Goal: Transaction & Acquisition: Book appointment/travel/reservation

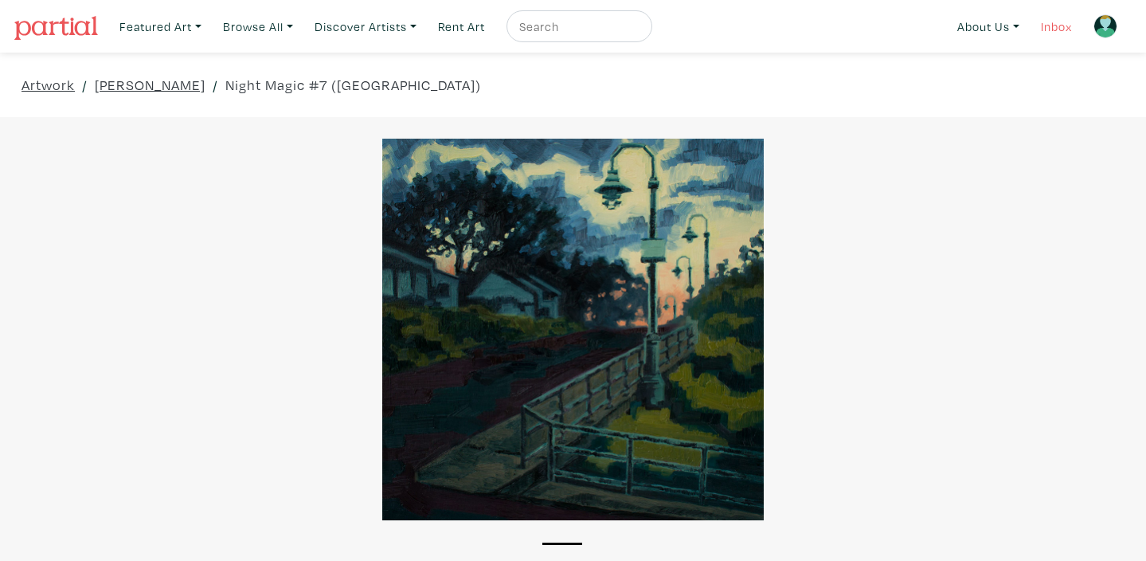
click at [1056, 27] on link "Inbox" at bounding box center [1056, 26] width 45 height 33
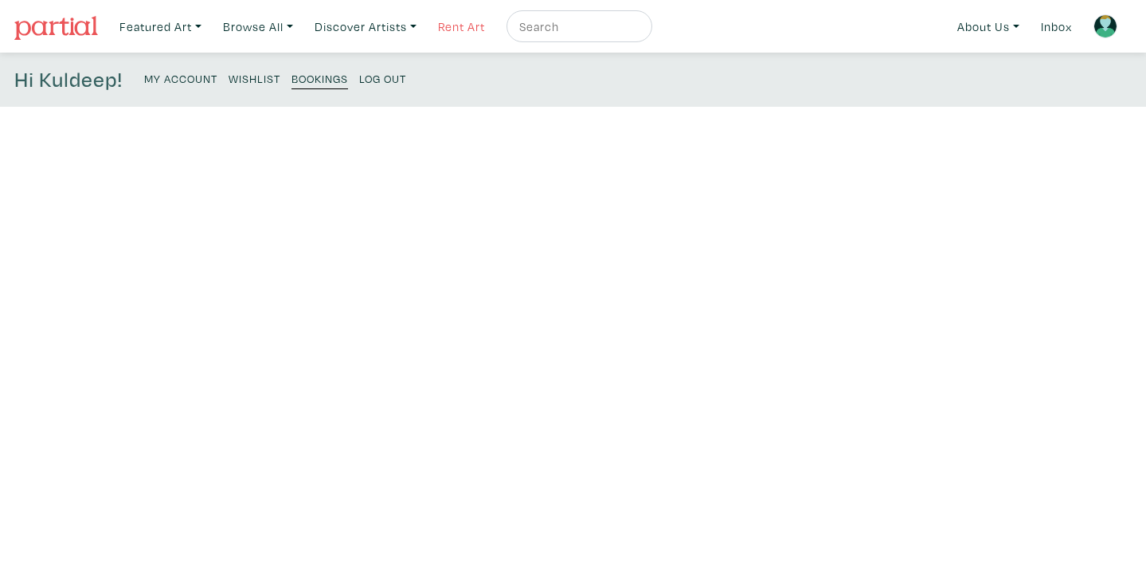
click at [468, 24] on link "Rent Art" at bounding box center [461, 26] width 61 height 33
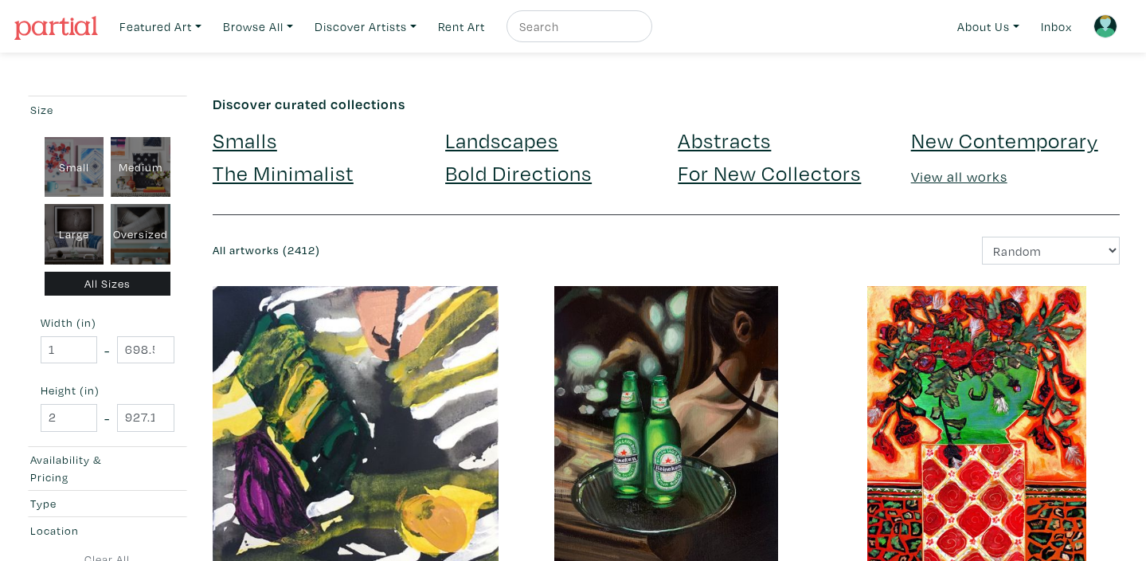
click at [477, 147] on link "Landscapes" at bounding box center [501, 140] width 113 height 28
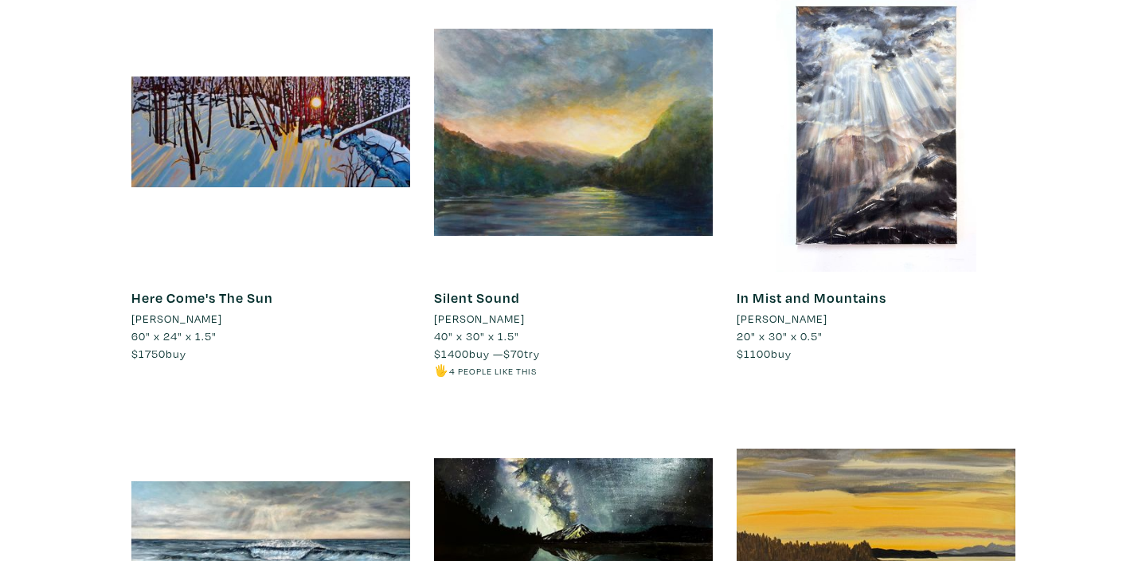
scroll to position [4536, 0]
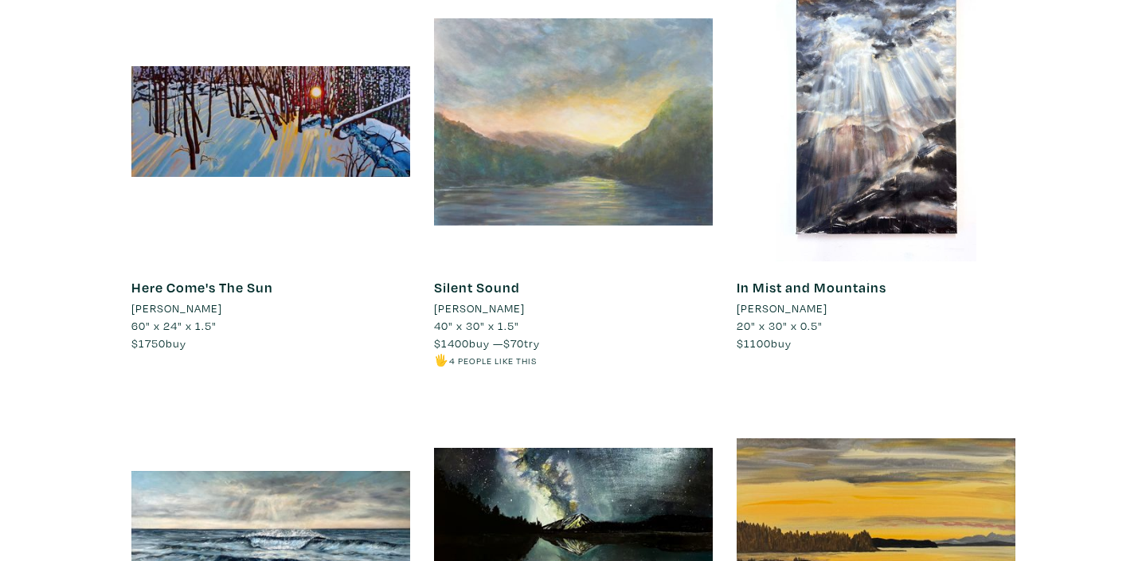
click at [518, 180] on div at bounding box center [573, 121] width 279 height 279
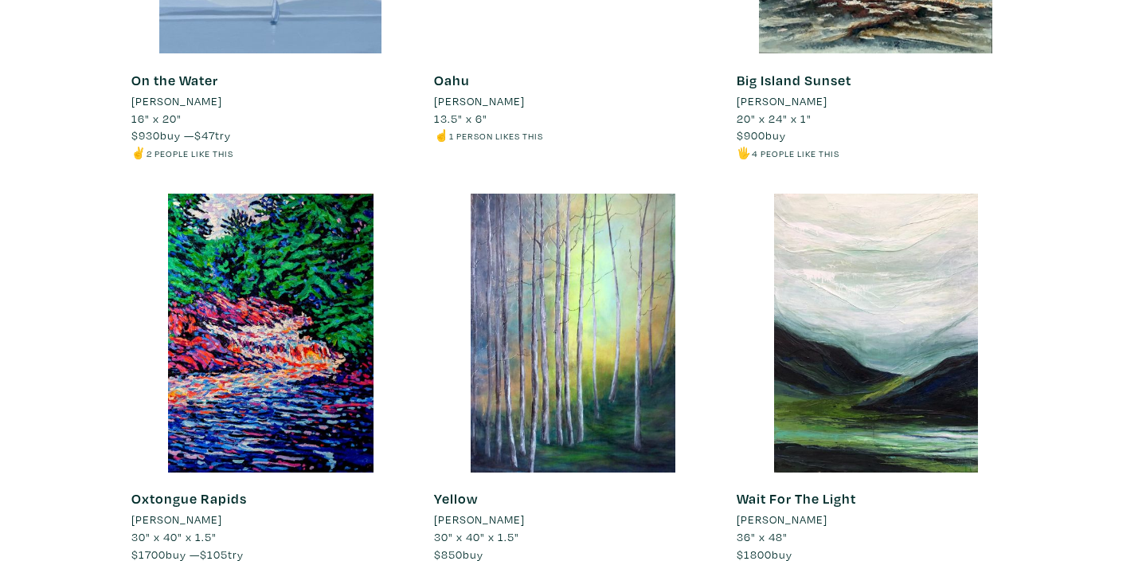
scroll to position [0, 0]
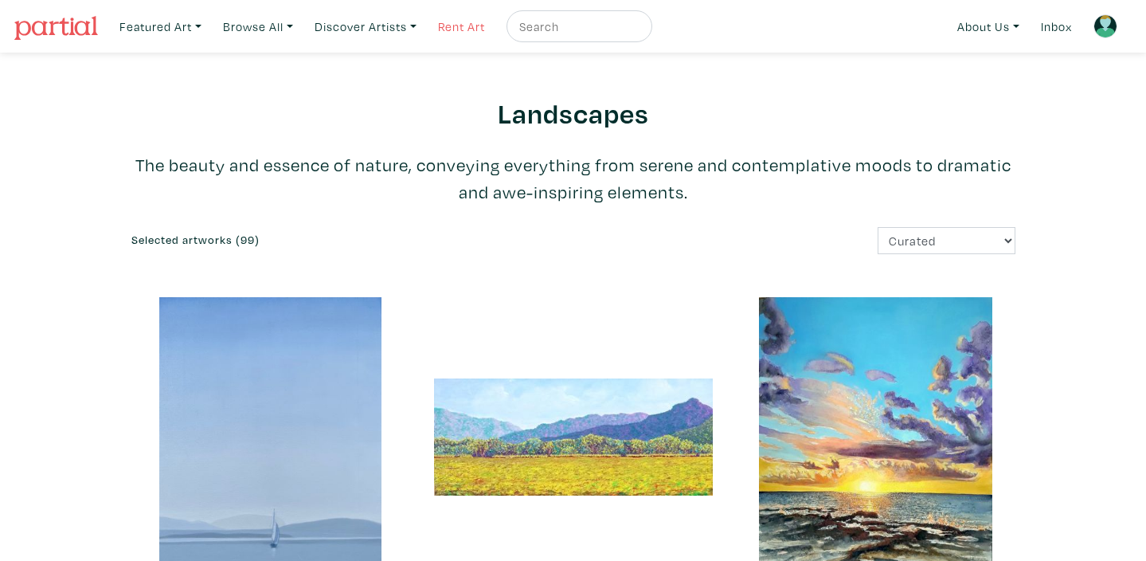
click at [462, 29] on link "Rent Art" at bounding box center [461, 26] width 61 height 33
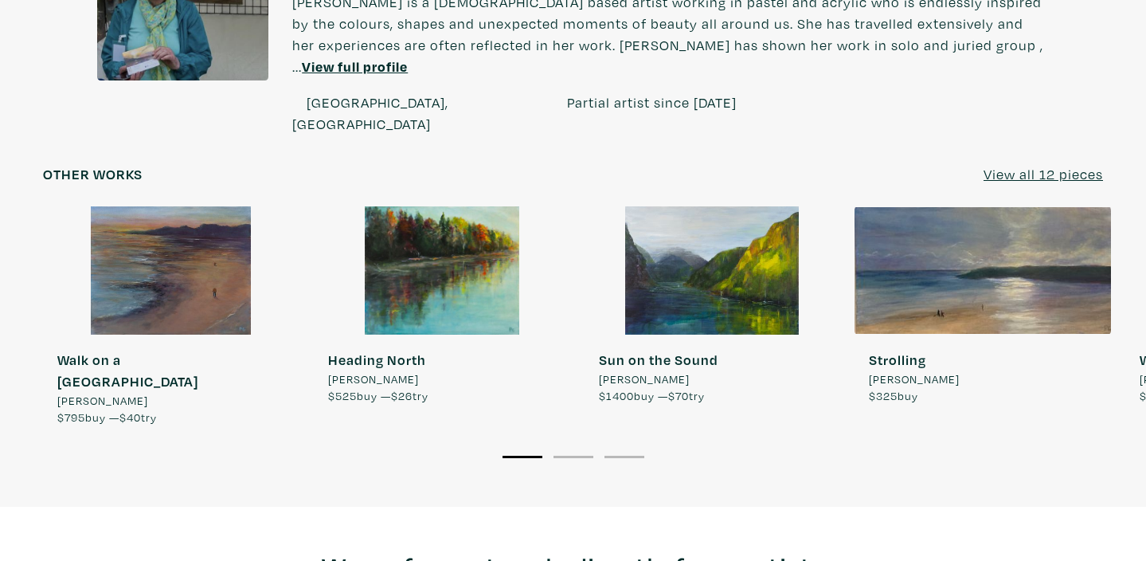
scroll to position [1372, 0]
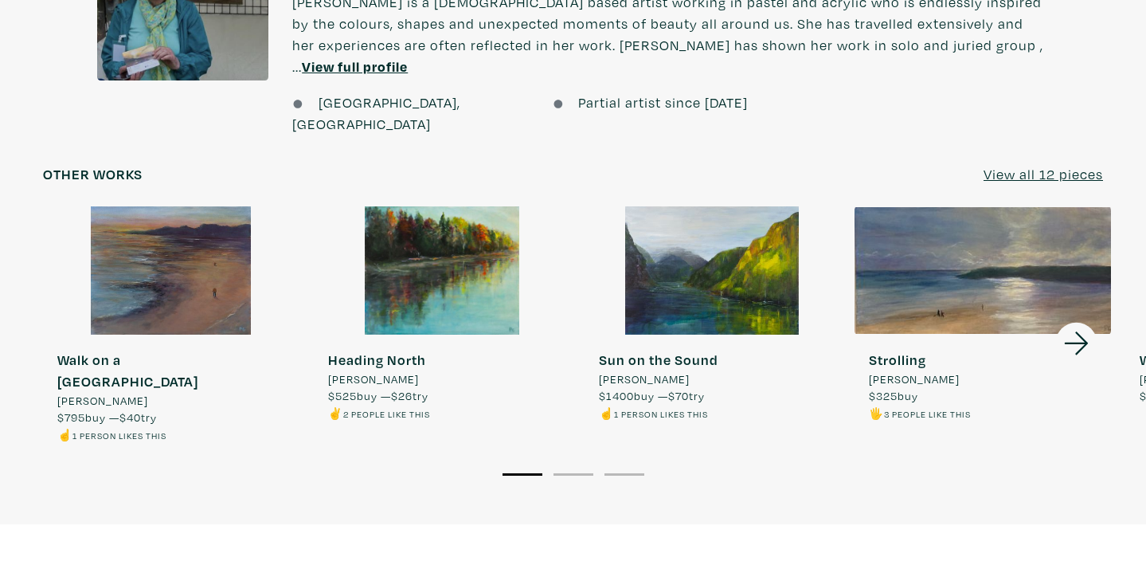
click at [203, 243] on div at bounding box center [171, 270] width 257 height 128
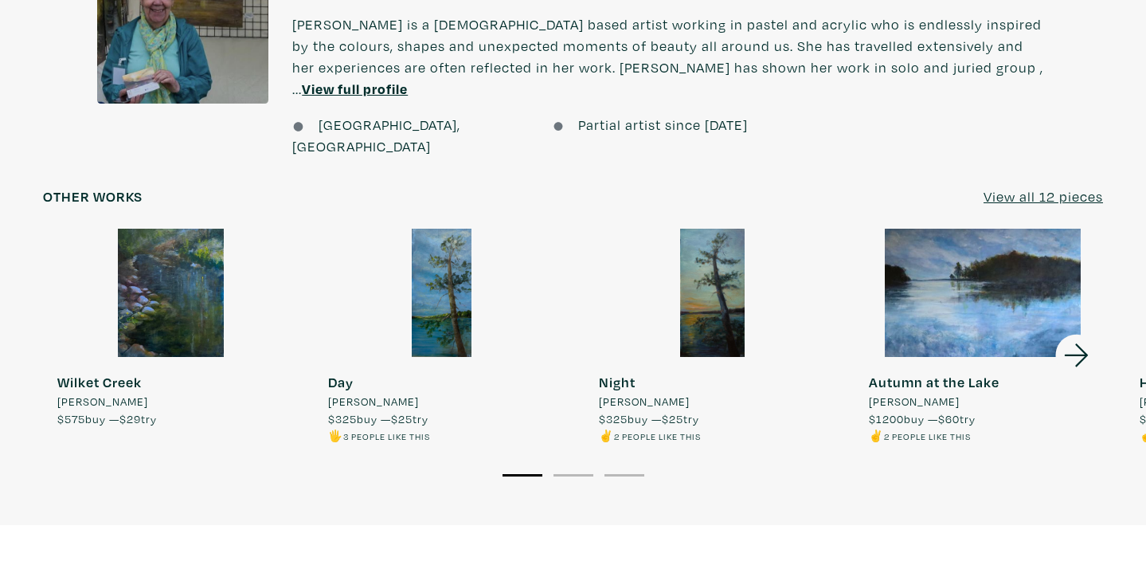
scroll to position [1372, 0]
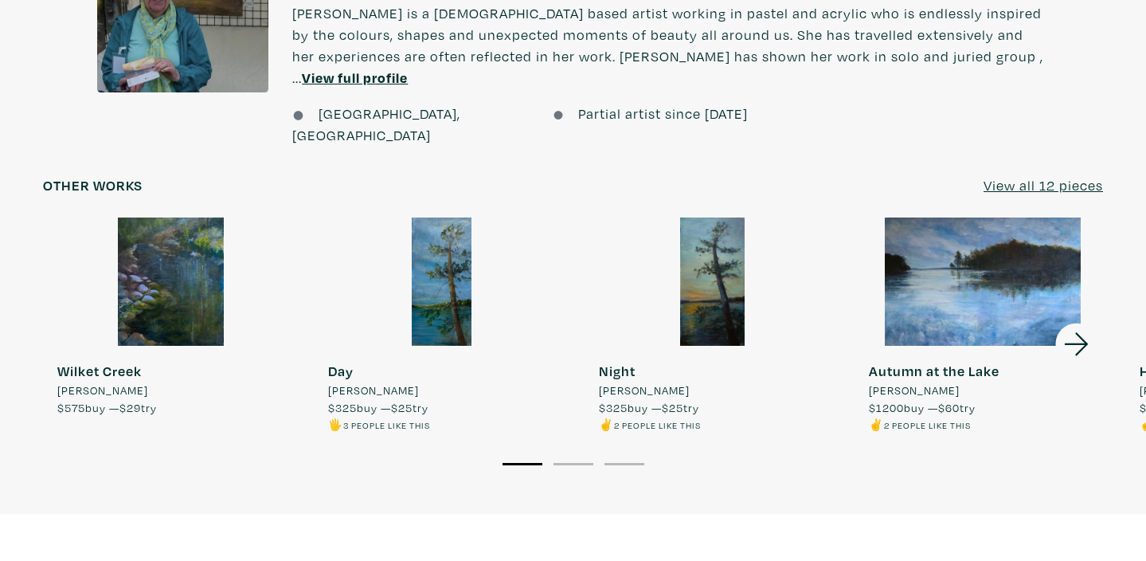
click at [1079, 332] on icon at bounding box center [1076, 343] width 24 height 23
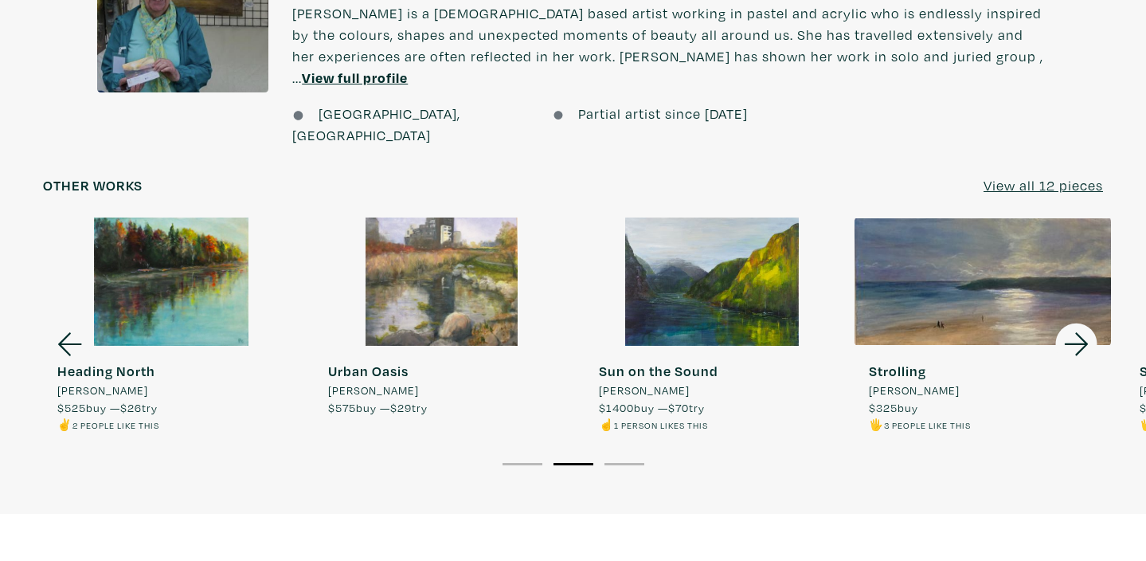
click at [1079, 332] on icon at bounding box center [1076, 343] width 24 height 23
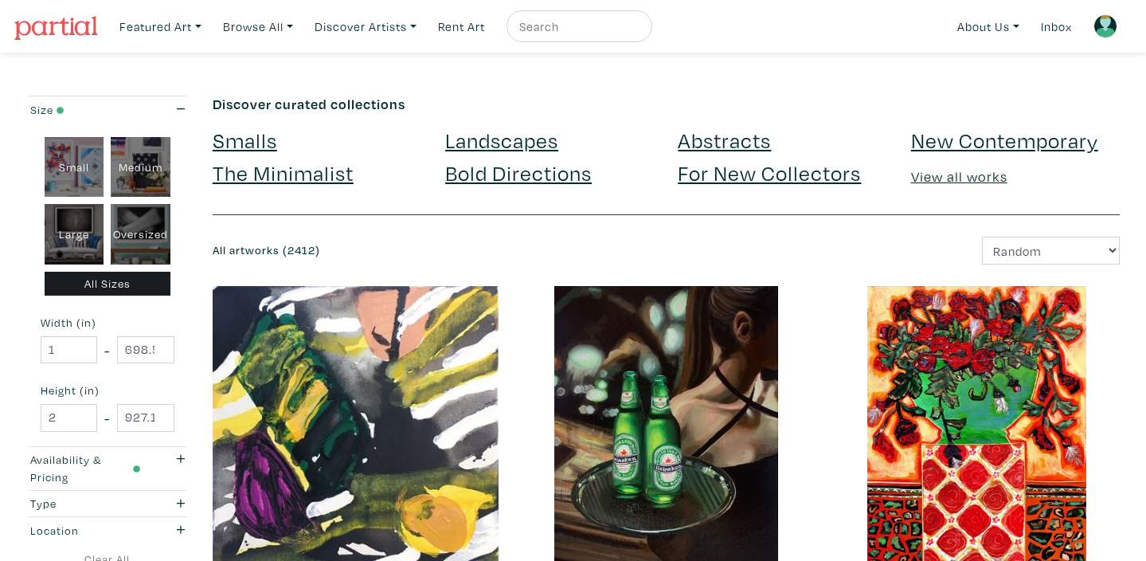
click at [483, 140] on link "Landscapes" at bounding box center [501, 140] width 113 height 28
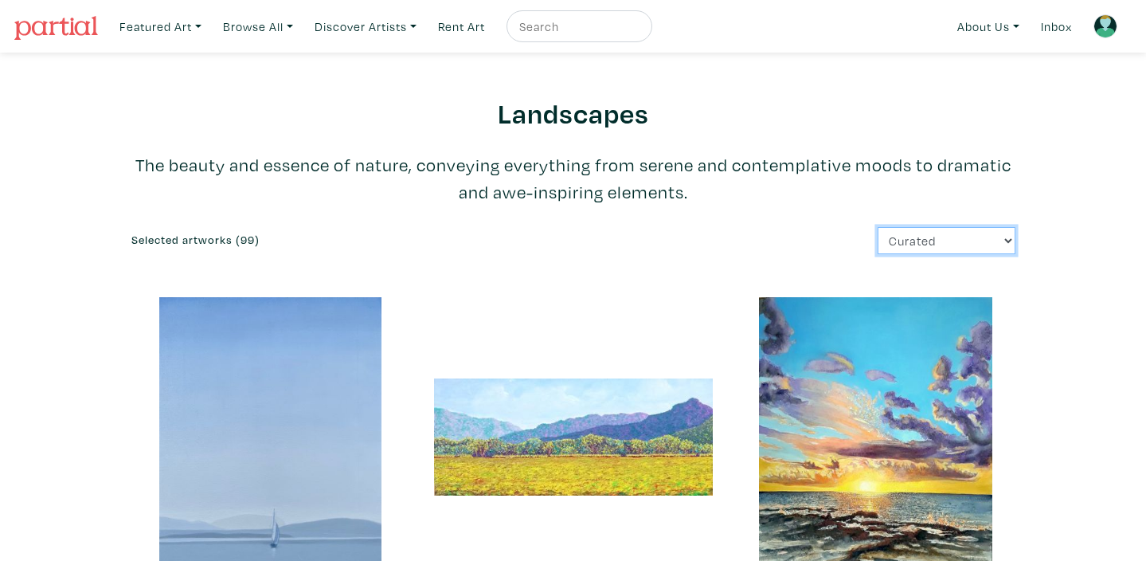
click at [1008, 241] on select "Curated Newest Random Price: Low to High Price: High to Low" at bounding box center [947, 241] width 138 height 28
select select "price"
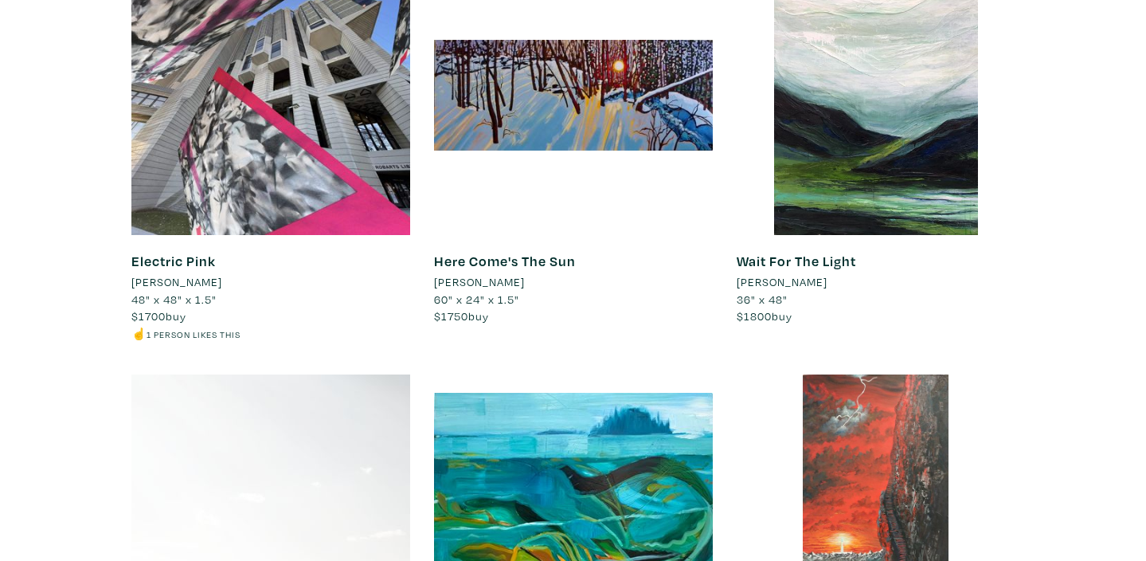
scroll to position [9650, 0]
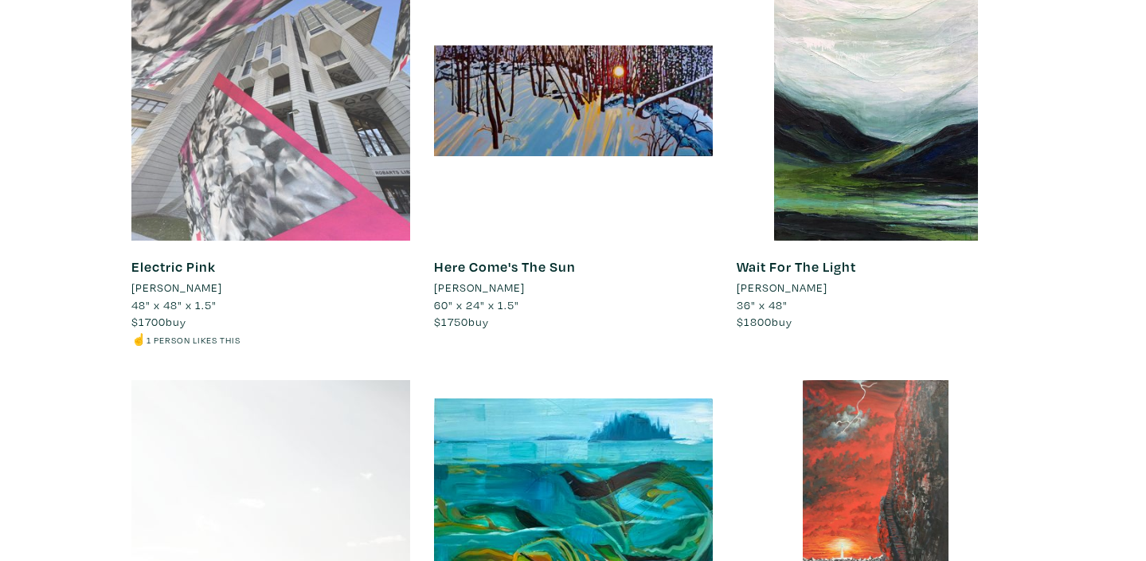
click at [267, 49] on div at bounding box center [270, 101] width 279 height 279
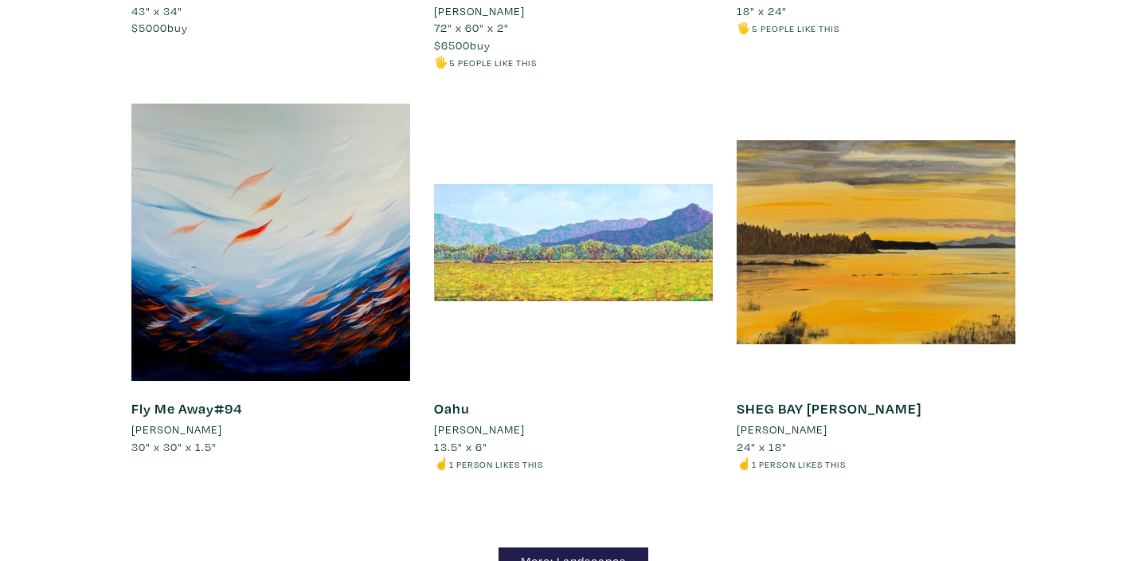
scroll to position [13712, 0]
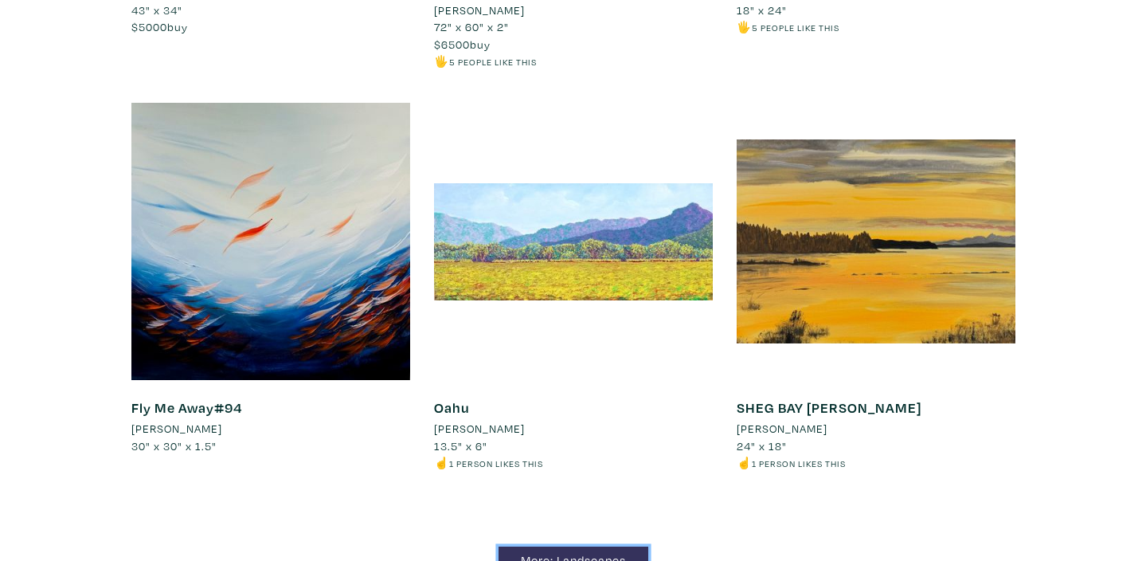
click at [595, 546] on link "More: Landscapes" at bounding box center [574, 560] width 150 height 28
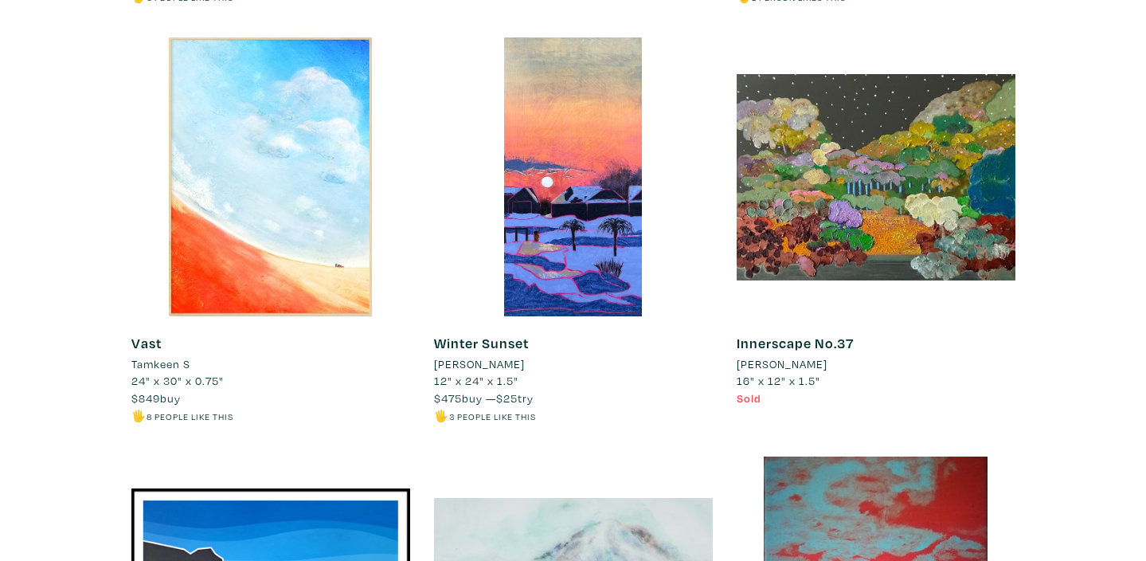
scroll to position [1551, 0]
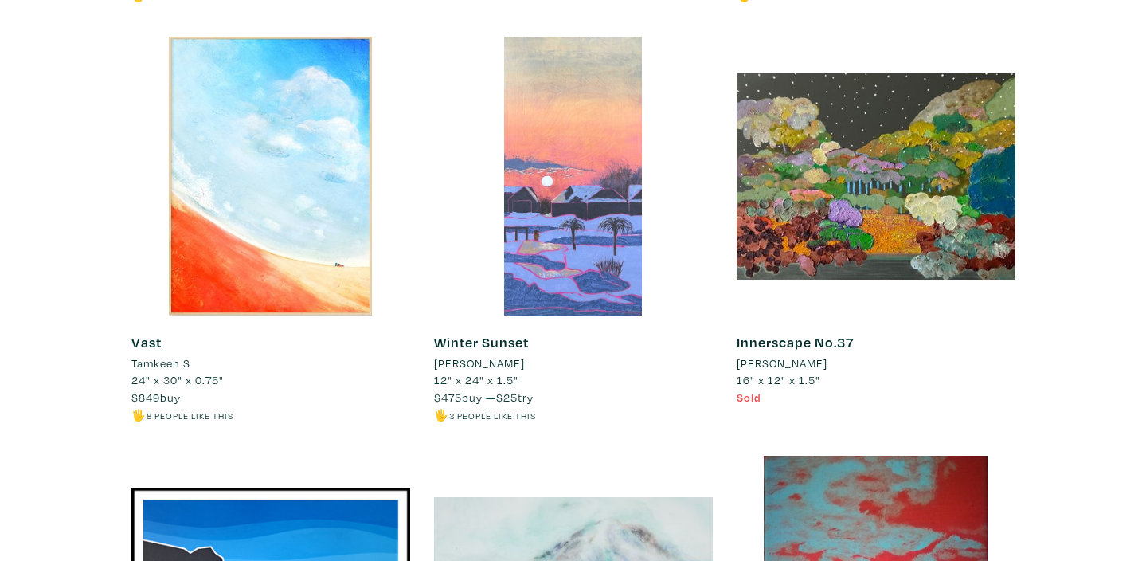
click at [613, 186] on div at bounding box center [573, 176] width 279 height 279
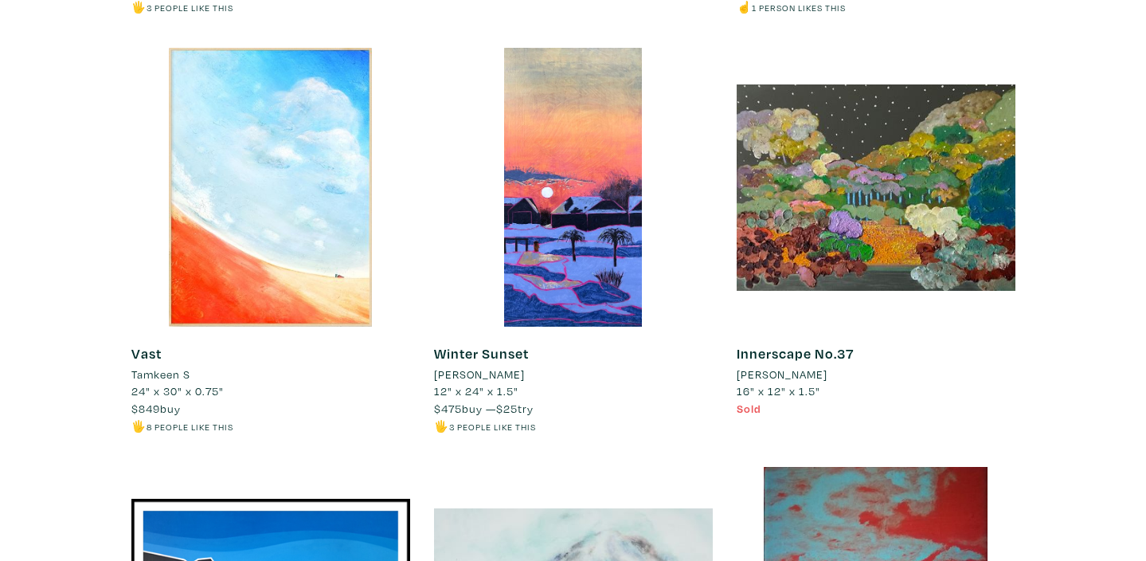
scroll to position [1539, 0]
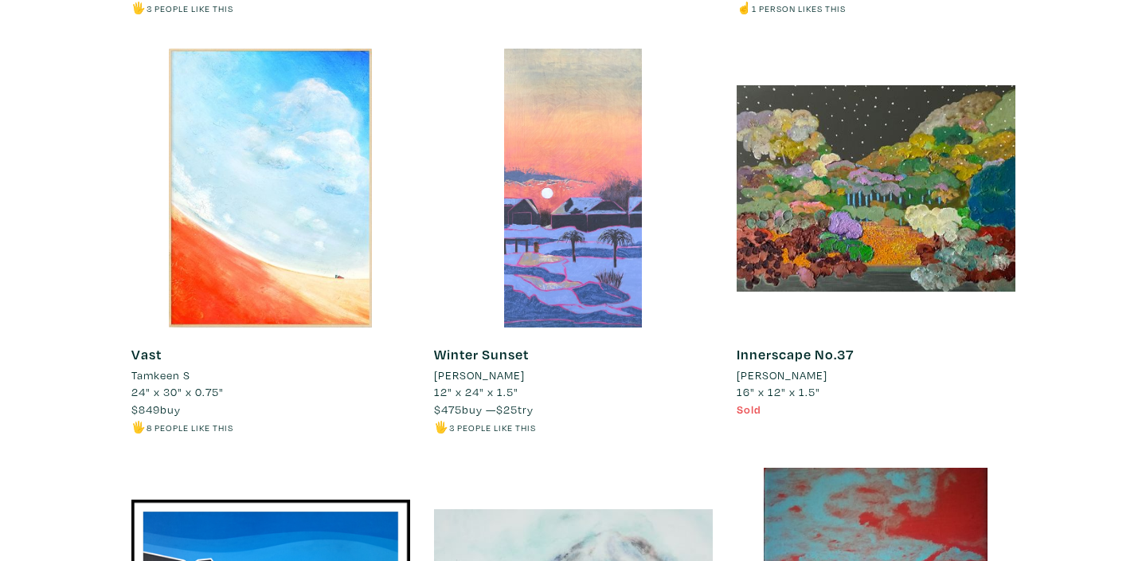
click at [549, 137] on div at bounding box center [573, 188] width 279 height 279
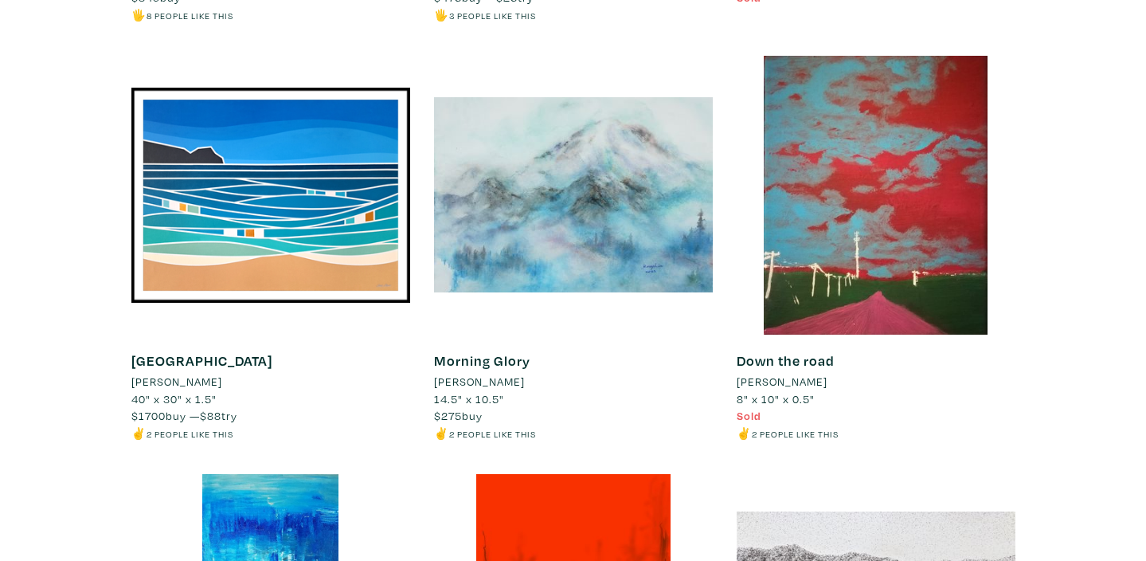
scroll to position [1947, 0]
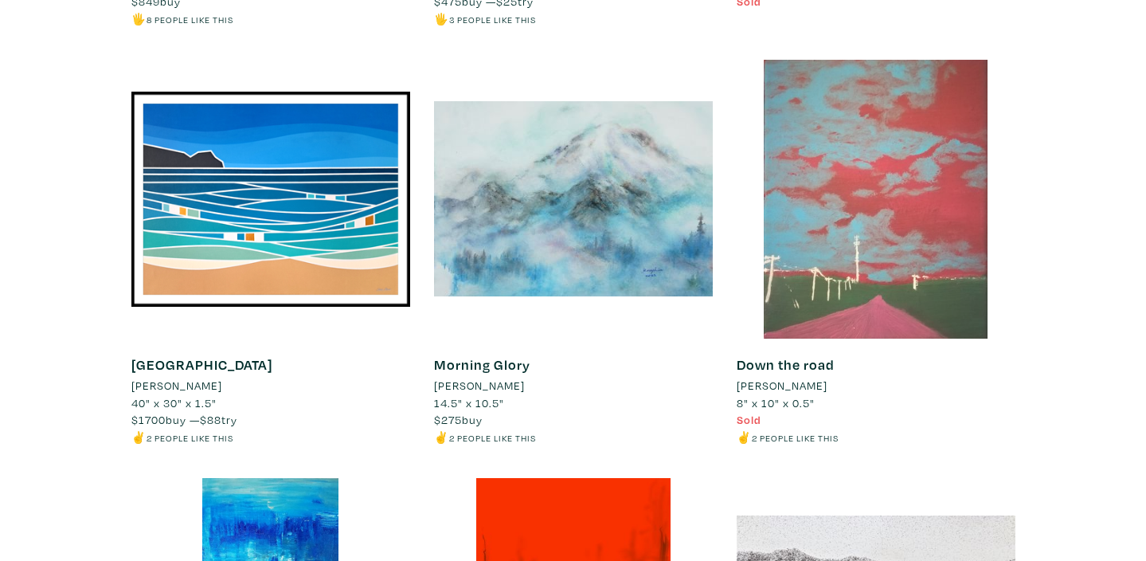
click at [883, 163] on div at bounding box center [876, 199] width 279 height 279
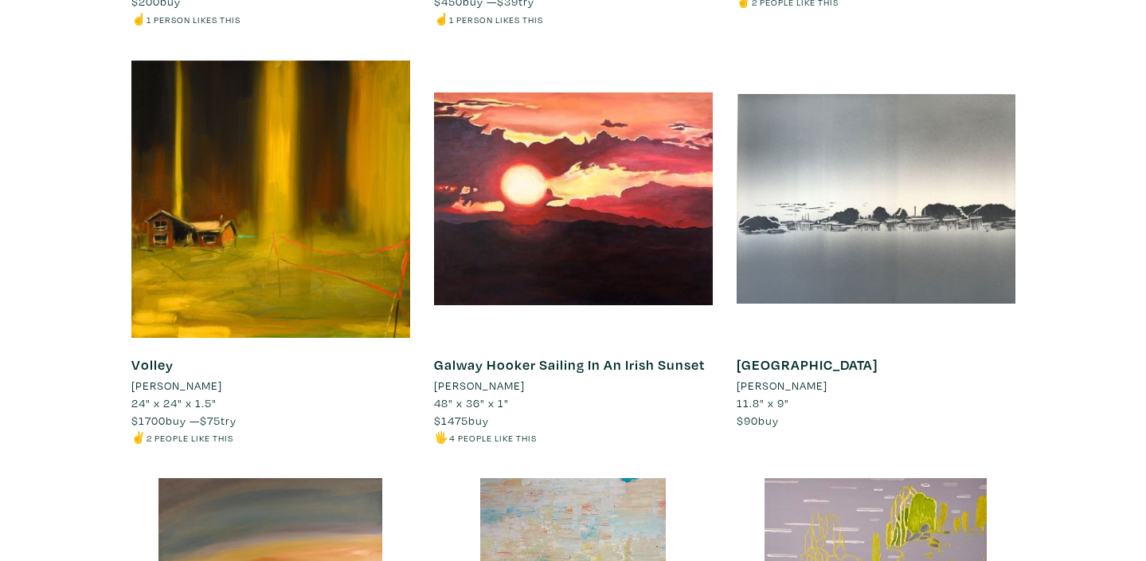
scroll to position [2794, 0]
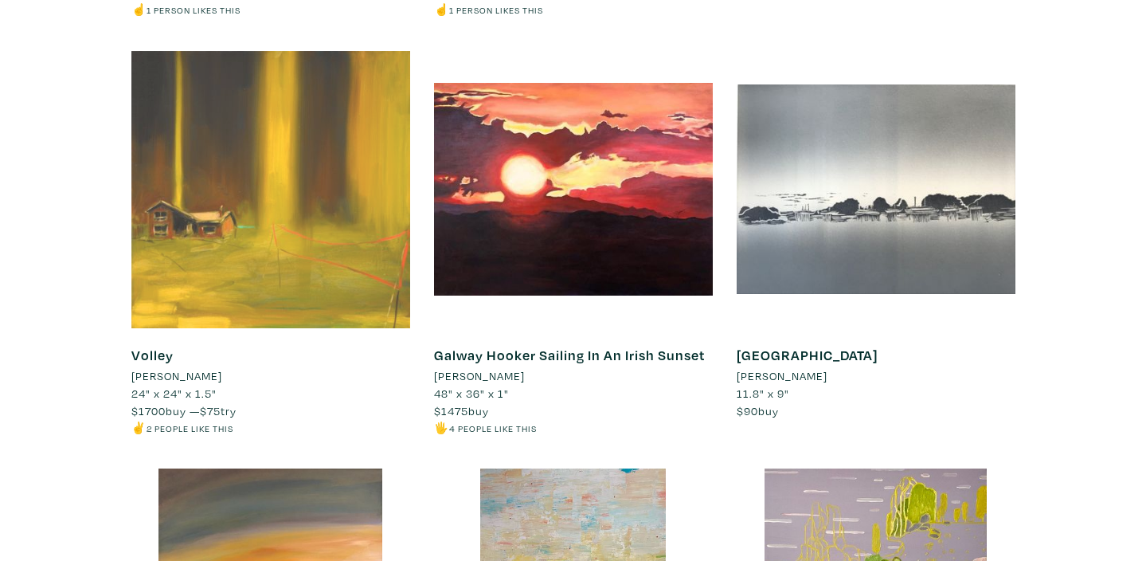
click at [222, 241] on div at bounding box center [270, 189] width 279 height 279
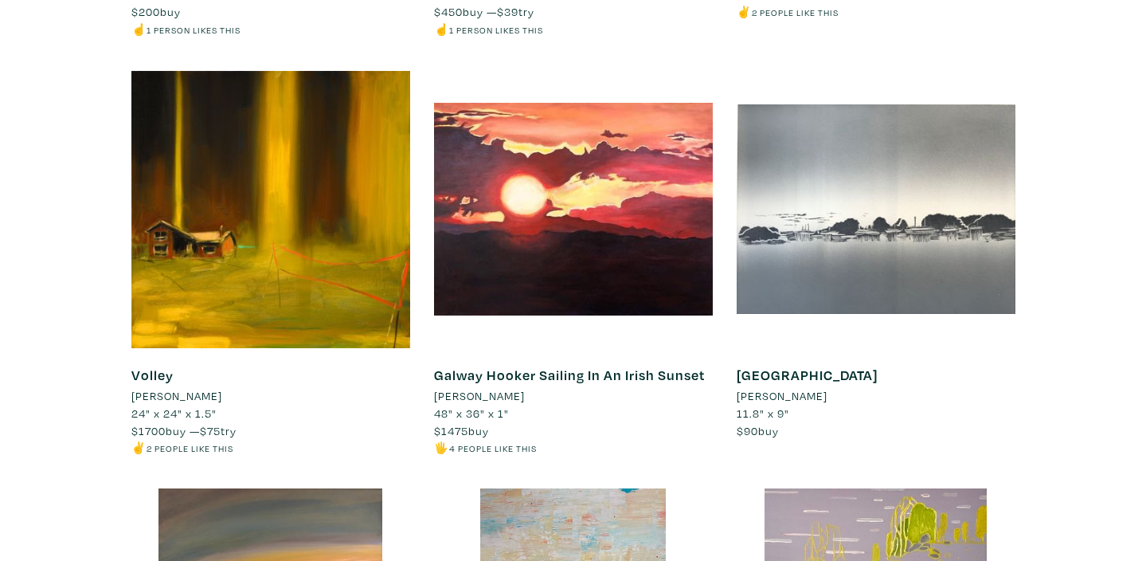
scroll to position [2772, 0]
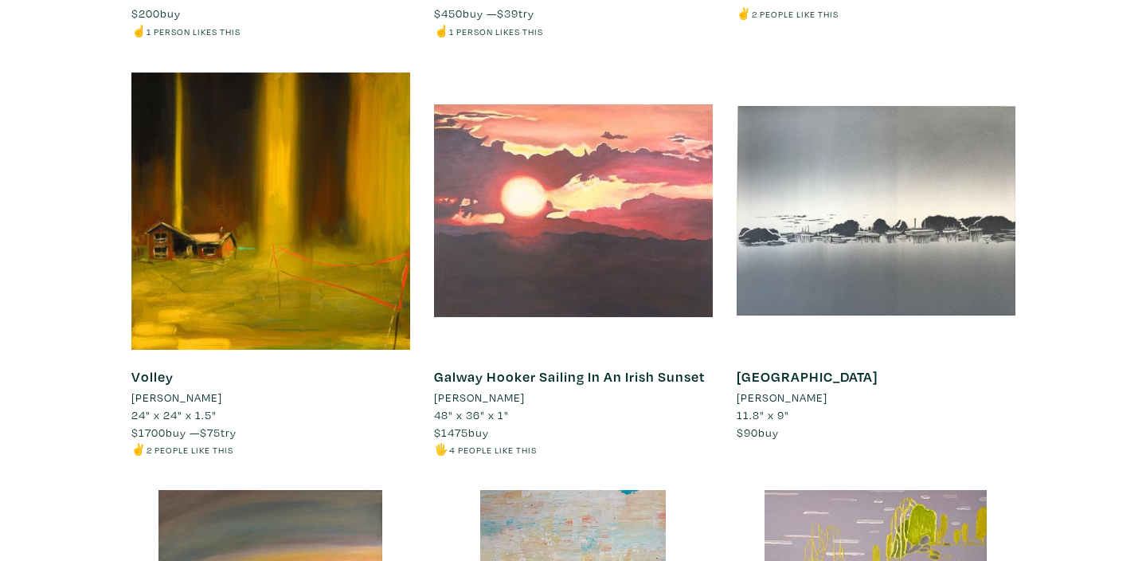
click at [582, 272] on div at bounding box center [573, 211] width 279 height 279
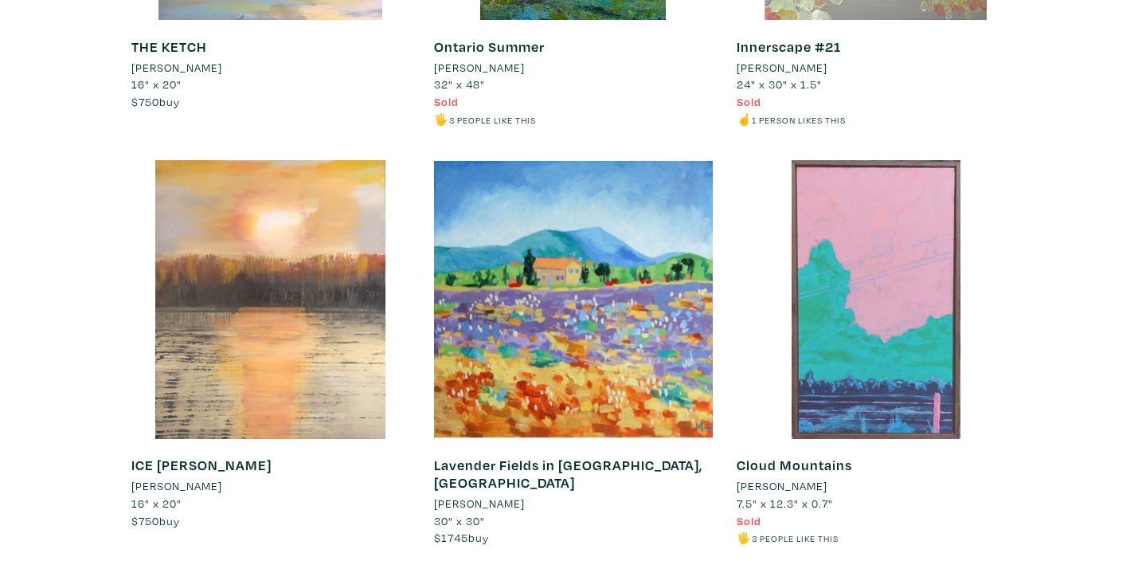
scroll to position [3520, 0]
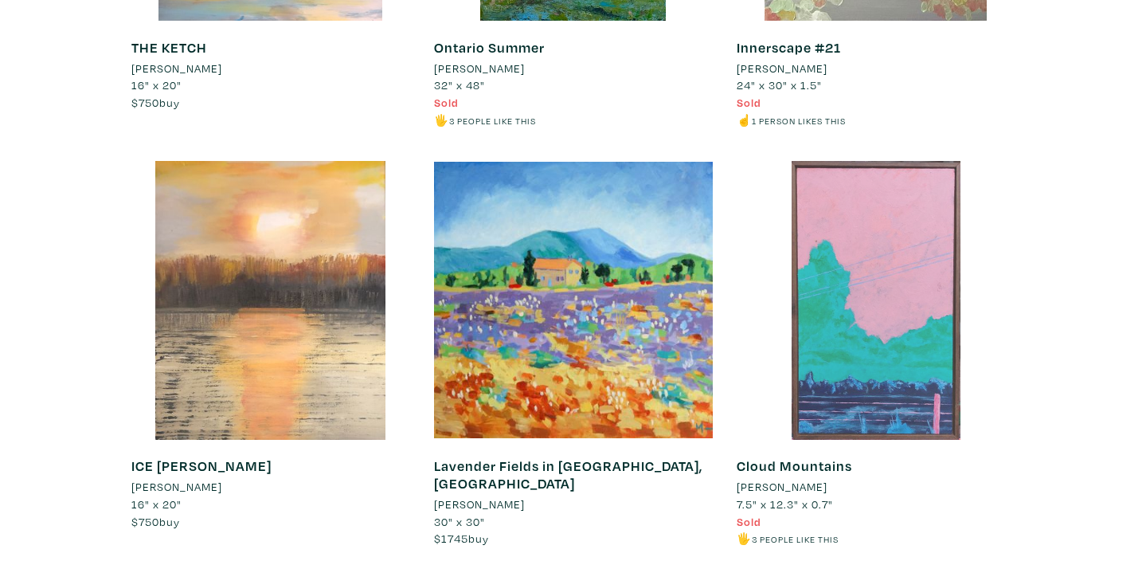
click at [904, 237] on div at bounding box center [876, 300] width 279 height 279
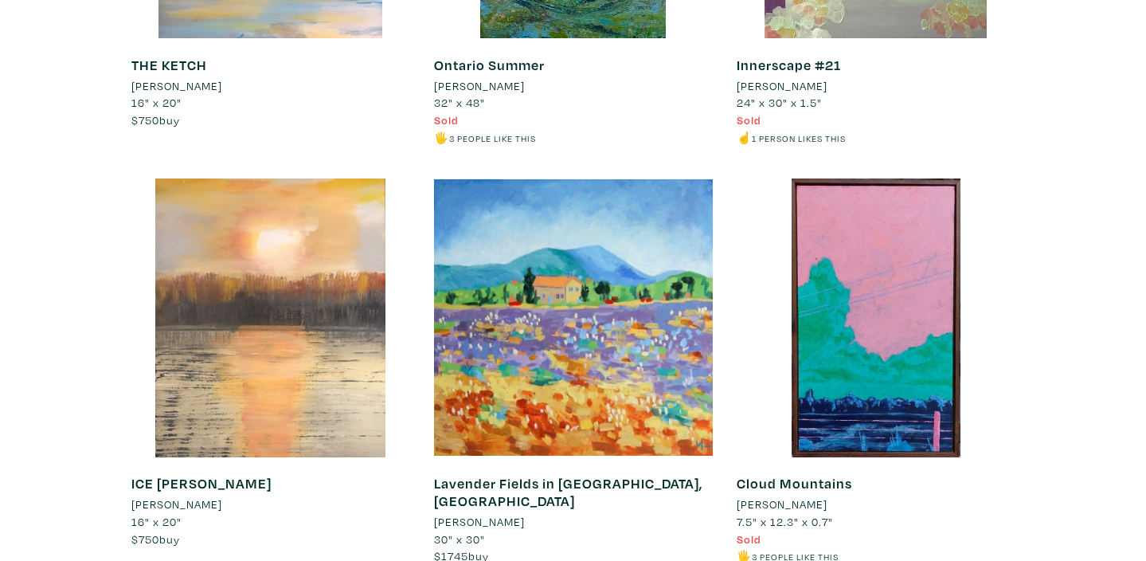
scroll to position [3512, 0]
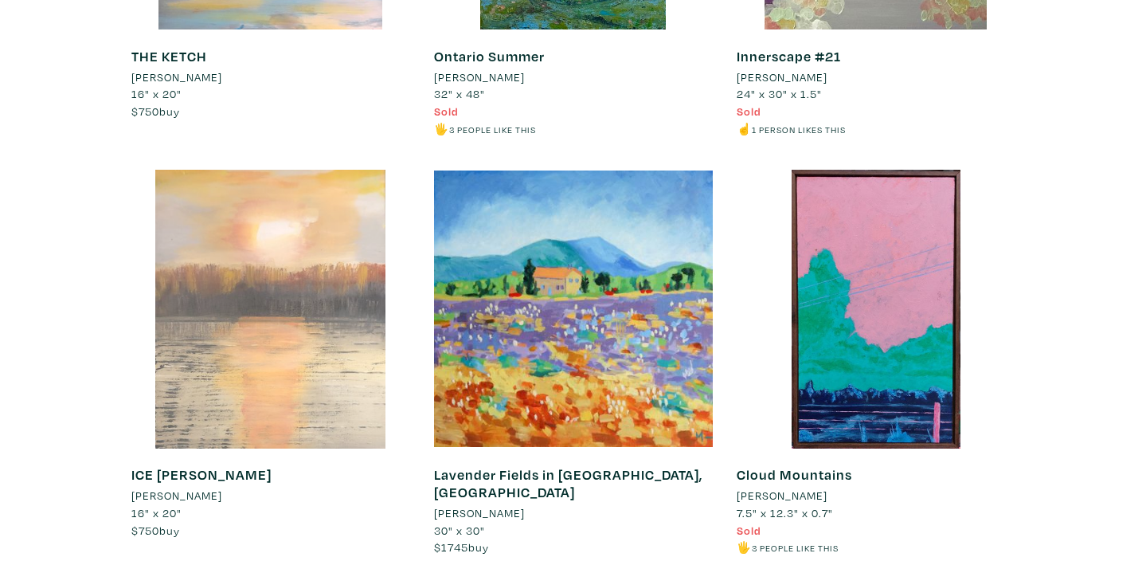
click at [259, 341] on div at bounding box center [270, 309] width 279 height 279
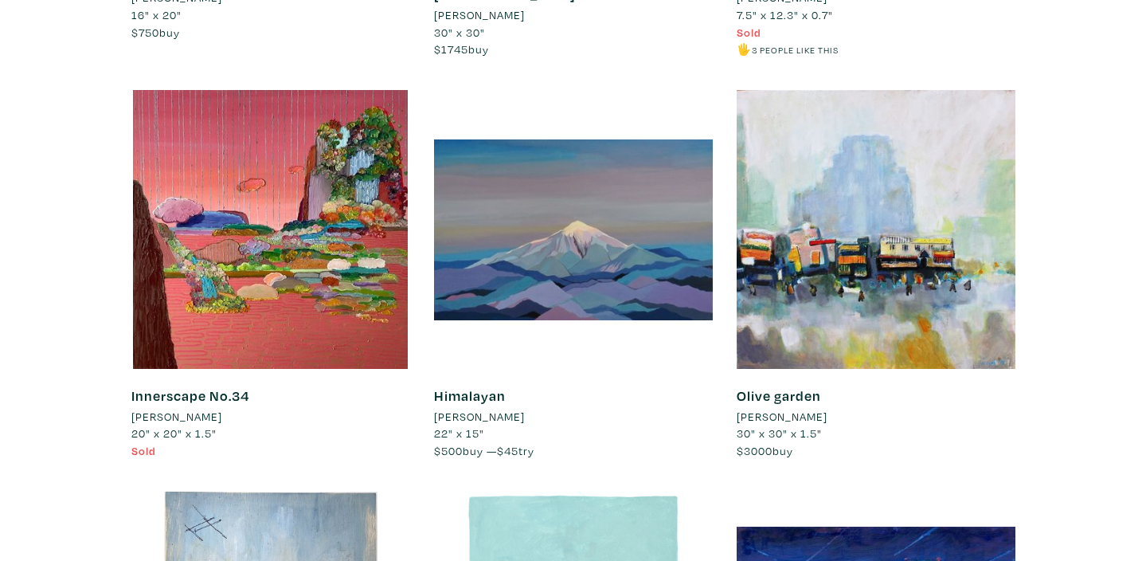
scroll to position [4011, 0]
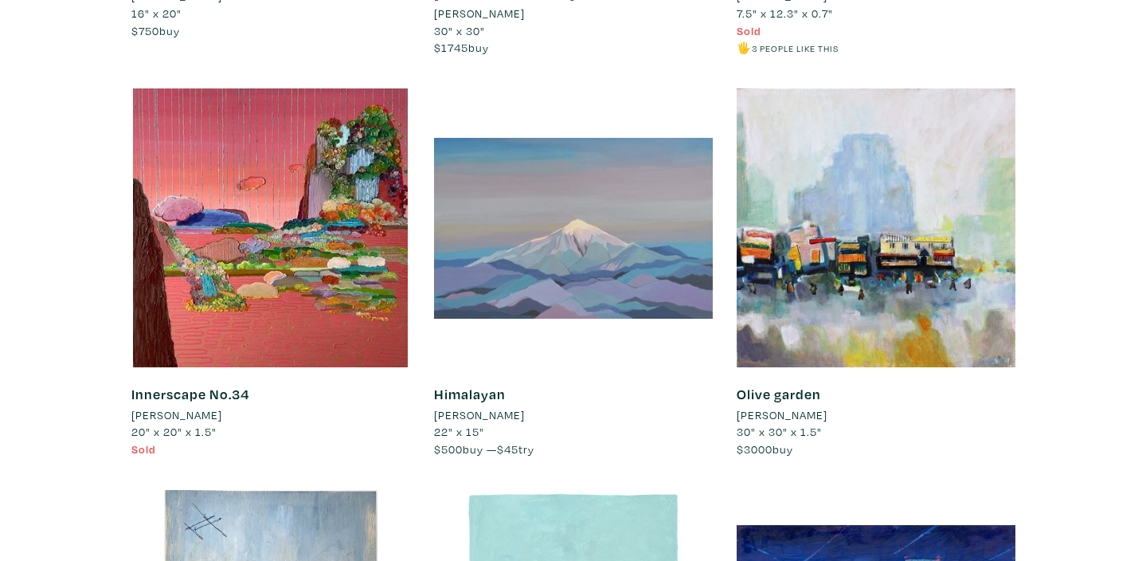
click at [573, 240] on div at bounding box center [573, 227] width 279 height 279
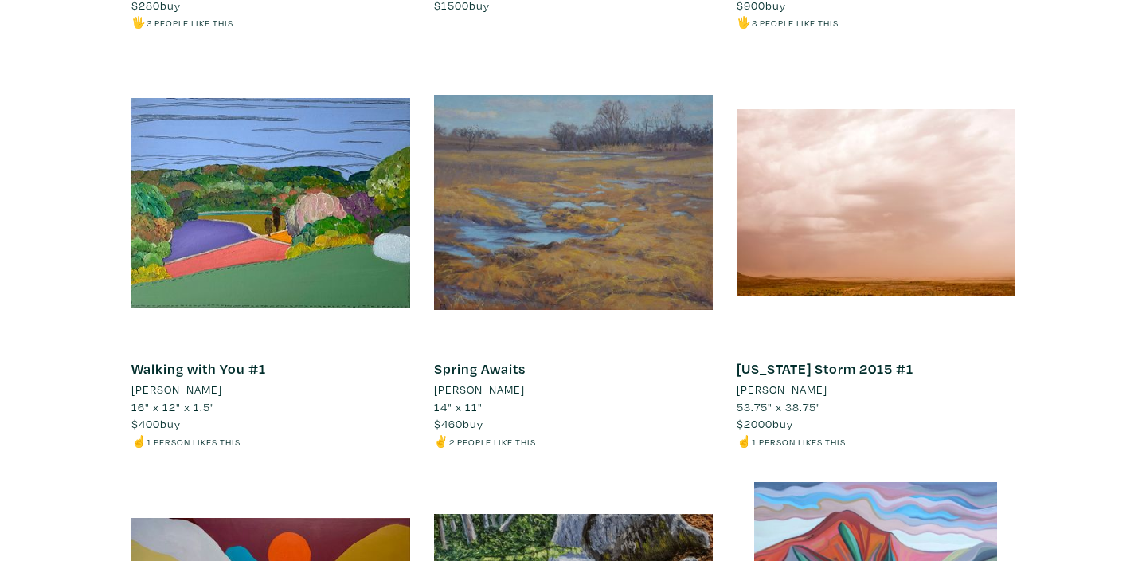
scroll to position [5712, 0]
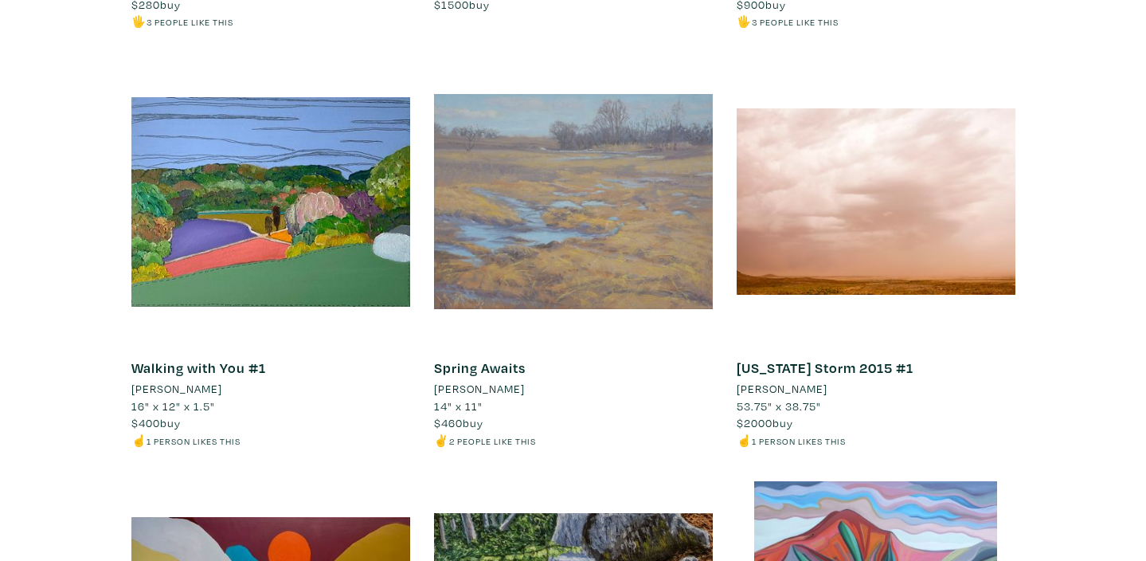
click at [617, 205] on div at bounding box center [573, 201] width 279 height 279
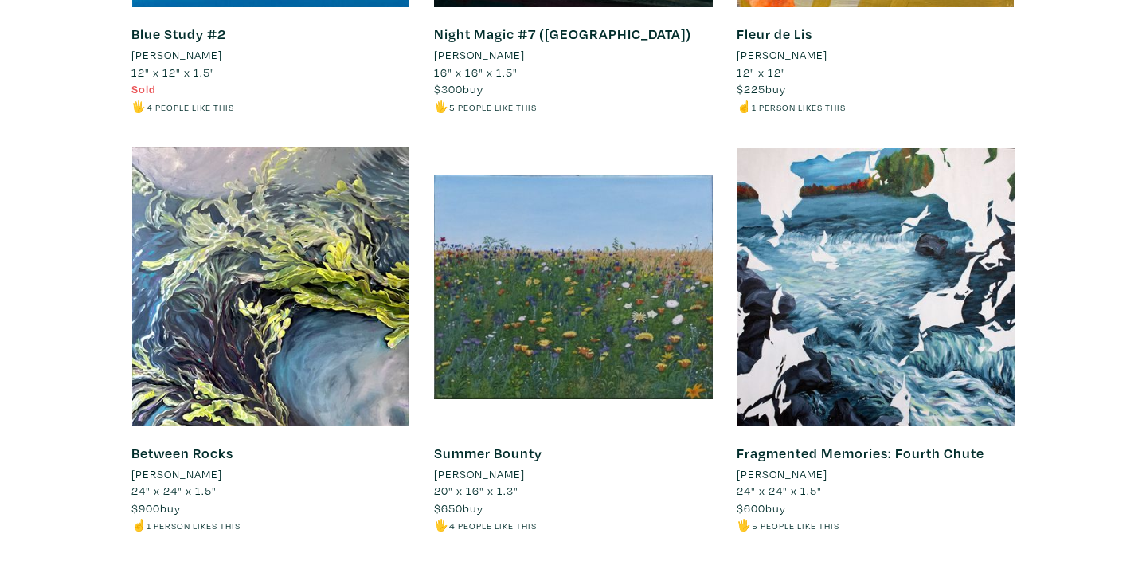
scroll to position [10210, 0]
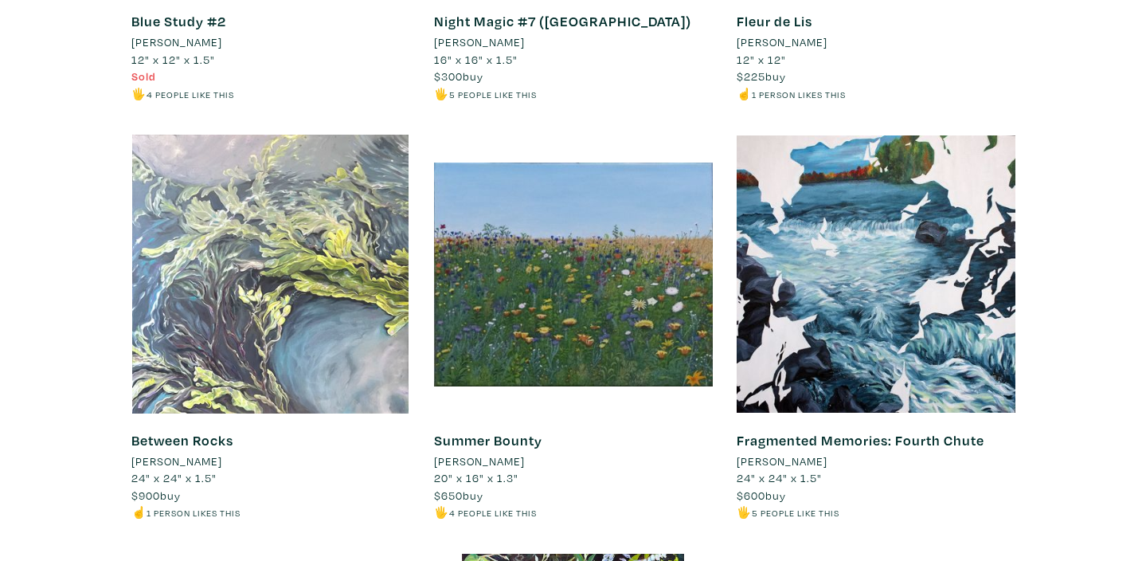
click at [330, 252] on div at bounding box center [270, 274] width 279 height 279
click at [266, 255] on div at bounding box center [270, 274] width 279 height 279
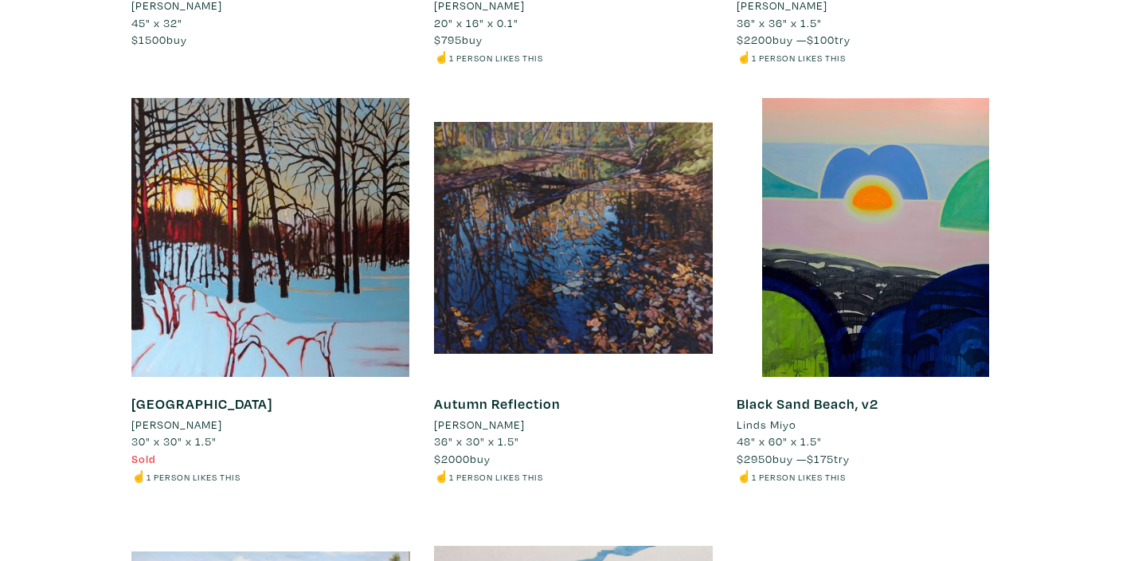
scroll to position [11924, 0]
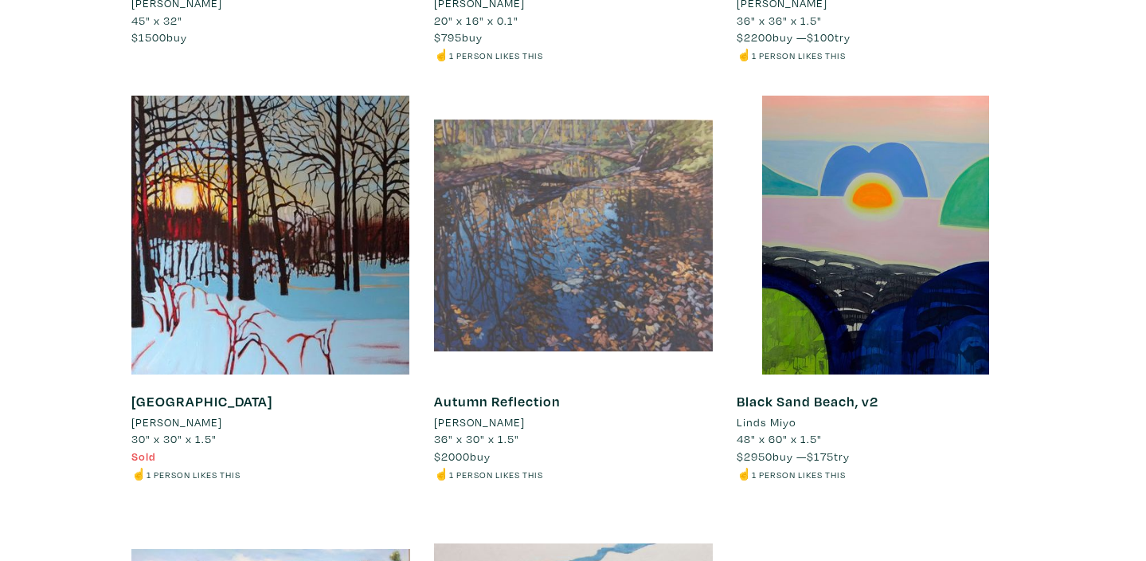
click at [539, 232] on div at bounding box center [573, 235] width 279 height 279
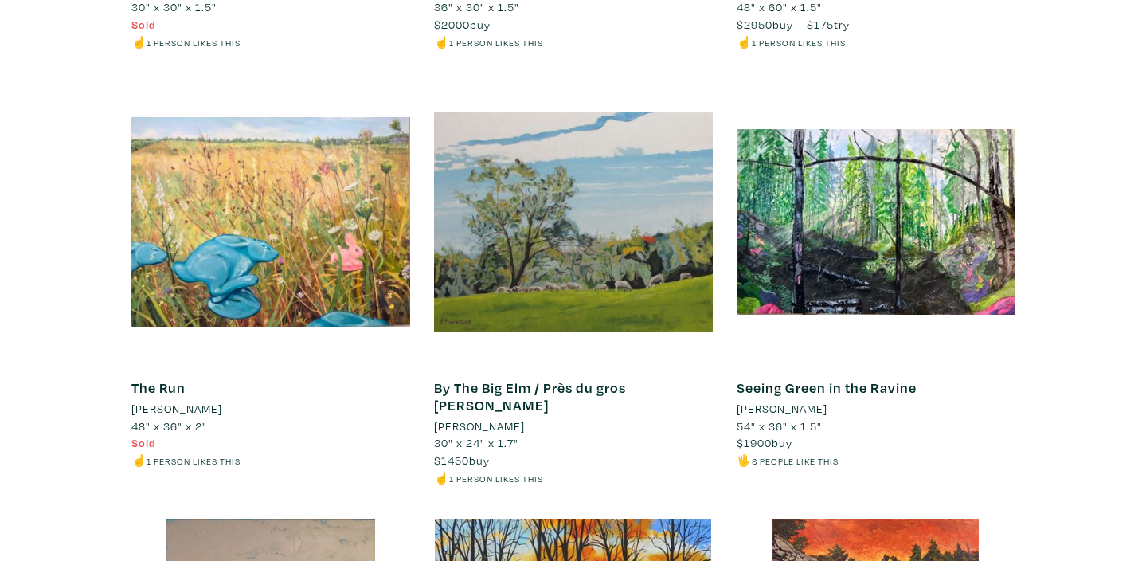
scroll to position [12357, 0]
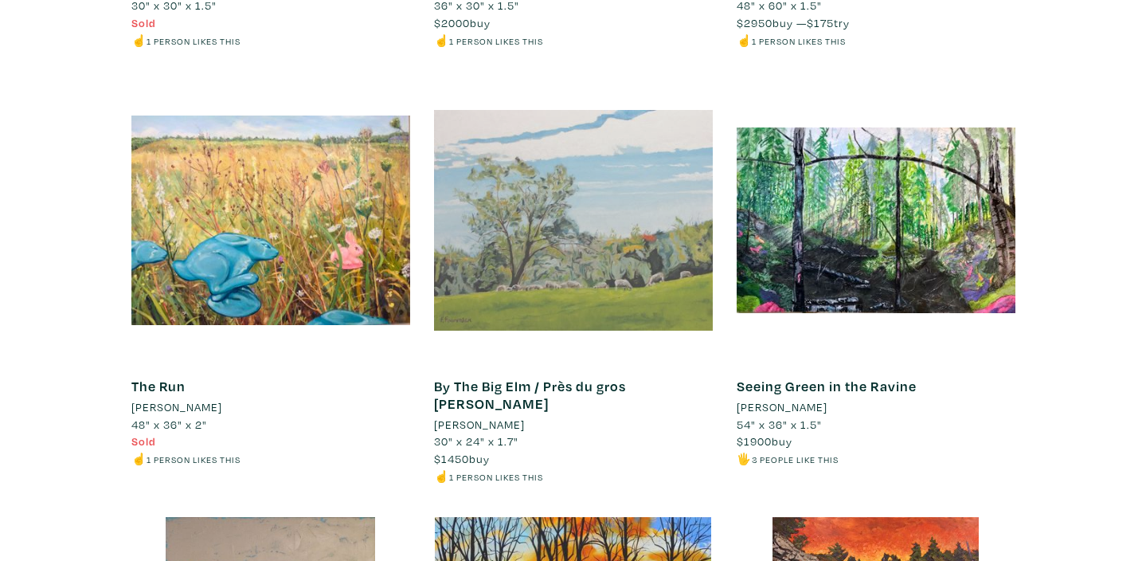
click at [561, 211] on div at bounding box center [573, 220] width 279 height 279
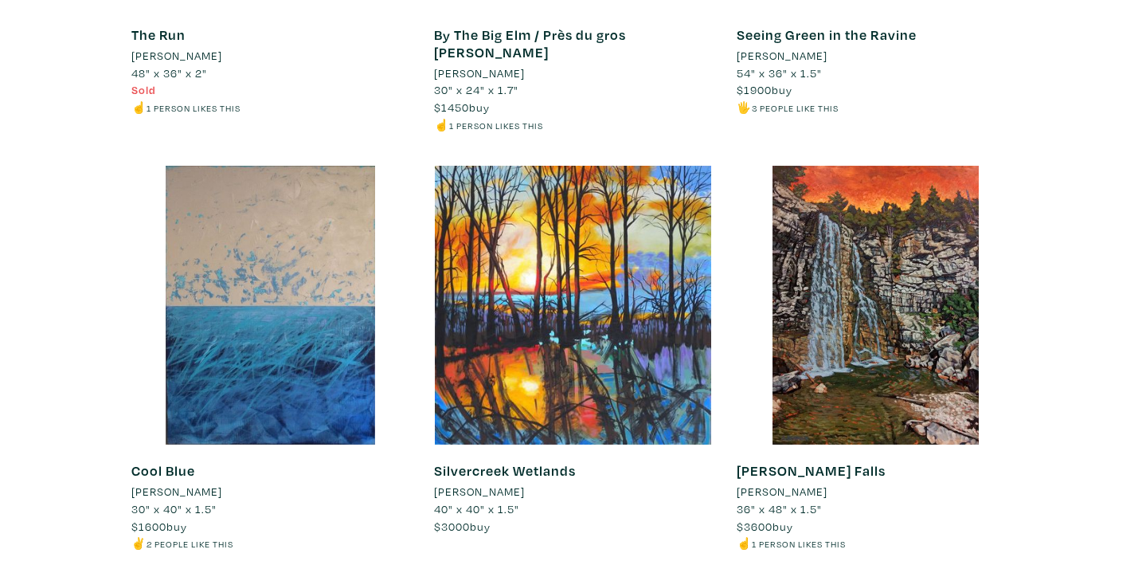
scroll to position [12713, 0]
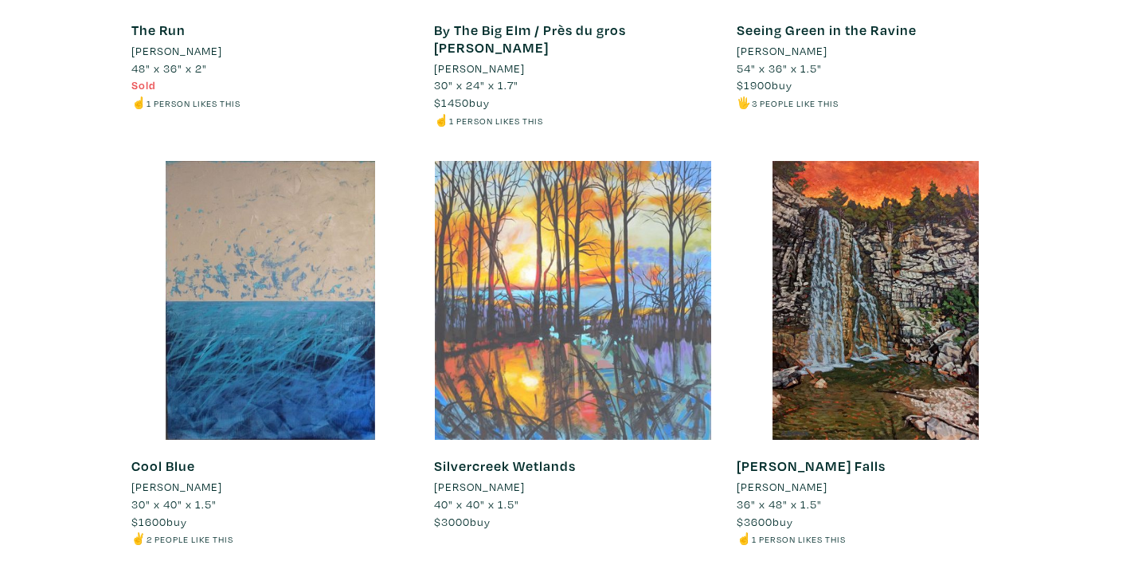
click at [641, 249] on div at bounding box center [573, 300] width 279 height 279
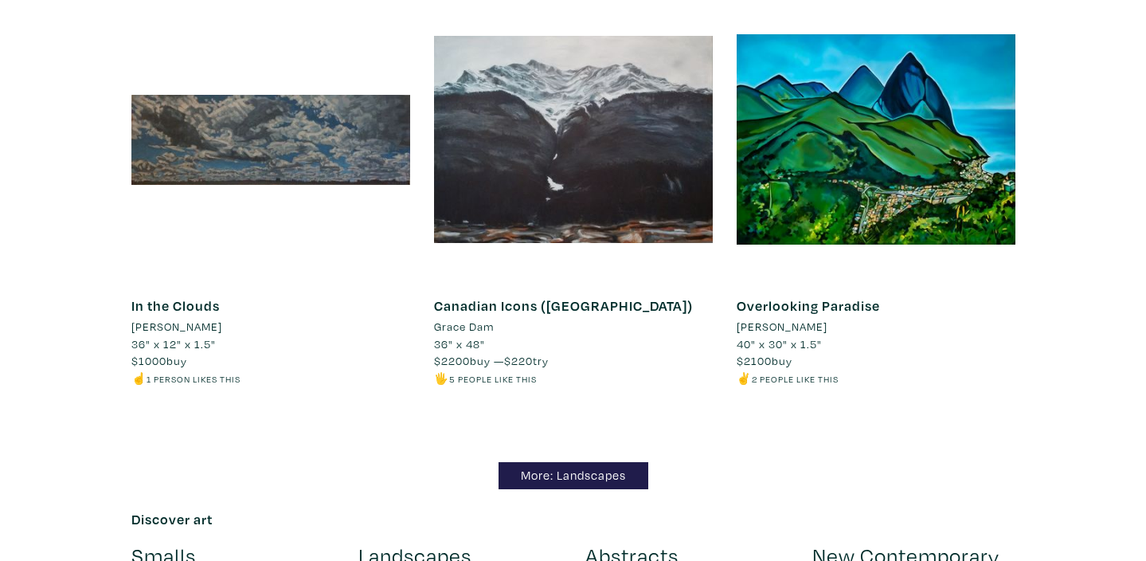
scroll to position [13295, 0]
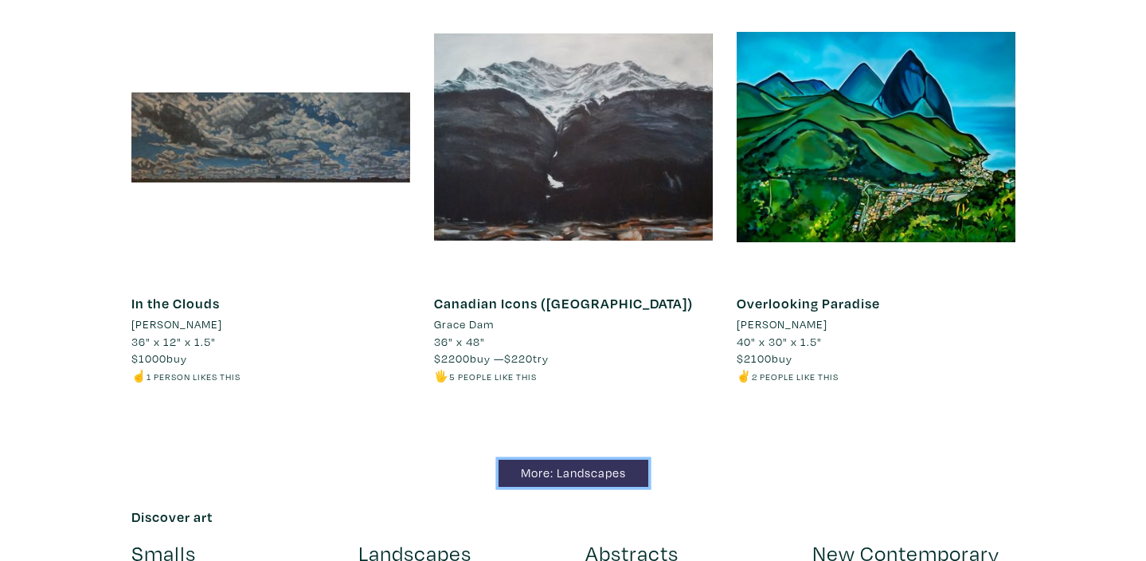
click at [574, 460] on link "More: Landscapes" at bounding box center [574, 474] width 150 height 28
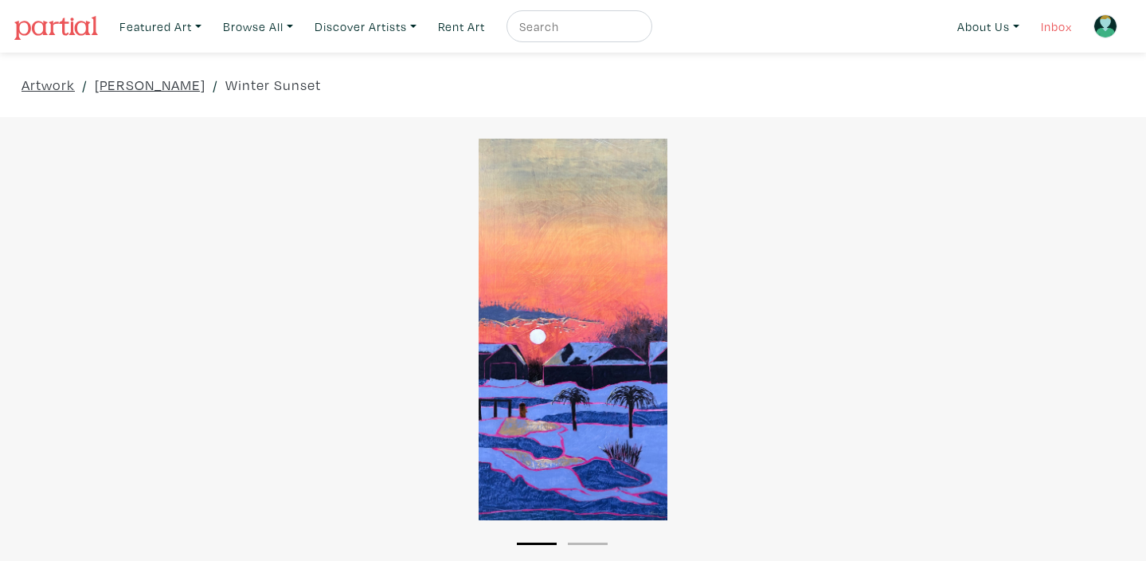
click at [1048, 26] on link "Inbox" at bounding box center [1056, 26] width 45 height 33
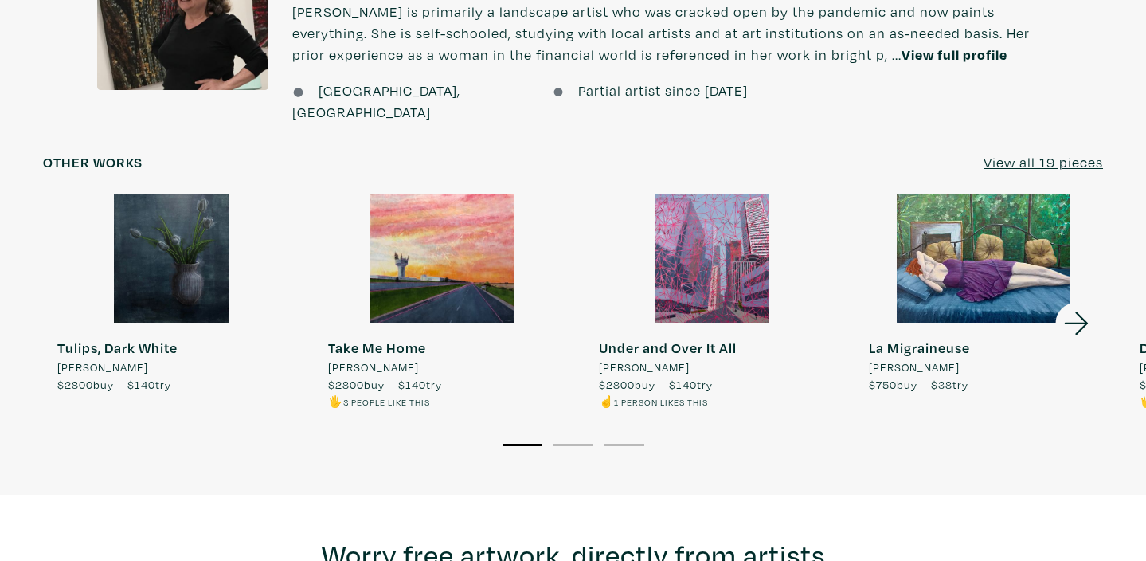
scroll to position [1405, 0]
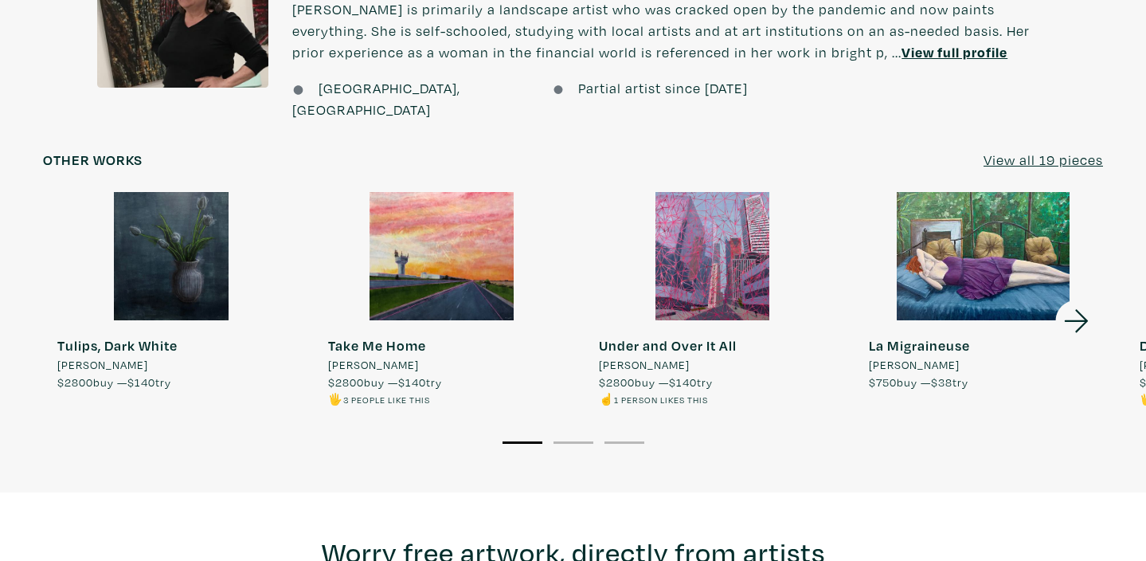
click at [1060, 151] on u "View all 19 pieces" at bounding box center [1043, 160] width 119 height 18
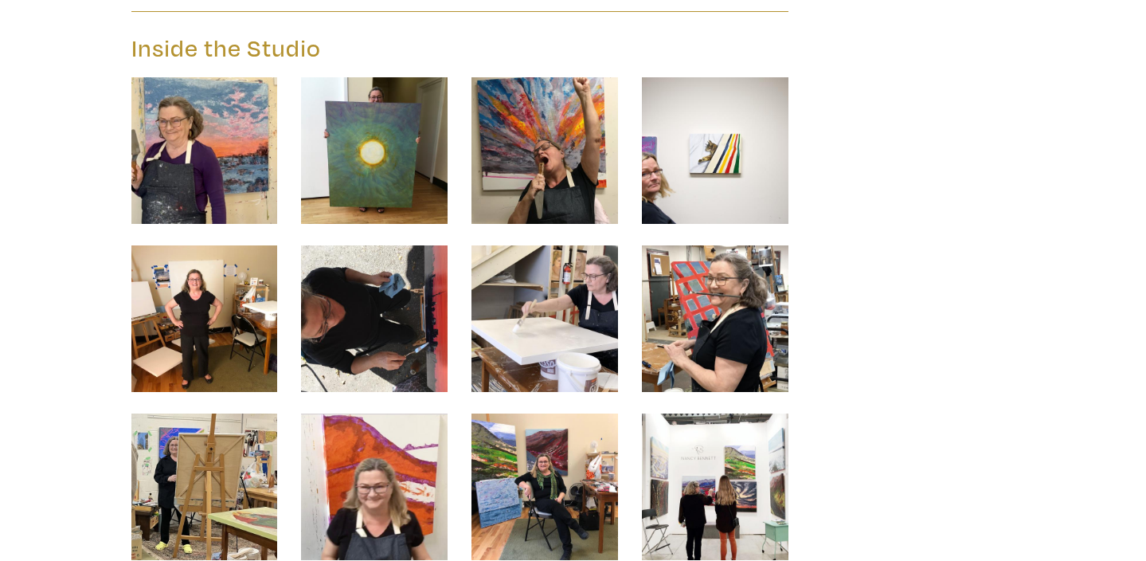
scroll to position [5140, 0]
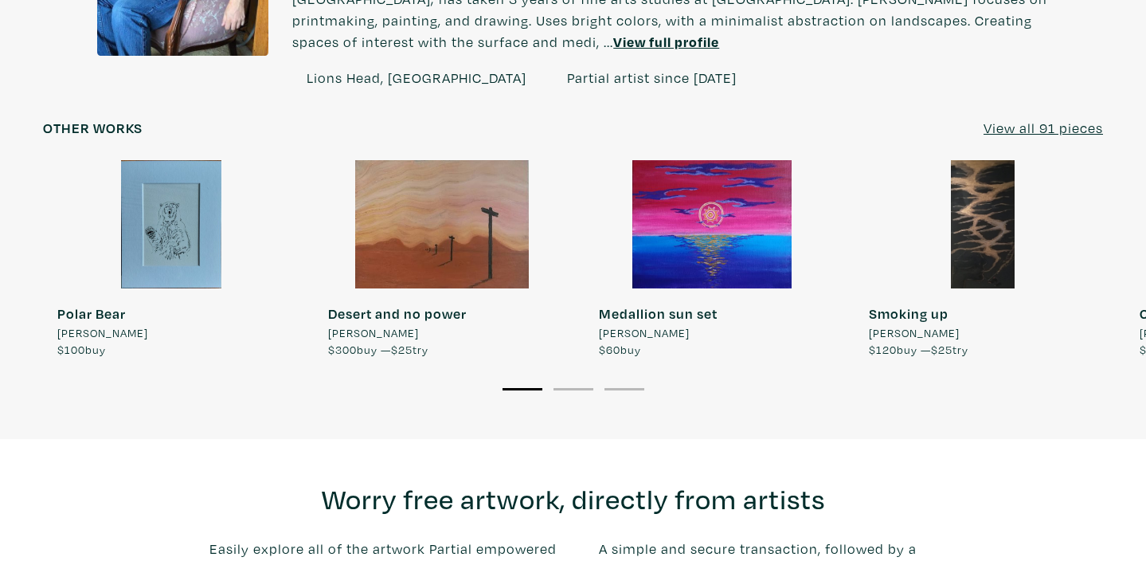
scroll to position [1326, 0]
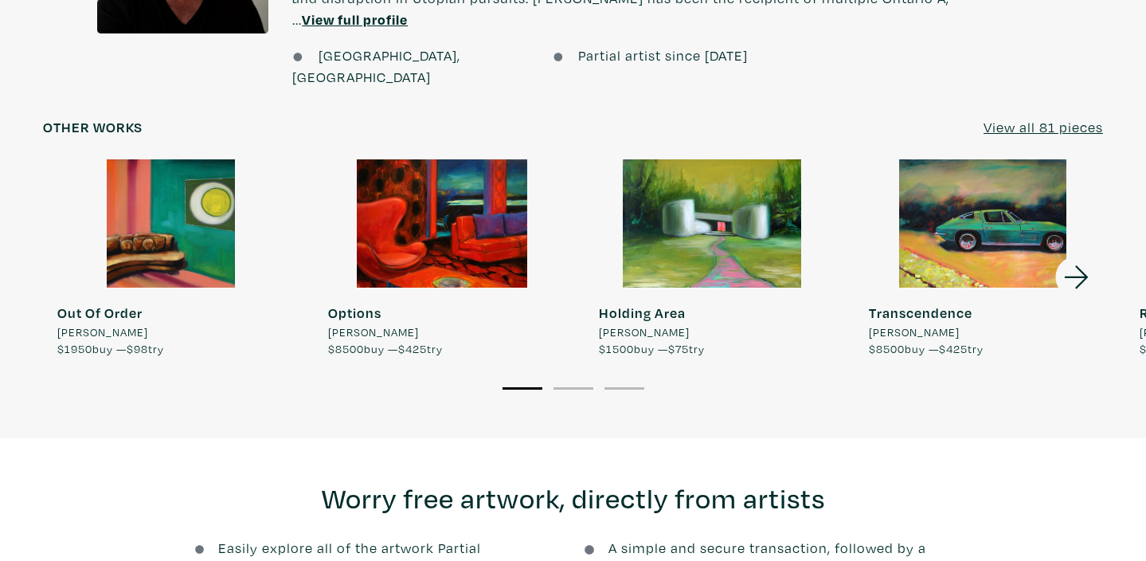
scroll to position [1461, 0]
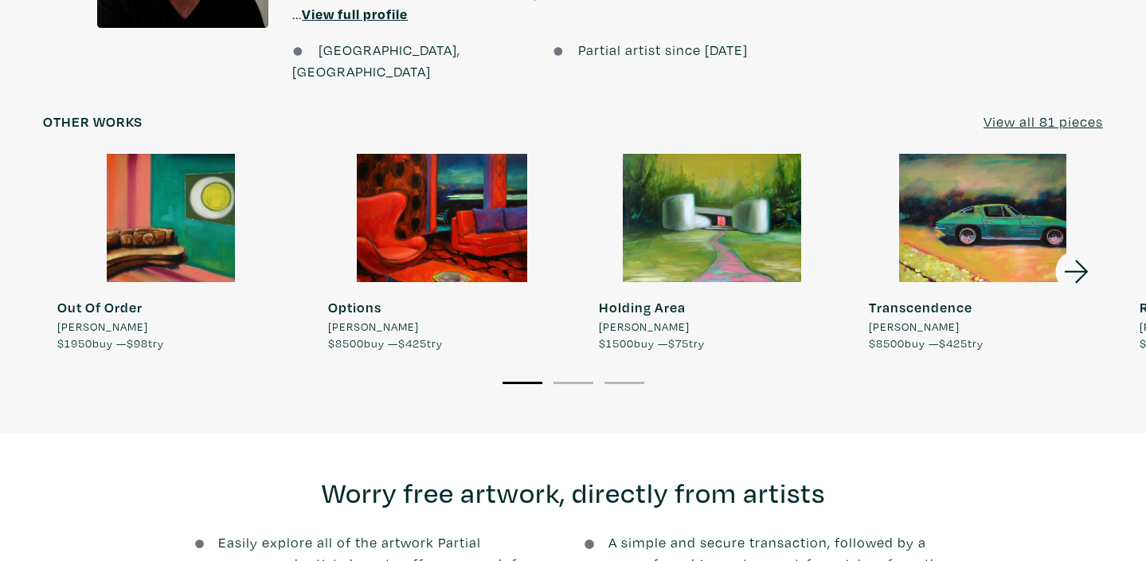
click at [1047, 112] on u "View all 81 pieces" at bounding box center [1043, 121] width 119 height 18
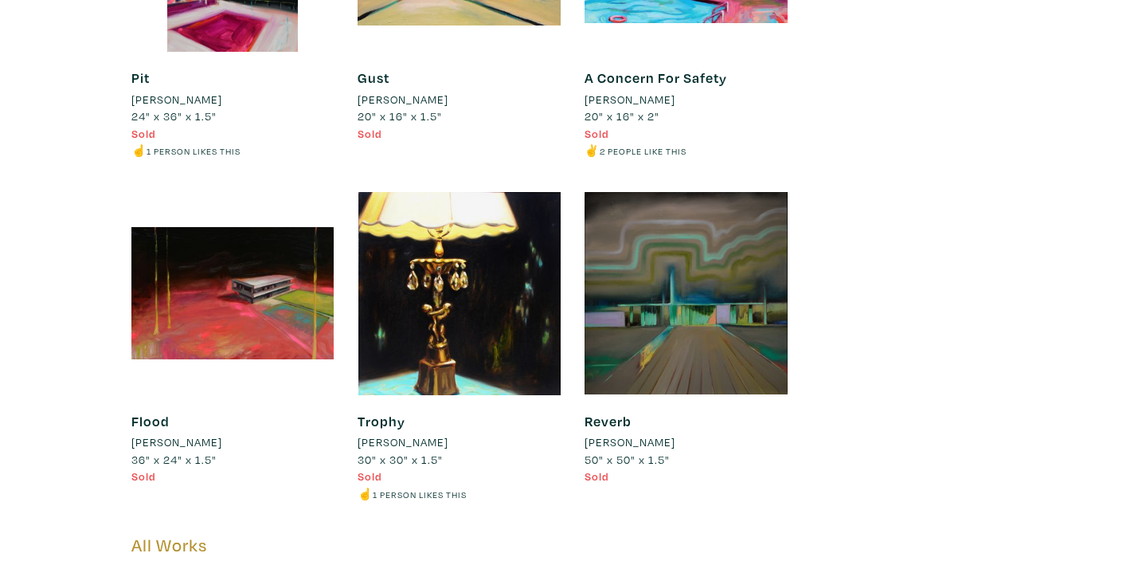
scroll to position [13777, 0]
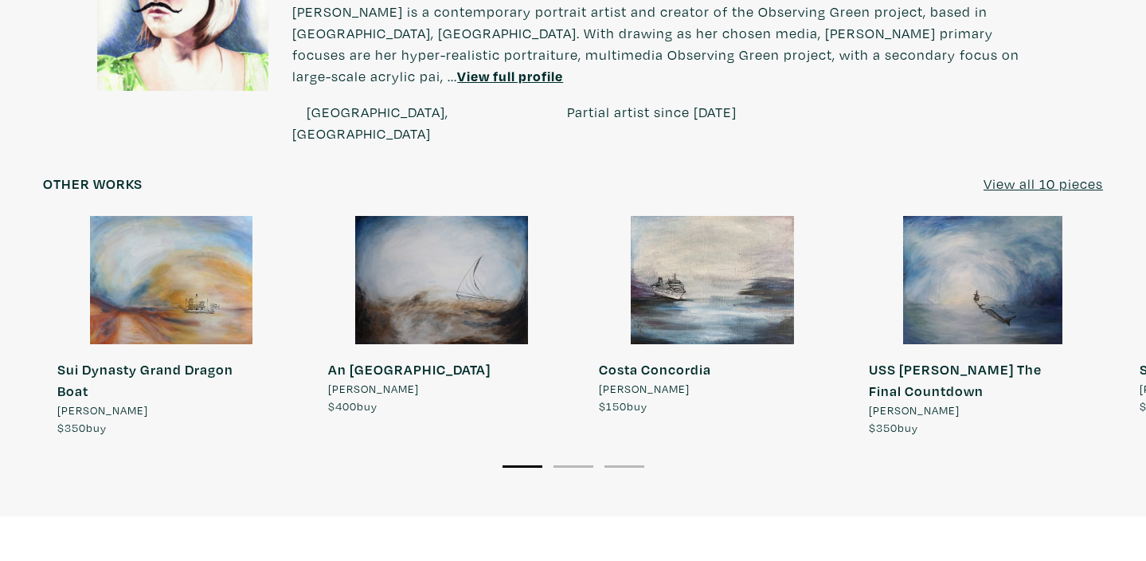
scroll to position [2012, 0]
click at [1032, 174] on u "View all 10 pieces" at bounding box center [1043, 183] width 119 height 18
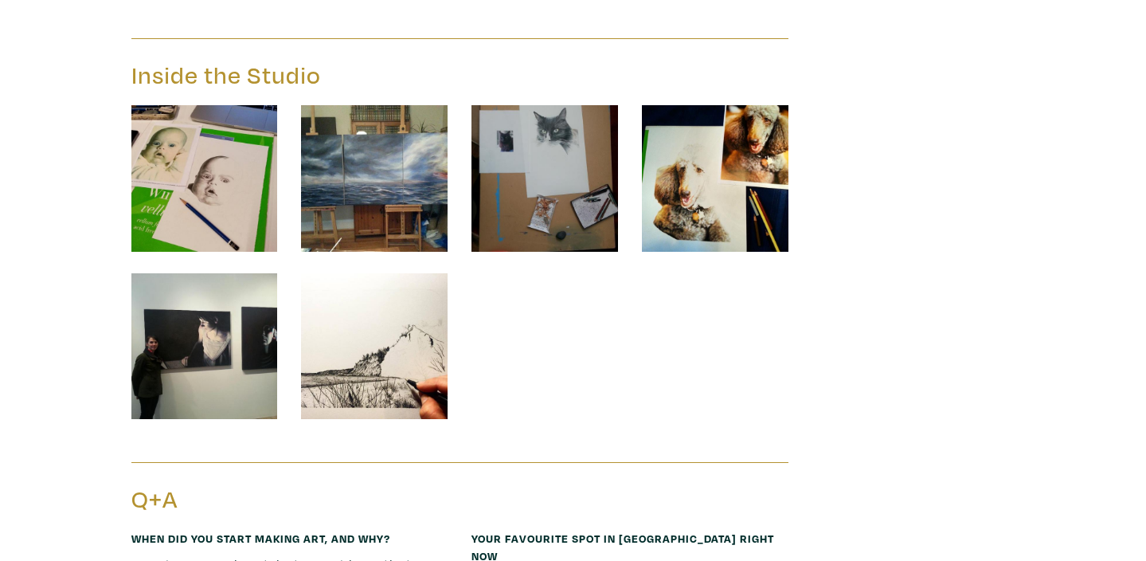
scroll to position [2123, 0]
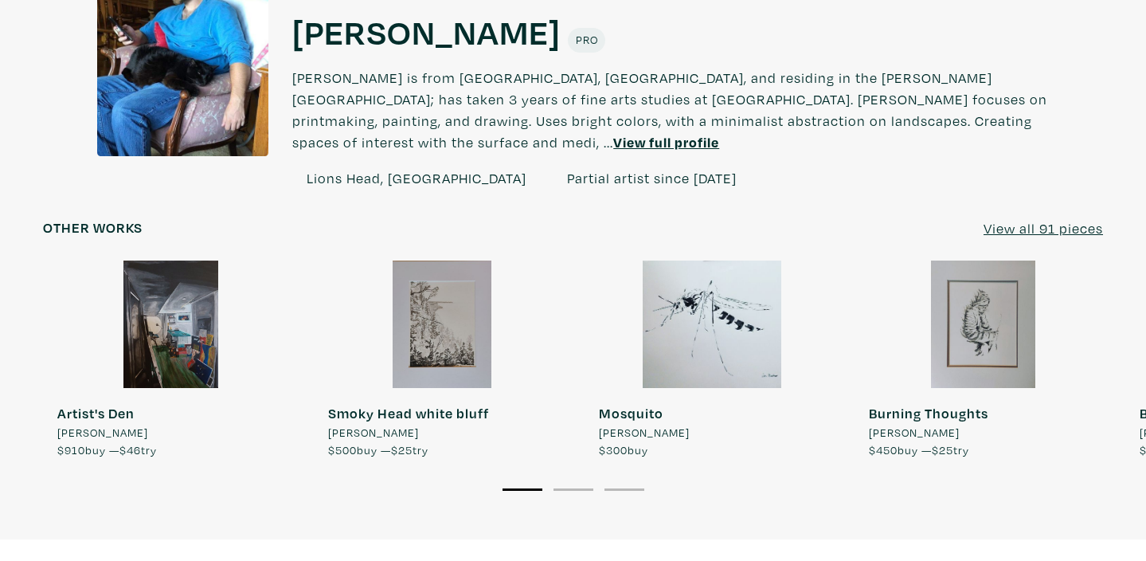
scroll to position [1191, 0]
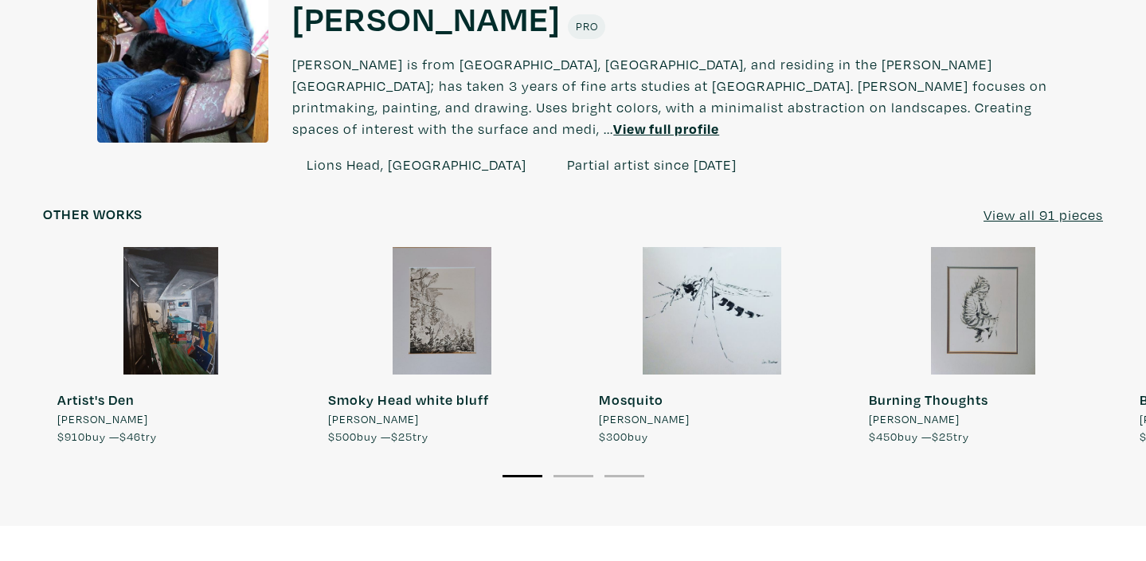
click at [1041, 206] on u "View all 91 pieces" at bounding box center [1043, 215] width 119 height 18
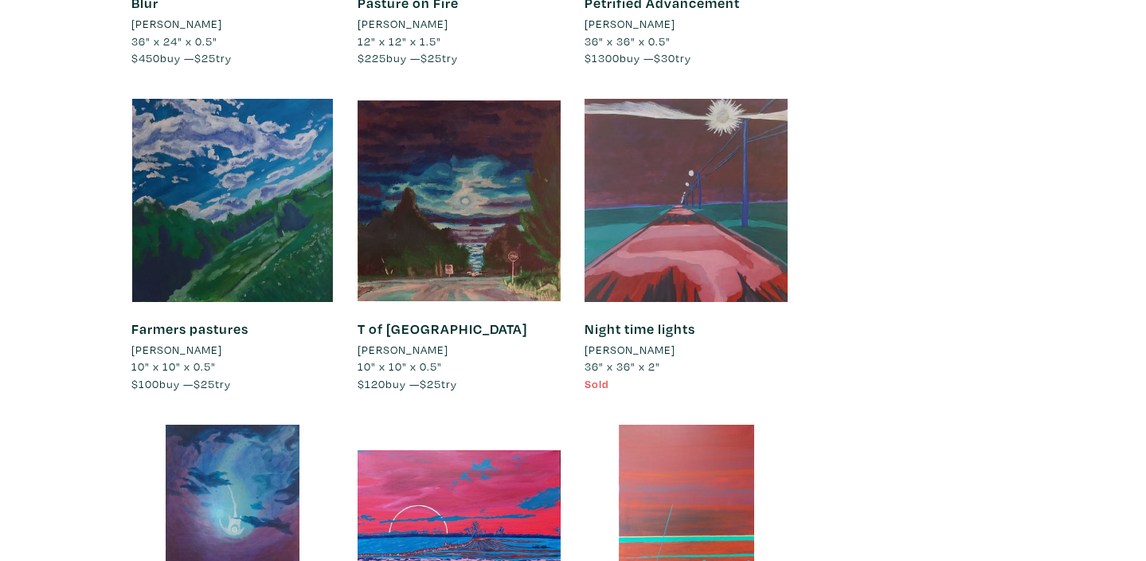
scroll to position [3993, 0]
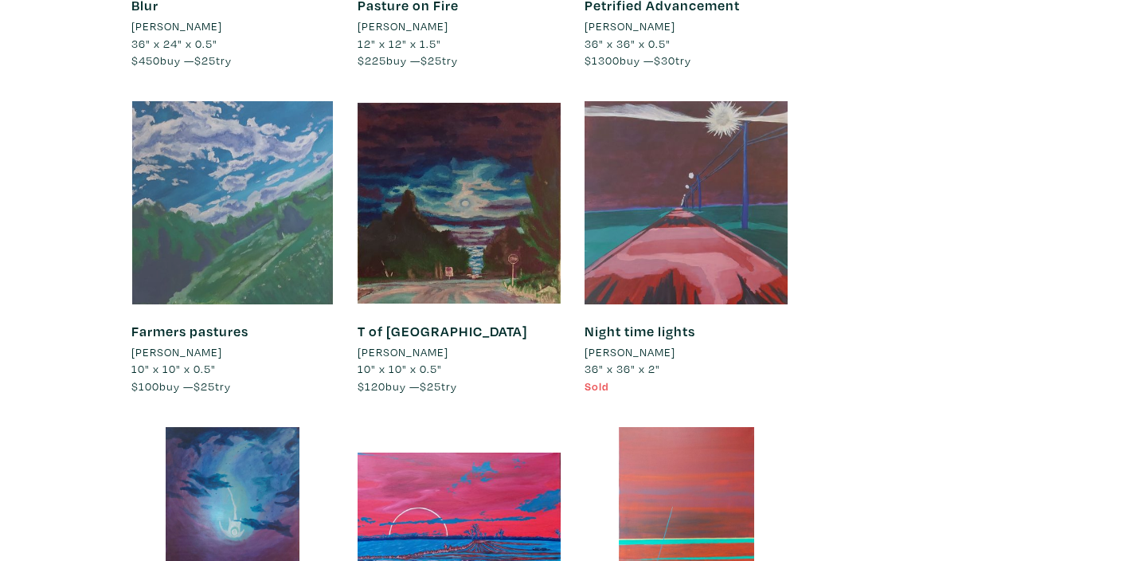
click at [191, 163] on div at bounding box center [232, 202] width 203 height 203
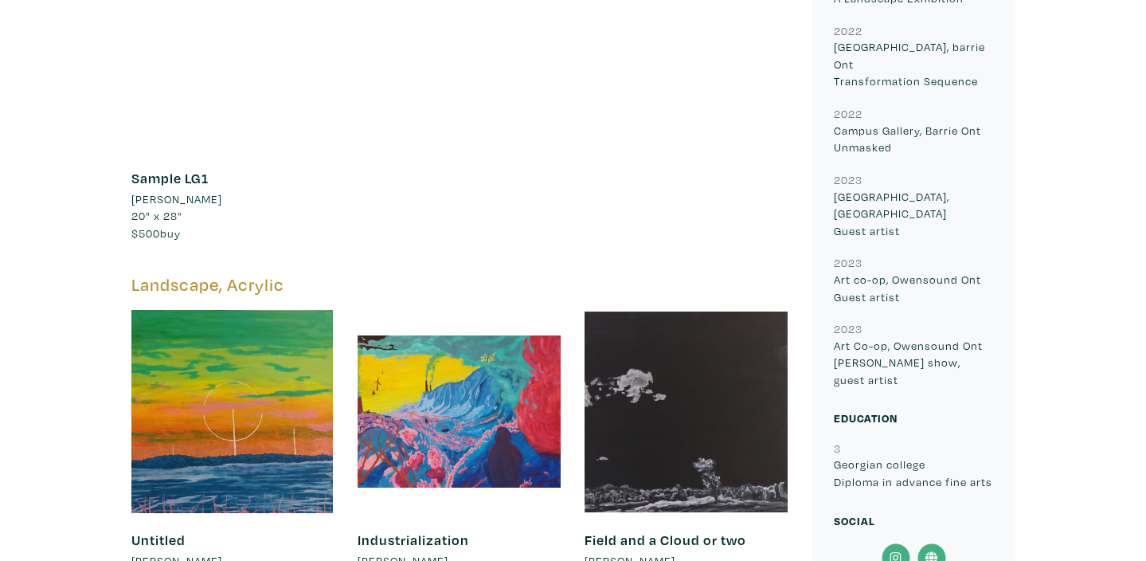
scroll to position [926, 0]
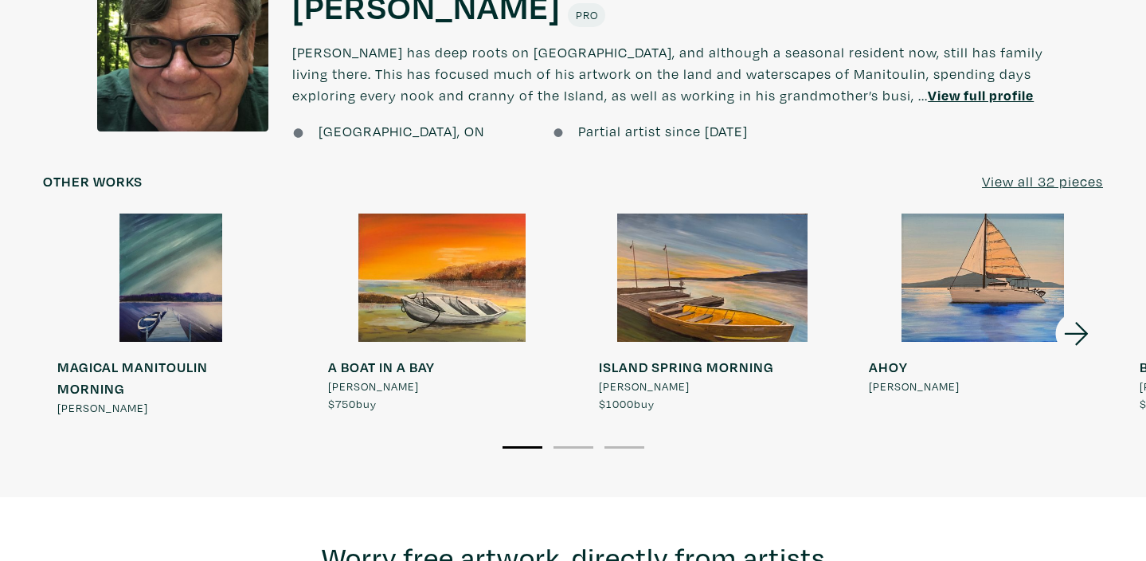
scroll to position [1287, 0]
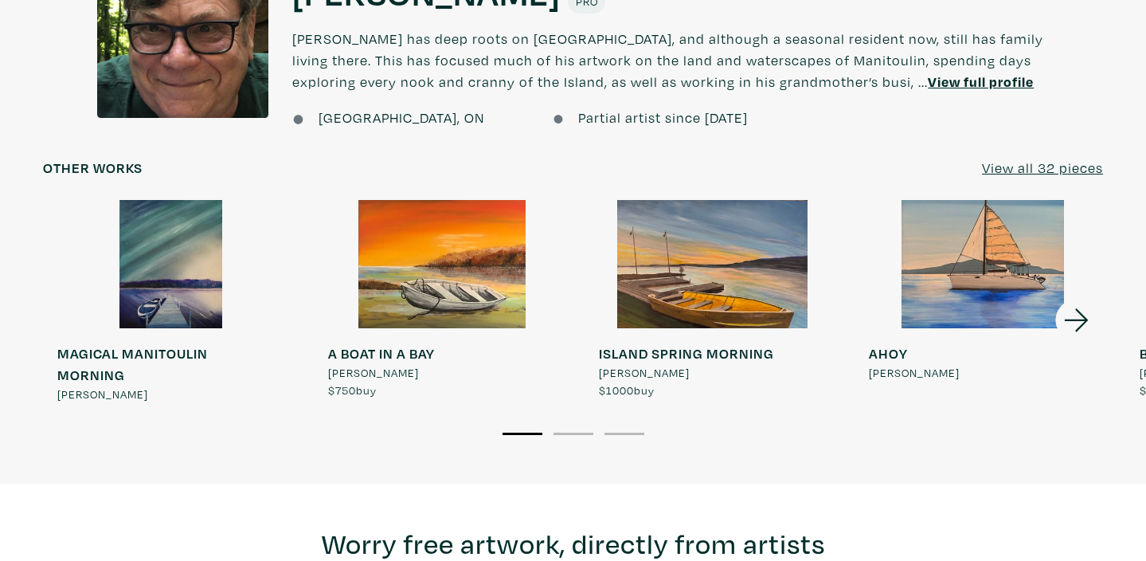
click at [1060, 173] on u "View all 32 pieces" at bounding box center [1042, 168] width 121 height 18
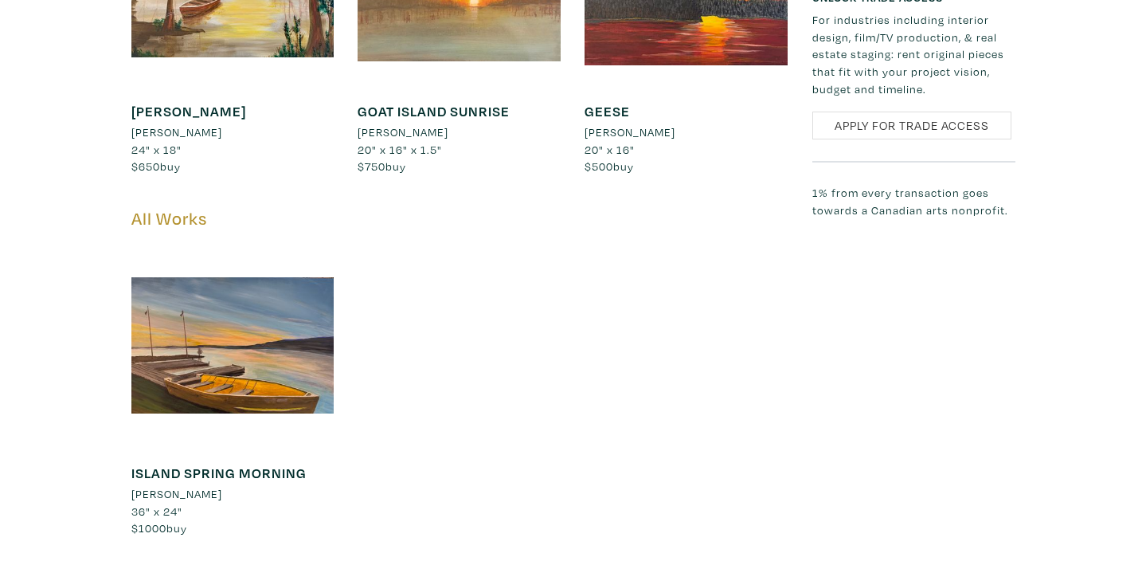
scroll to position [1293, 0]
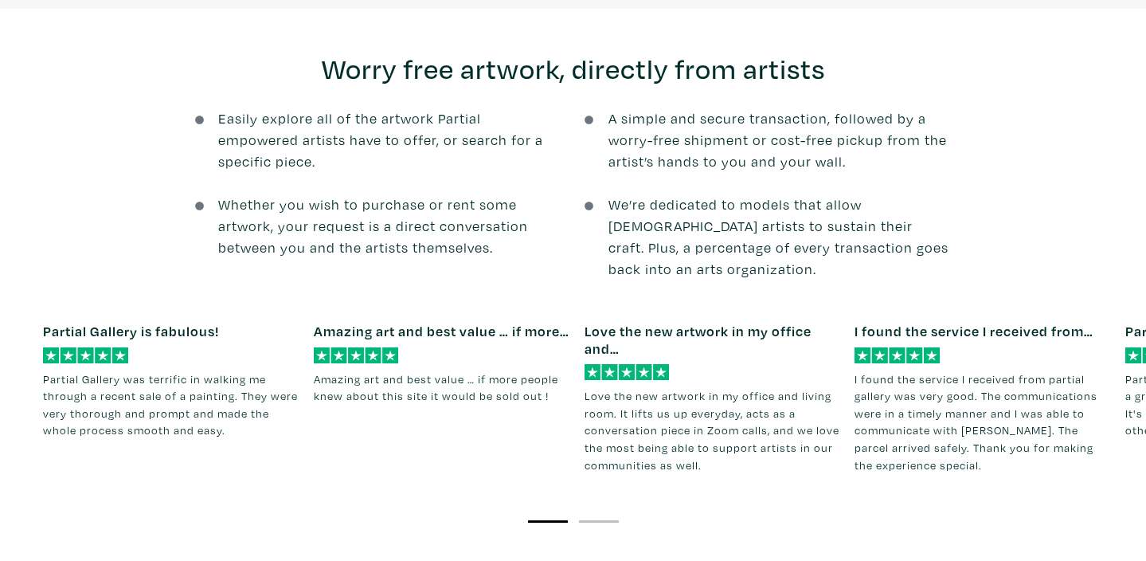
scroll to position [1902, 0]
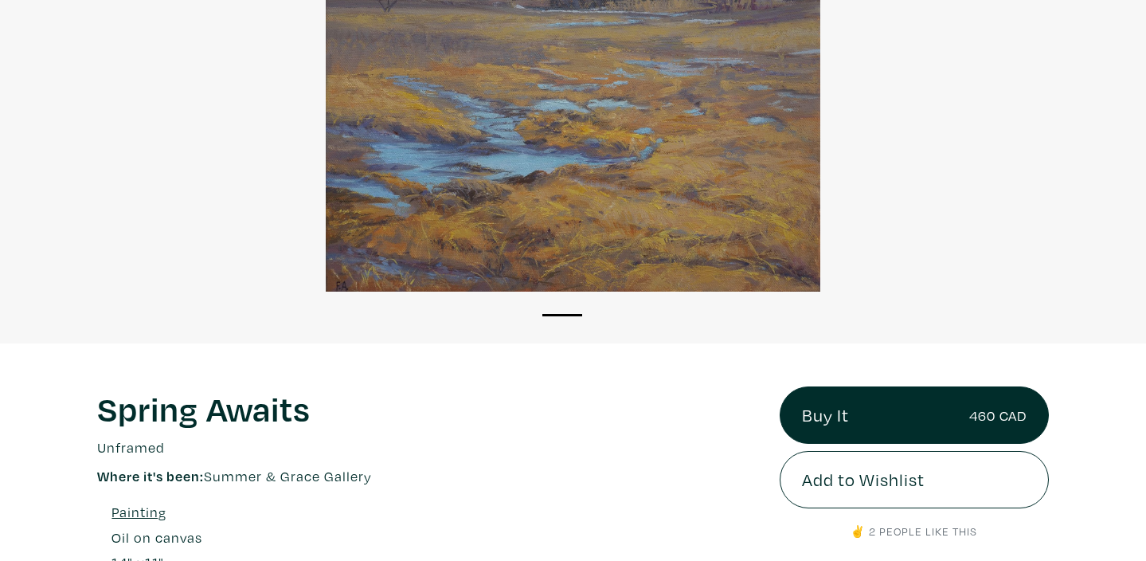
scroll to position [206, 0]
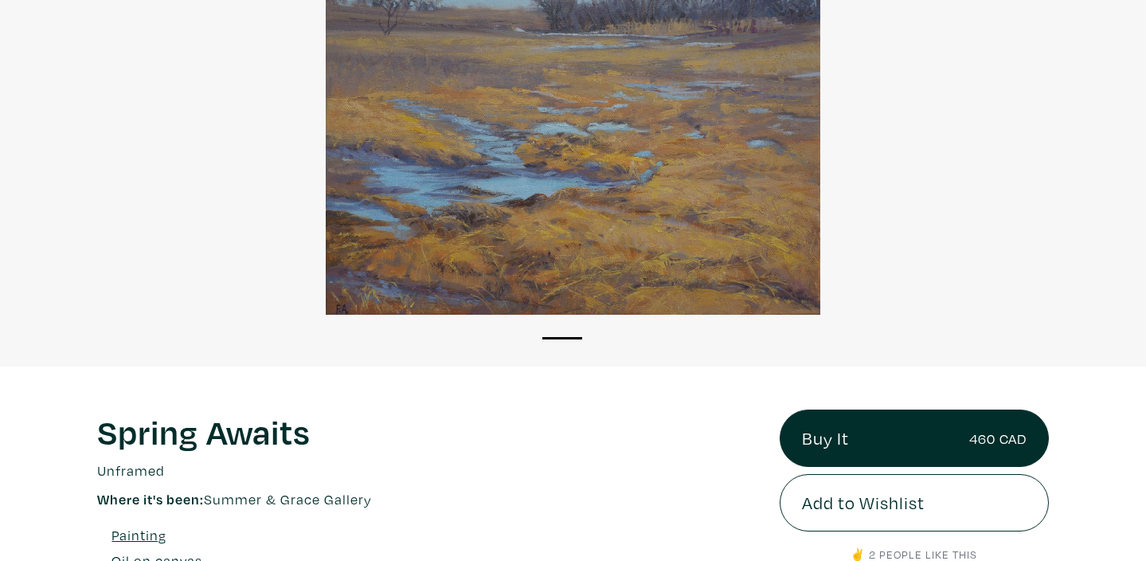
click at [660, 221] on div at bounding box center [573, 124] width 1146 height 382
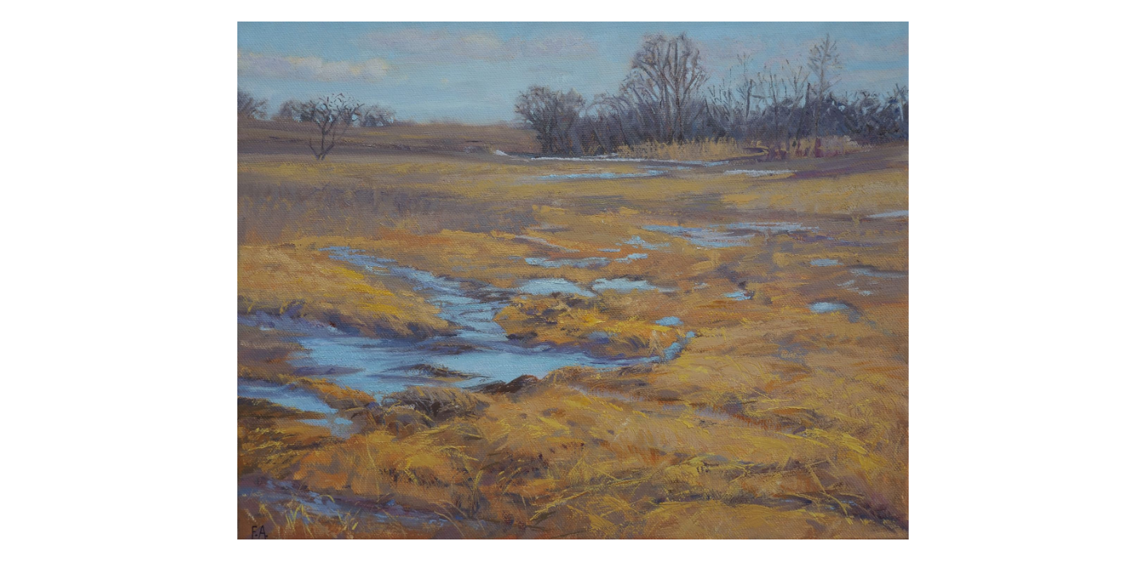
click at [705, 210] on div at bounding box center [573, 281] width 1146 height 518
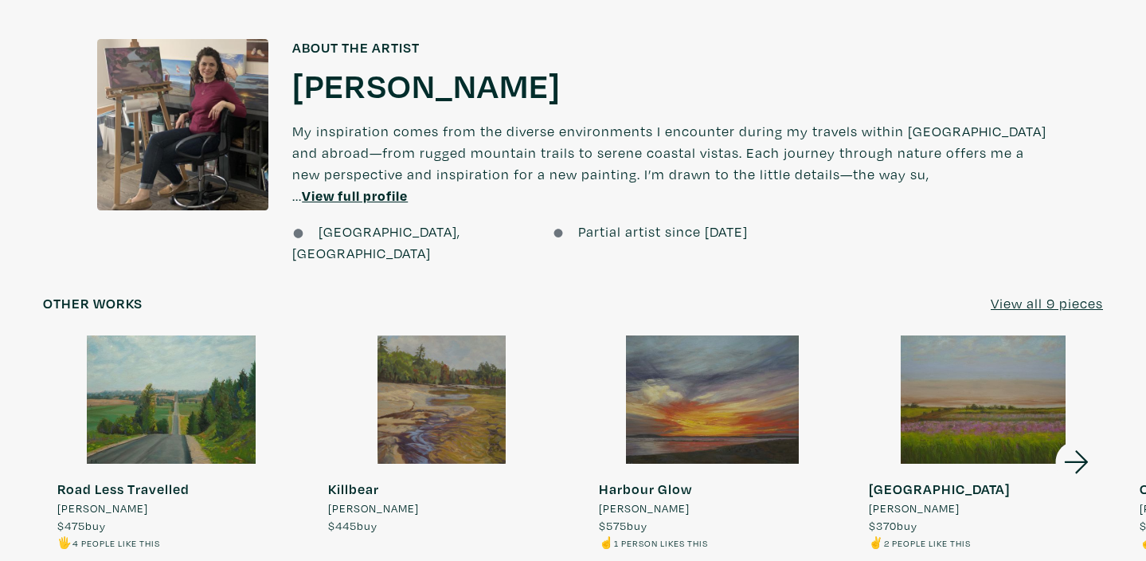
scroll to position [1174, 0]
click at [1052, 293] on u "View all 9 pieces" at bounding box center [1047, 302] width 112 height 18
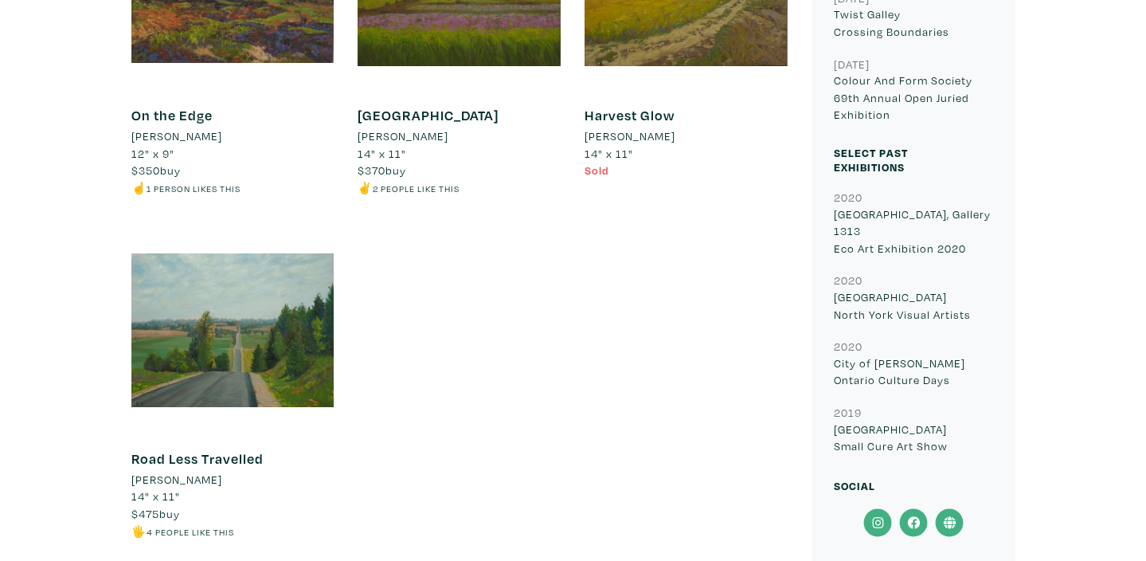
scroll to position [1402, 0]
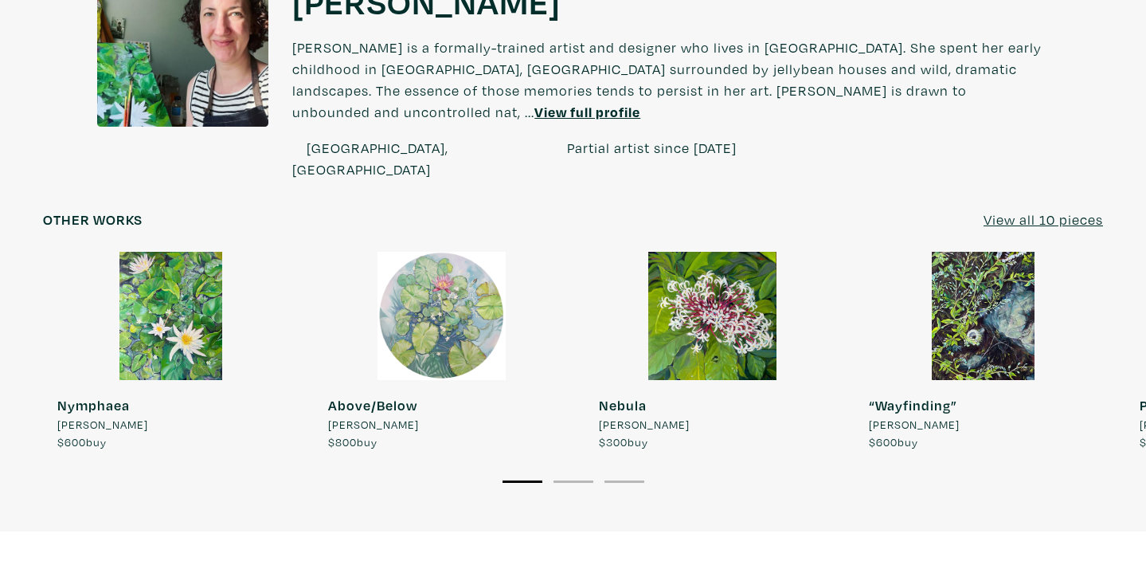
scroll to position [1338, 0]
click at [1006, 210] on u "View all 10 pieces" at bounding box center [1043, 219] width 119 height 18
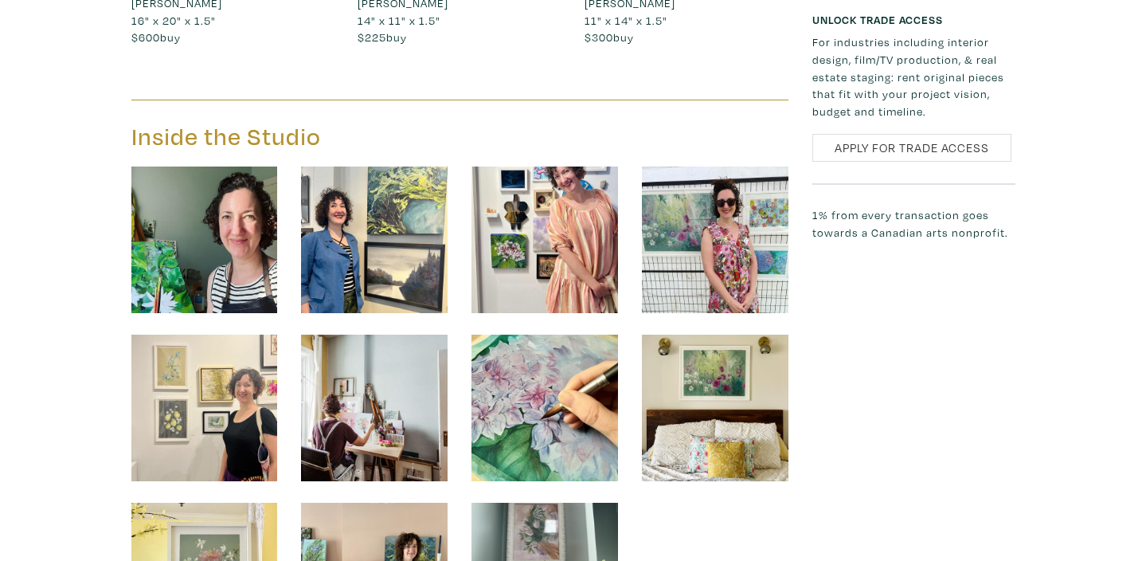
scroll to position [2152, 0]
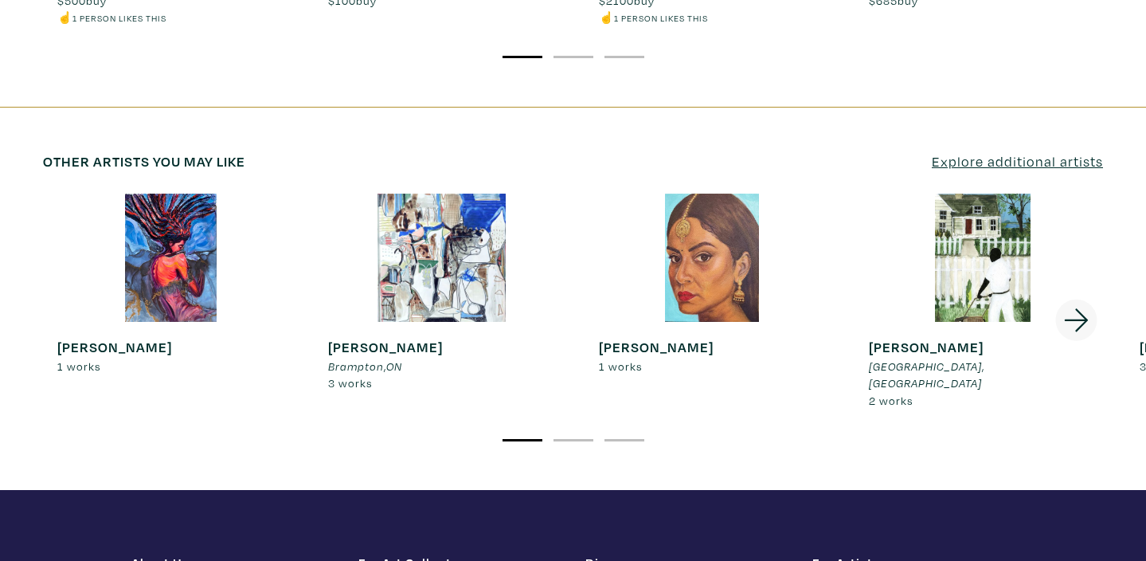
scroll to position [2767, 0]
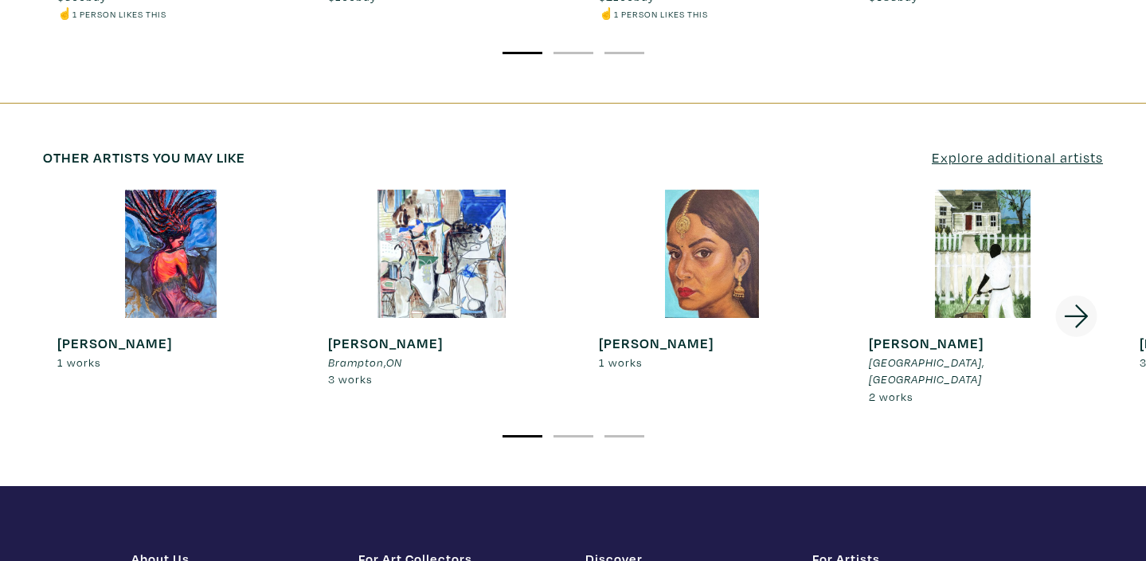
click at [1075, 295] on icon at bounding box center [1077, 316] width 54 height 43
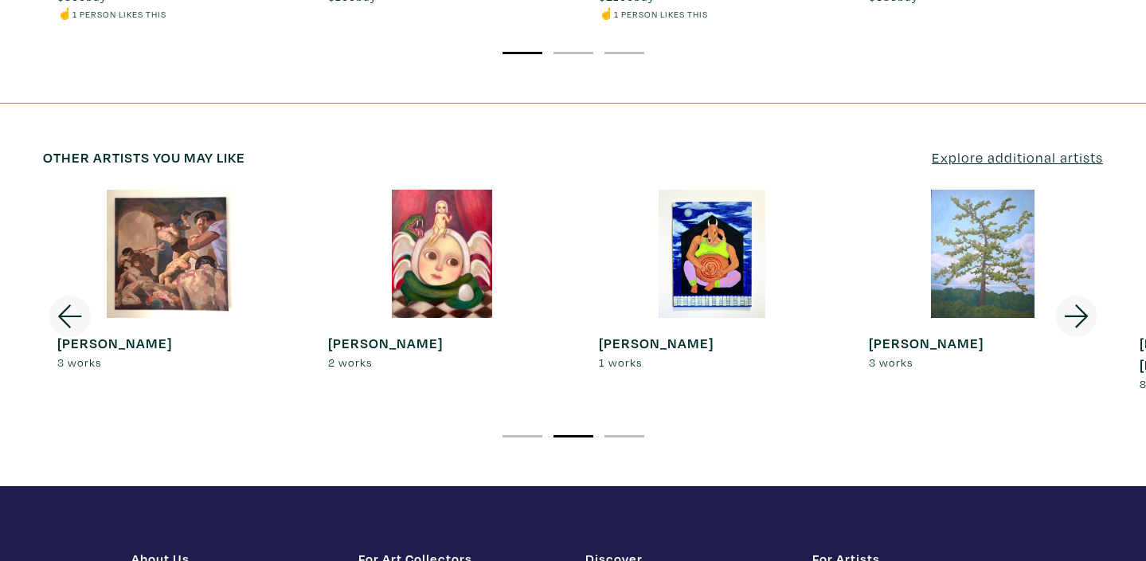
click at [1075, 295] on icon at bounding box center [1077, 316] width 54 height 43
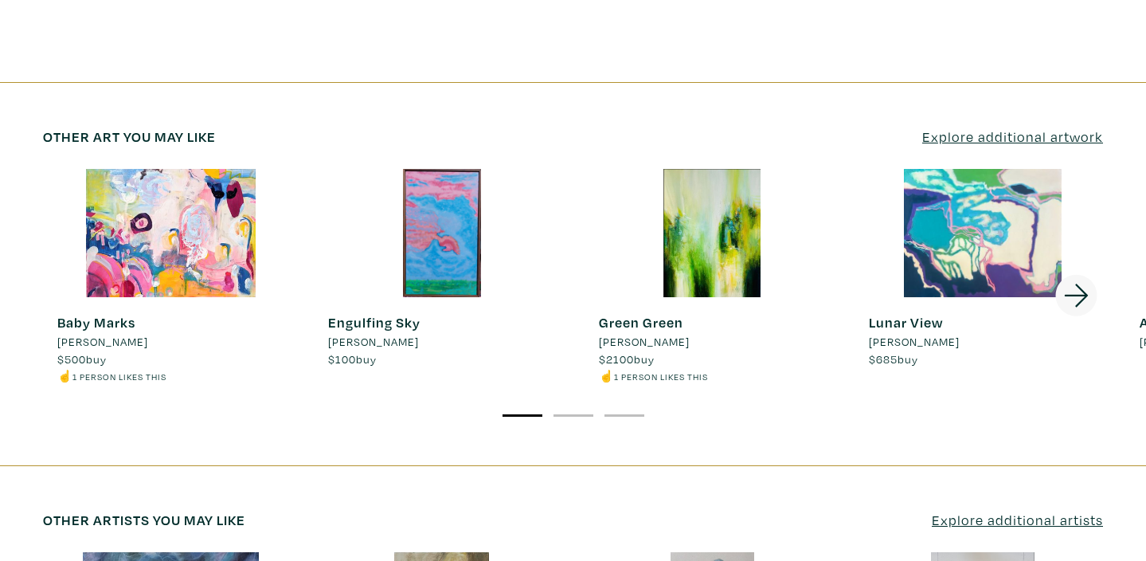
scroll to position [2366, 0]
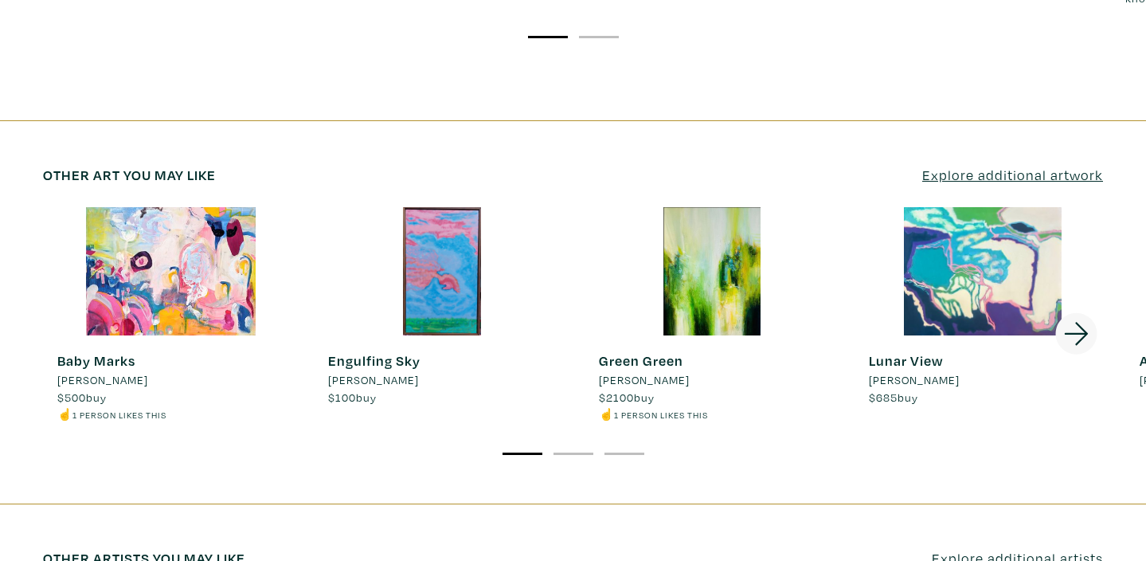
click at [1075, 312] on icon at bounding box center [1077, 333] width 54 height 43
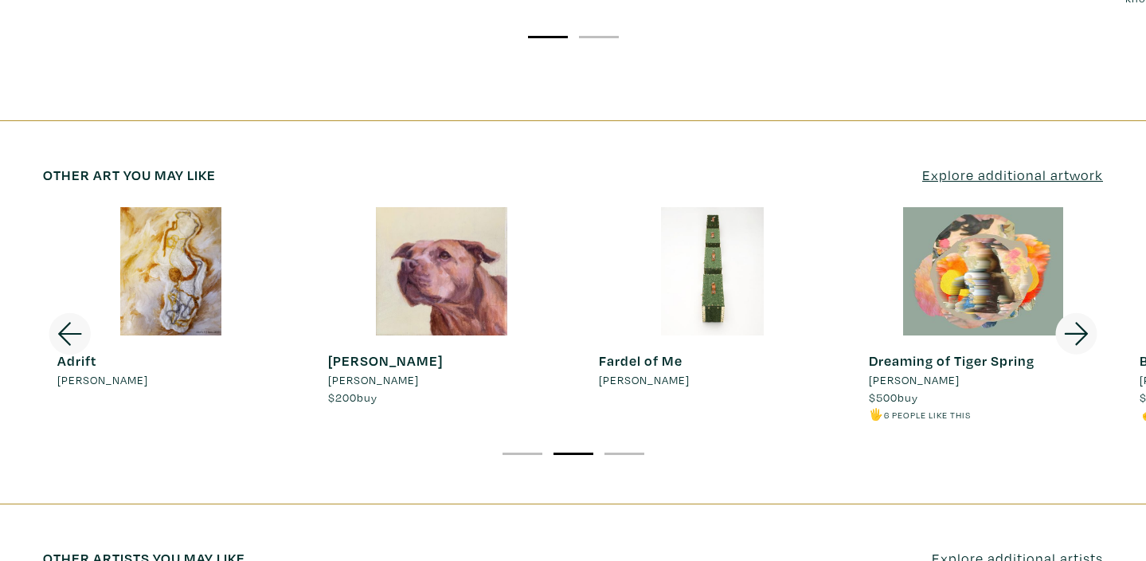
click at [1075, 312] on icon at bounding box center [1077, 333] width 54 height 43
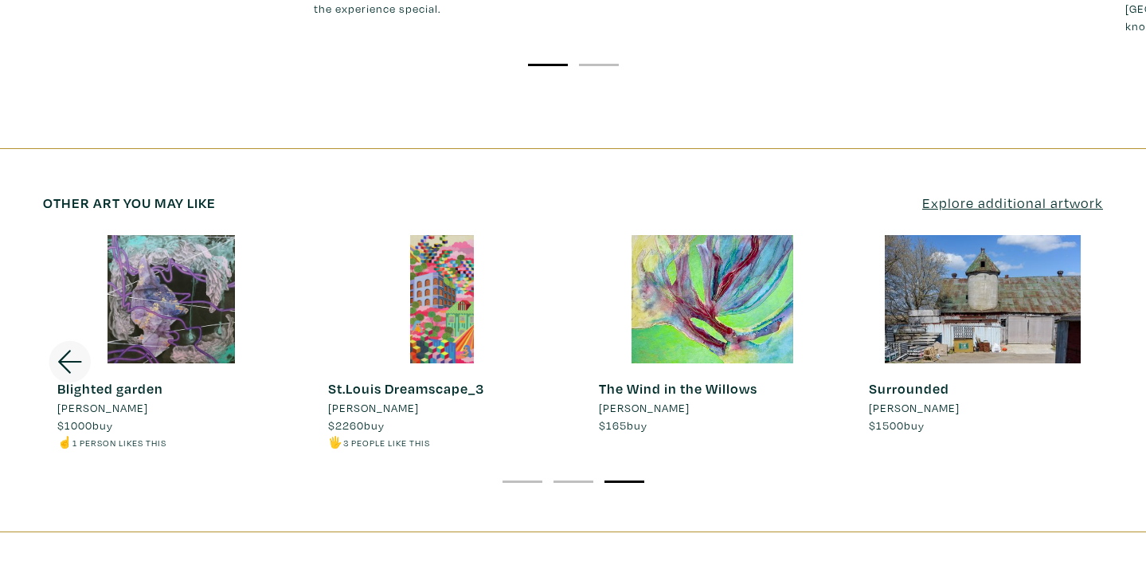
scroll to position [2337, 0]
click at [434, 268] on div at bounding box center [442, 300] width 257 height 128
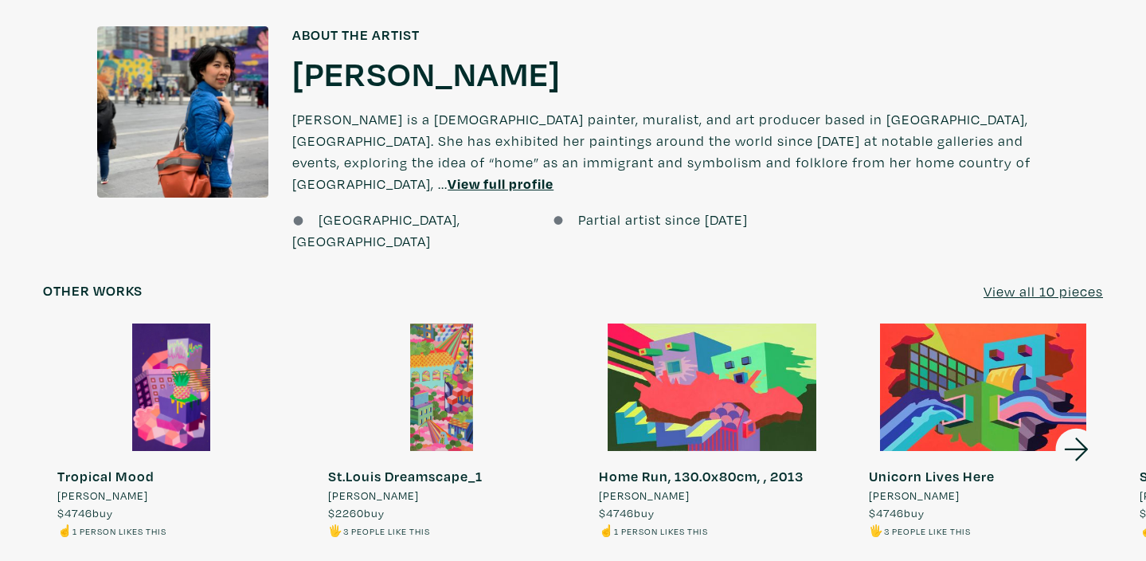
scroll to position [1164, 0]
click at [1031, 281] on u "View all 10 pieces" at bounding box center [1043, 290] width 119 height 18
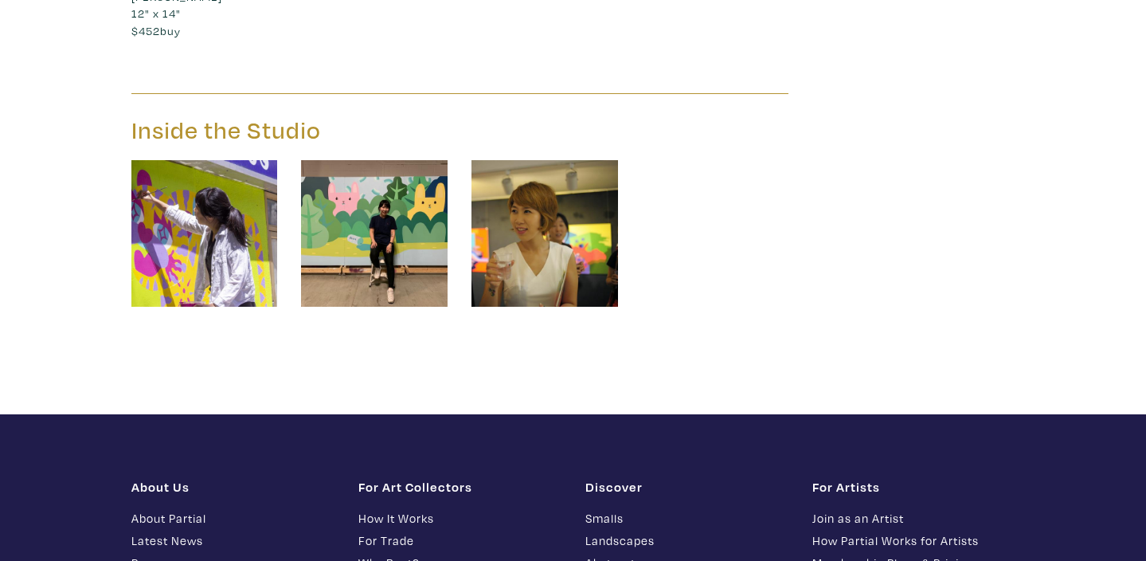
scroll to position [1999, 0]
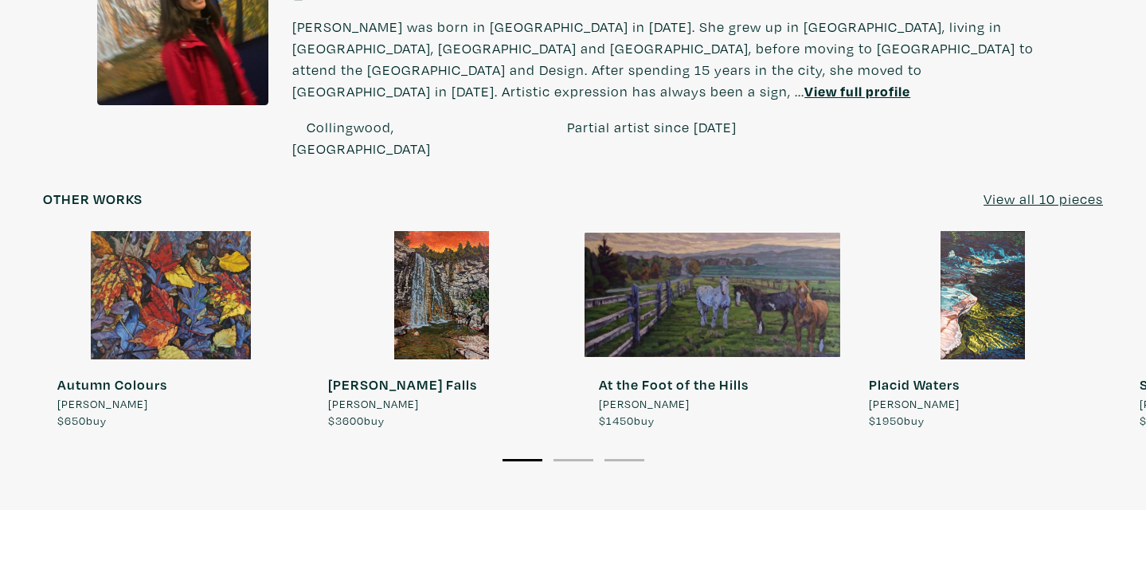
scroll to position [1291, 0]
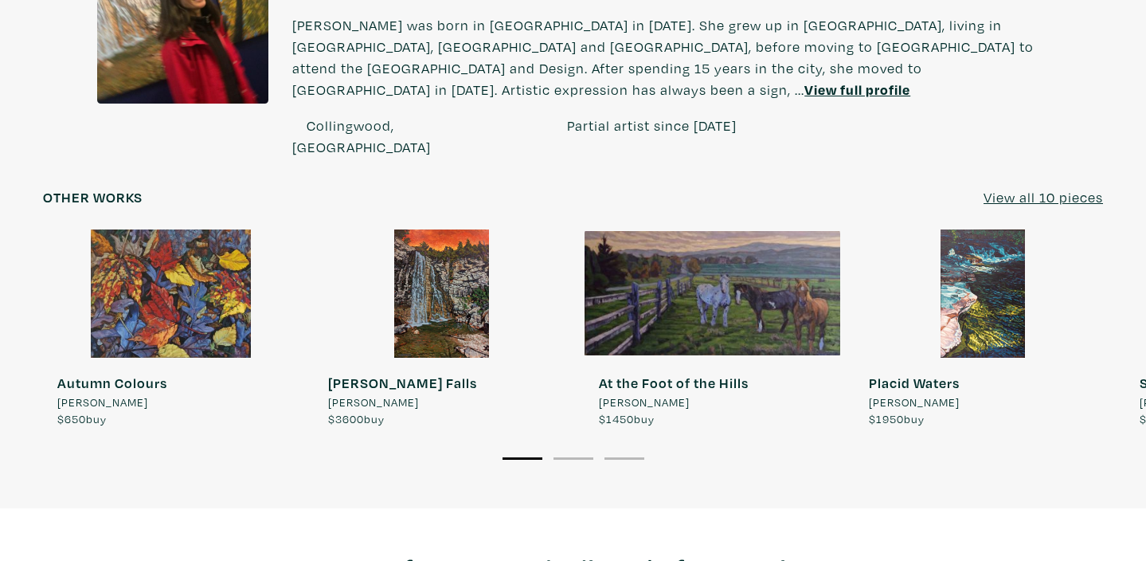
click at [1040, 188] on u "View all 10 pieces" at bounding box center [1043, 197] width 119 height 18
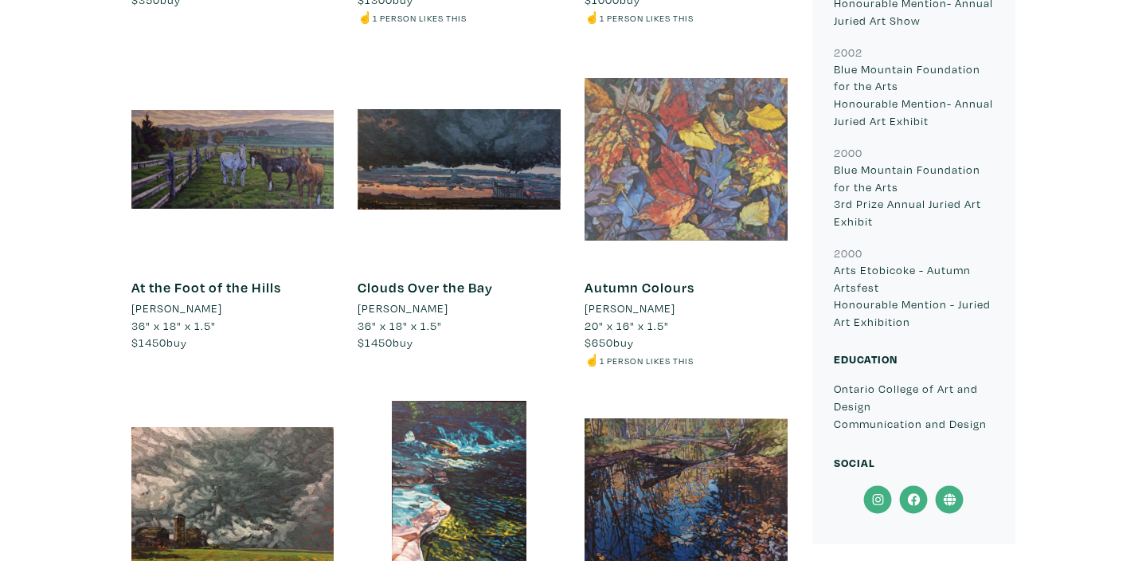
scroll to position [1486, 0]
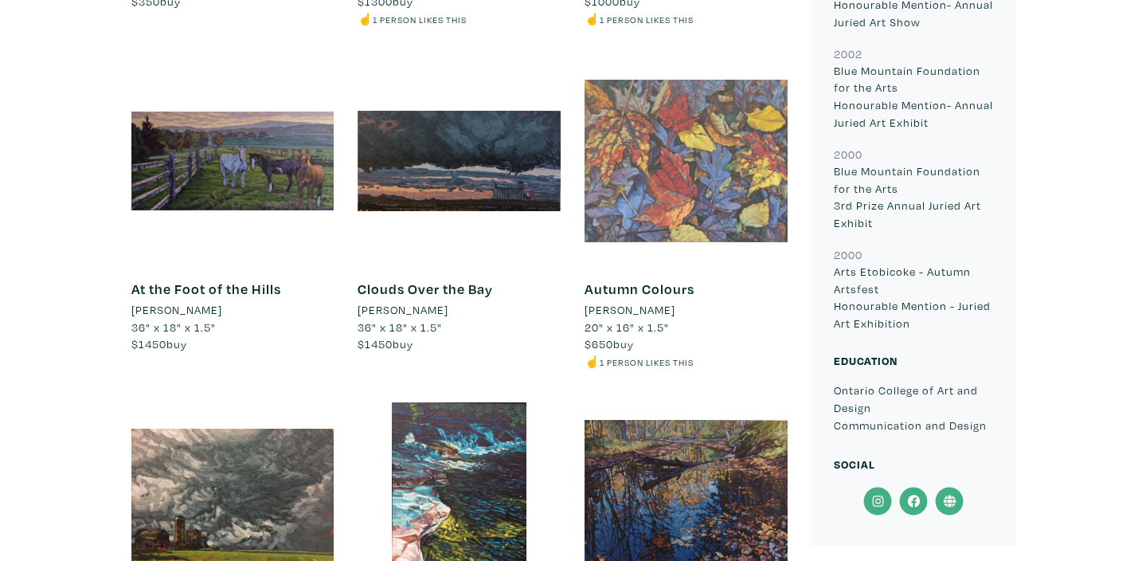
click at [658, 119] on div at bounding box center [686, 161] width 203 height 203
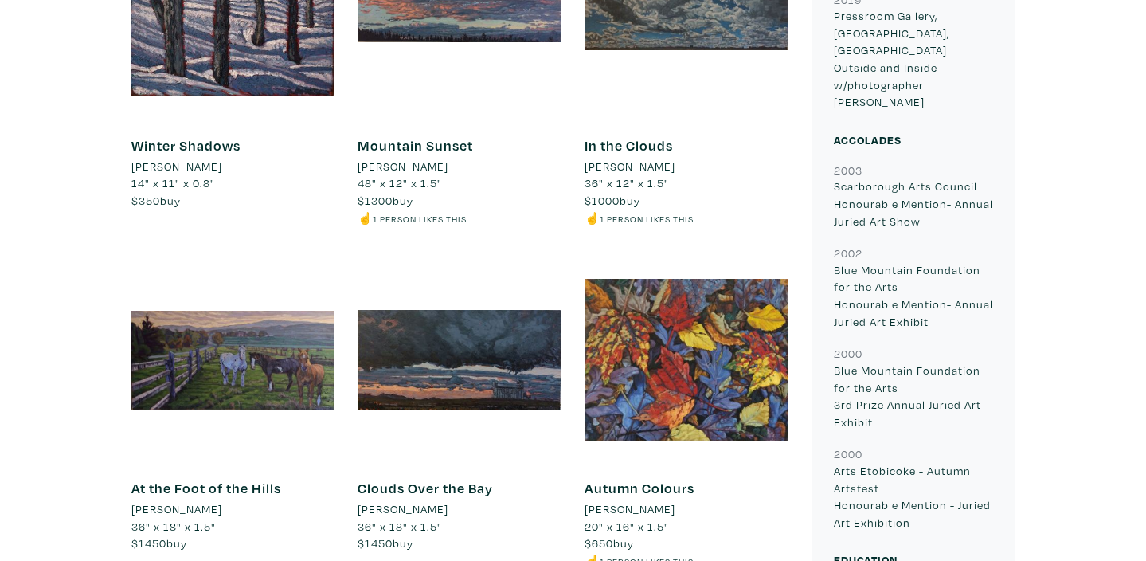
scroll to position [1287, 0]
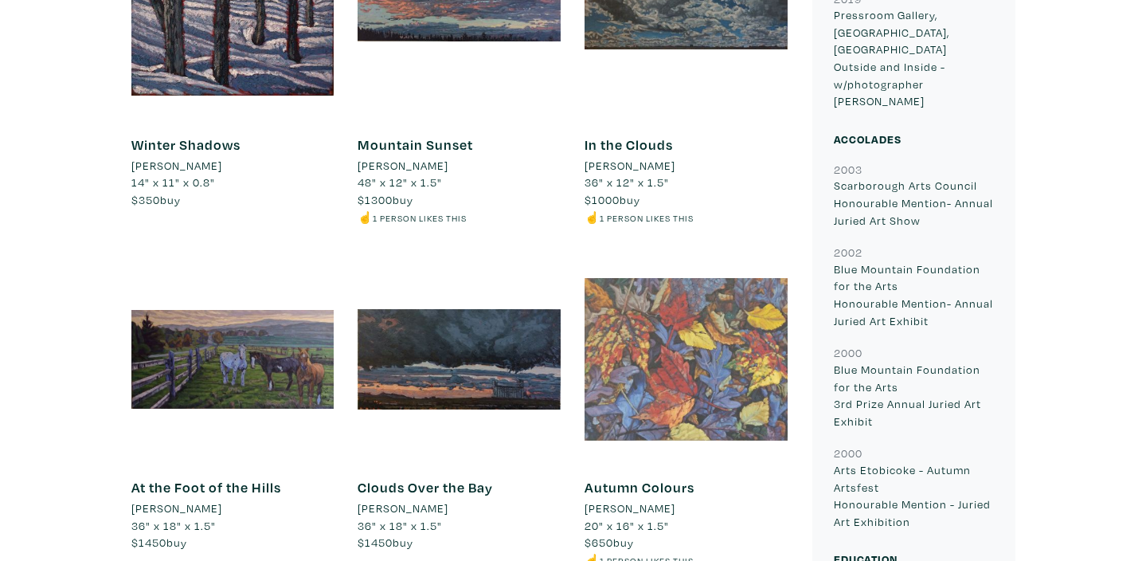
click at [656, 333] on div at bounding box center [686, 359] width 203 height 203
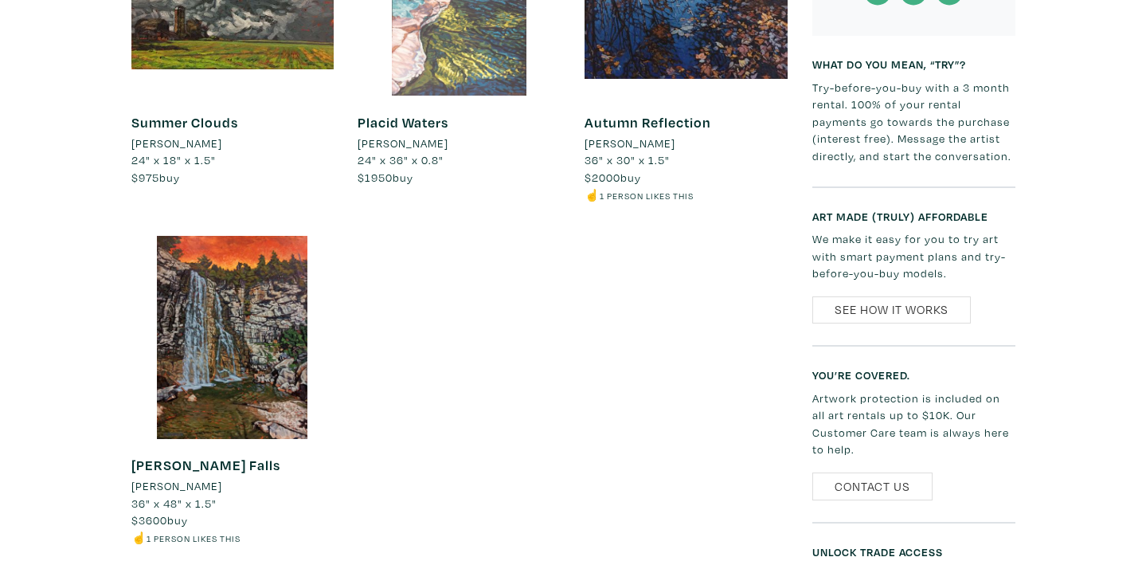
scroll to position [1996, 0]
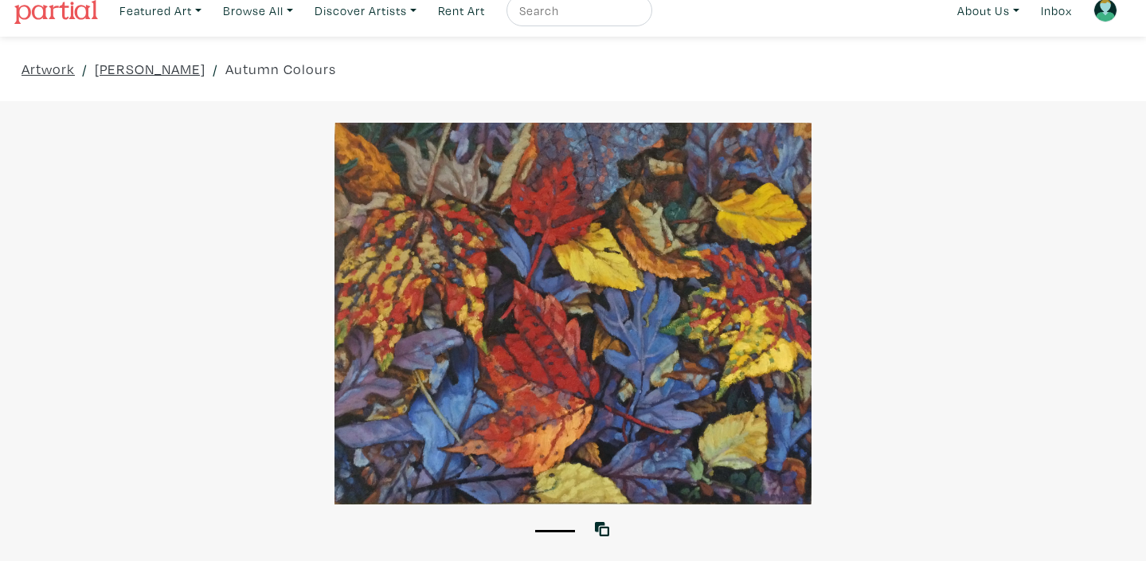
scroll to position [25, 0]
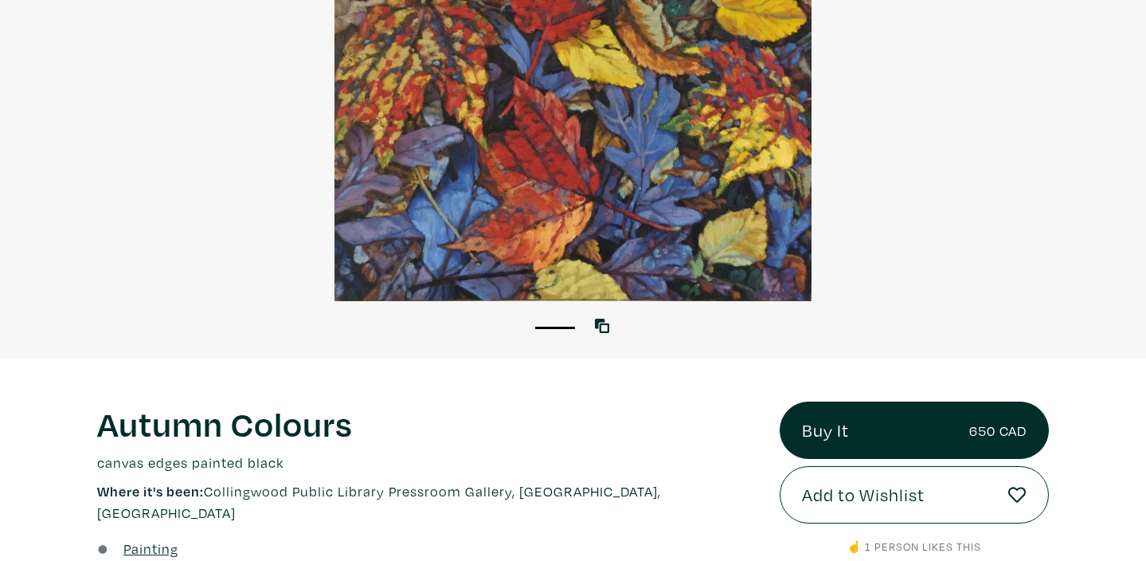
scroll to position [156, 0]
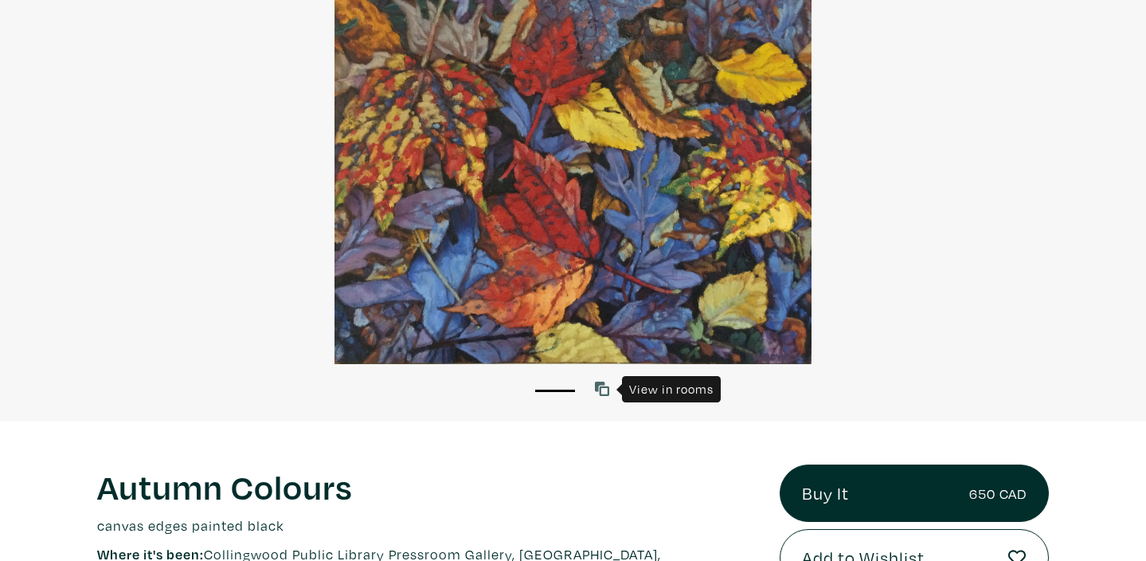
click at [602, 388] on icon at bounding box center [602, 389] width 14 height 14
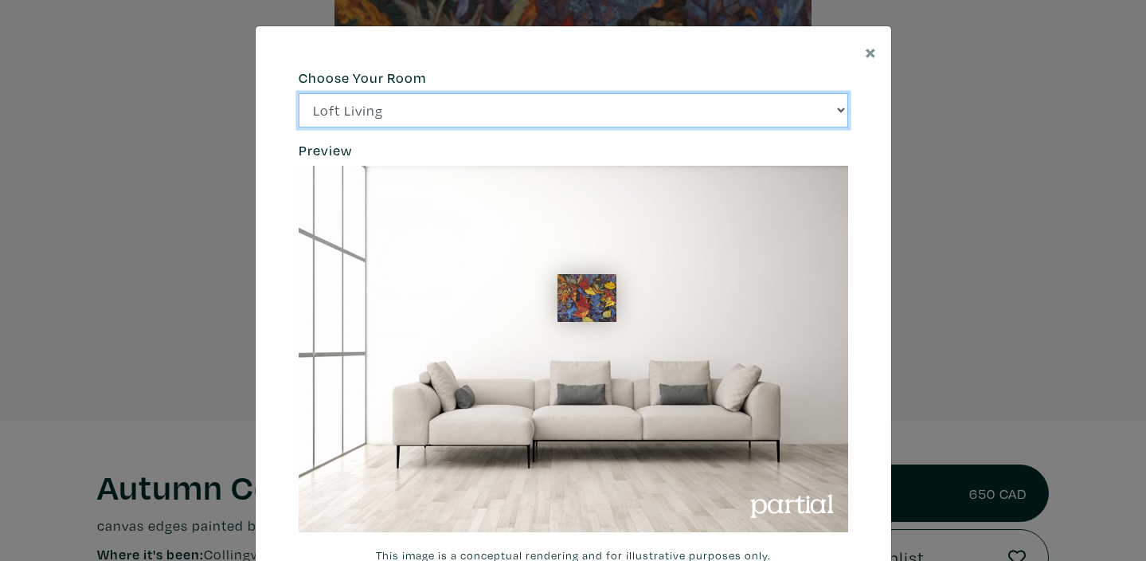
click at [838, 105] on select "Loft Living Bright Bedroom City Office Gallery Space Modern Lounge" at bounding box center [574, 110] width 550 height 34
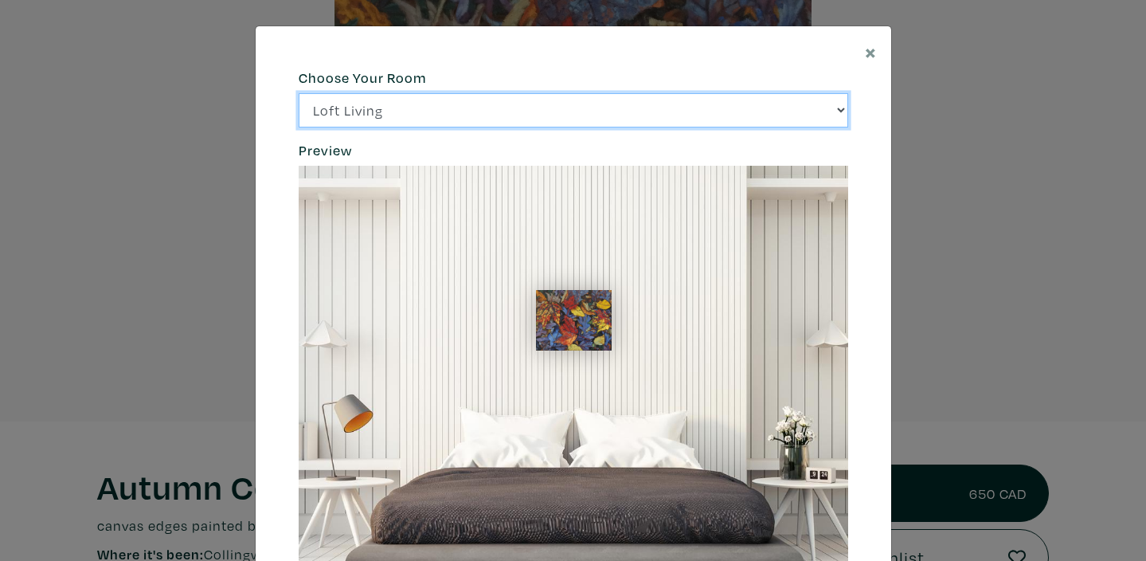
click at [844, 107] on select "Loft Living Bright Bedroom City Office Gallery Space Modern Lounge" at bounding box center [574, 110] width 550 height 34
select select "/thumb/phpThumb.php?src=https%3A%2F%[DOMAIN_NAME]%2Fprojects%2Frendering%2Fimag…"
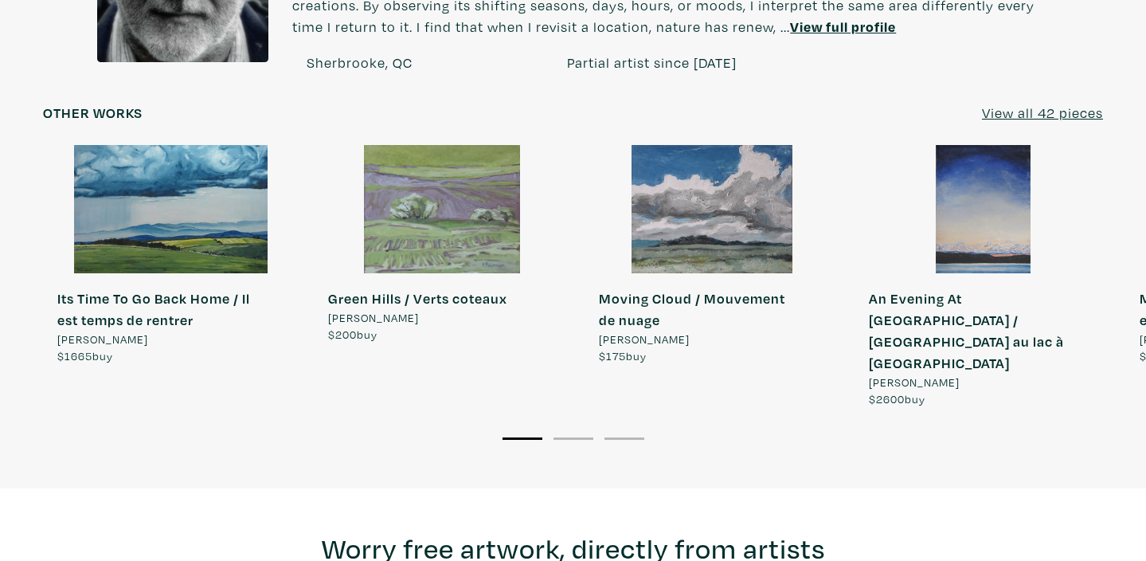
scroll to position [1416, 0]
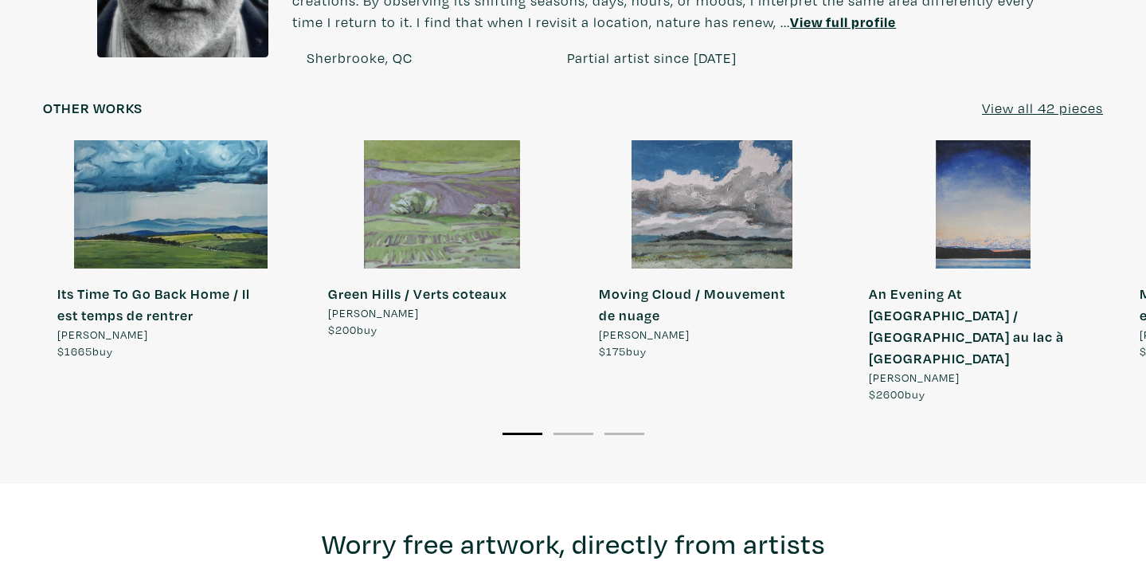
click at [1077, 99] on u "View all 42 pieces" at bounding box center [1042, 108] width 121 height 18
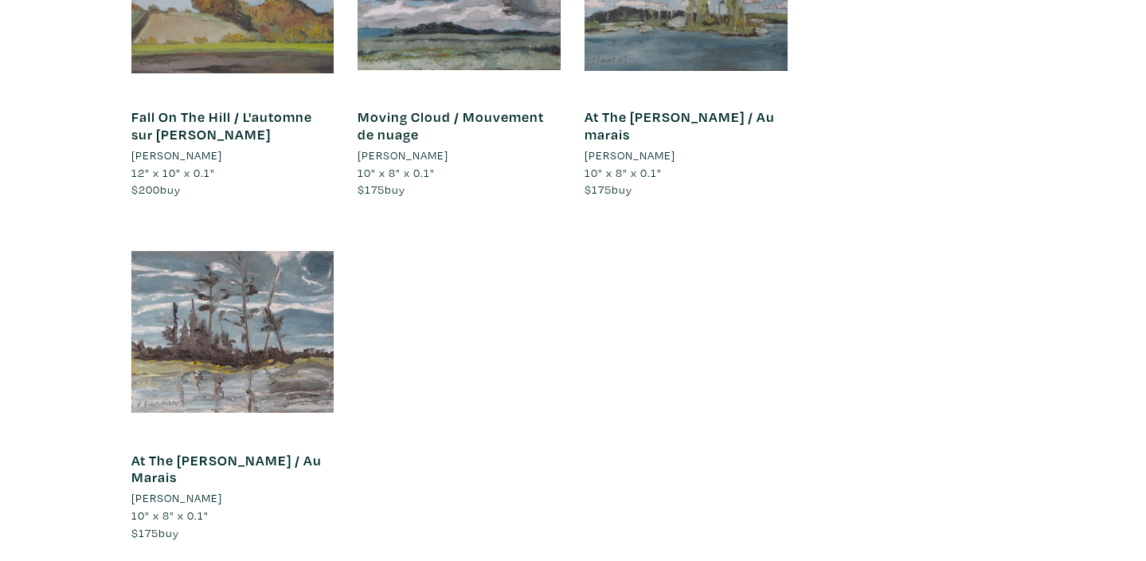
scroll to position [5809, 0]
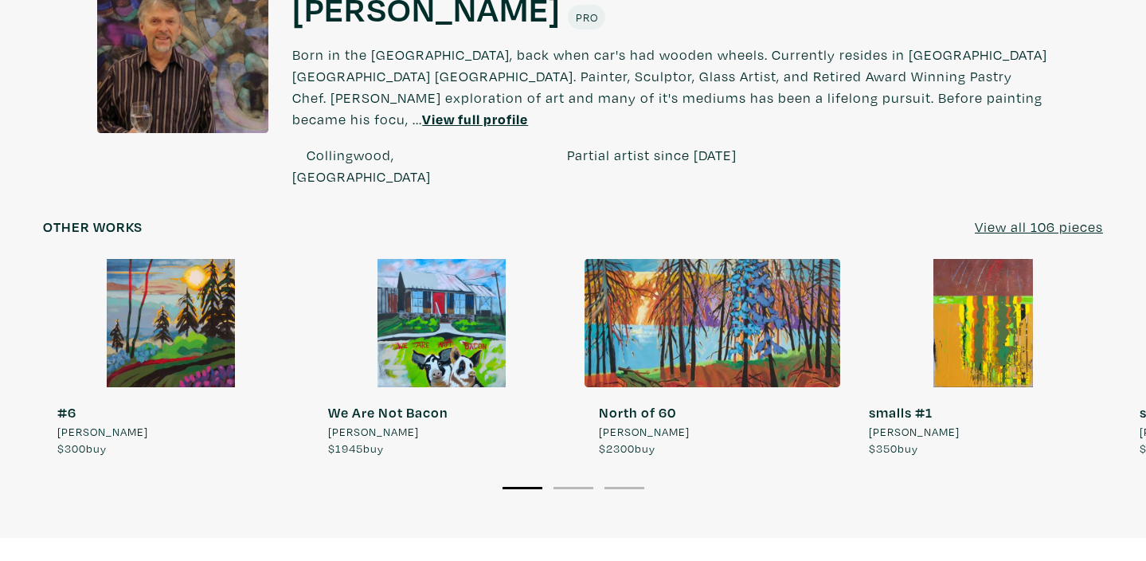
scroll to position [1382, 0]
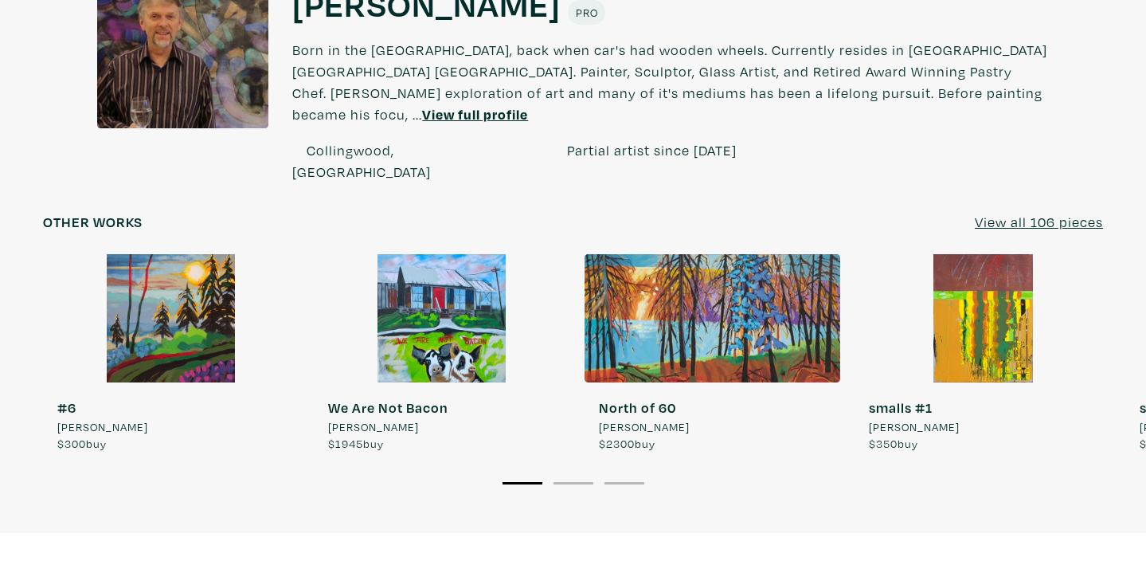
click at [985, 213] on u "View all 106 pieces" at bounding box center [1039, 222] width 128 height 18
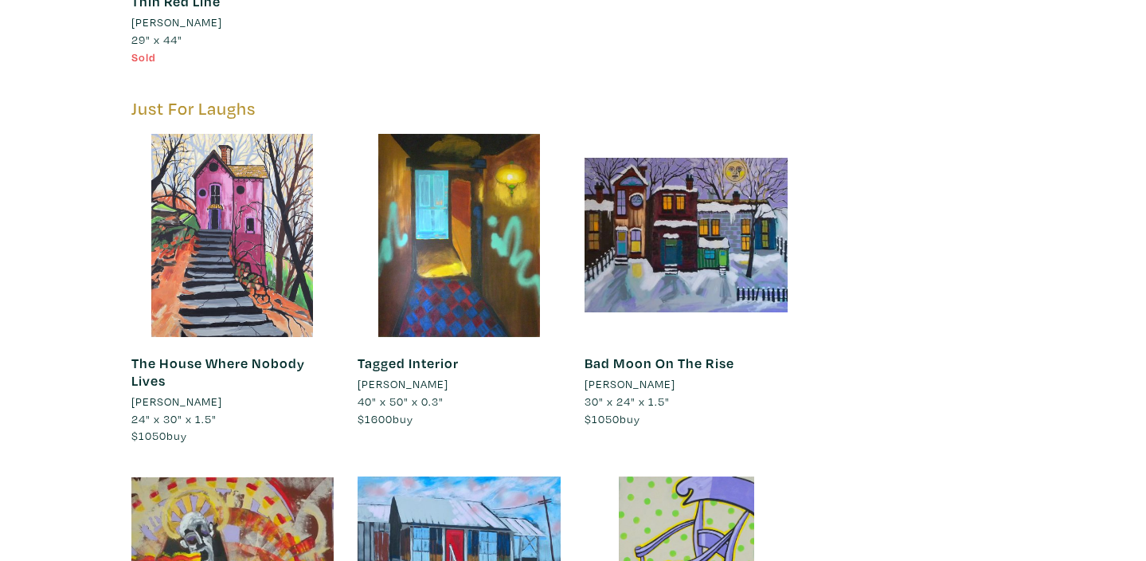
scroll to position [4132, 0]
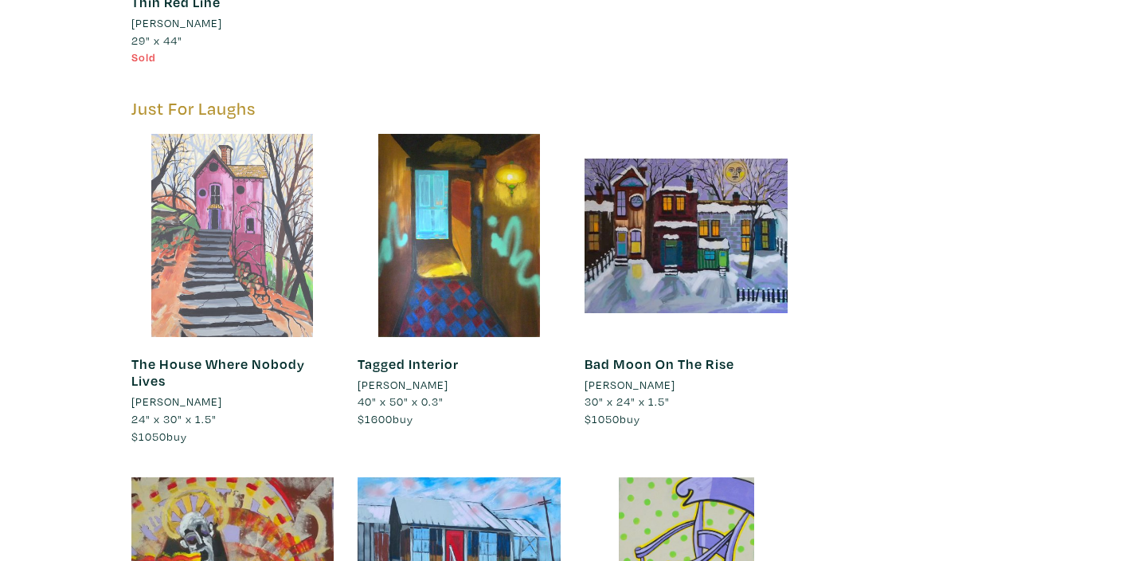
click at [200, 215] on div at bounding box center [232, 235] width 203 height 203
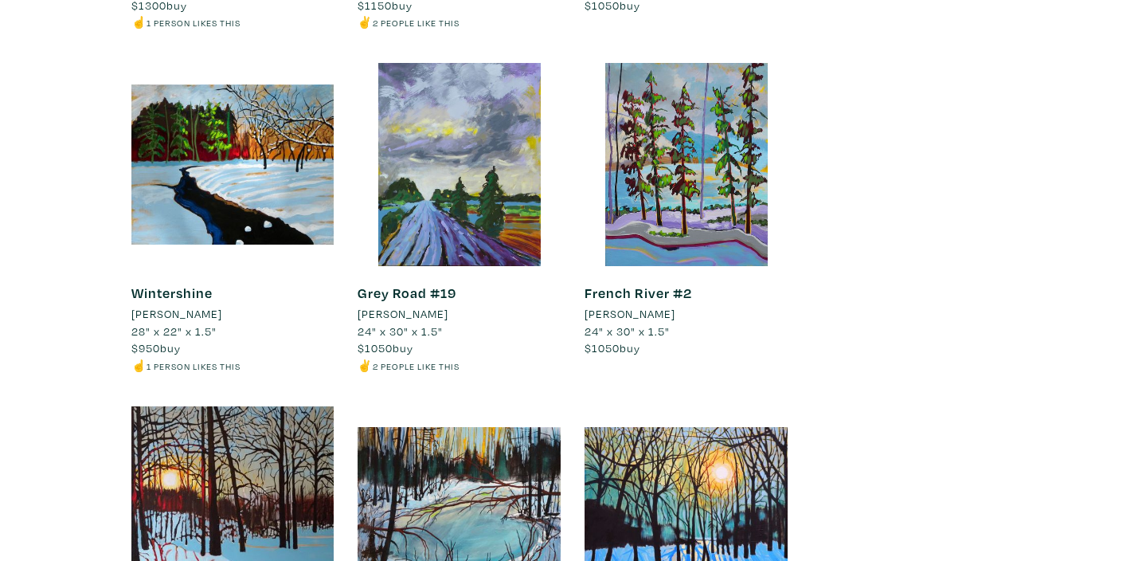
scroll to position [9043, 0]
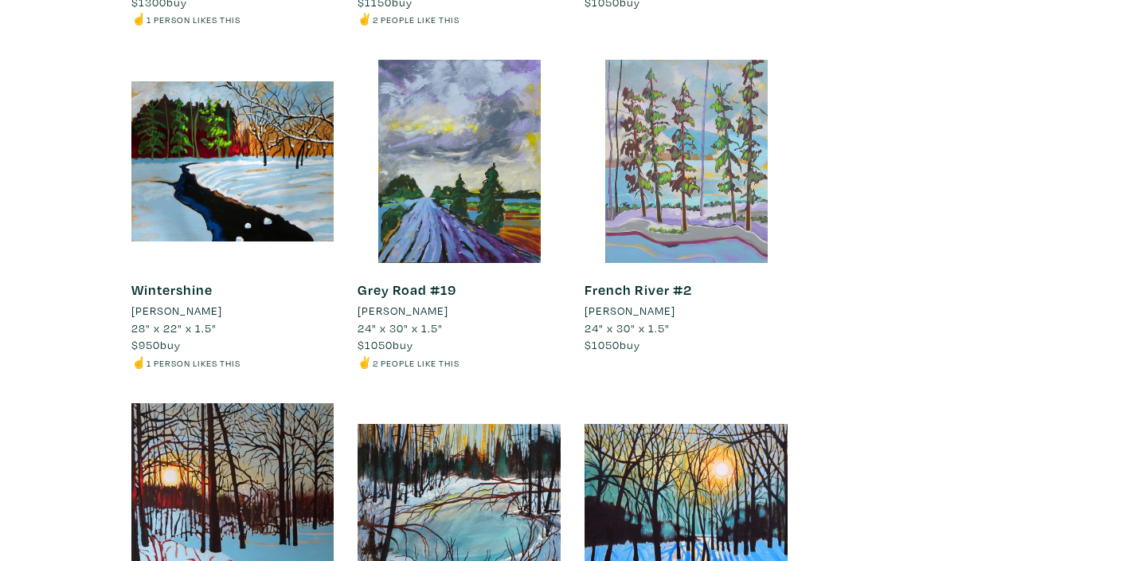
click at [703, 123] on div at bounding box center [686, 161] width 203 height 203
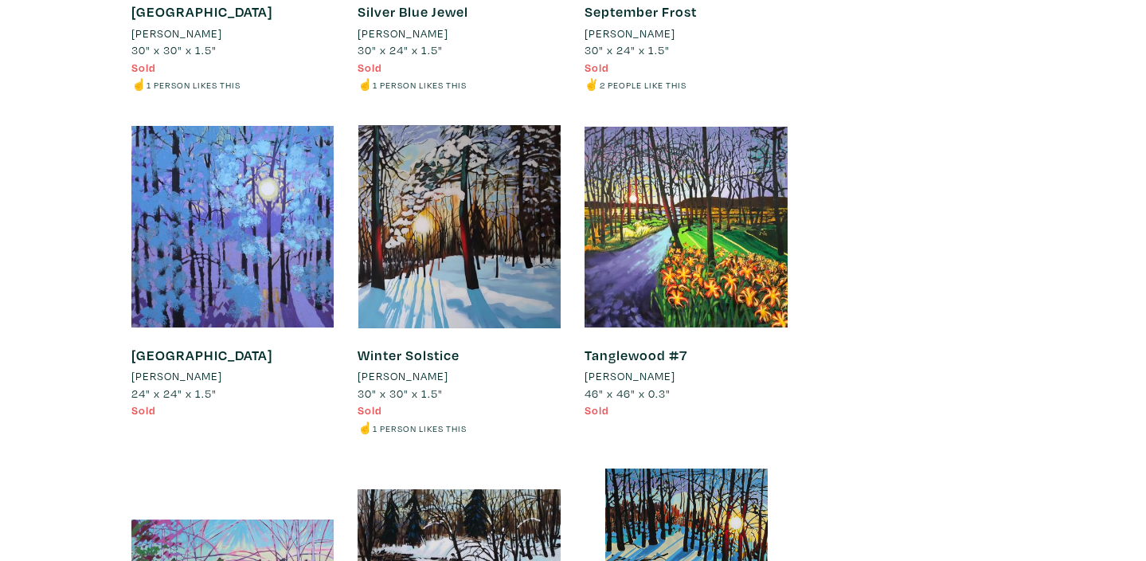
scroll to position [9666, 0]
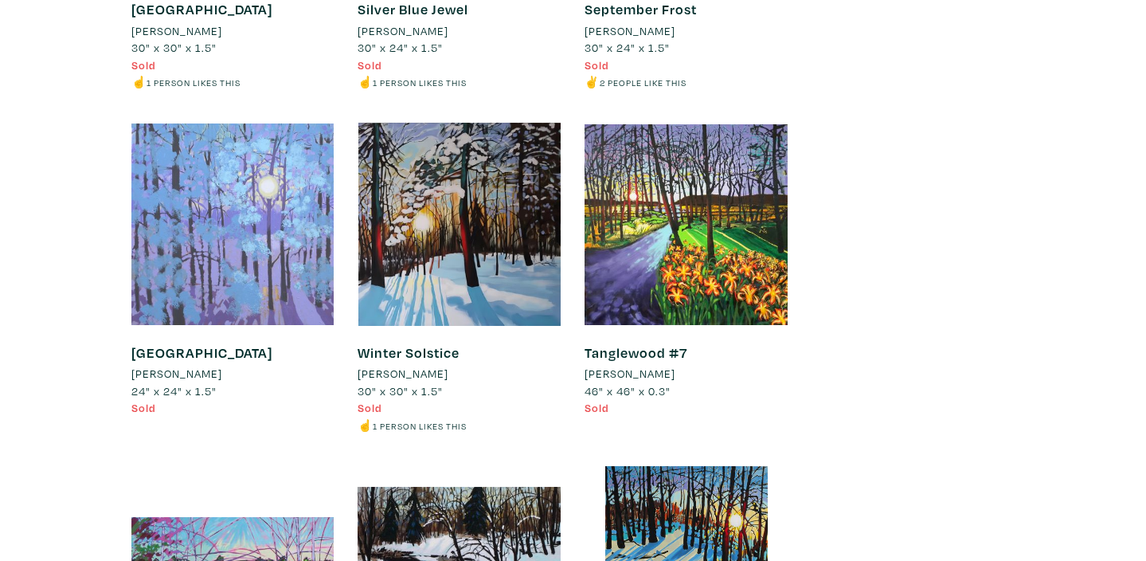
click at [174, 236] on div at bounding box center [232, 224] width 203 height 203
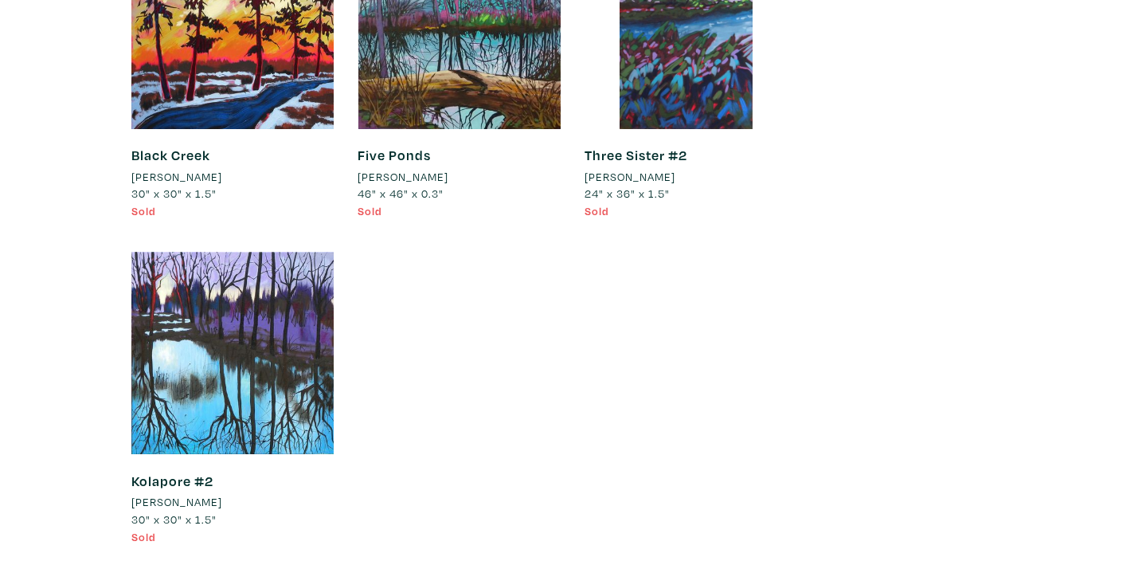
scroll to position [10893, 0]
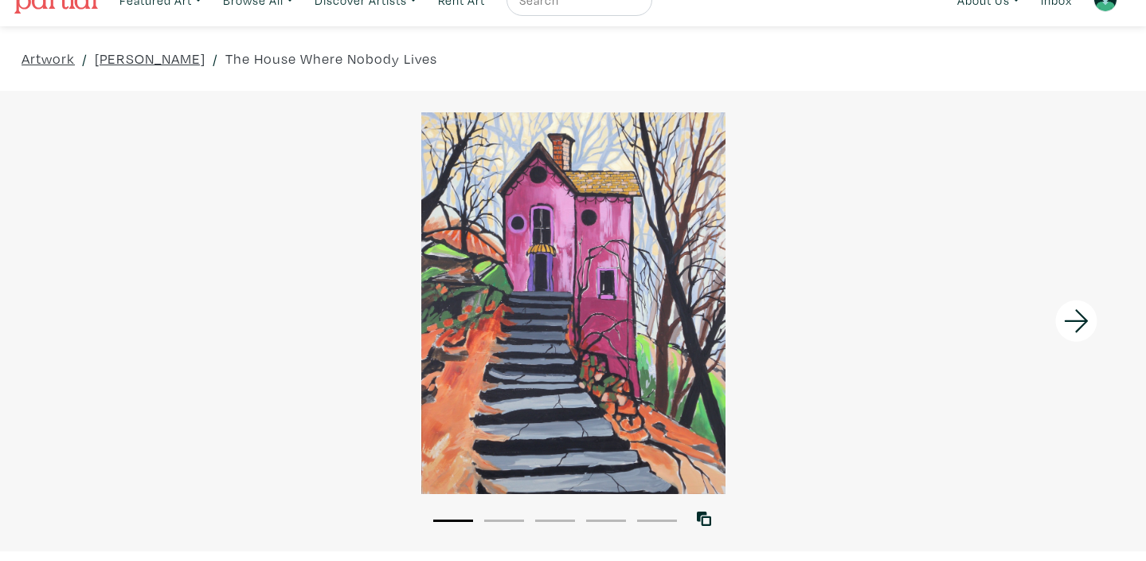
scroll to position [25, 0]
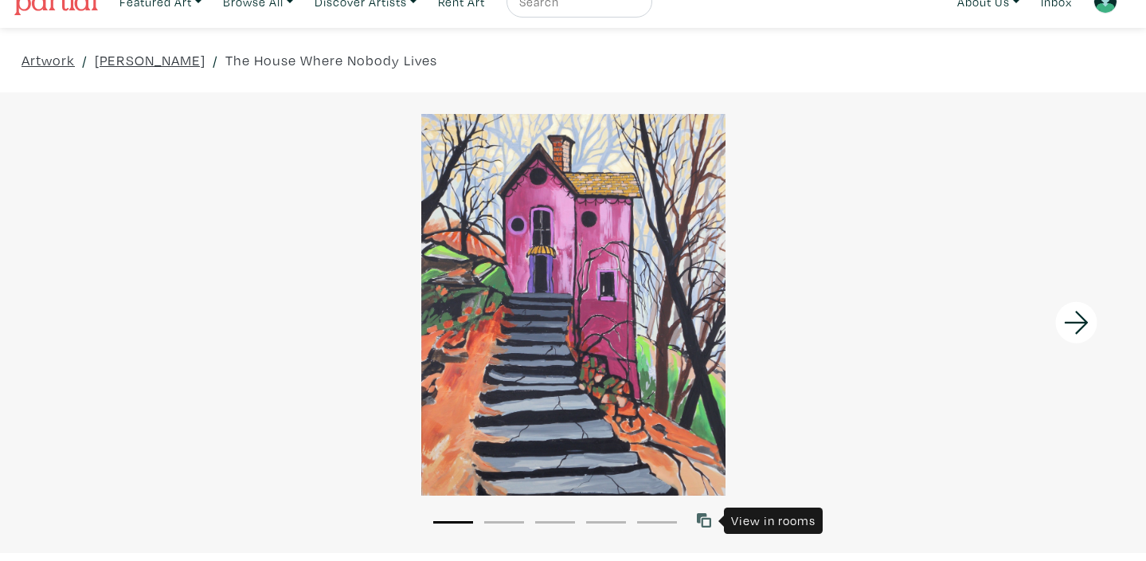
click at [705, 516] on icon at bounding box center [704, 520] width 14 height 14
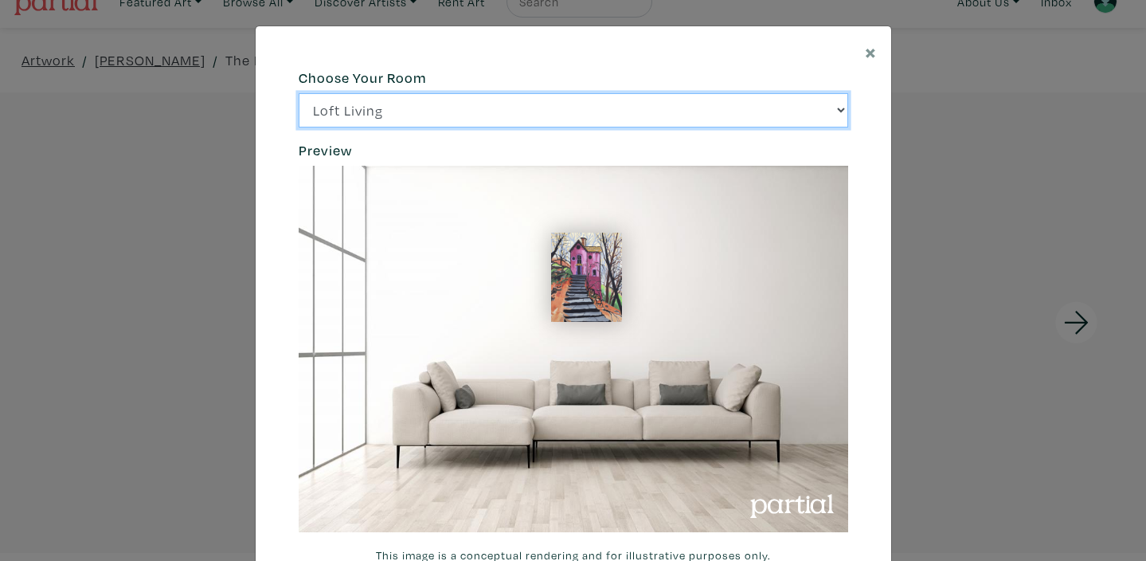
click at [840, 109] on select "Loft Living Bright Bedroom City Office Gallery Space Modern Lounge" at bounding box center [574, 110] width 550 height 34
select select "/thumb/phpThumb.php?src=https%3A%2F%2Flabs.partial.gallery%2Fprojects%2Frenderi…"
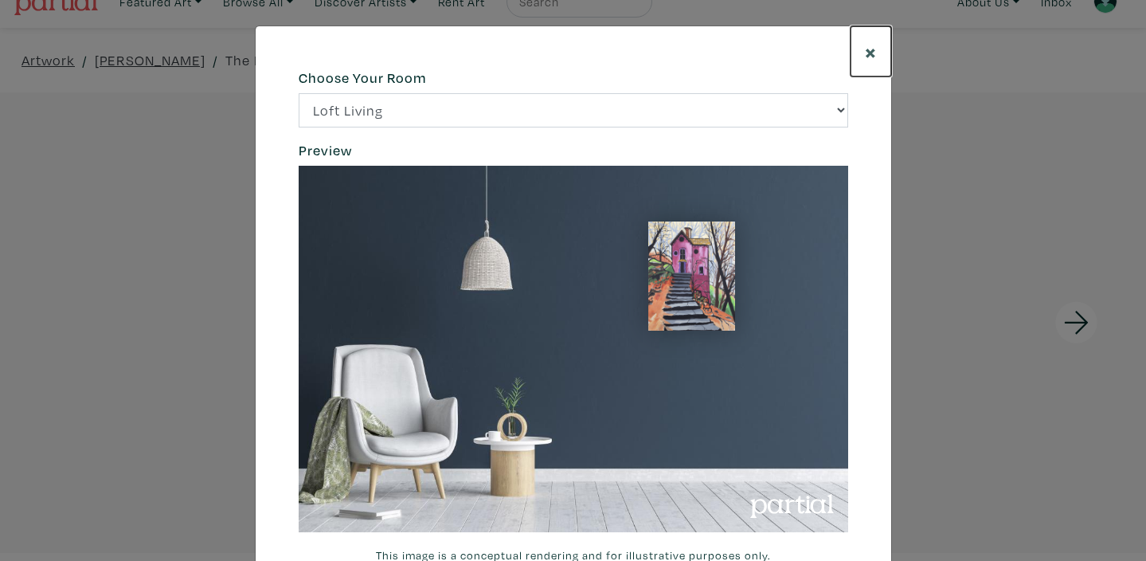
click at [872, 46] on span "×" at bounding box center [871, 51] width 12 height 28
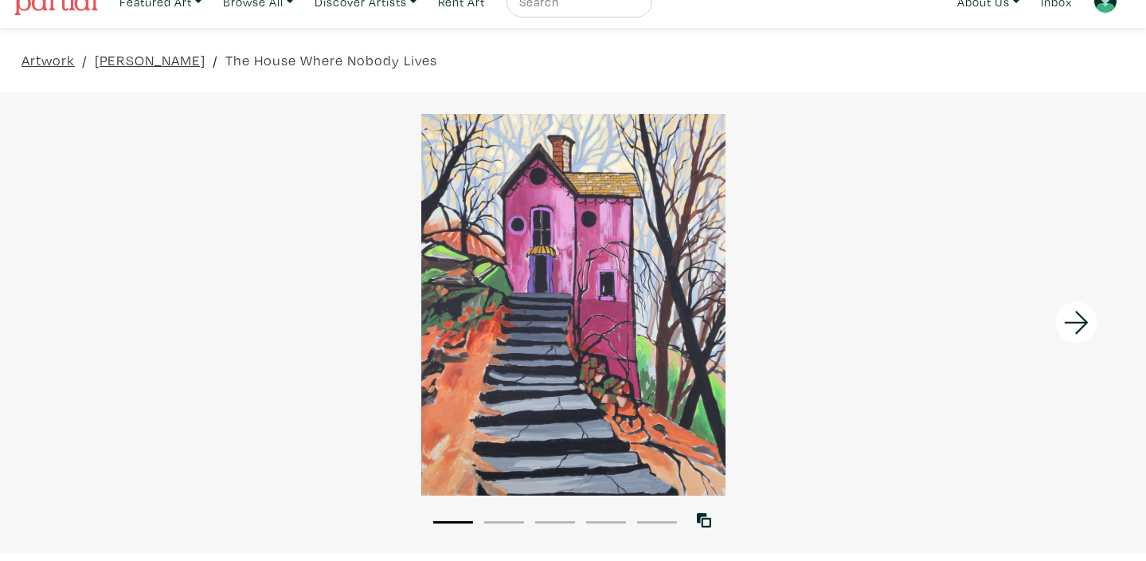
scroll to position [24, 0]
click at [1078, 323] on icon at bounding box center [1076, 322] width 24 height 23
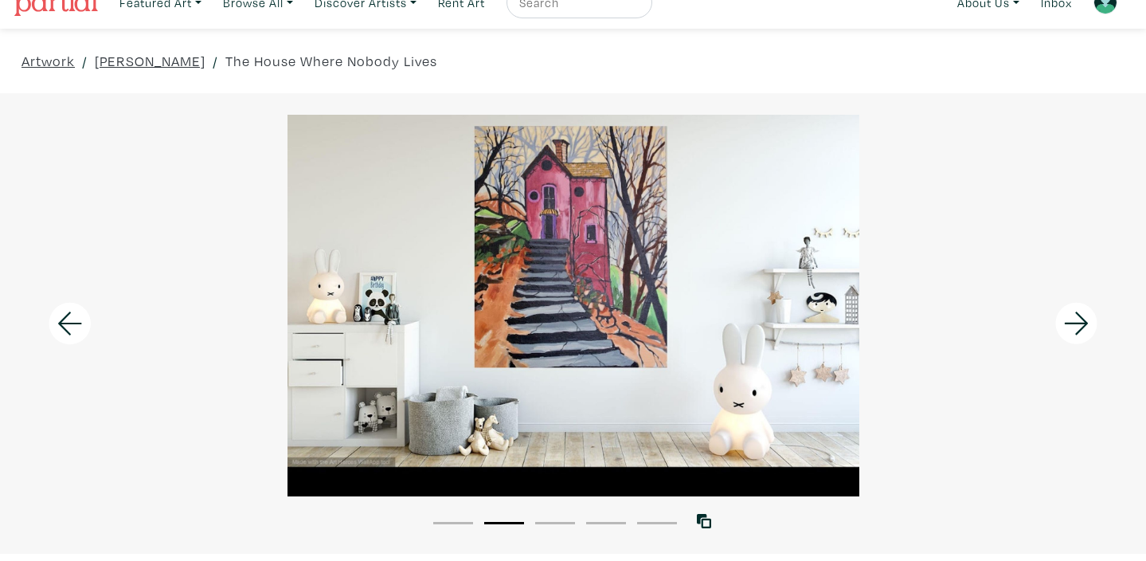
click at [1078, 318] on icon at bounding box center [1077, 323] width 54 height 43
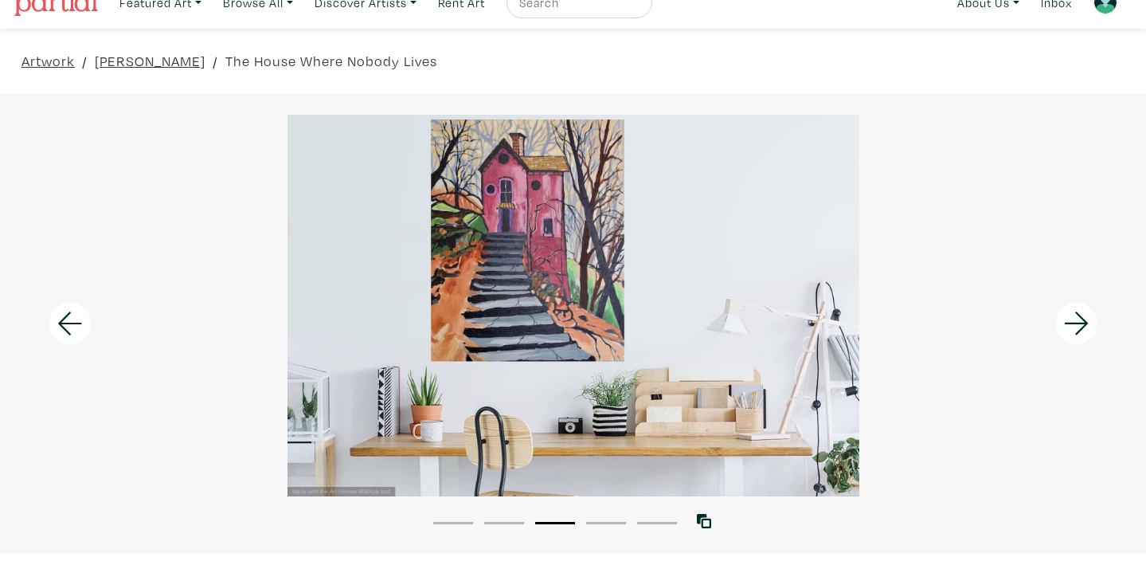
click at [1078, 318] on icon at bounding box center [1077, 323] width 54 height 43
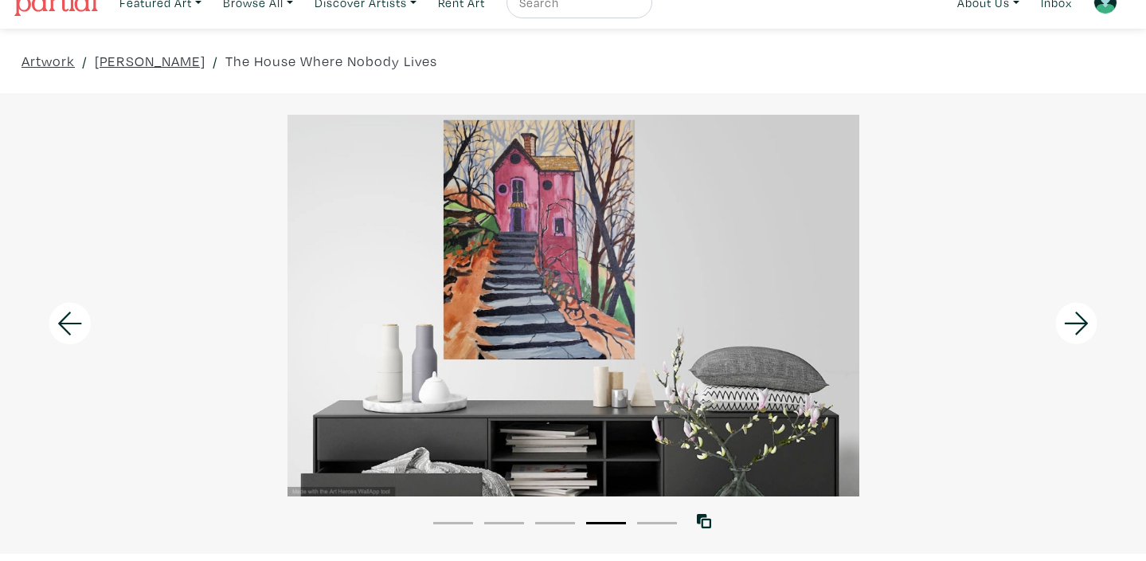
click at [1078, 318] on icon at bounding box center [1077, 323] width 54 height 43
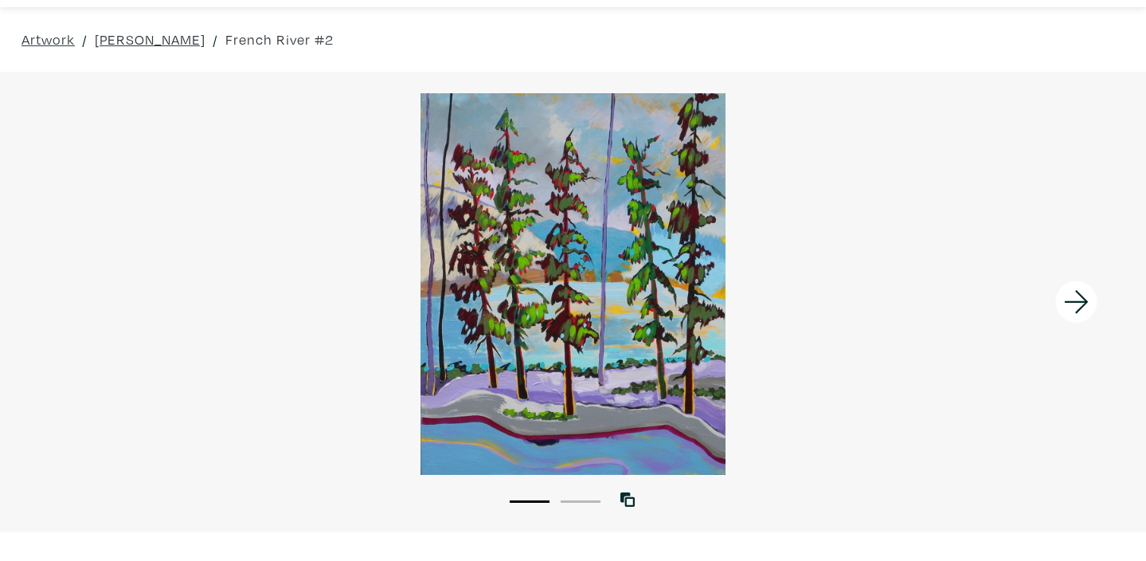
scroll to position [18, 0]
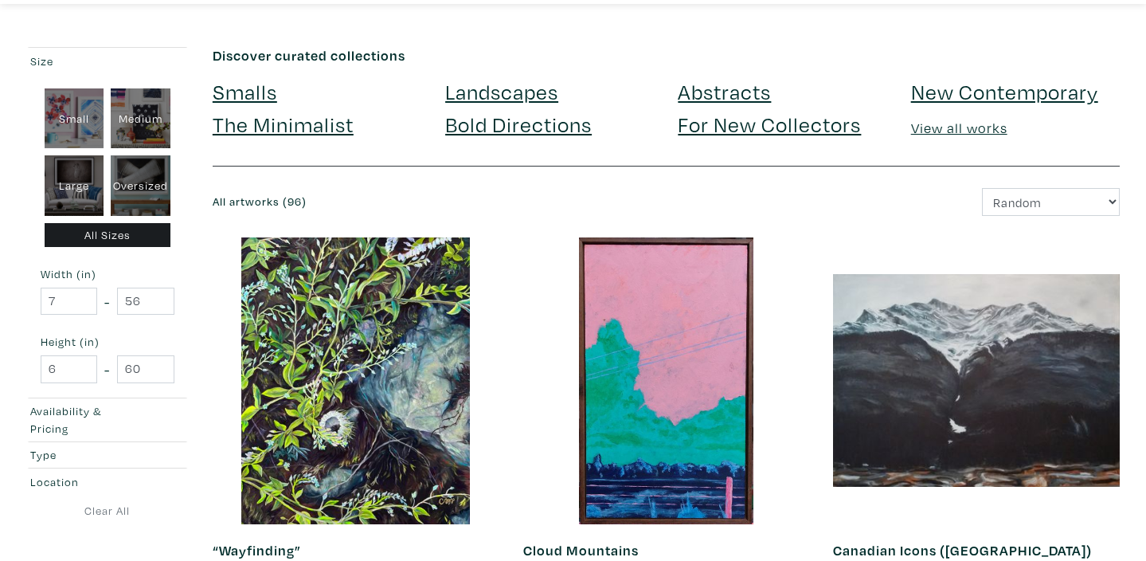
scroll to position [43, 0]
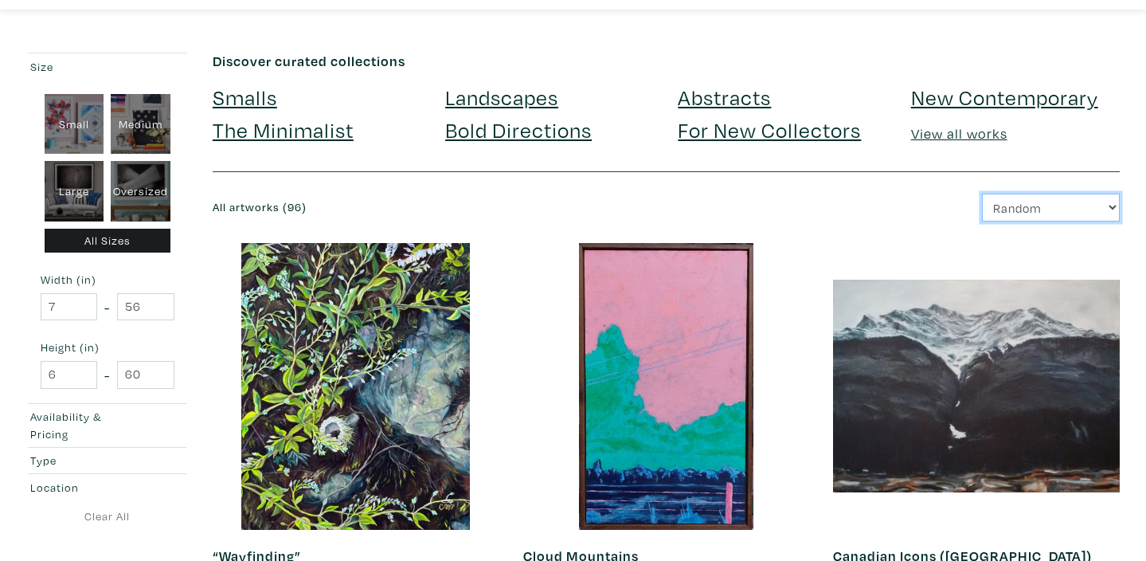
click at [1112, 206] on select "Newest Random Price: Low to High Price: High to Low" at bounding box center [1051, 208] width 138 height 28
select select "id"
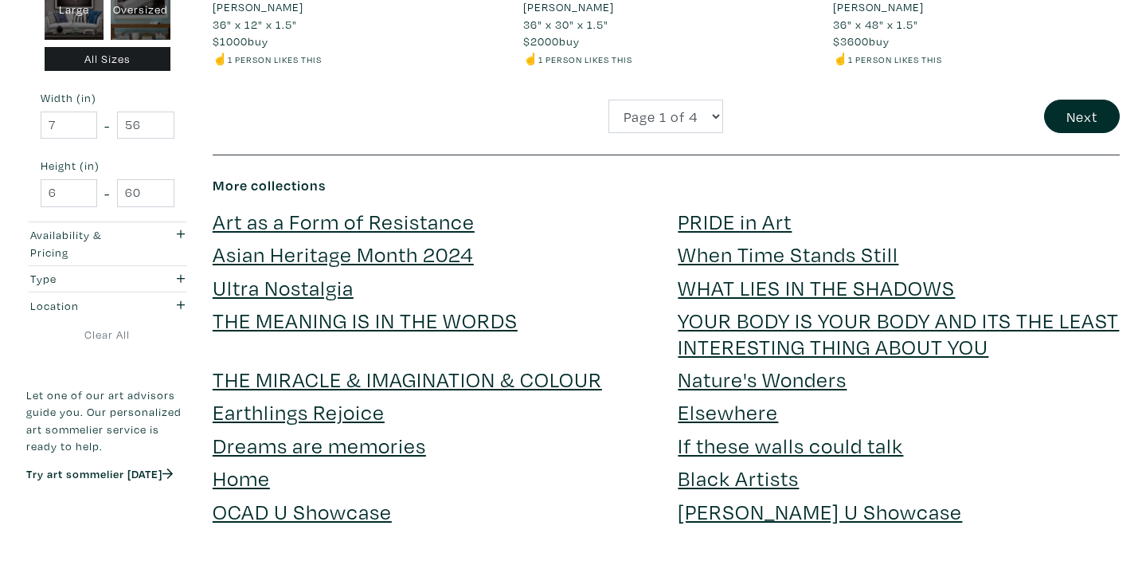
scroll to position [3608, 0]
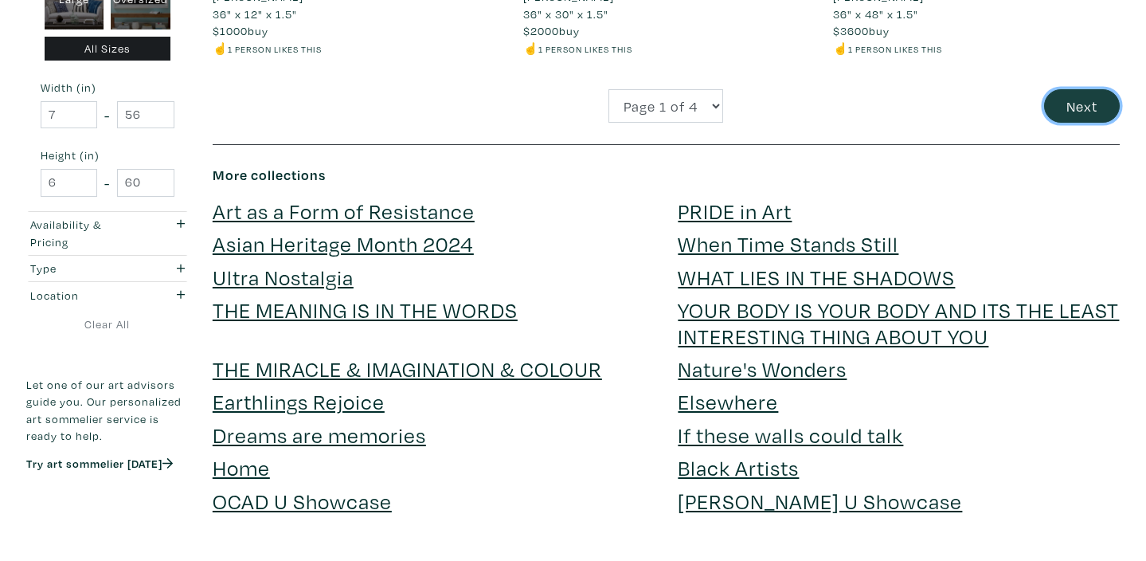
click at [1091, 89] on button "Next" at bounding box center [1082, 106] width 76 height 34
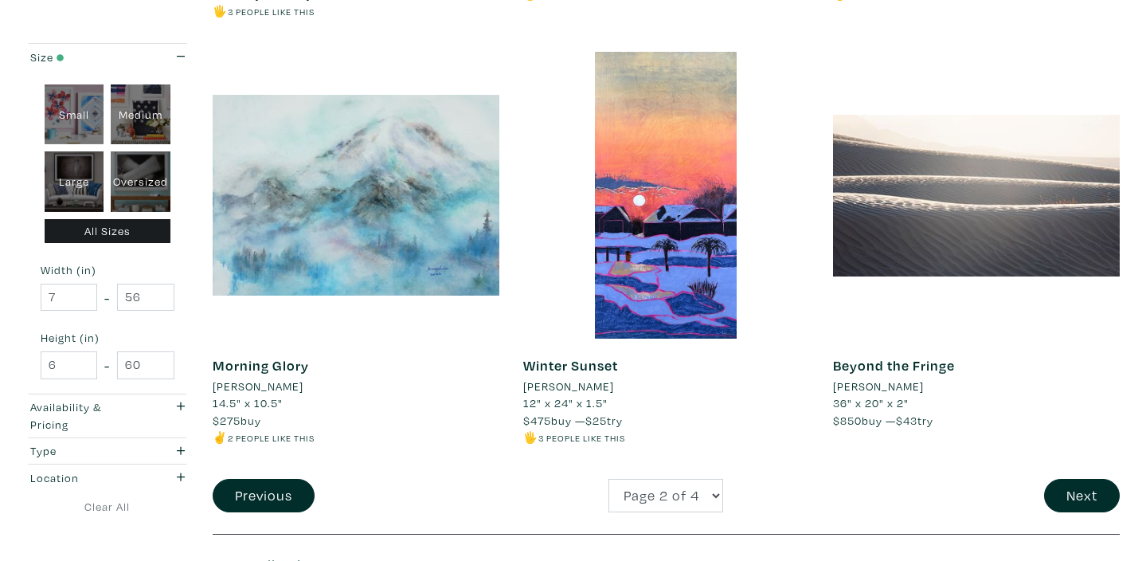
scroll to position [3238, 0]
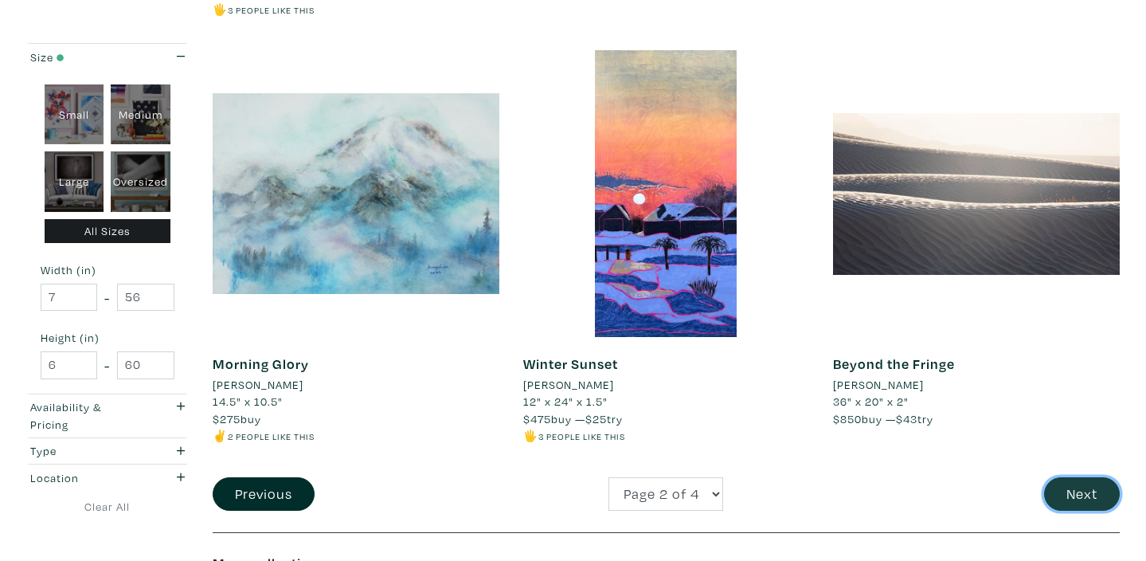
click at [1072, 484] on button "Next" at bounding box center [1082, 494] width 76 height 34
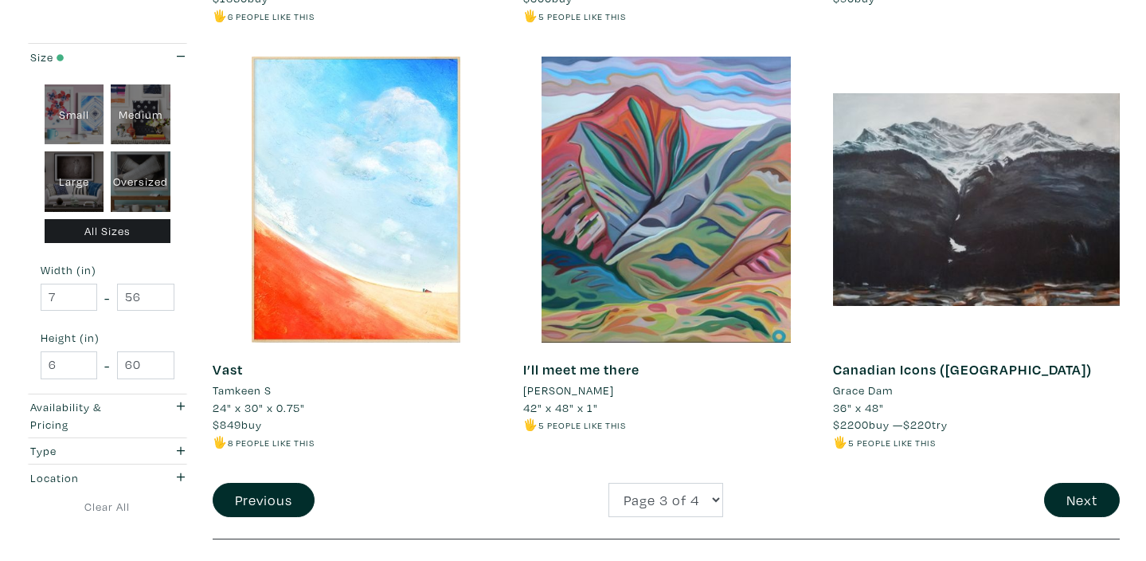
scroll to position [3217, 0]
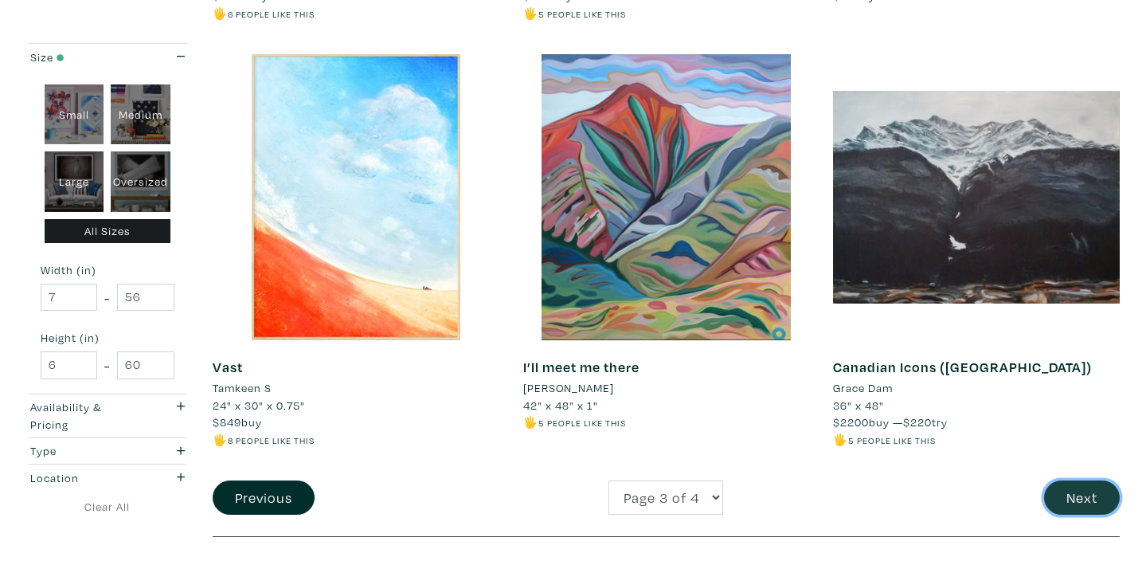
click at [1079, 490] on button "Next" at bounding box center [1082, 497] width 76 height 34
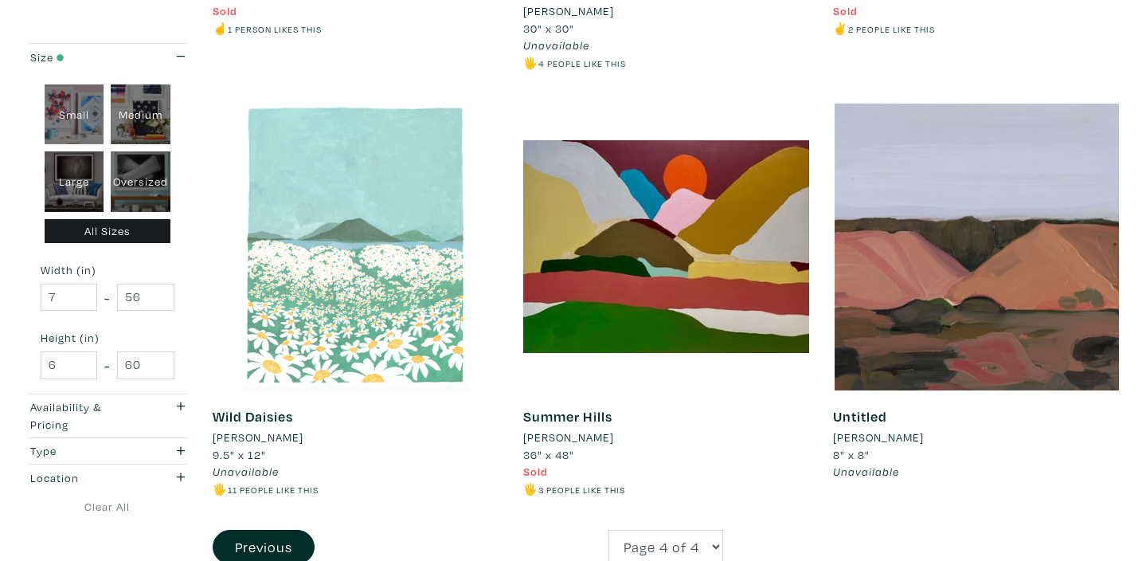
scroll to position [3200, 0]
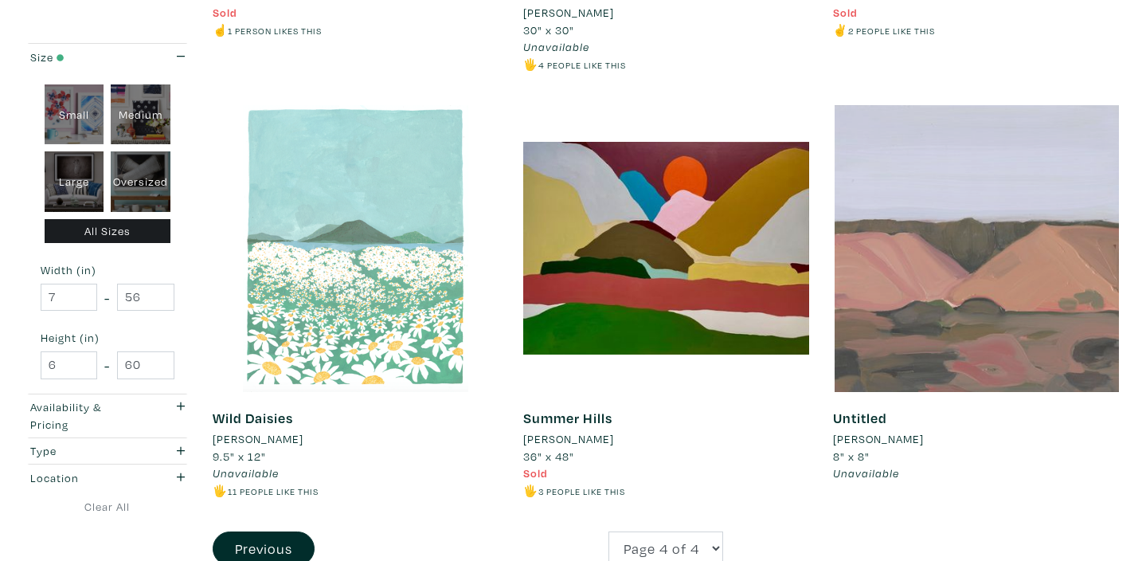
click at [995, 276] on div at bounding box center [976, 248] width 287 height 287
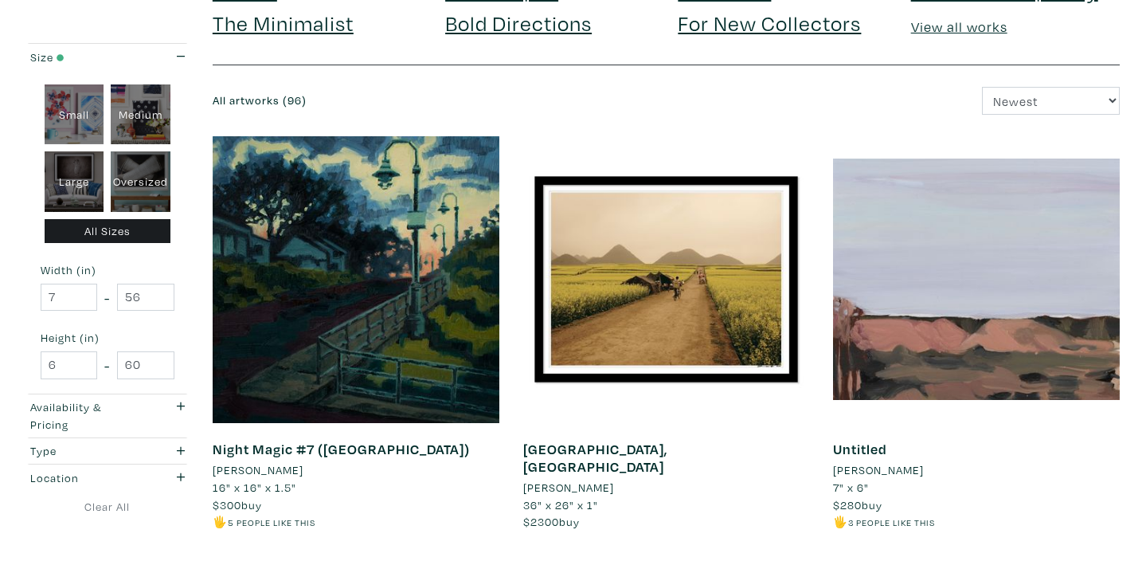
scroll to position [0, 0]
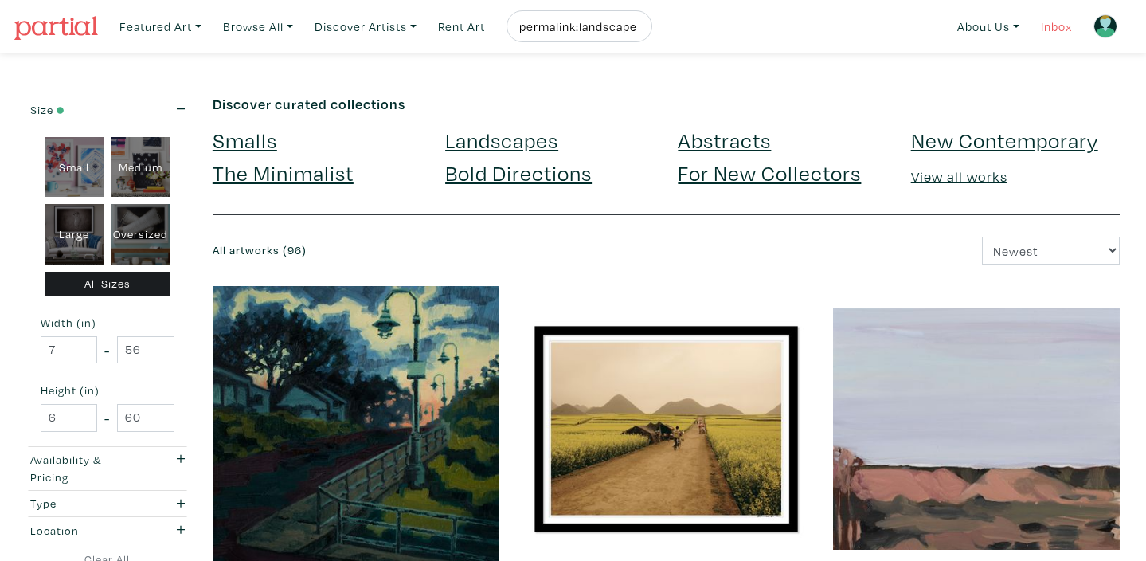
click at [1055, 28] on link "Inbox" at bounding box center [1056, 26] width 45 height 33
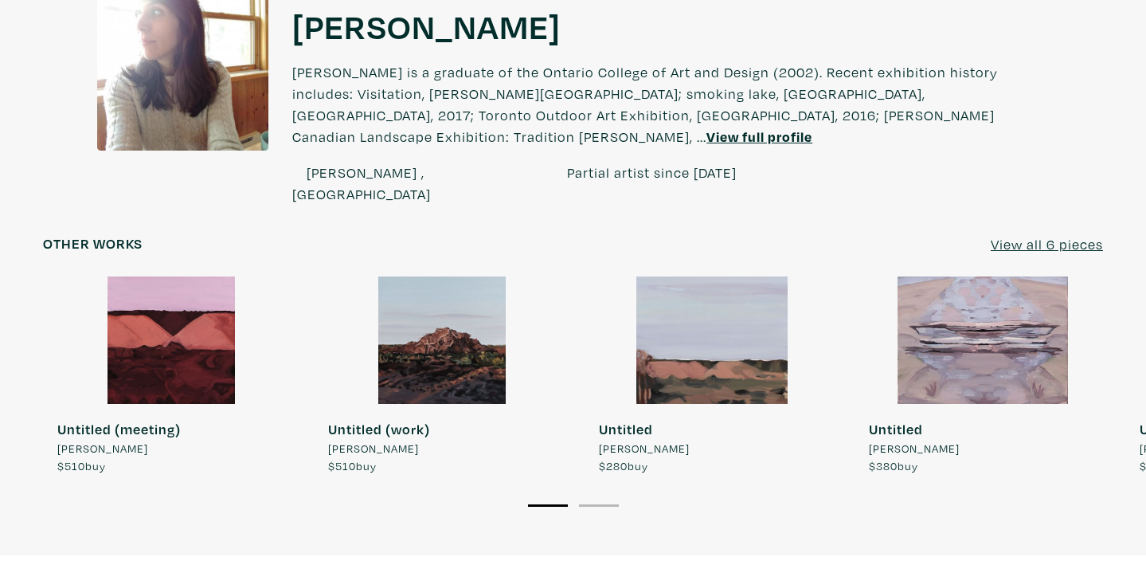
scroll to position [1239, 0]
click at [1083, 381] on icon at bounding box center [1077, 402] width 54 height 43
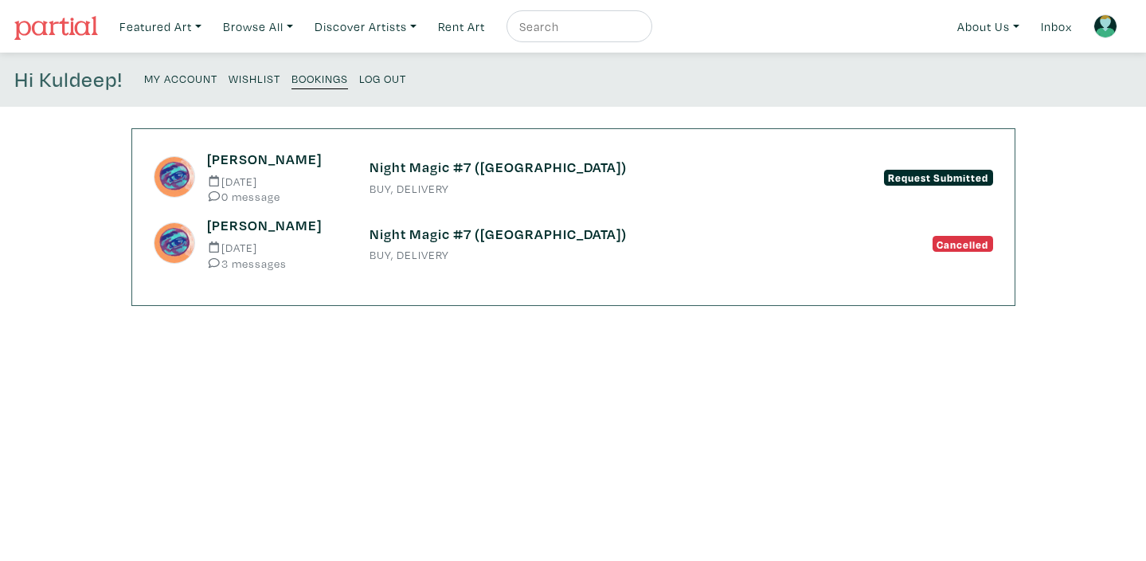
click at [377, 257] on small "BUY, DELIVERY" at bounding box center [574, 254] width 408 height 11
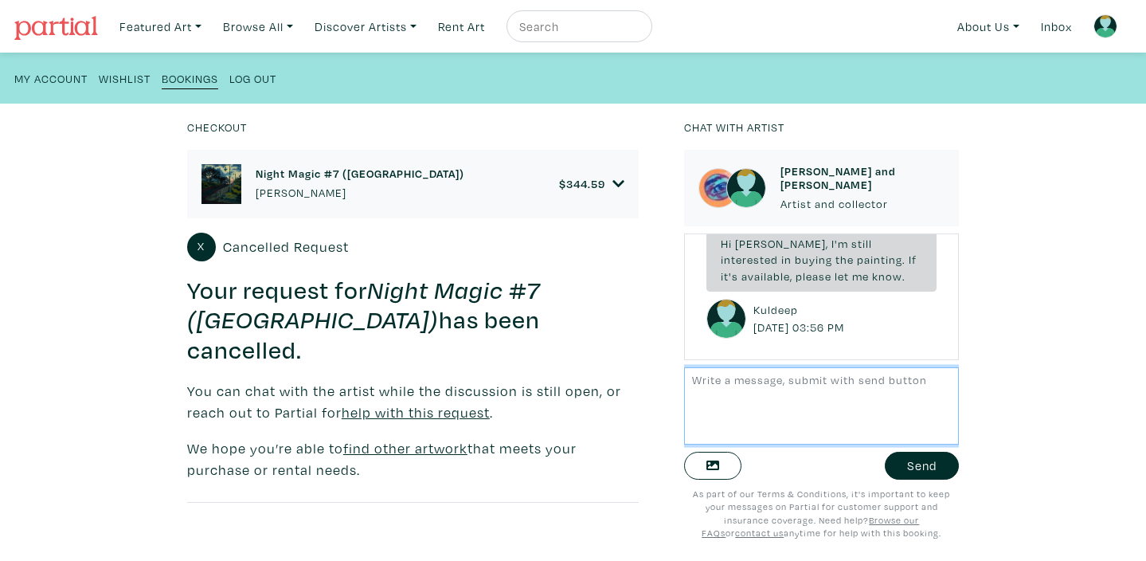
scroll to position [404, 0]
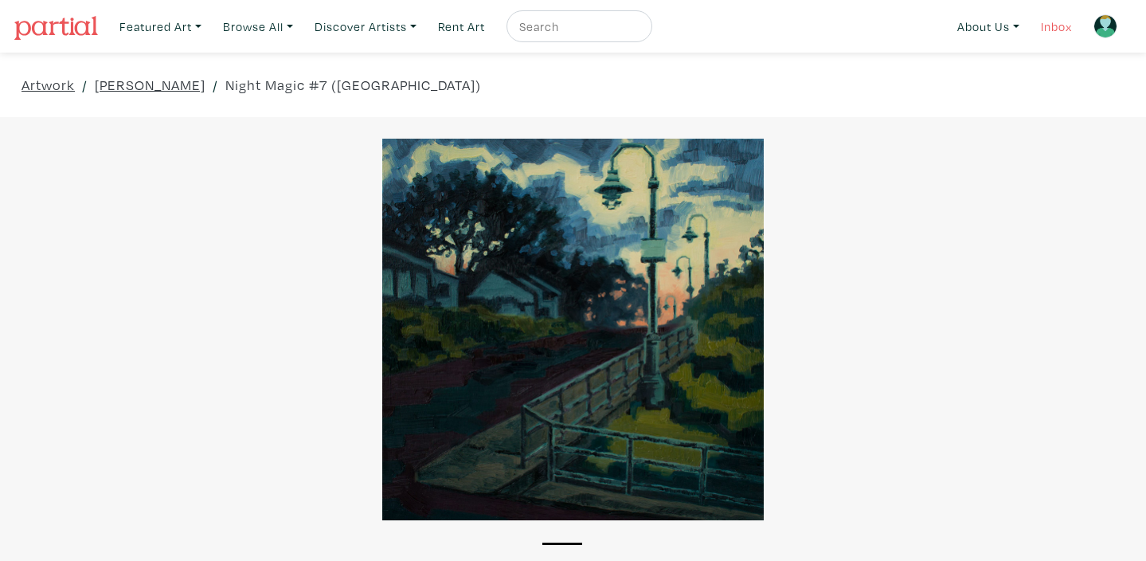
click at [1055, 29] on link "Inbox" at bounding box center [1056, 26] width 45 height 33
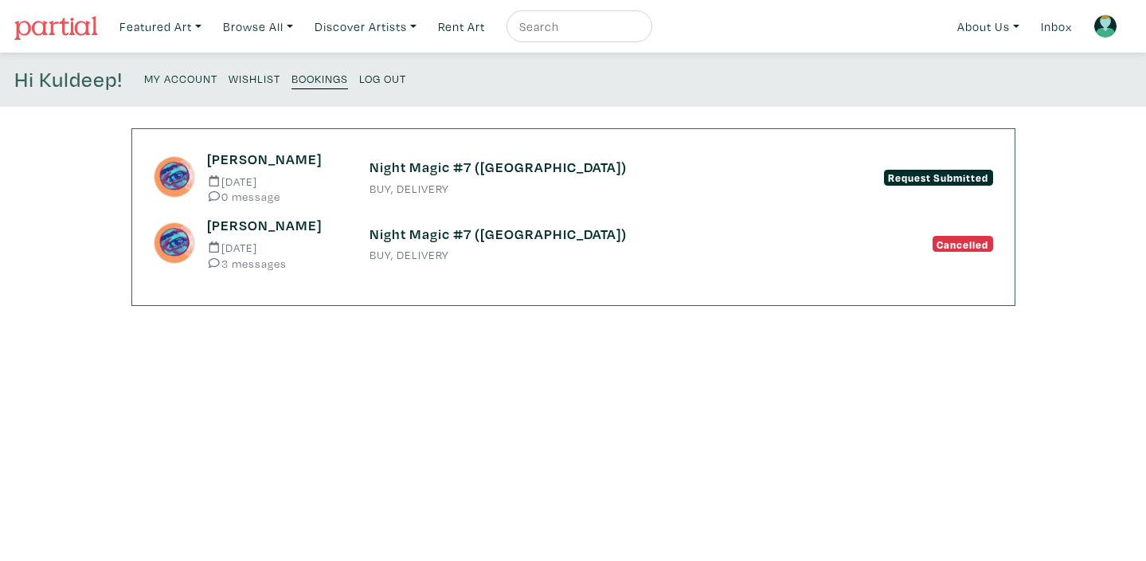
click at [933, 180] on span "Request Submitted" at bounding box center [938, 178] width 109 height 16
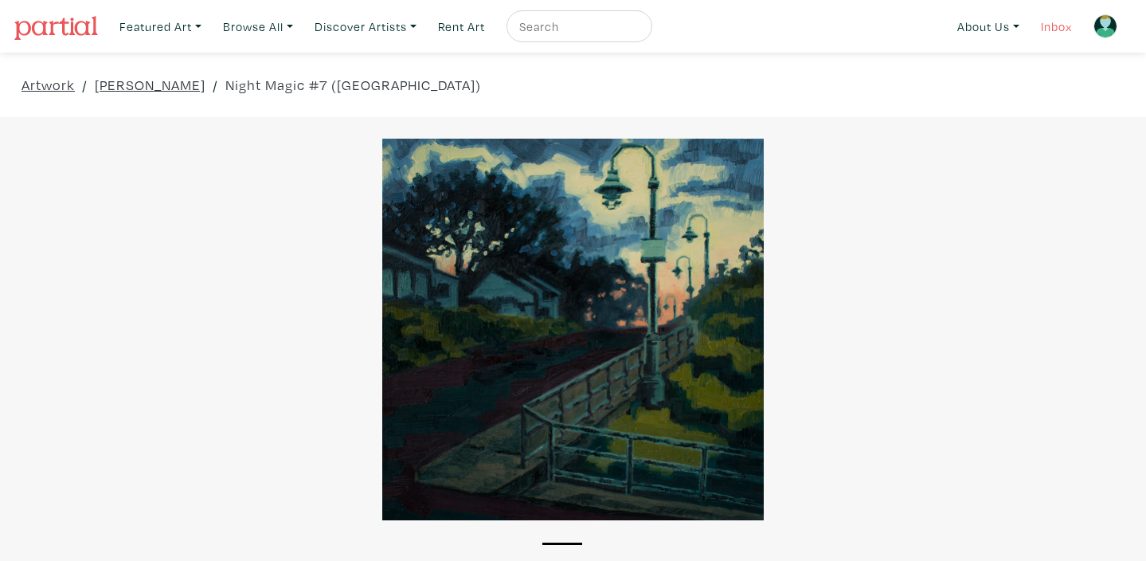
click at [1048, 30] on link "Inbox" at bounding box center [1056, 26] width 45 height 33
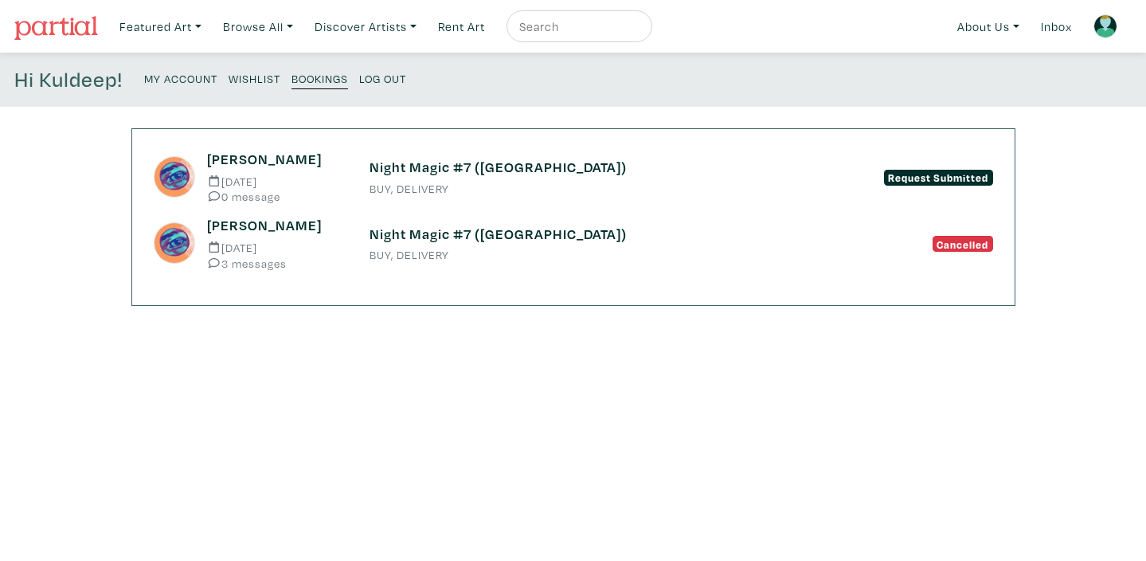
click at [491, 233] on h6 "Night Magic #7 ([GEOGRAPHIC_DATA])" at bounding box center [574, 234] width 408 height 18
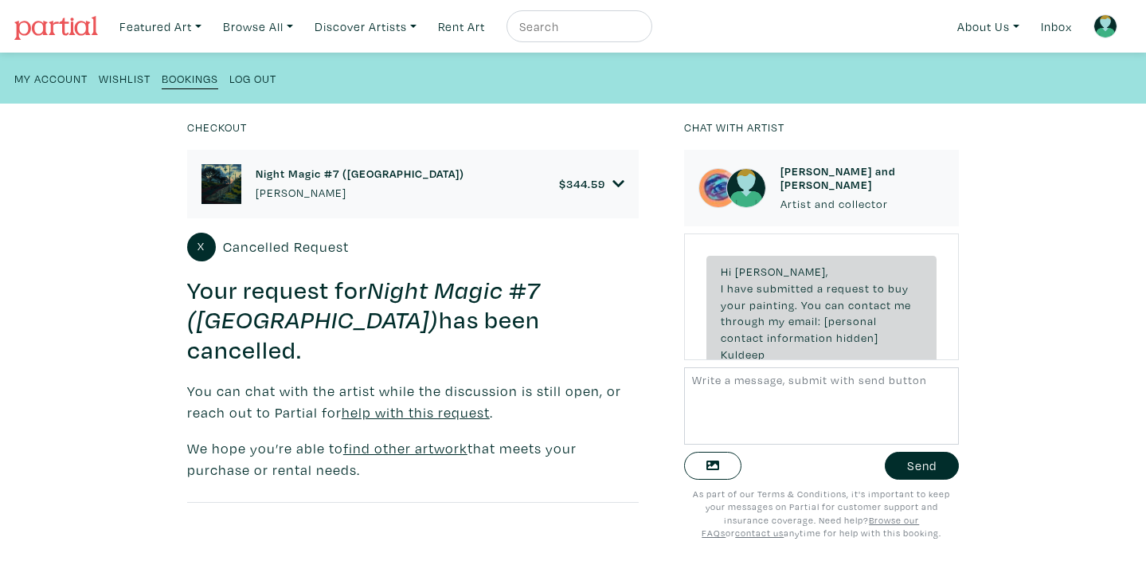
click at [314, 170] on h6 "Night Magic #7 ([GEOGRAPHIC_DATA])" at bounding box center [360, 173] width 209 height 14
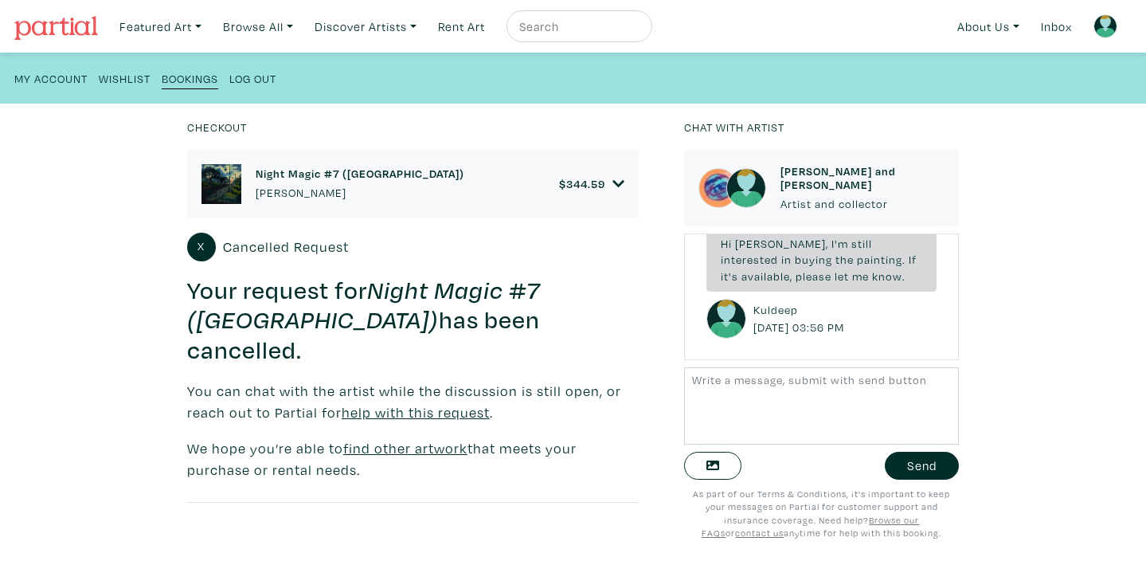
scroll to position [404, 0]
click at [697, 384] on textarea at bounding box center [821, 405] width 275 height 77
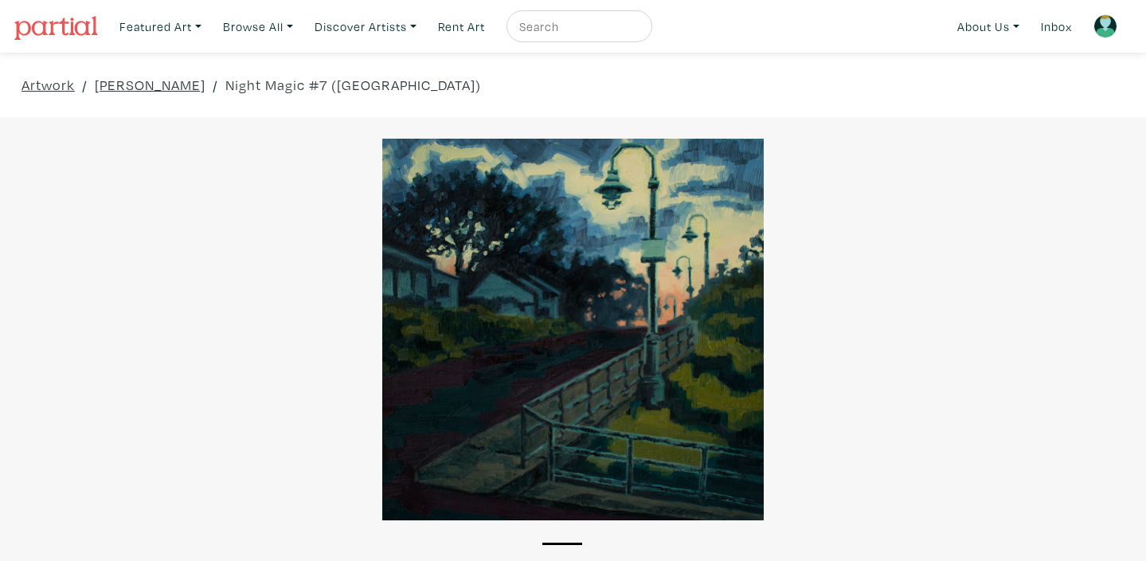
scroll to position [10, 0]
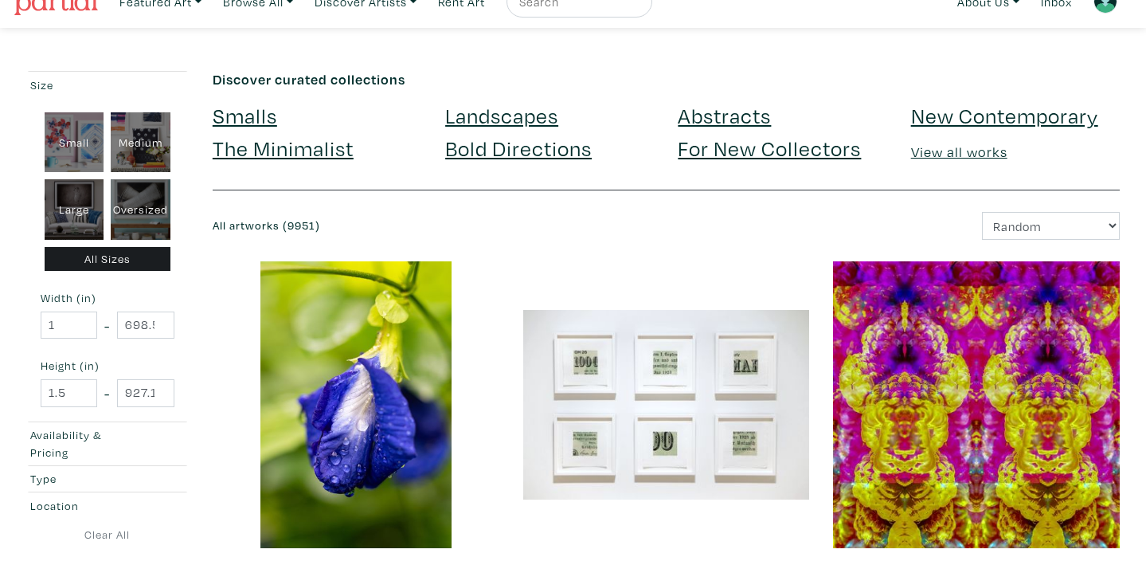
scroll to position [25, 0]
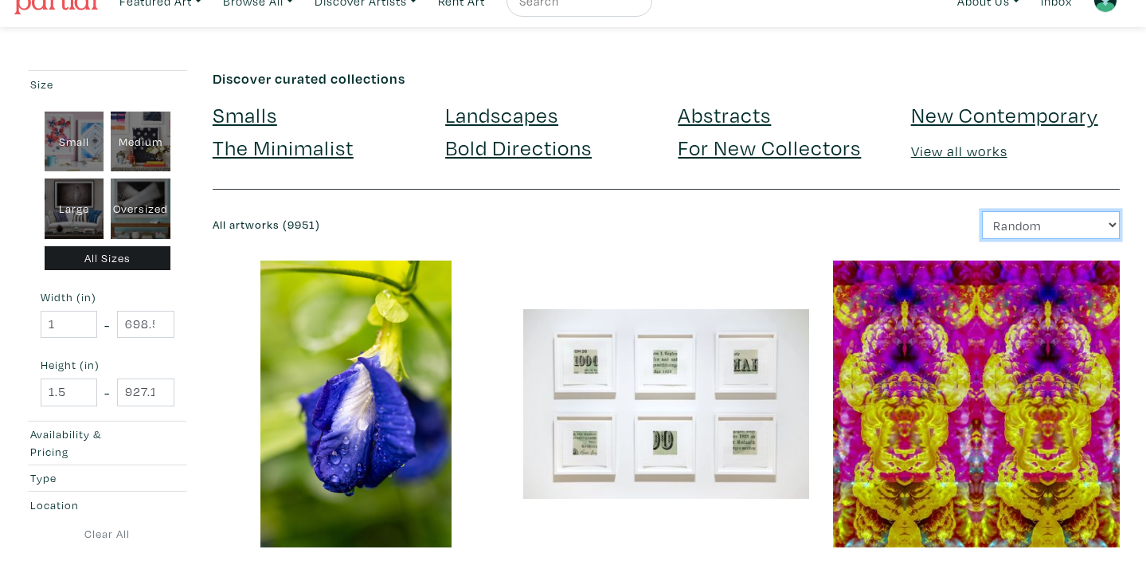
click at [1111, 225] on select "Newest Random Price: Low to High Price: High to Low" at bounding box center [1051, 225] width 138 height 28
select select "id"
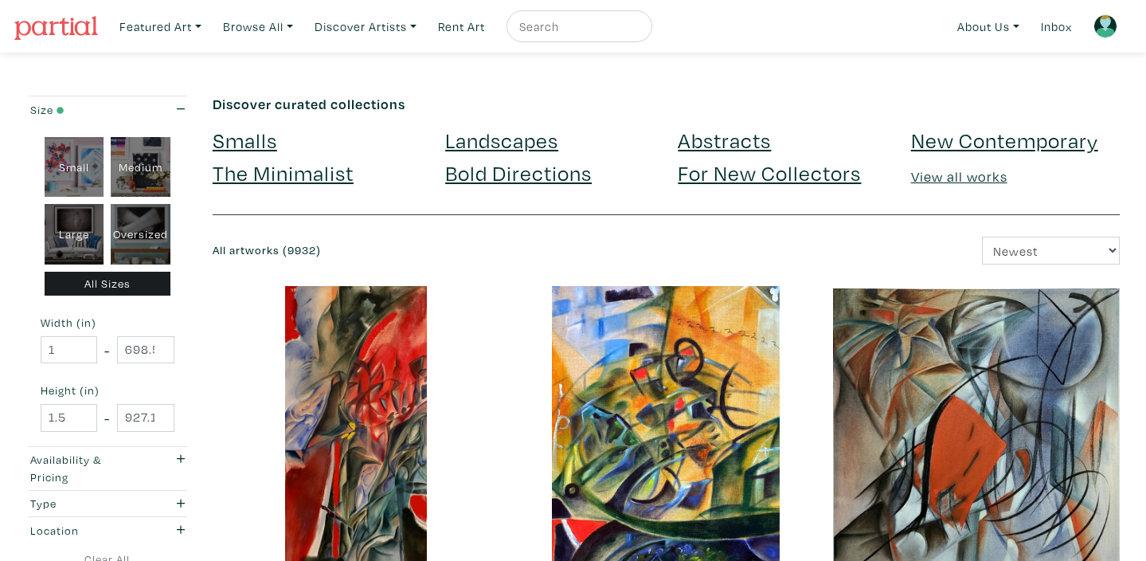
click at [148, 165] on div "Medium" at bounding box center [141, 167] width 60 height 61
type input "16"
type input "28"
type input "16"
type input "28"
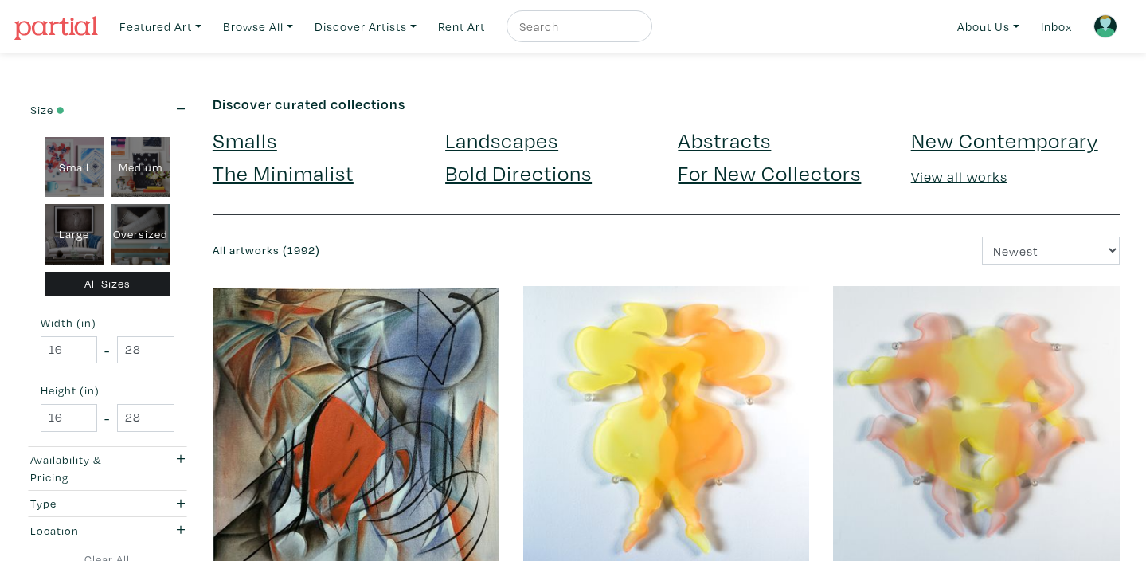
click at [524, 143] on link "Landscapes" at bounding box center [501, 140] width 113 height 28
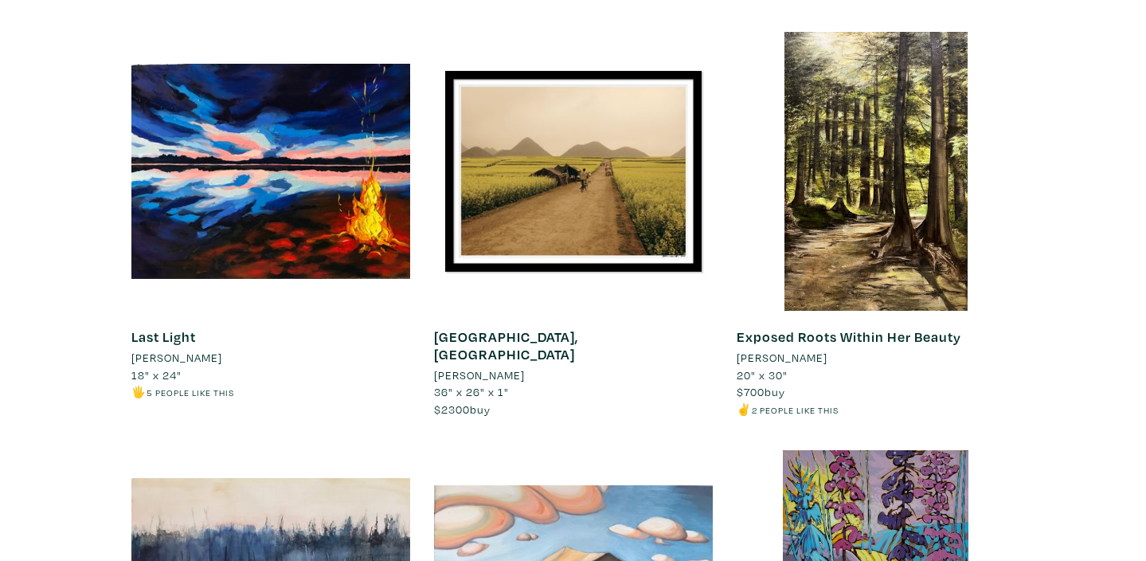
scroll to position [3214, 0]
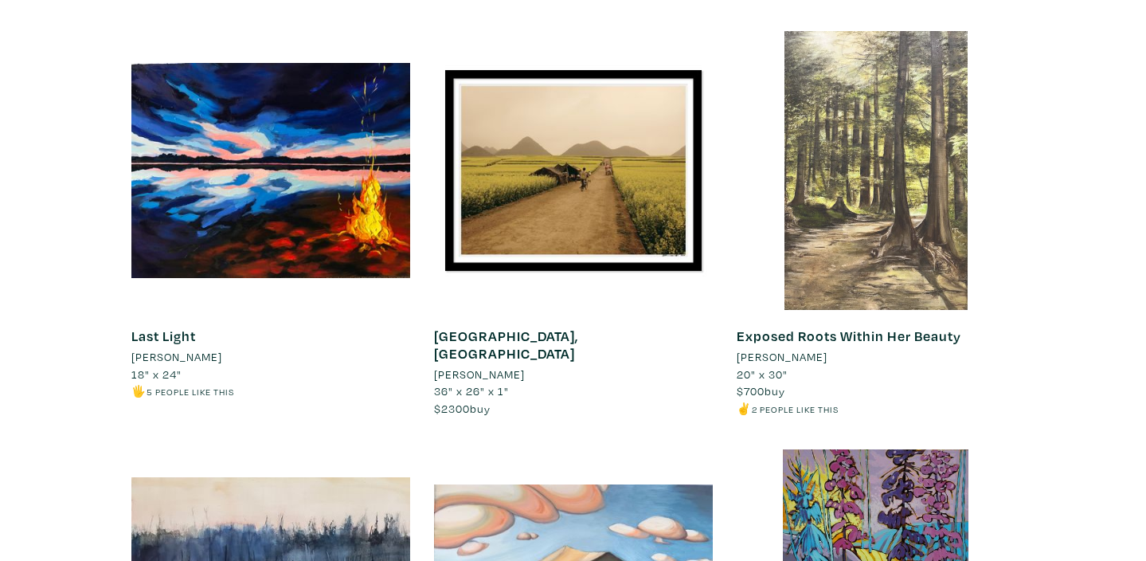
click at [950, 170] on div at bounding box center [876, 170] width 279 height 279
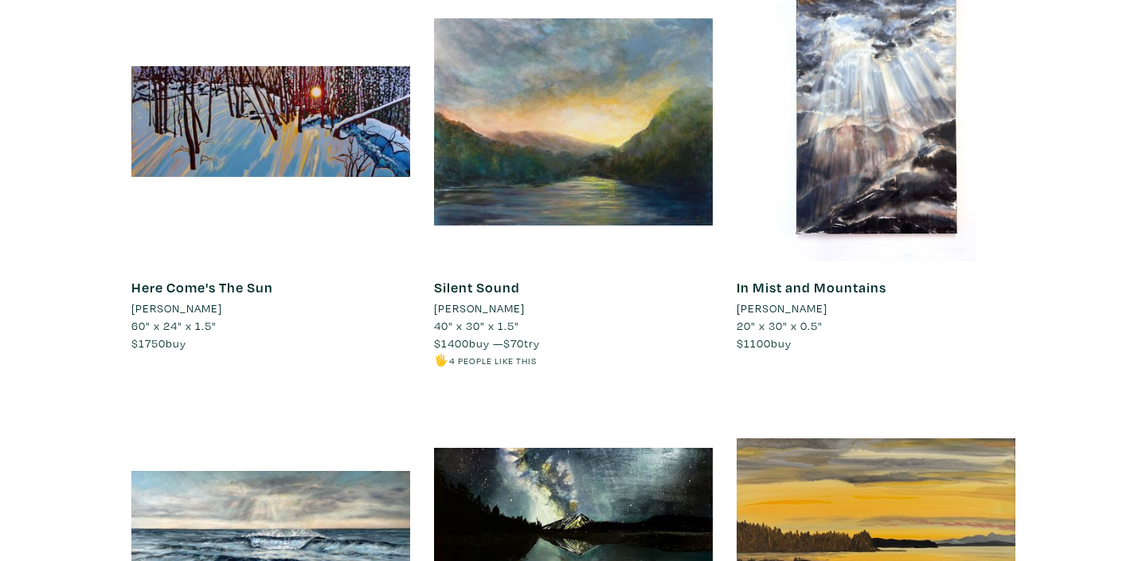
scroll to position [4535, 0]
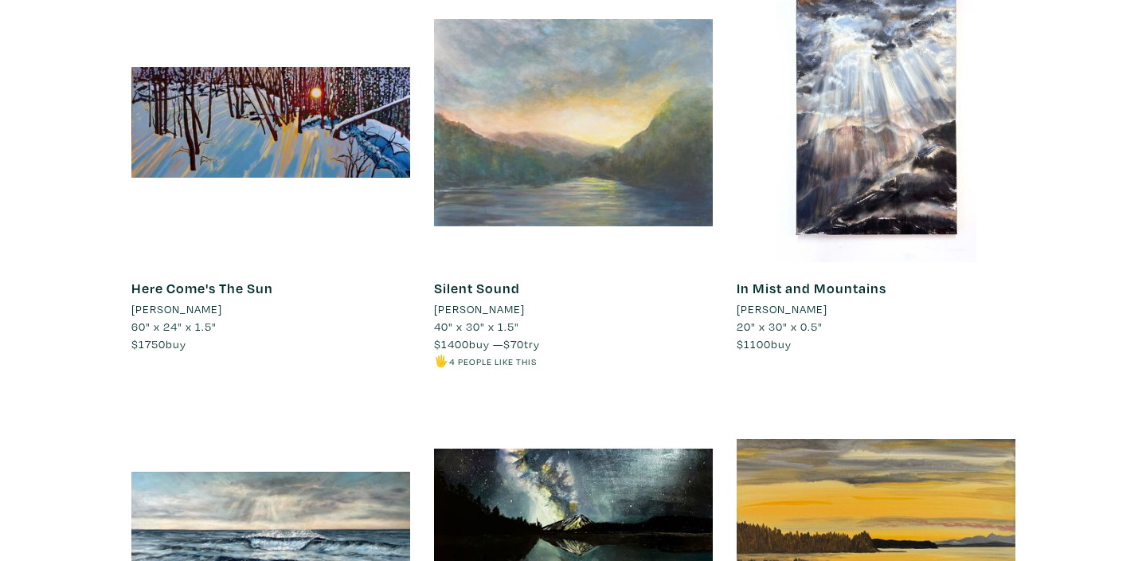
click at [664, 91] on div at bounding box center [573, 122] width 279 height 279
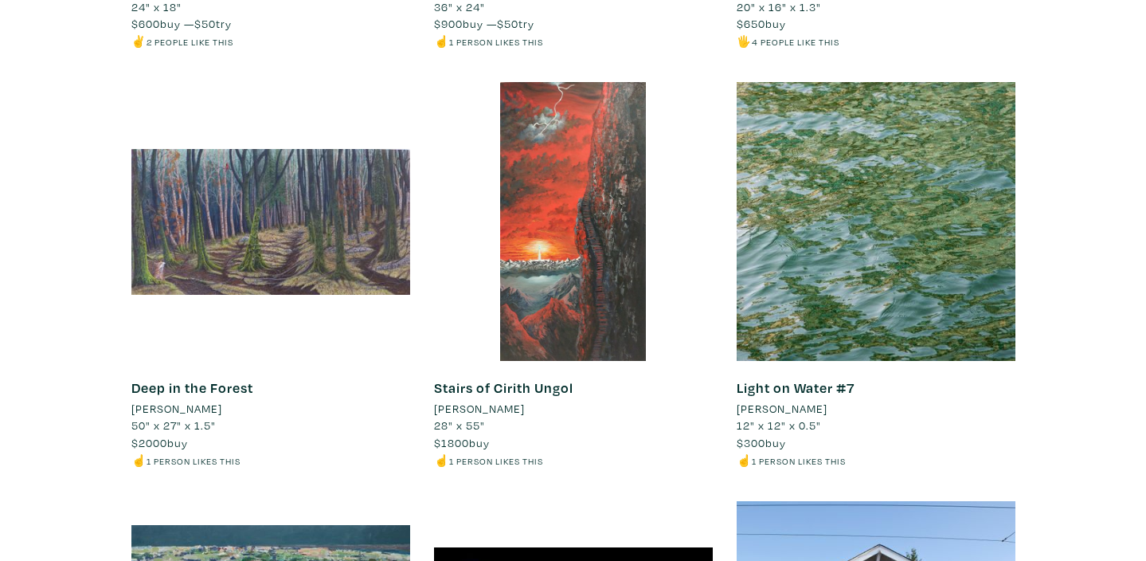
scroll to position [10790, 0]
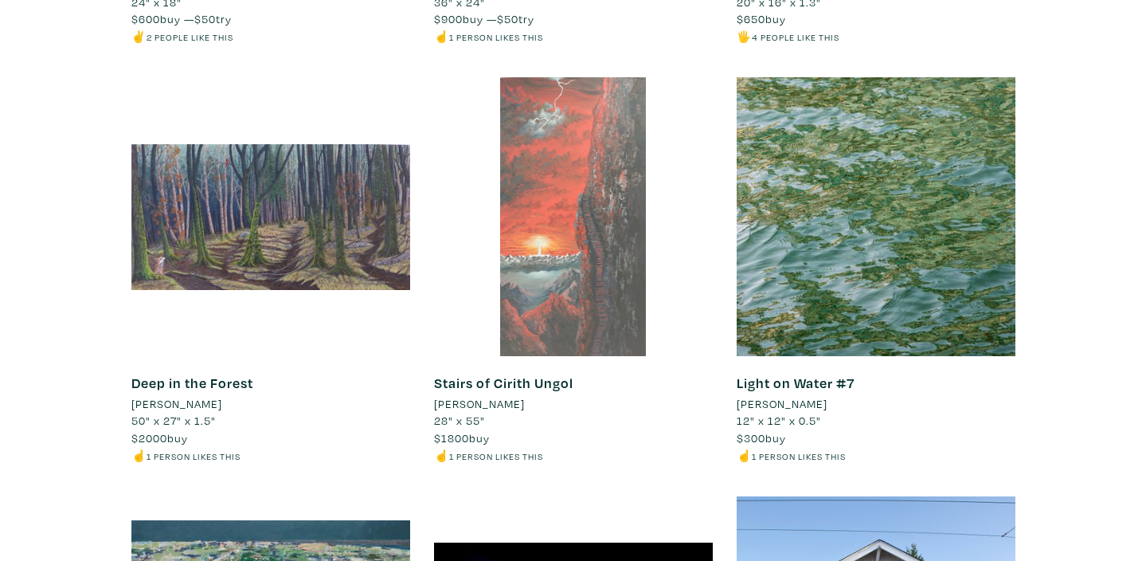
click at [519, 199] on div at bounding box center [573, 216] width 279 height 279
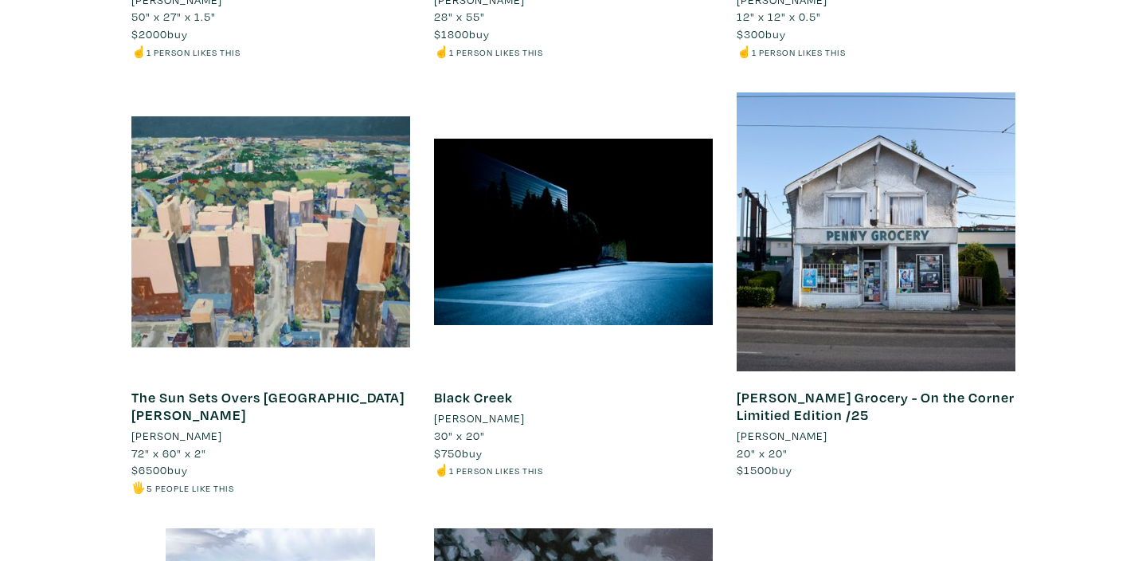
scroll to position [11194, 0]
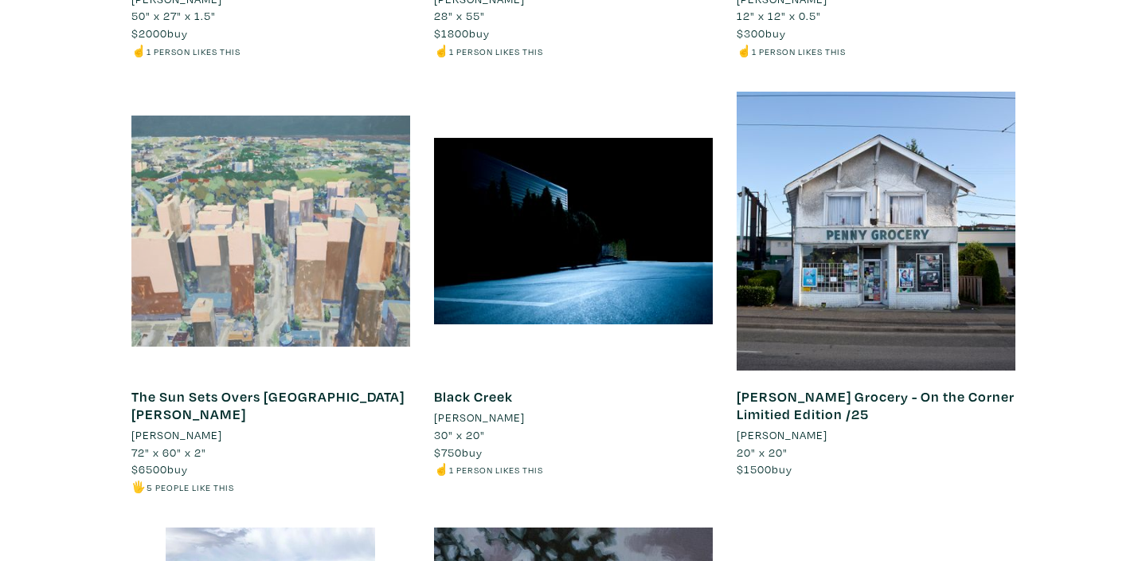
click at [282, 167] on div at bounding box center [270, 231] width 279 height 279
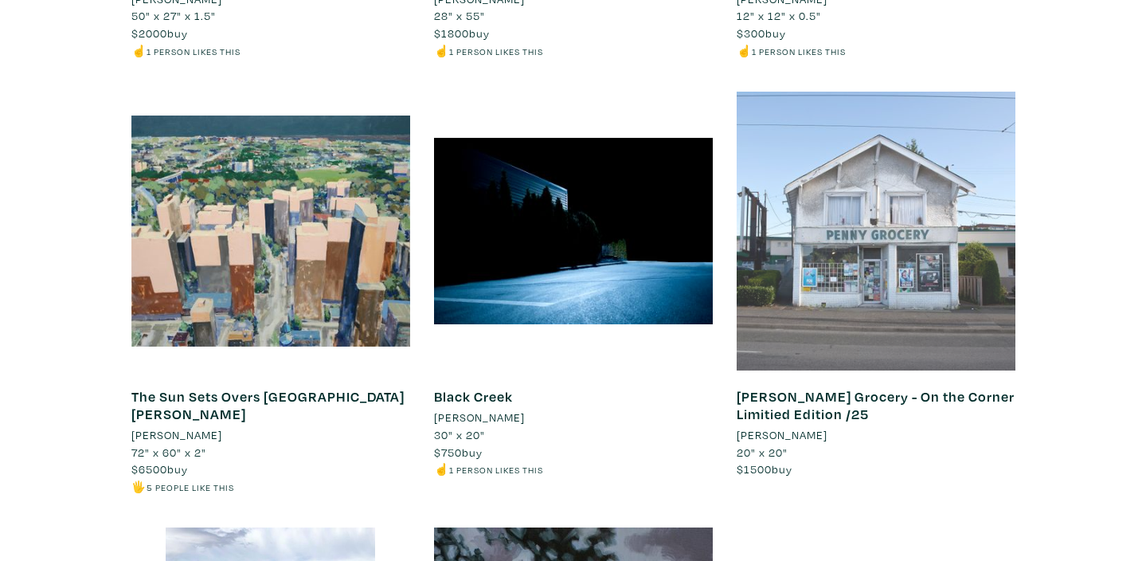
click at [856, 170] on div at bounding box center [876, 231] width 279 height 279
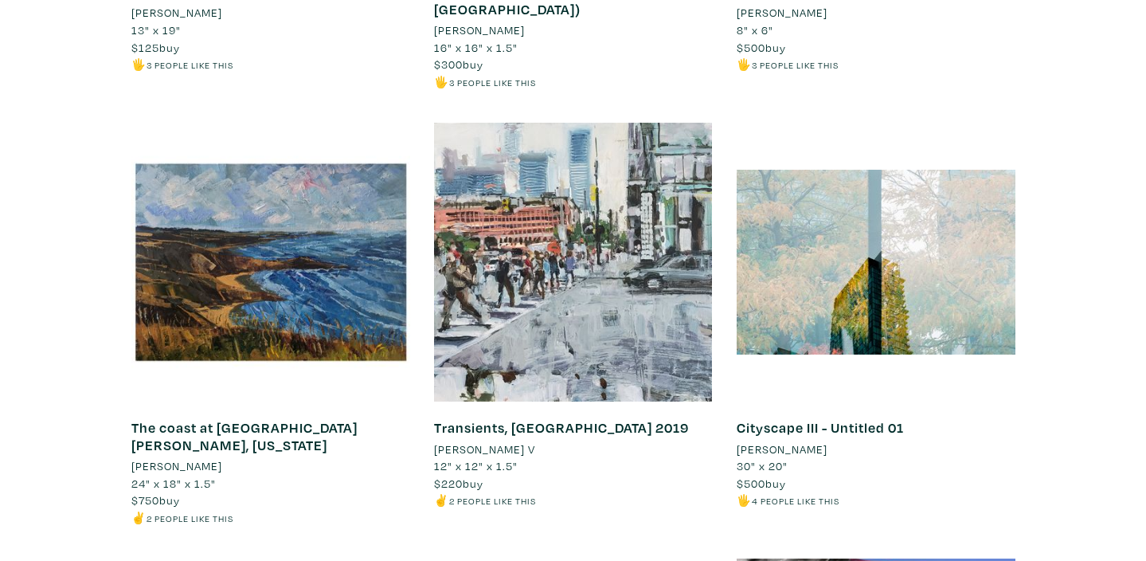
scroll to position [12038, 0]
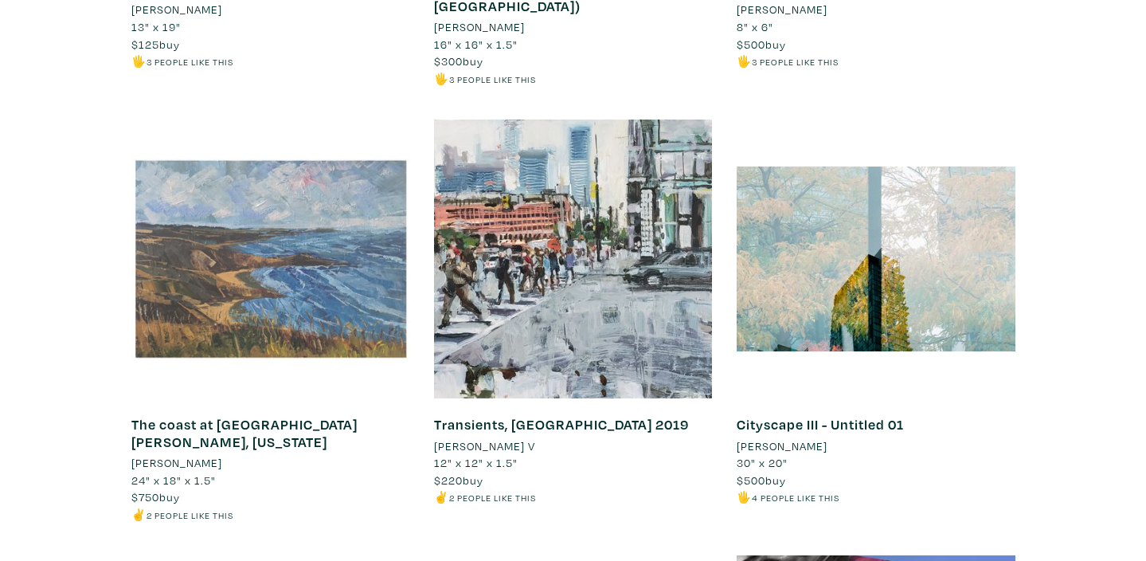
click at [302, 203] on div at bounding box center [270, 258] width 279 height 279
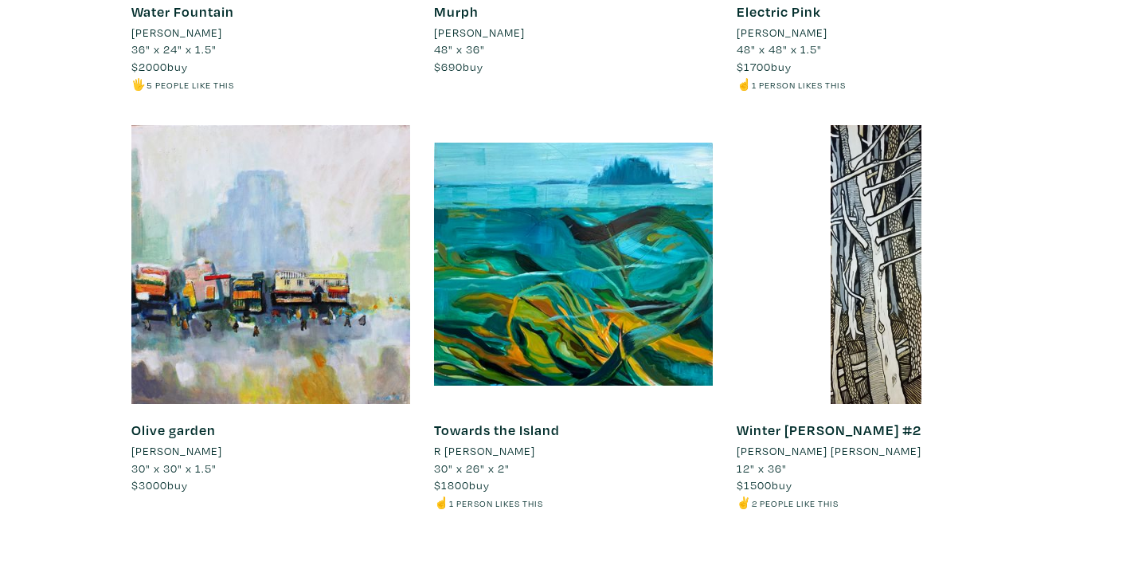
scroll to position [12886, 0]
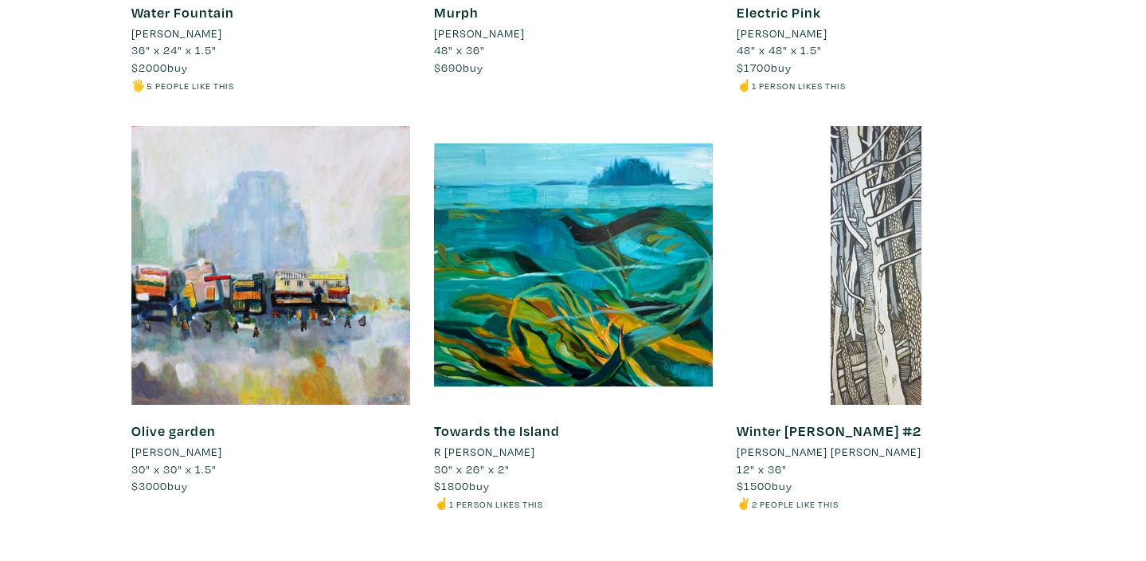
click at [905, 196] on div at bounding box center [876, 265] width 279 height 279
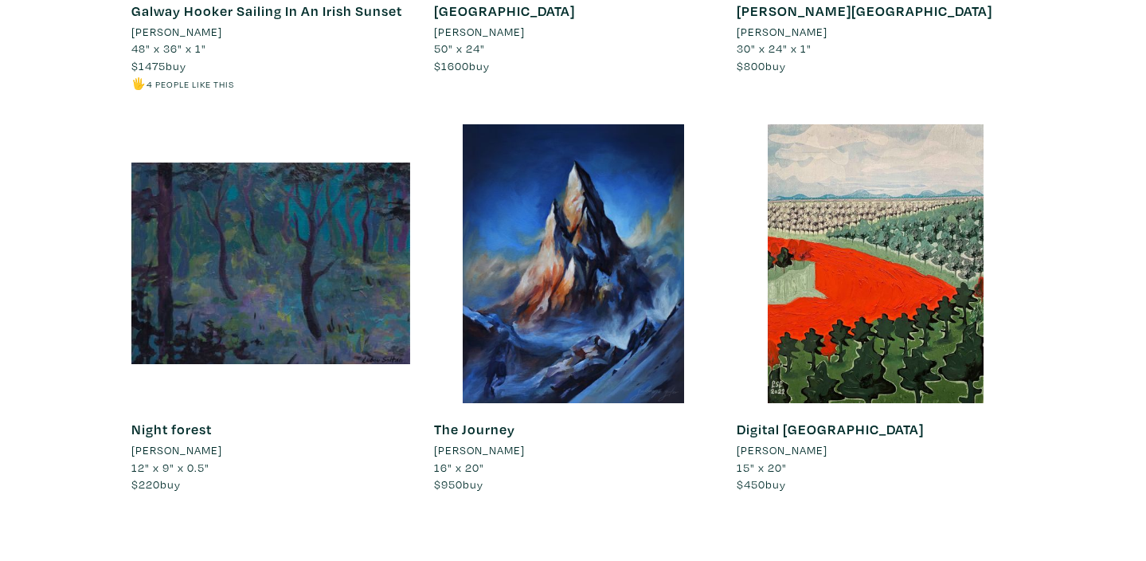
scroll to position [13746, 0]
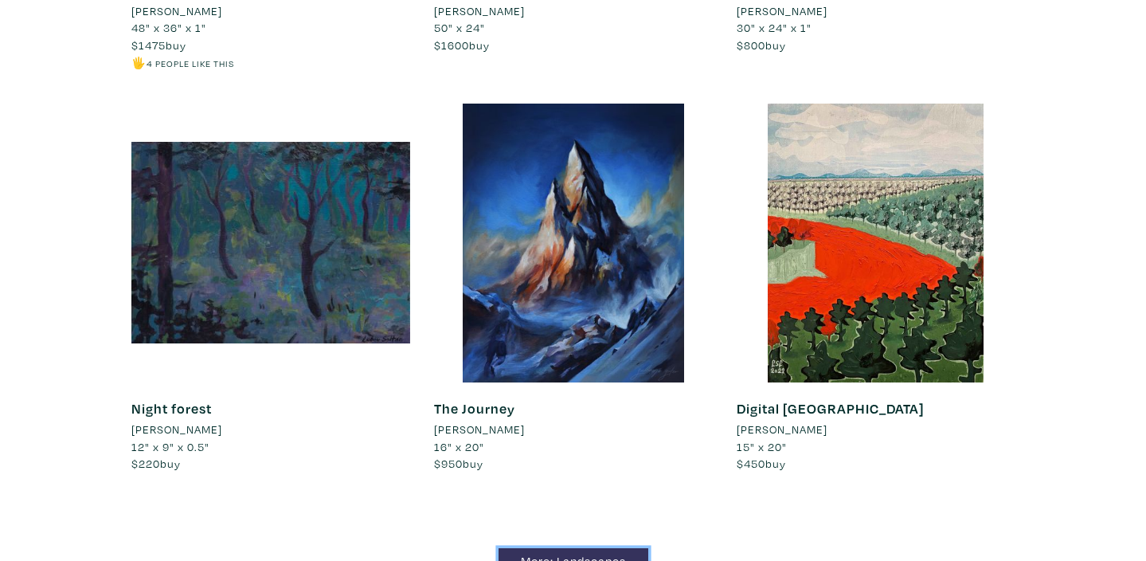
click at [611, 548] on link "More: Landscapes" at bounding box center [574, 562] width 150 height 28
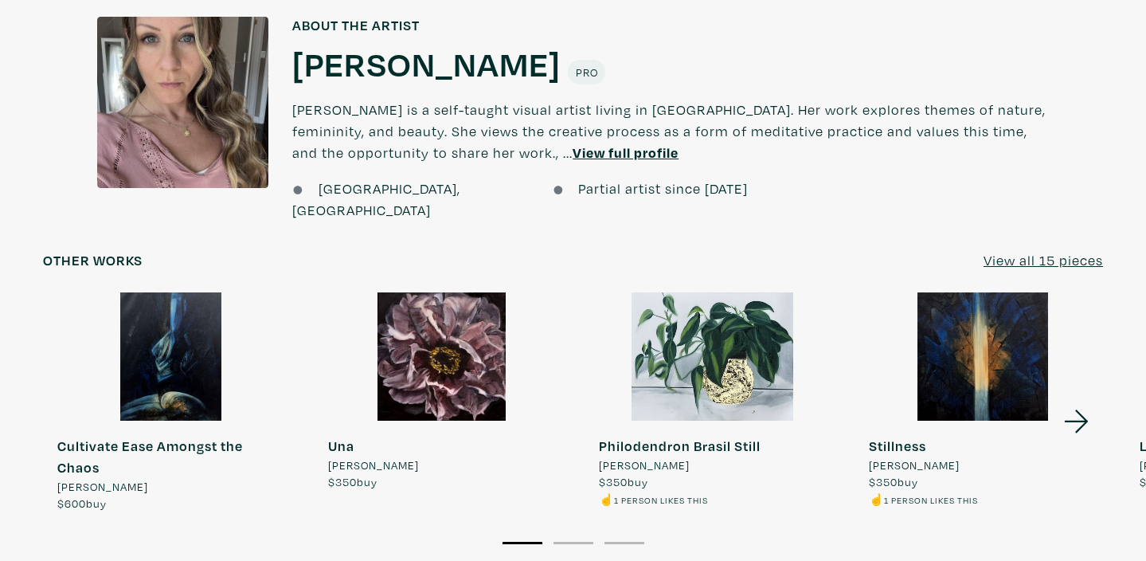
scroll to position [1232, 0]
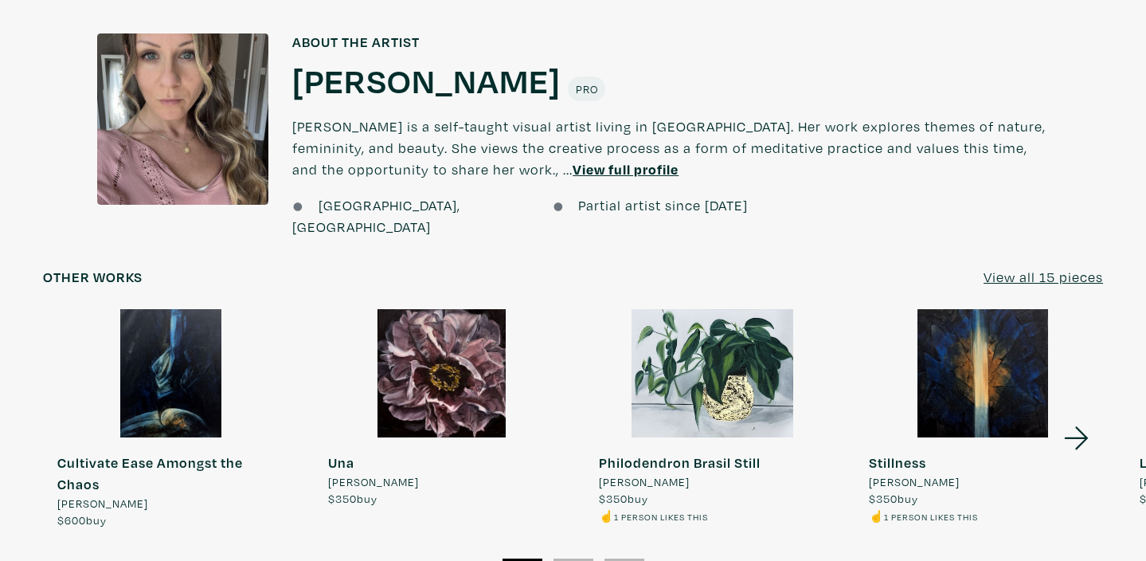
click at [695, 382] on div at bounding box center [713, 373] width 257 height 128
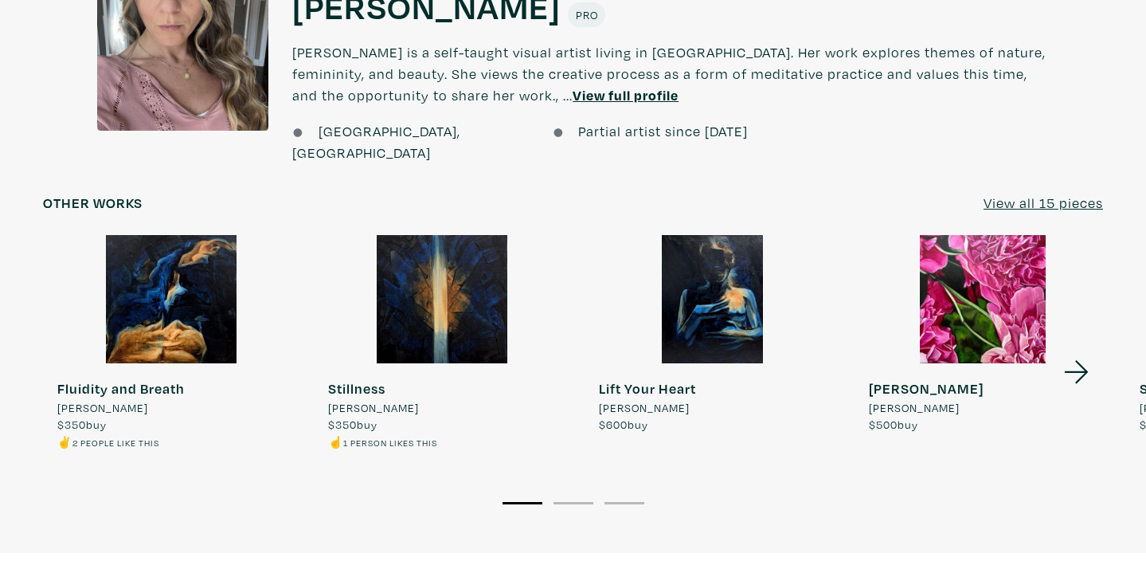
scroll to position [1224, 0]
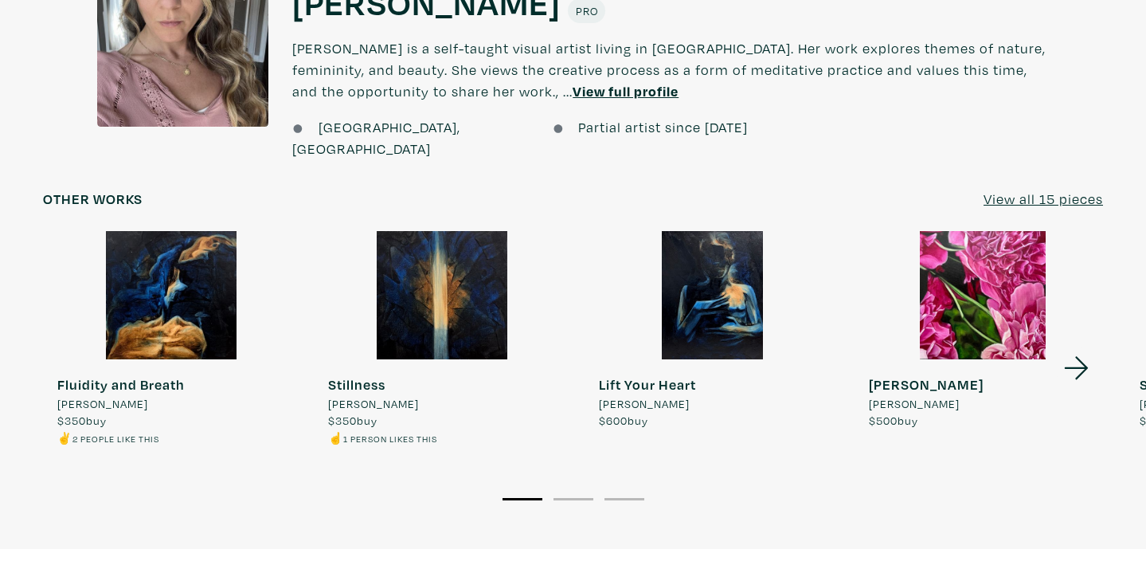
click at [1006, 190] on u "View all 15 pieces" at bounding box center [1043, 199] width 119 height 18
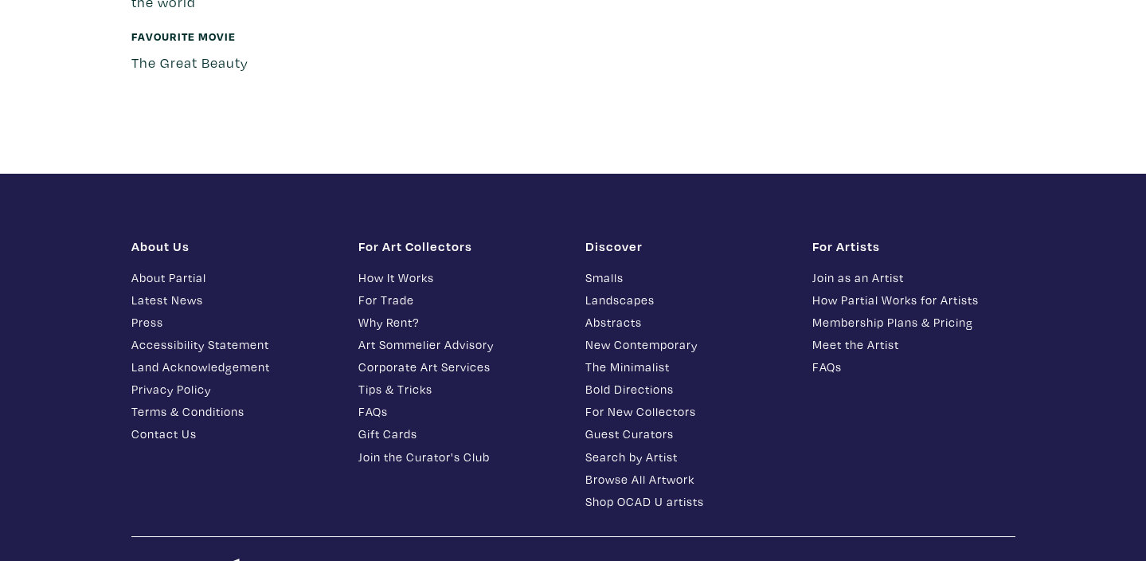
scroll to position [4252, 0]
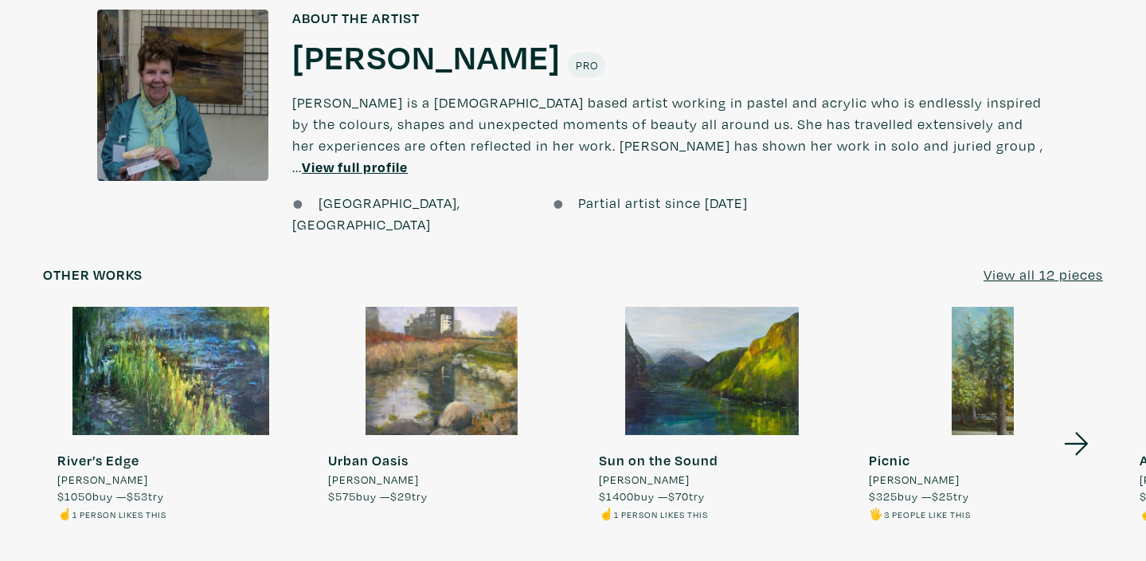
scroll to position [1263, 0]
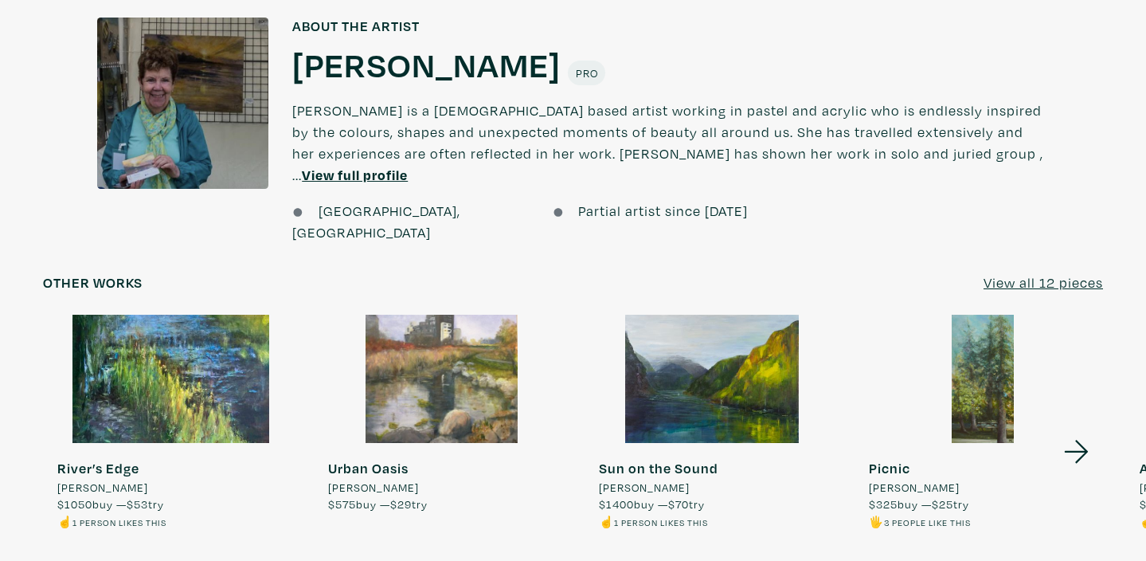
click at [1036, 273] on u "View all 12 pieces" at bounding box center [1043, 282] width 119 height 18
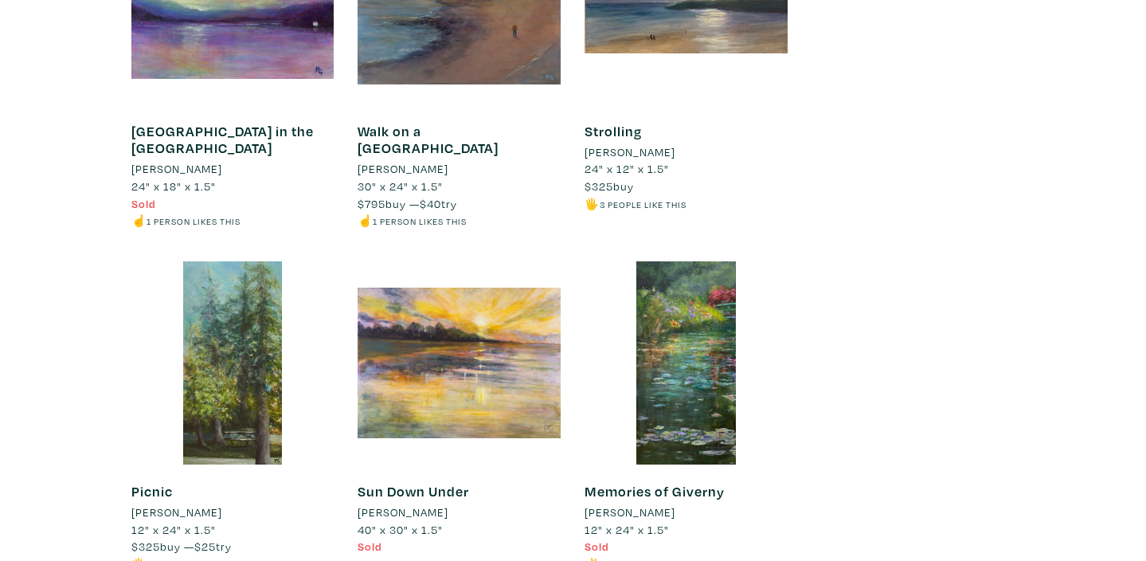
scroll to position [2285, 0]
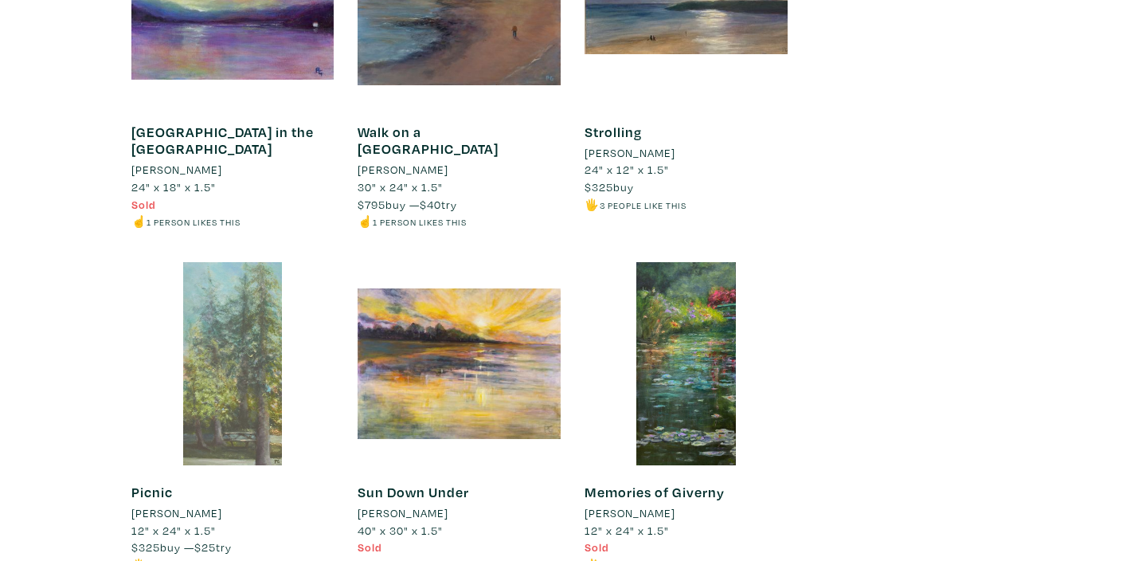
click at [211, 274] on div at bounding box center [232, 363] width 203 height 203
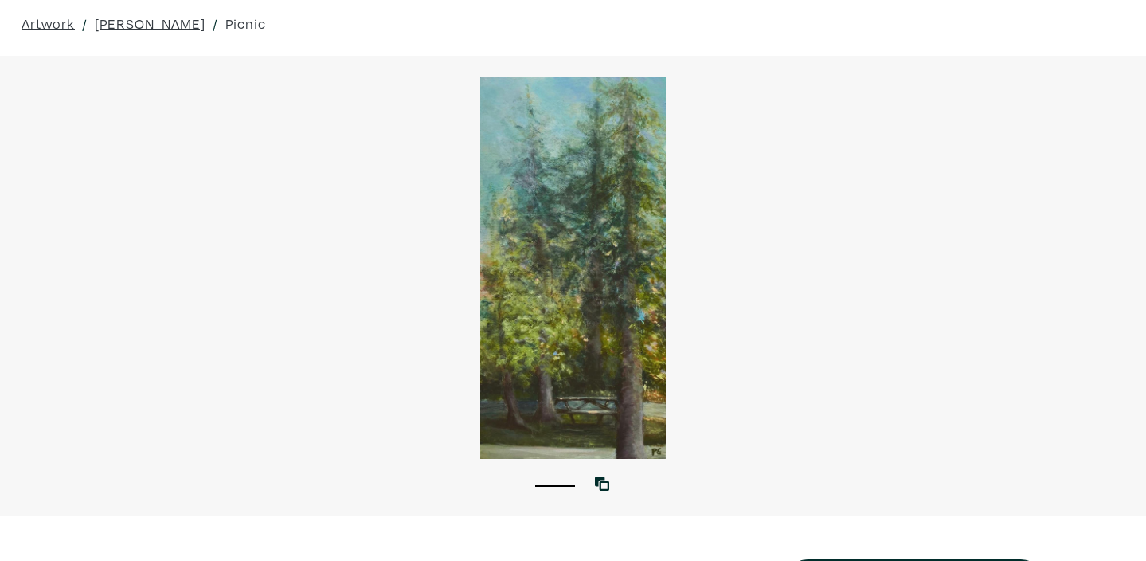
scroll to position [64, 0]
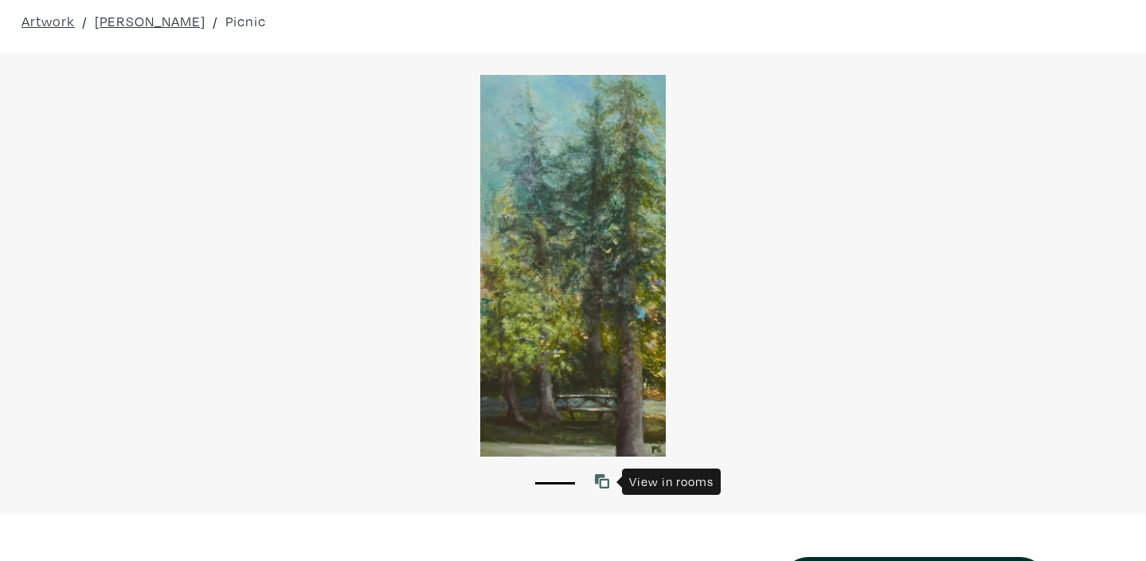
click at [605, 480] on icon at bounding box center [602, 481] width 14 height 14
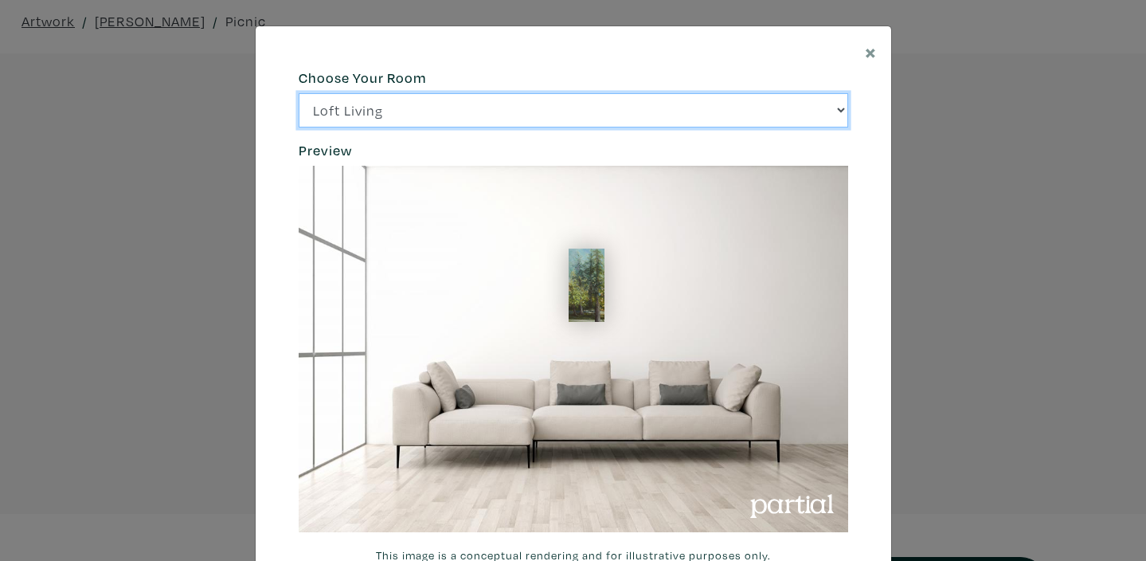
click at [840, 110] on select "Loft Living Bright Bedroom City Office Gallery Space Modern Lounge" at bounding box center [574, 110] width 550 height 34
select select "/thumb/phpThumb.php?src=https%3A%2F%2Flabs.partial.gallery%2Fprojects%2Frenderi…"
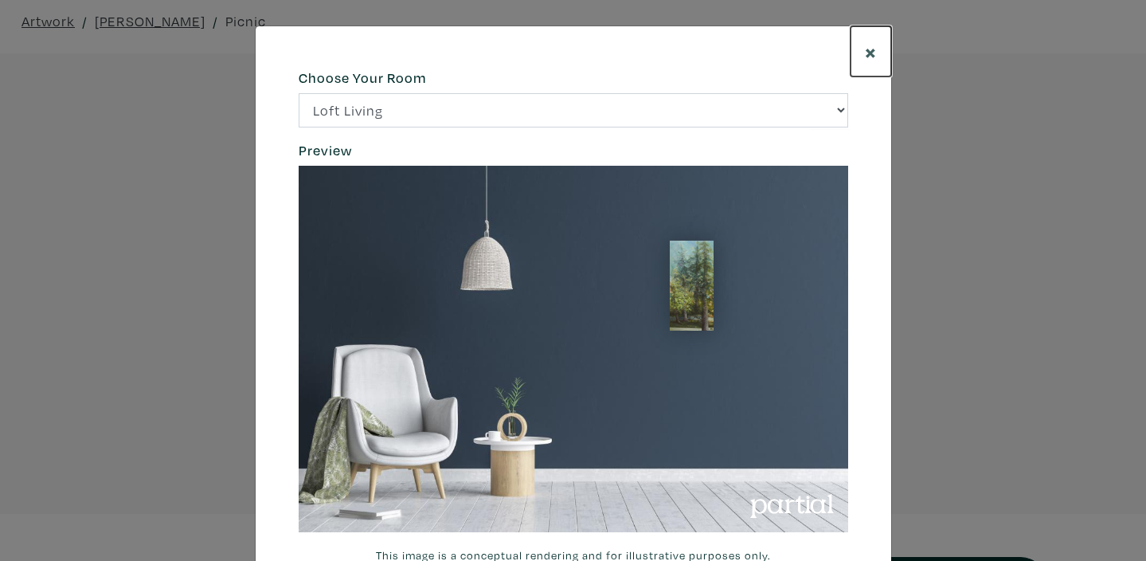
click at [871, 52] on span "×" at bounding box center [871, 51] width 12 height 28
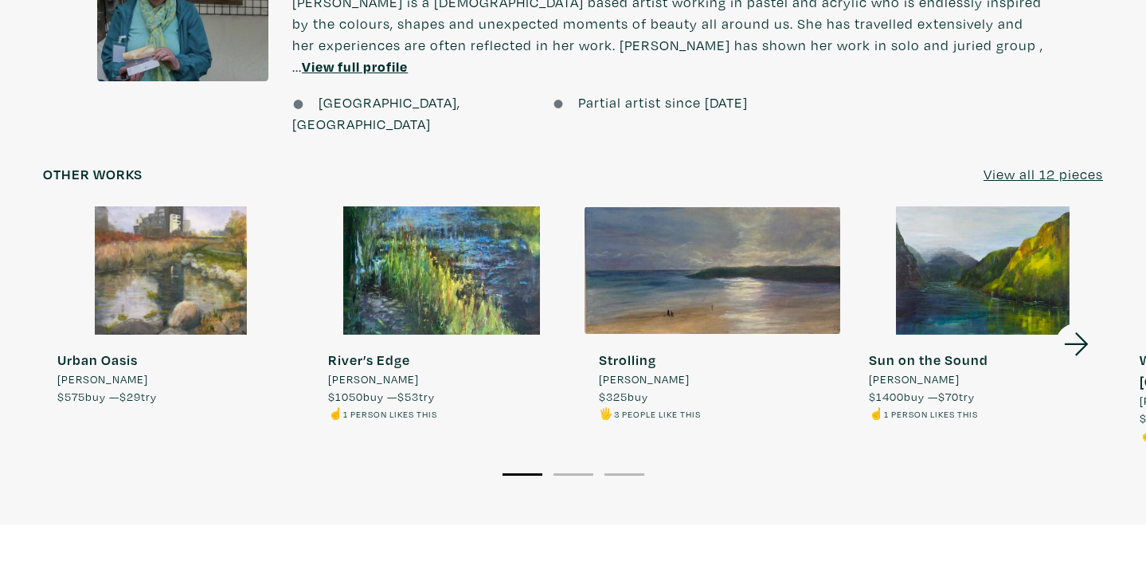
scroll to position [1393, 0]
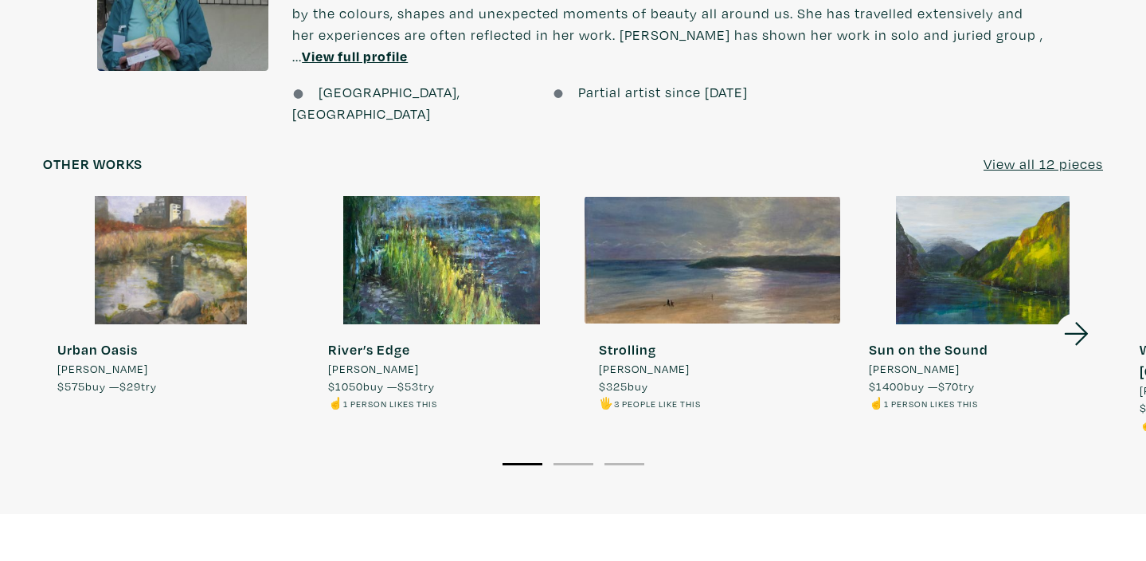
click at [1034, 155] on u "View all 12 pieces" at bounding box center [1043, 164] width 119 height 18
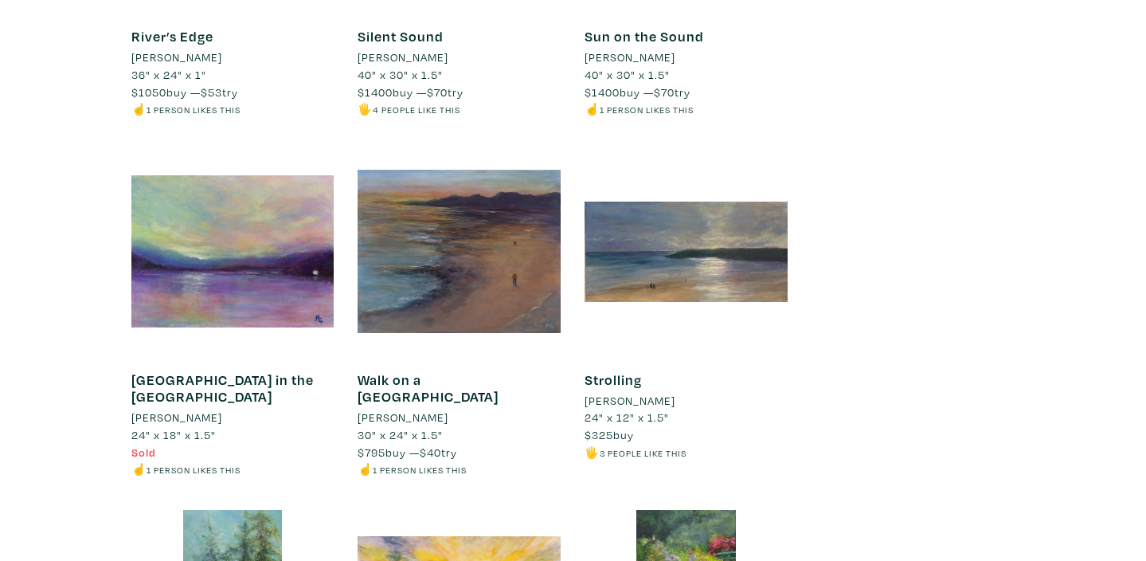
scroll to position [2037, 0]
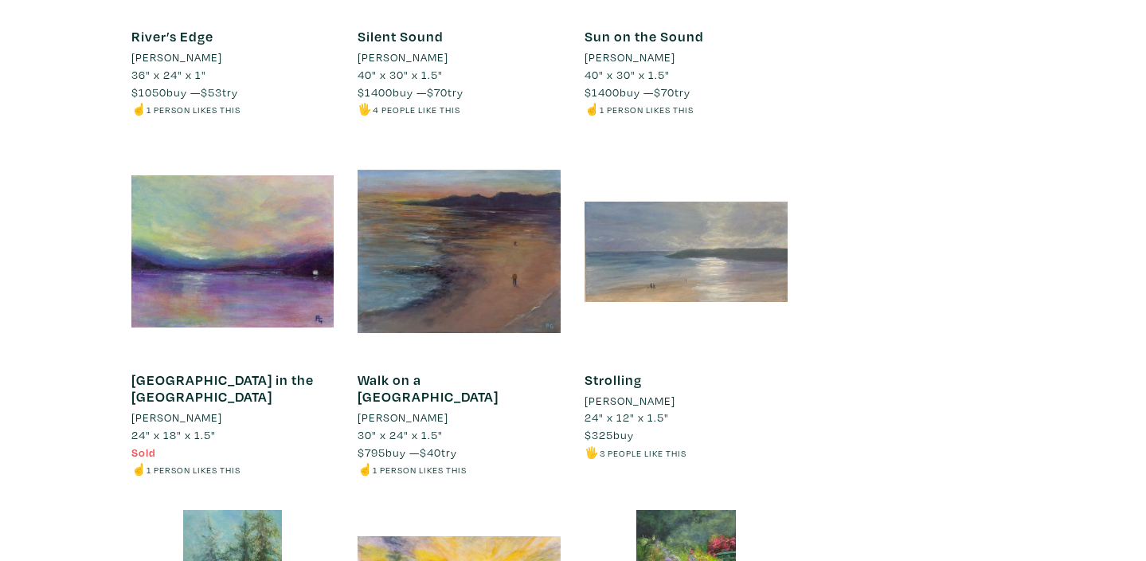
click at [637, 238] on div at bounding box center [686, 251] width 203 height 203
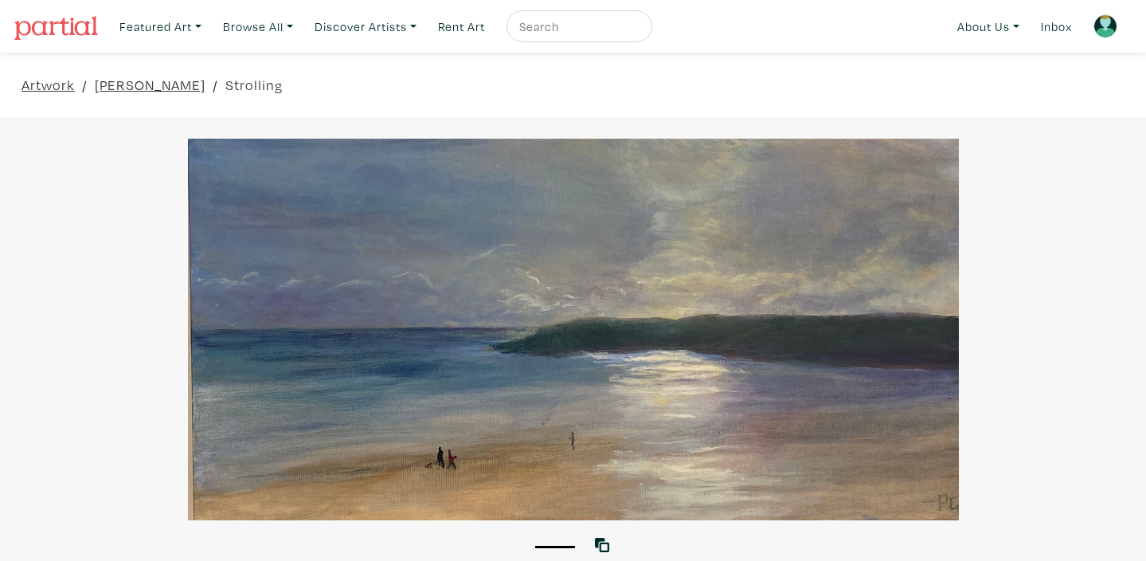
scroll to position [14, 0]
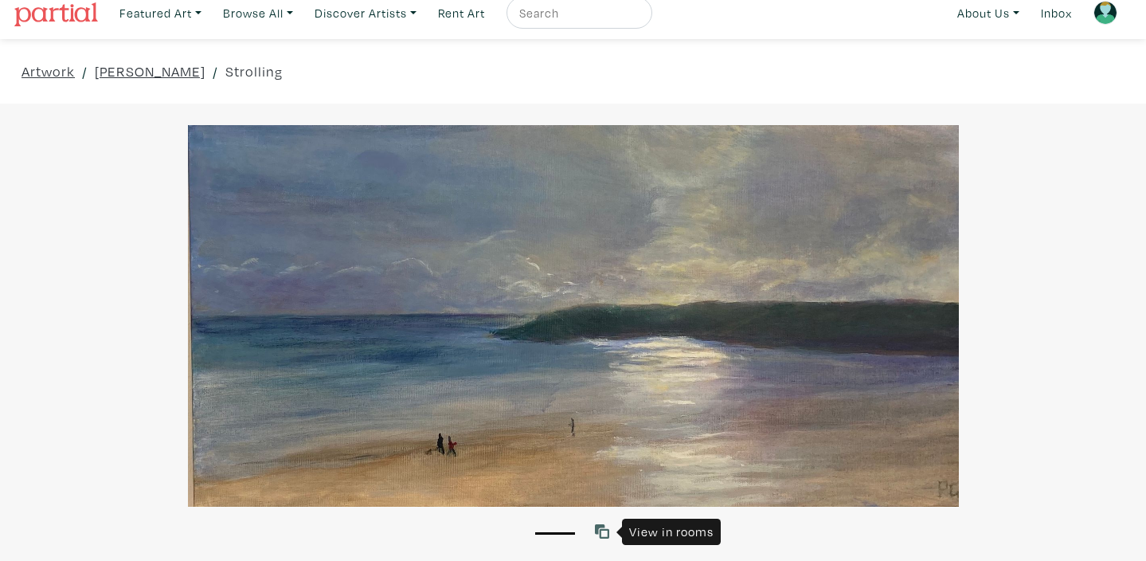
click at [605, 528] on icon at bounding box center [602, 531] width 14 height 14
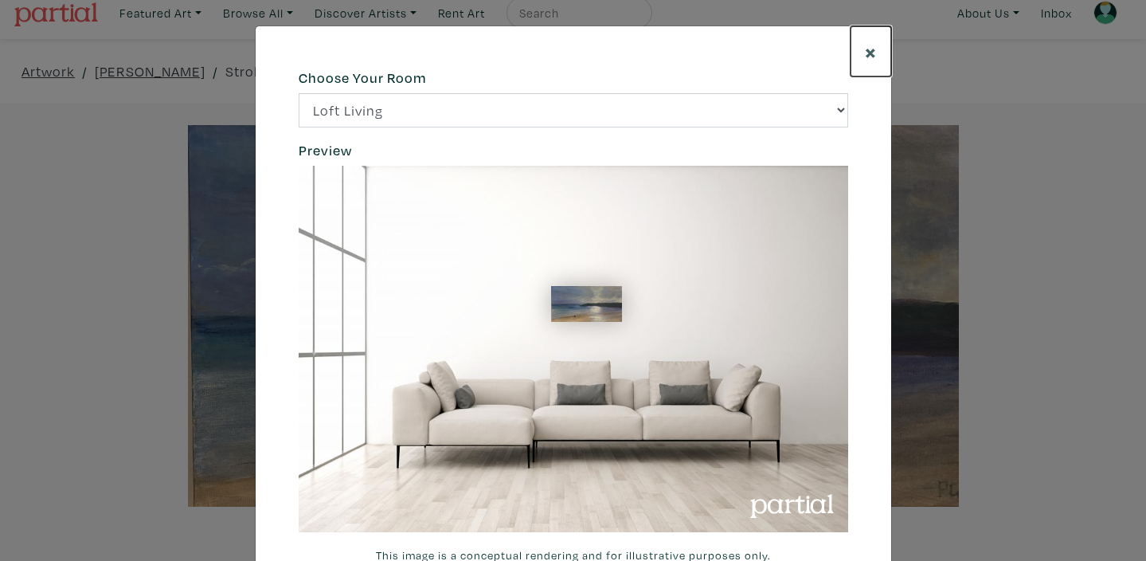
click at [869, 53] on span "×" at bounding box center [871, 51] width 12 height 28
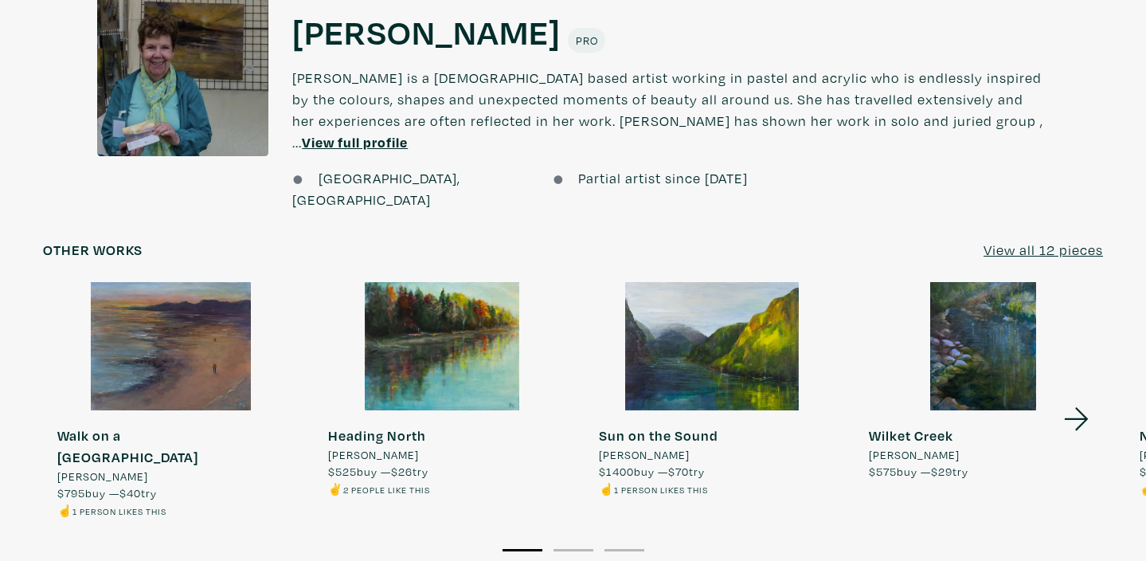
scroll to position [1226, 0]
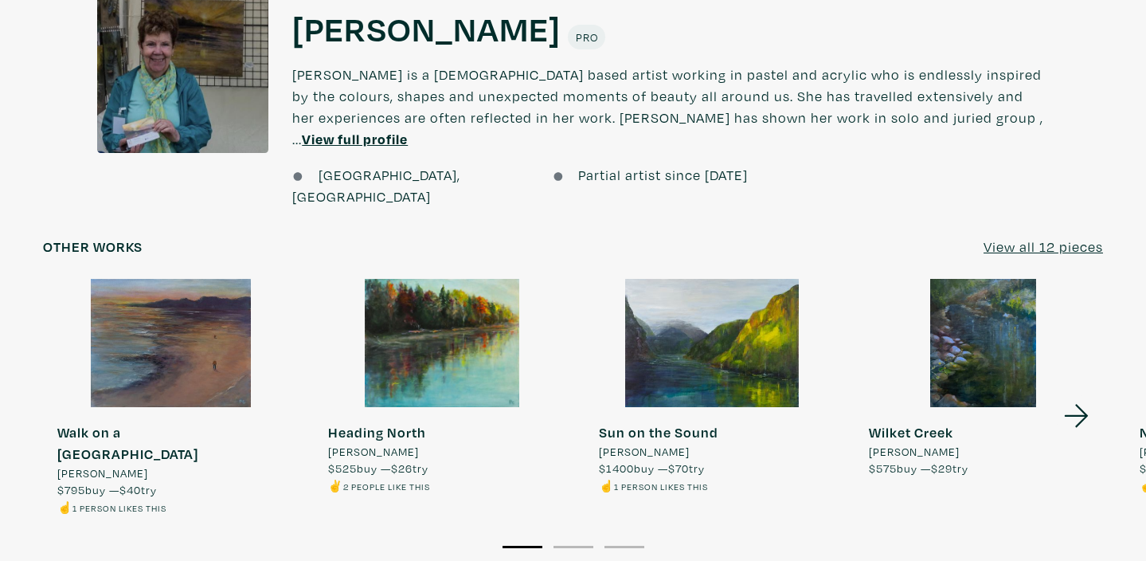
click at [1048, 237] on u "View all 12 pieces" at bounding box center [1043, 246] width 119 height 18
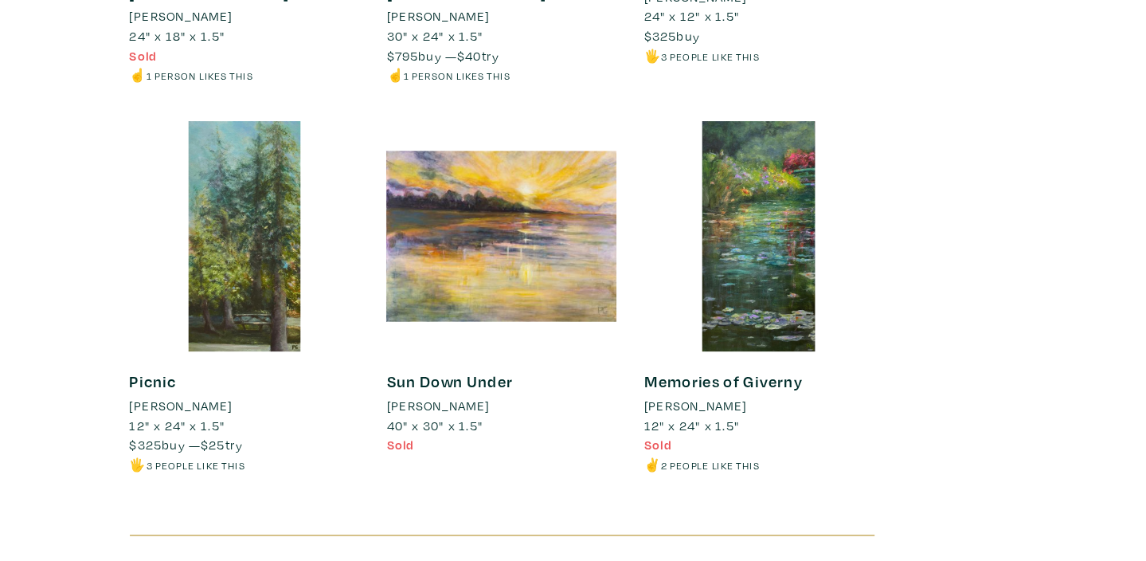
scroll to position [2285, 0]
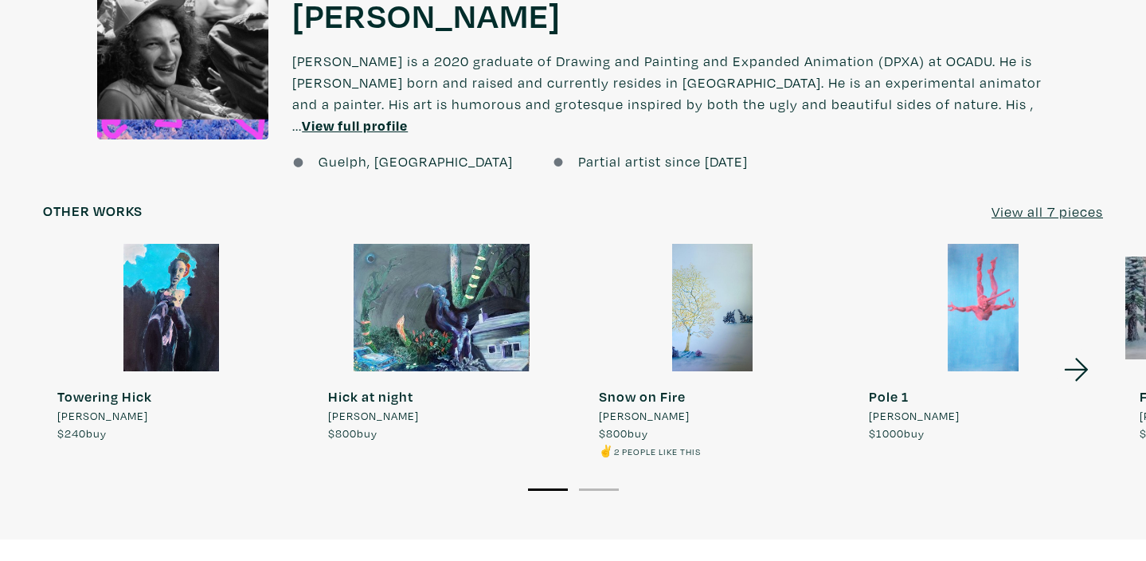
scroll to position [1203, 0]
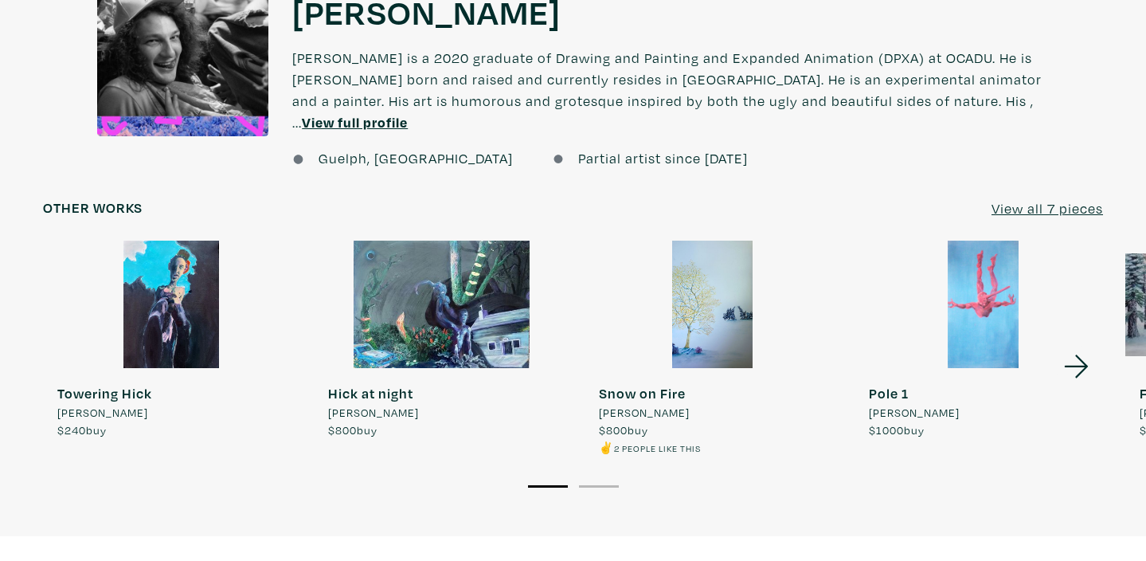
click at [1072, 345] on icon at bounding box center [1077, 366] width 54 height 43
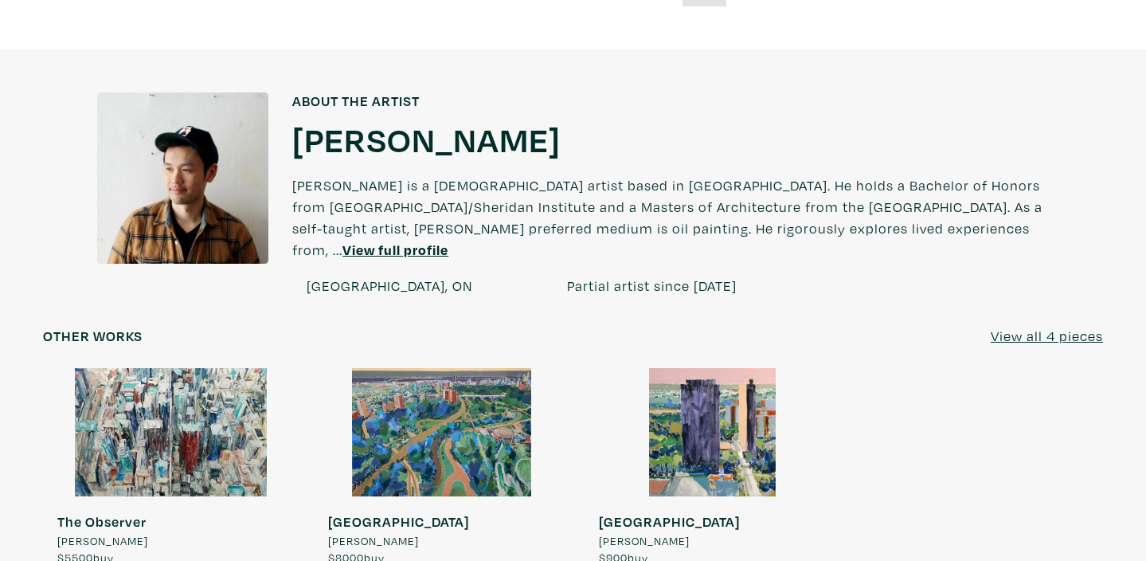
scroll to position [1183, 0]
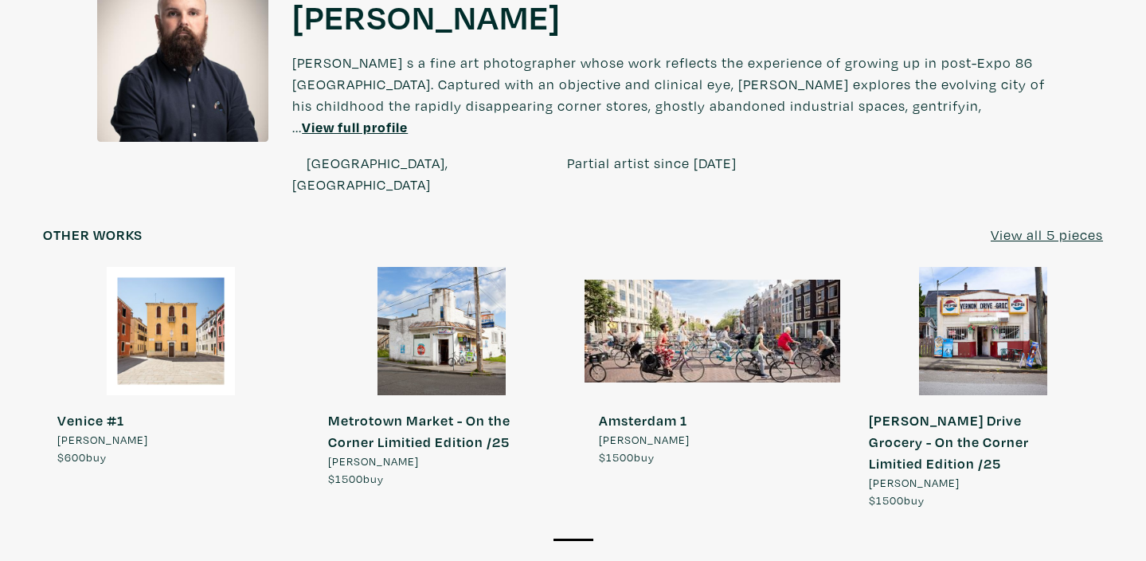
scroll to position [1429, 0]
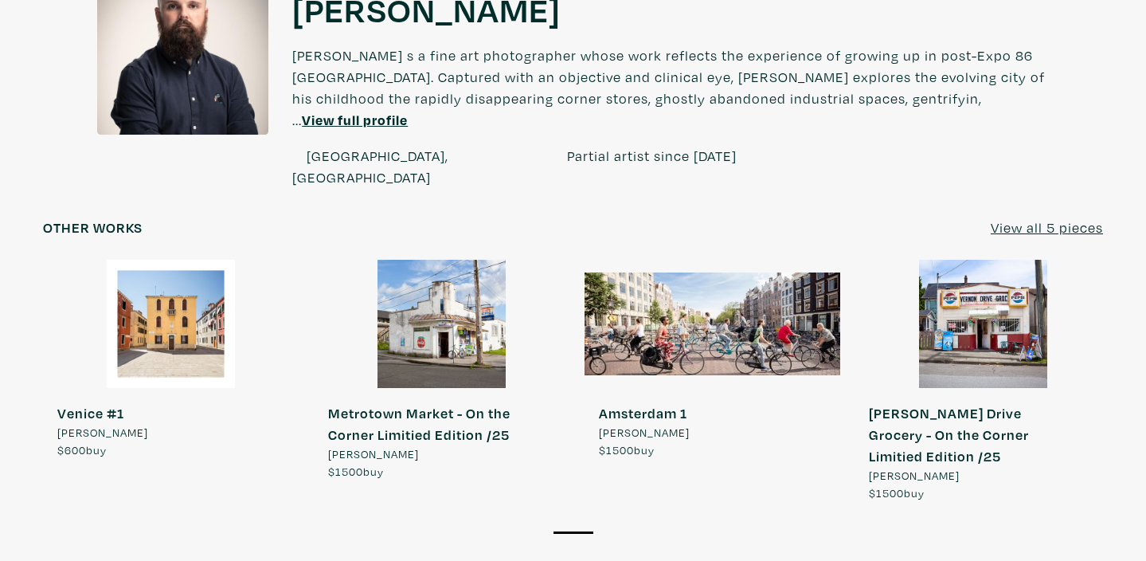
click at [1036, 218] on u "View all 5 pieces" at bounding box center [1047, 227] width 112 height 18
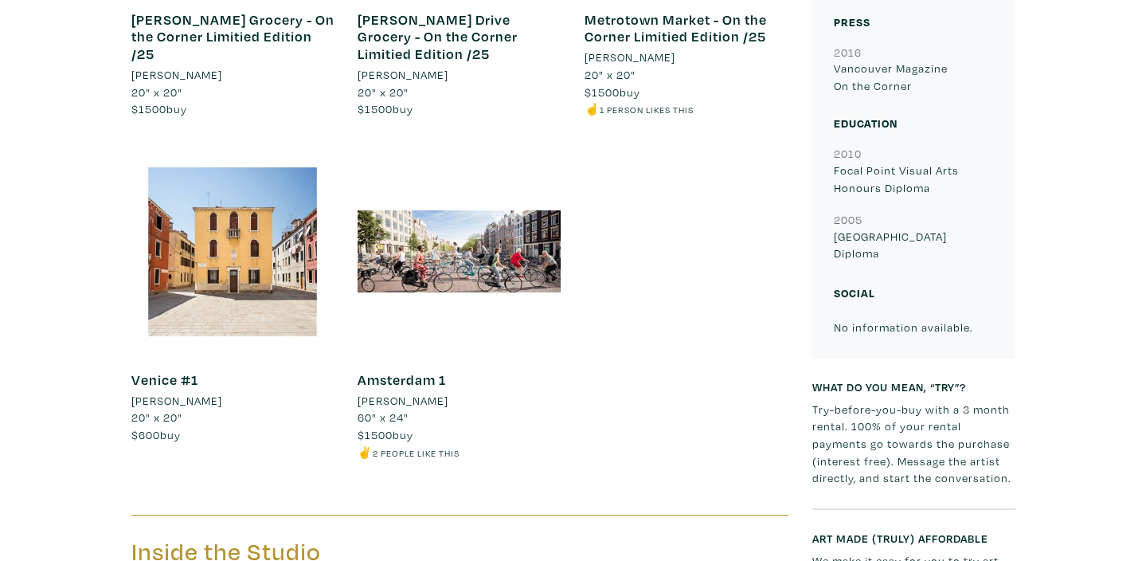
scroll to position [1201, 0]
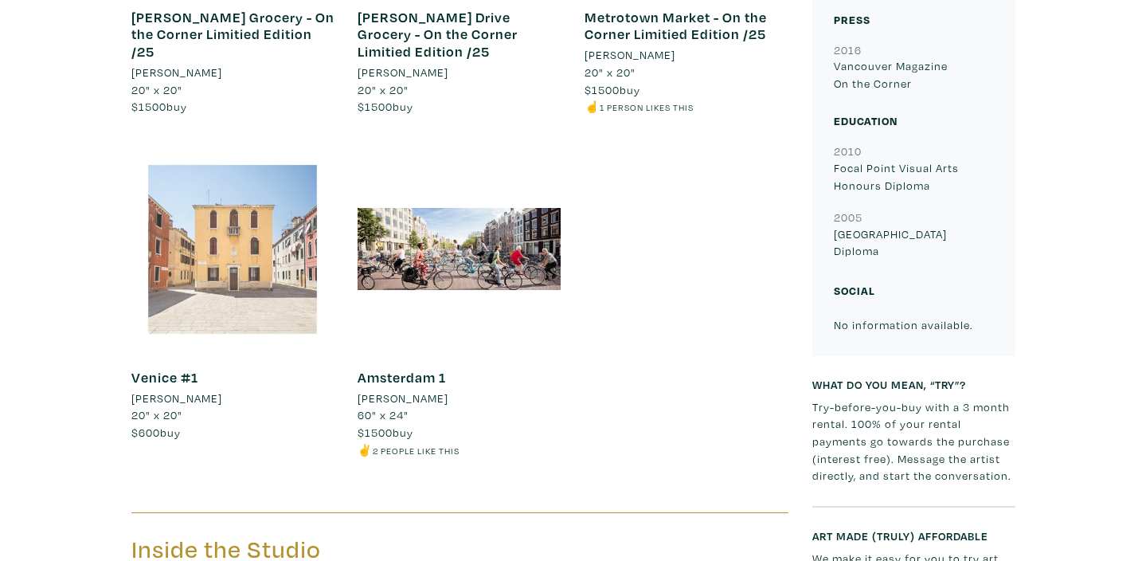
click at [252, 264] on div at bounding box center [232, 248] width 203 height 203
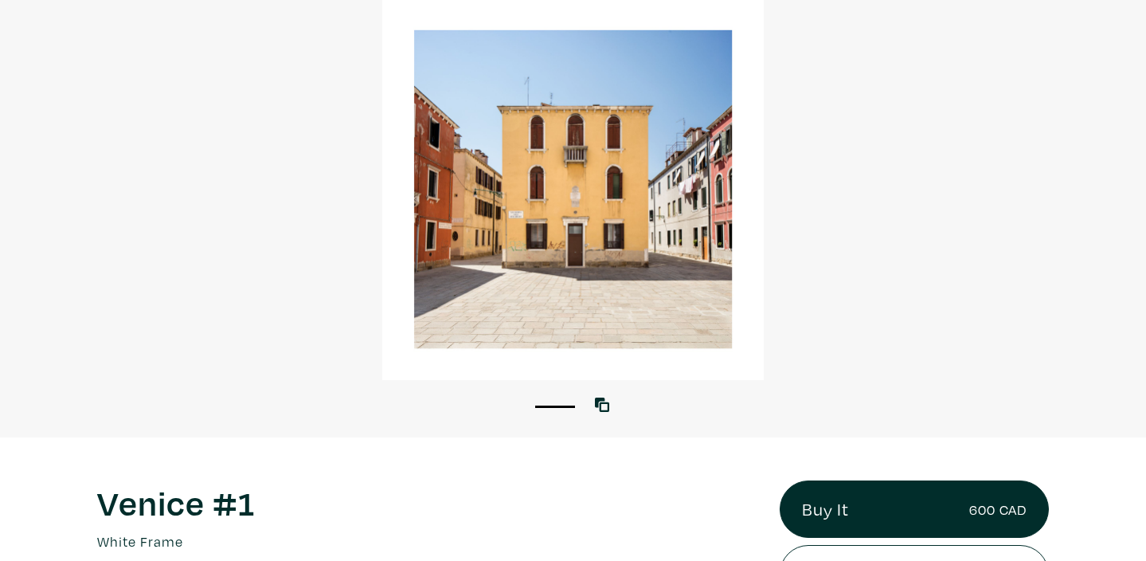
scroll to position [139, 0]
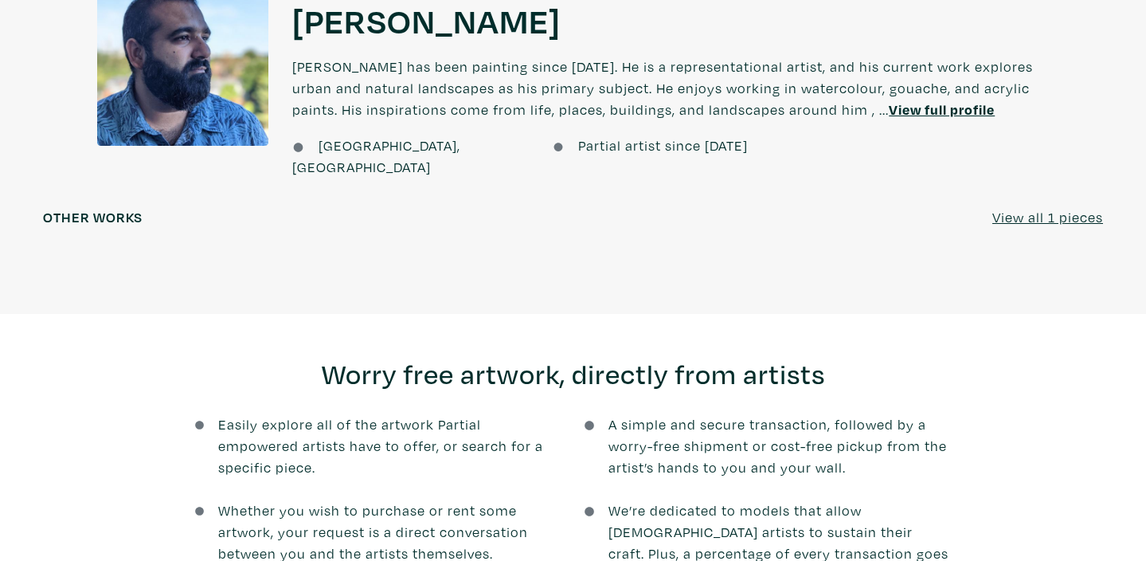
scroll to position [1334, 0]
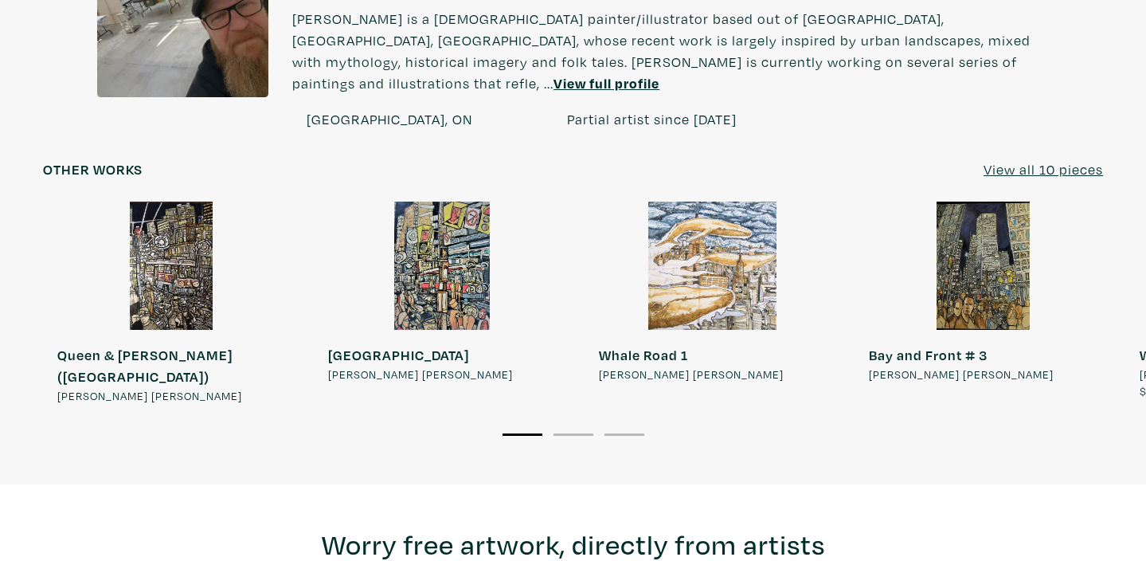
scroll to position [1326, 0]
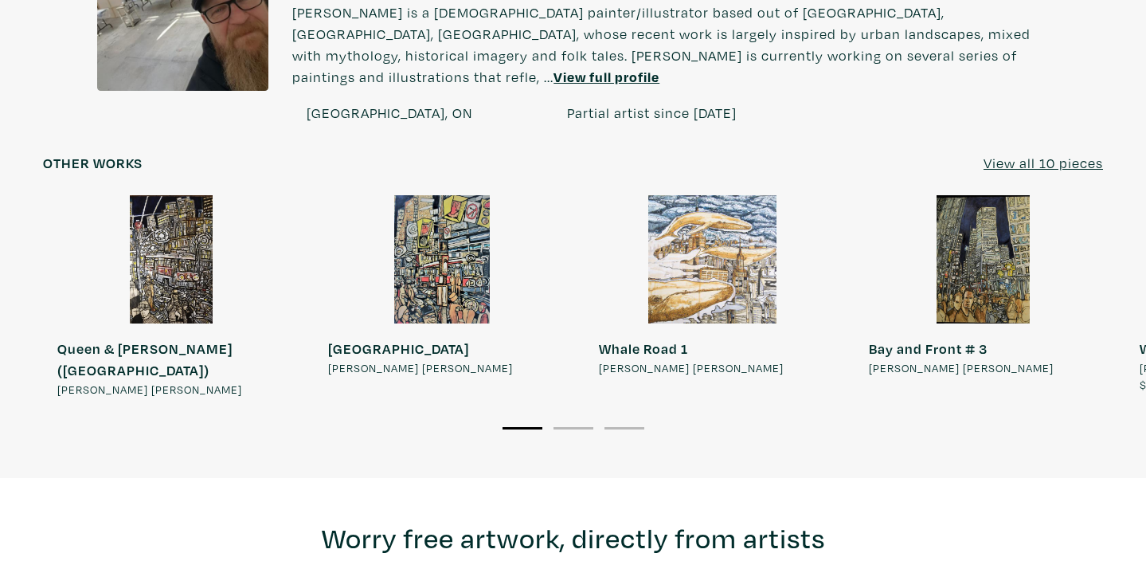
click at [1026, 154] on u "View all 10 pieces" at bounding box center [1043, 163] width 119 height 18
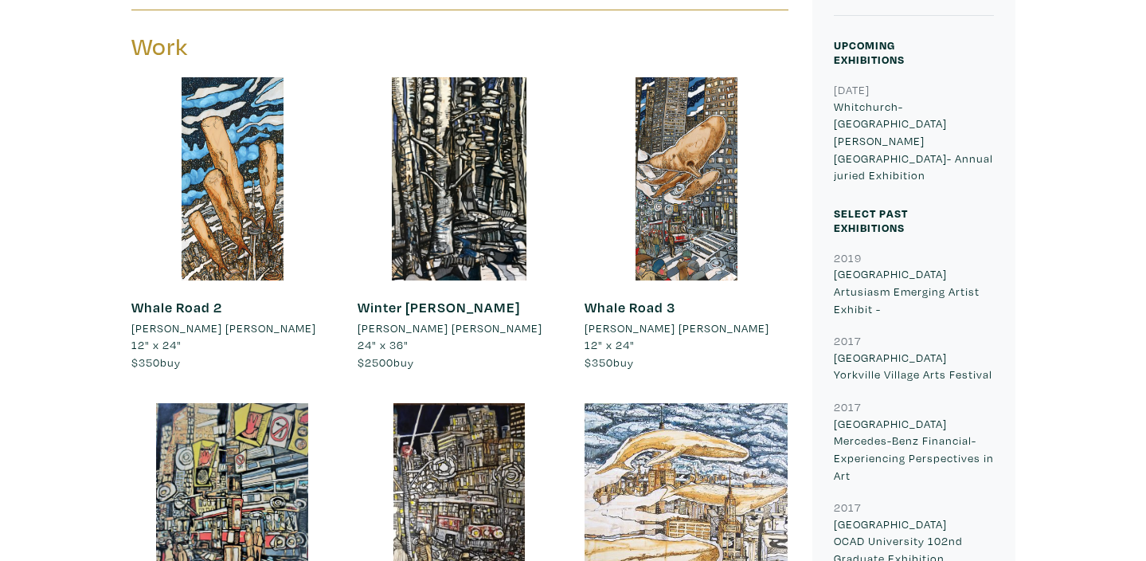
scroll to position [695, 0]
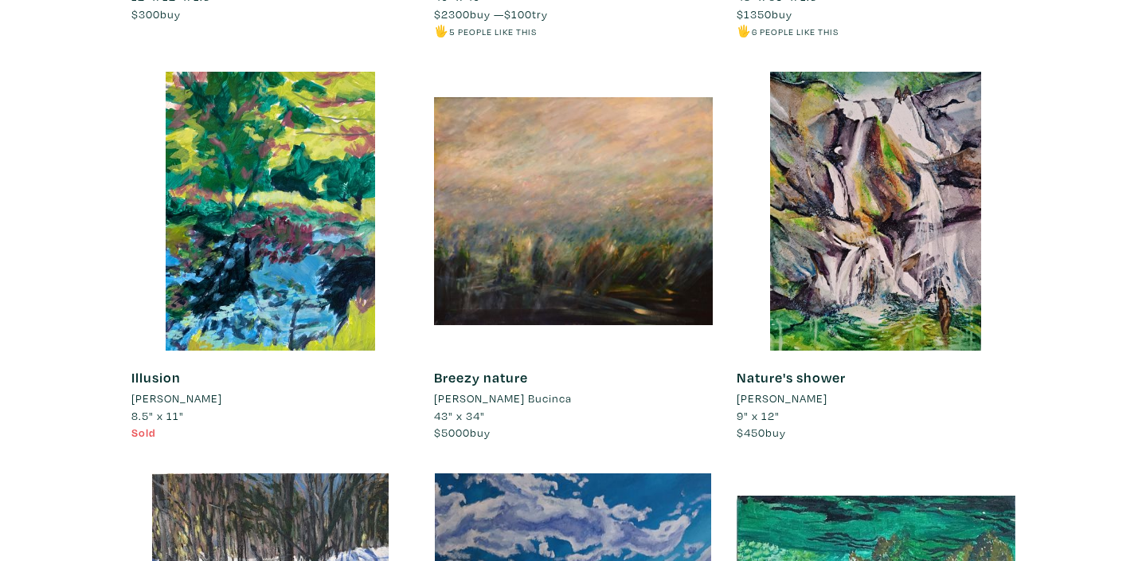
scroll to position [8603, 0]
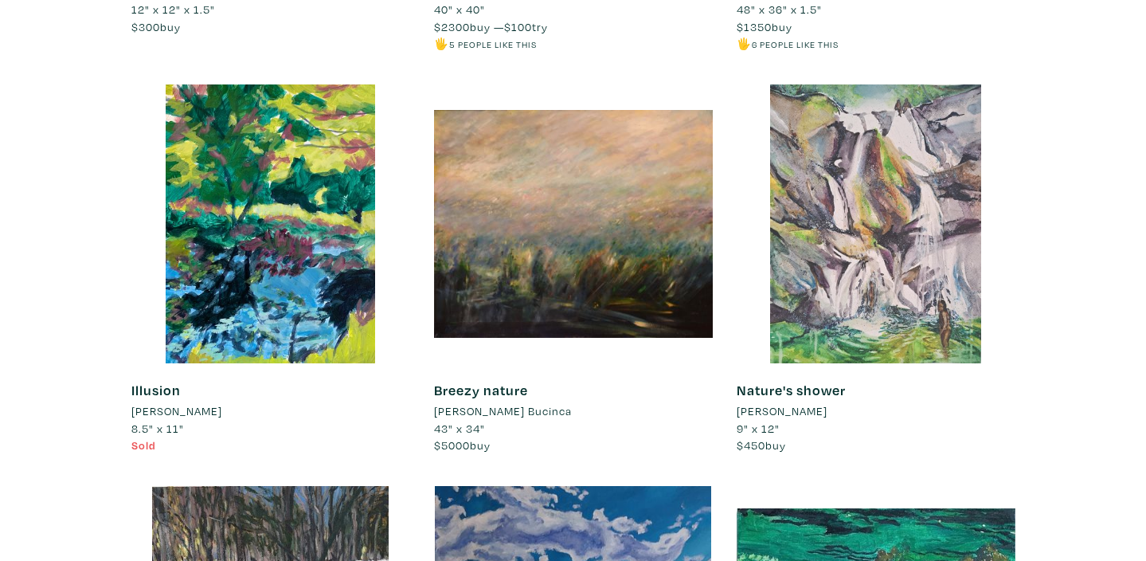
click at [891, 132] on div at bounding box center [876, 223] width 279 height 279
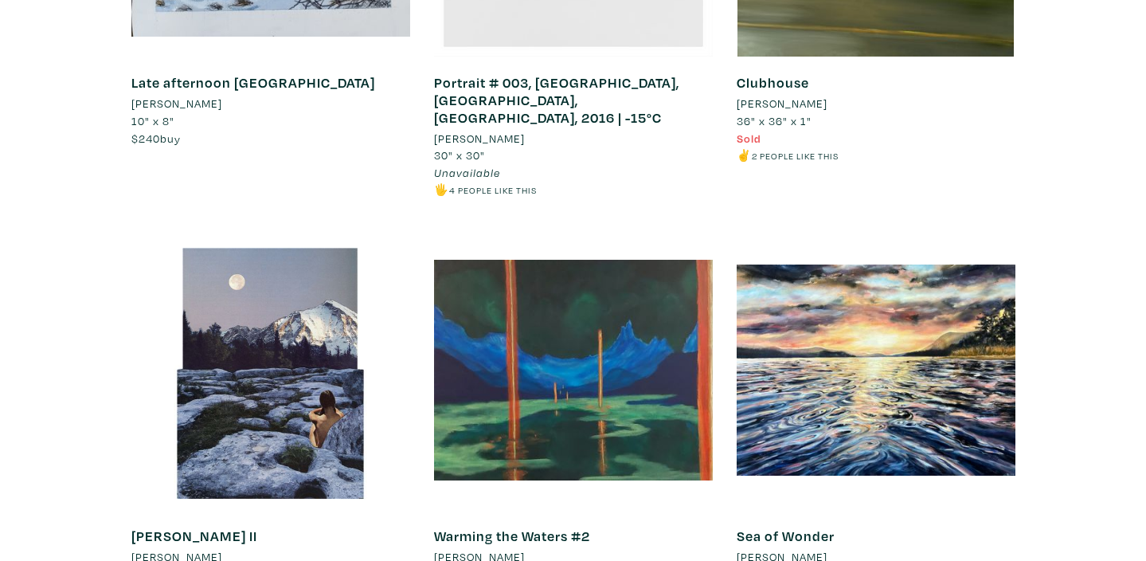
scroll to position [0, 0]
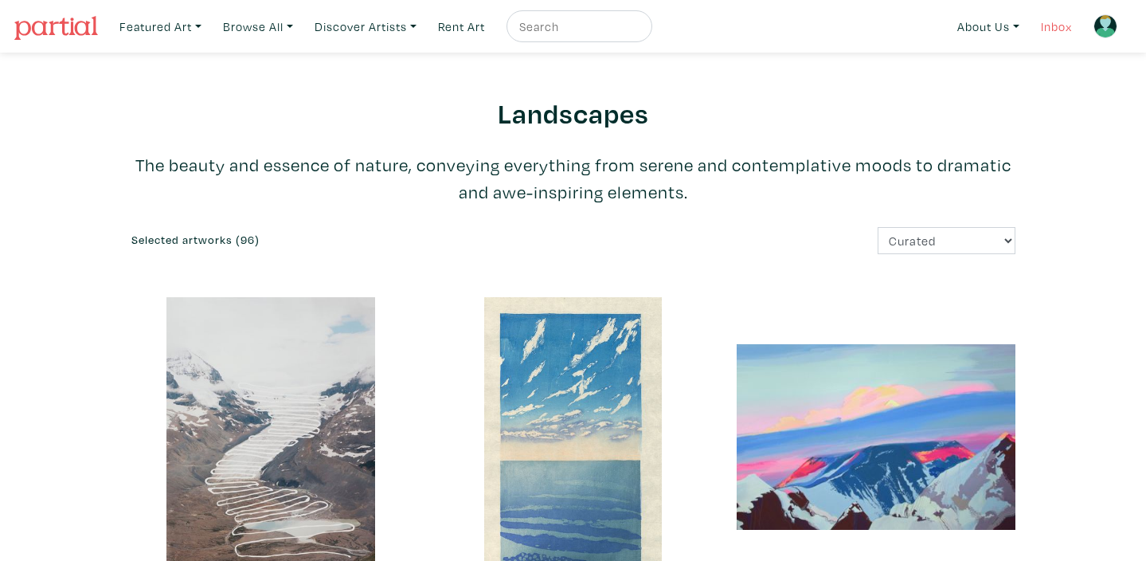
click at [1058, 31] on link "Inbox" at bounding box center [1056, 26] width 45 height 33
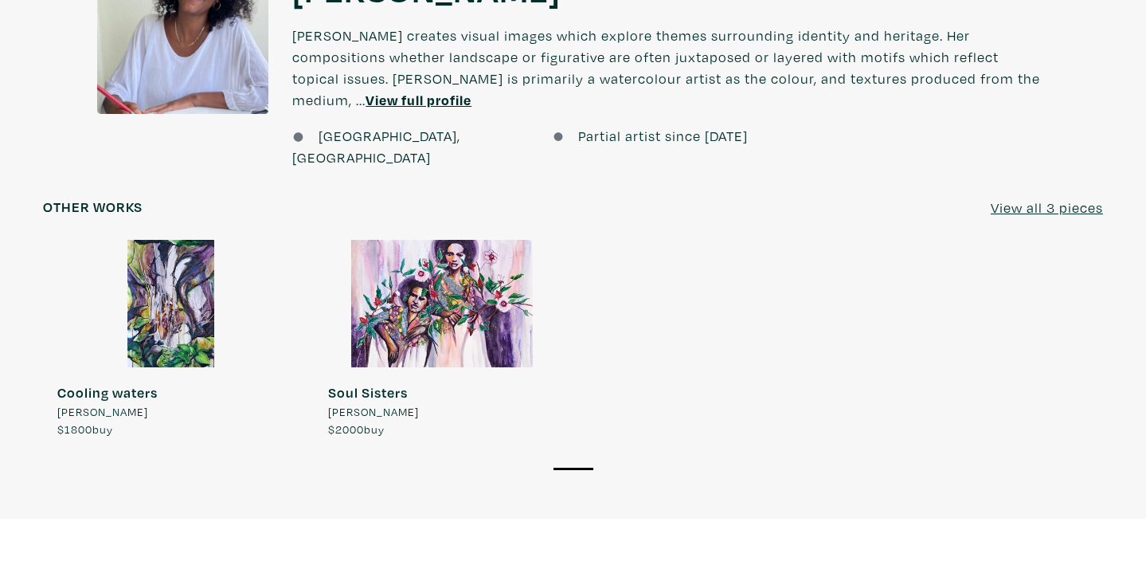
scroll to position [1227, 0]
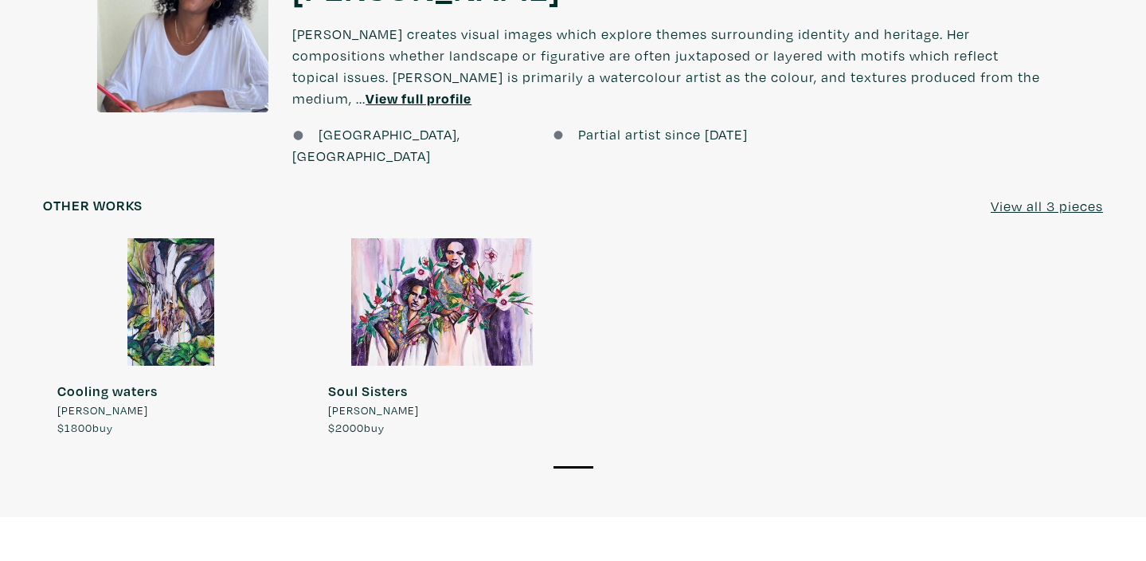
click at [180, 238] on div at bounding box center [171, 302] width 257 height 128
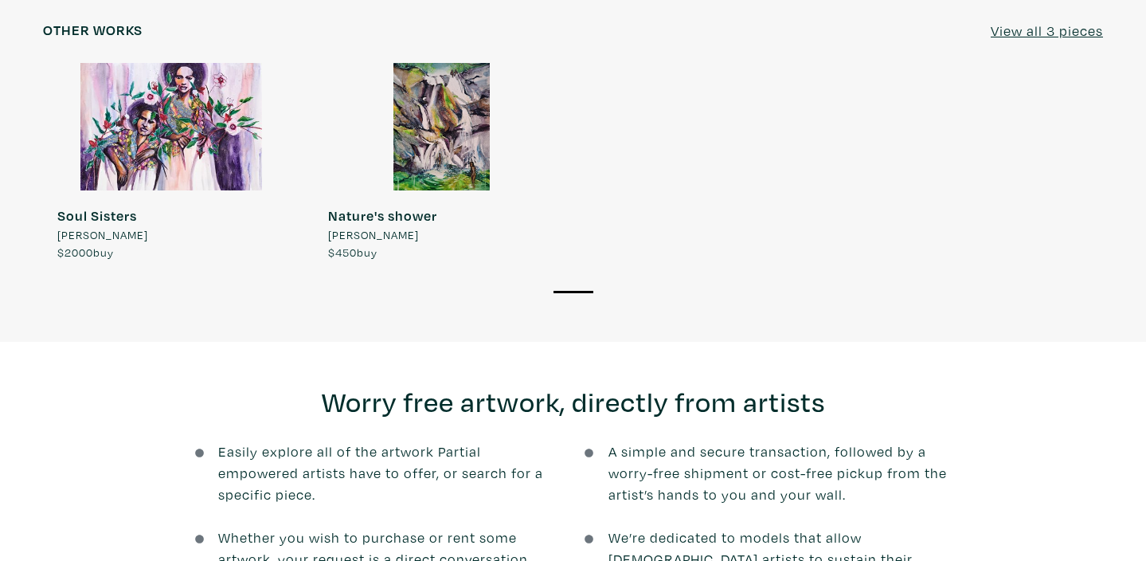
scroll to position [1312, 0]
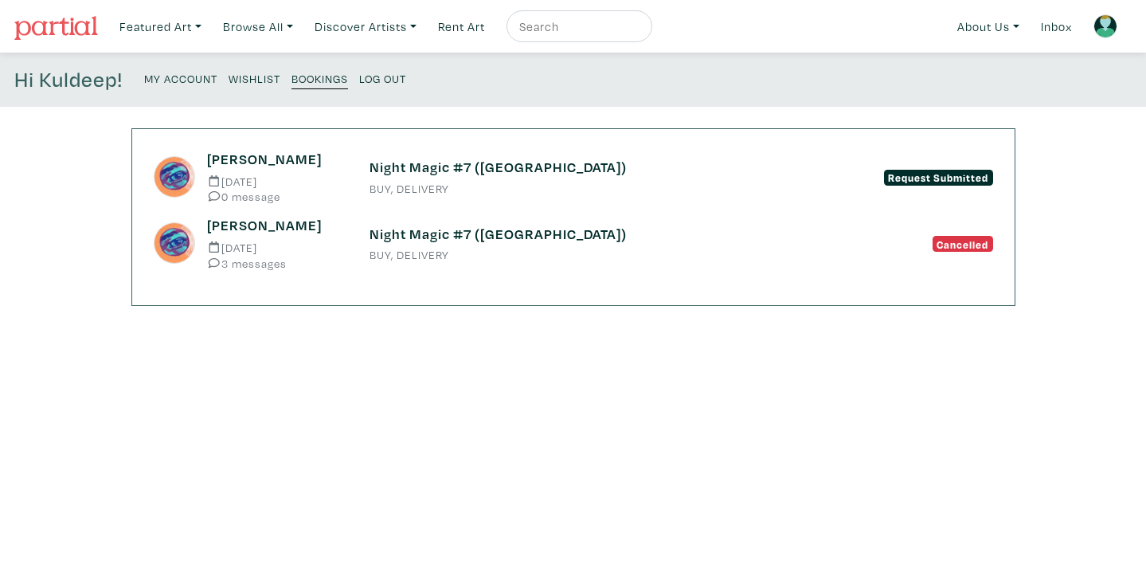
click at [488, 164] on h6 "Night Magic #7 ([GEOGRAPHIC_DATA])" at bounding box center [574, 168] width 408 height 18
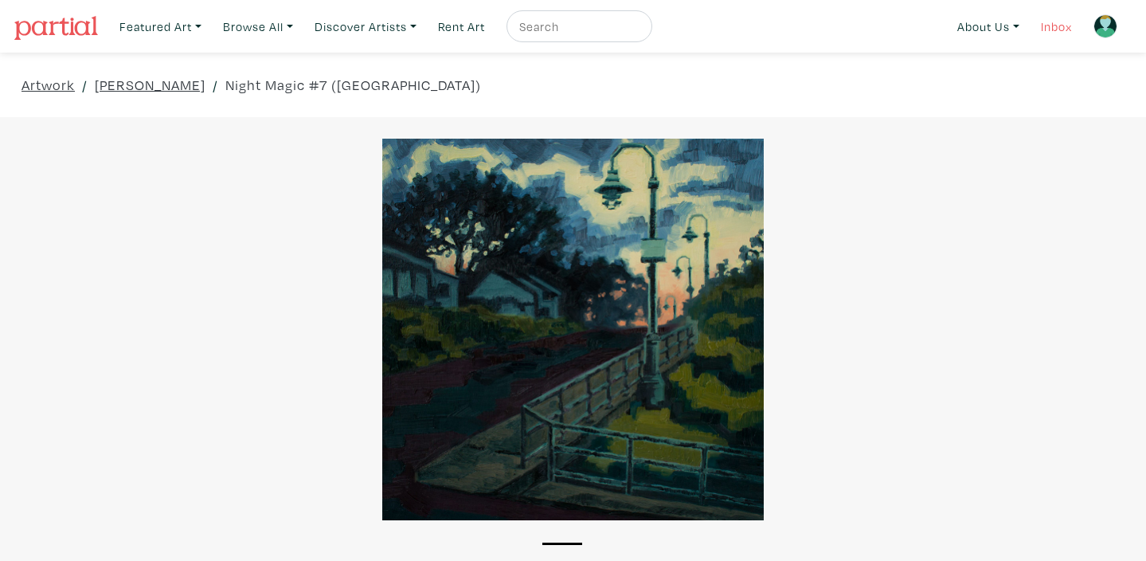
click at [1055, 25] on link "Inbox" at bounding box center [1056, 26] width 45 height 33
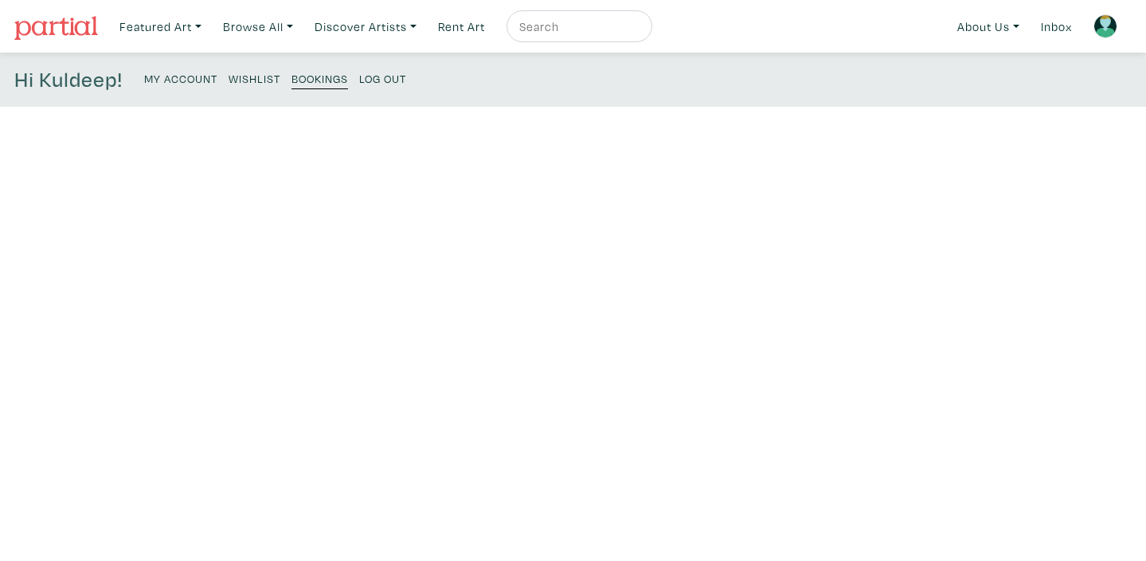
scroll to position [1, 0]
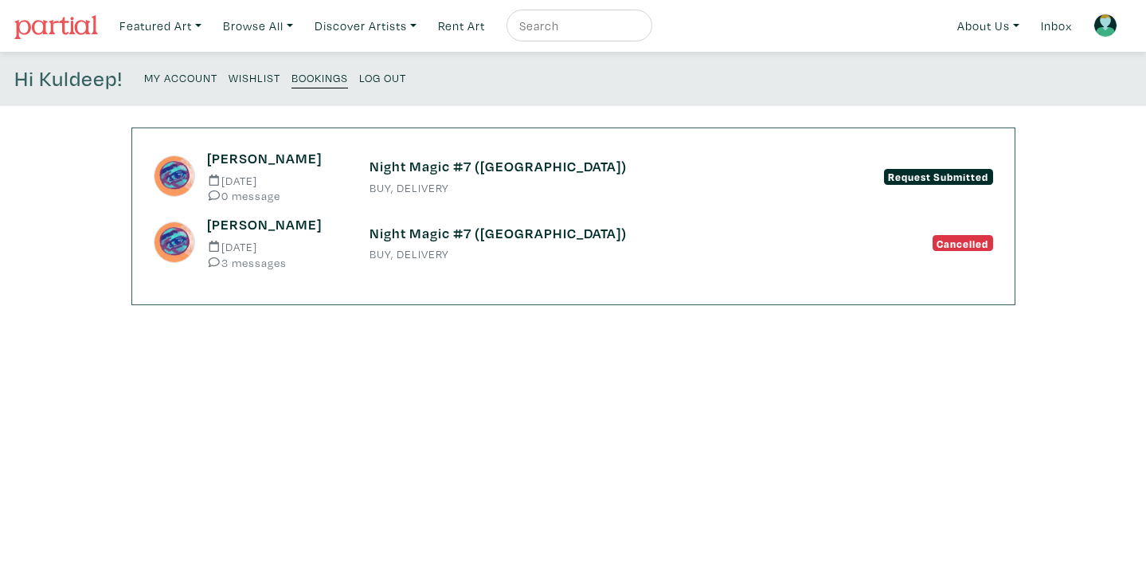
click at [507, 172] on h6 "Night Magic #7 ([GEOGRAPHIC_DATA])" at bounding box center [574, 167] width 408 height 18
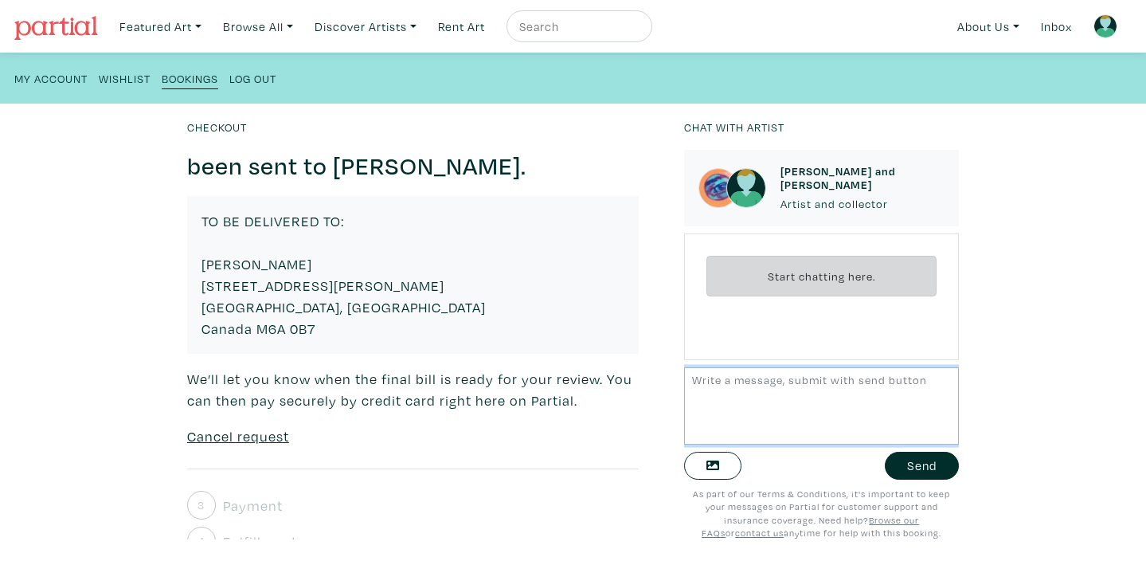
scroll to position [249, 0]
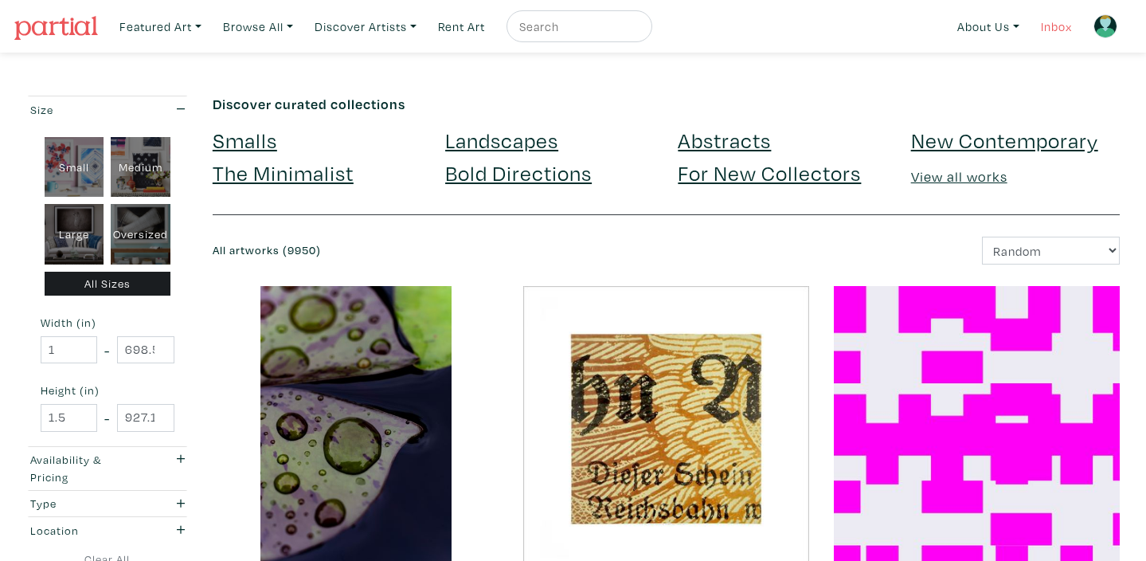
click at [863, 29] on link "Inbox" at bounding box center [1056, 26] width 45 height 33
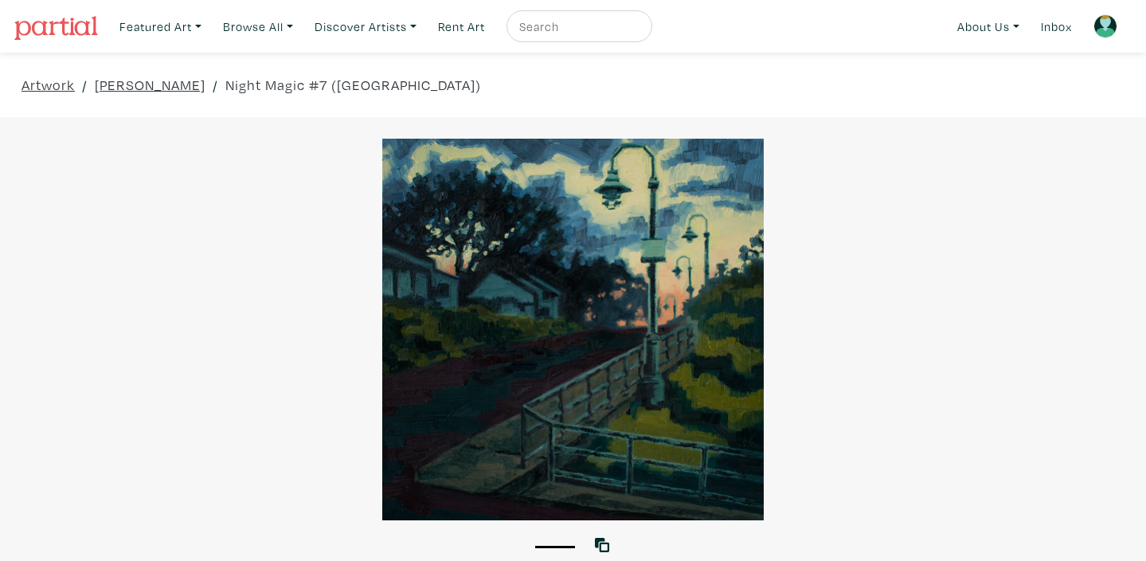
click at [302, 329] on div at bounding box center [573, 330] width 1146 height 382
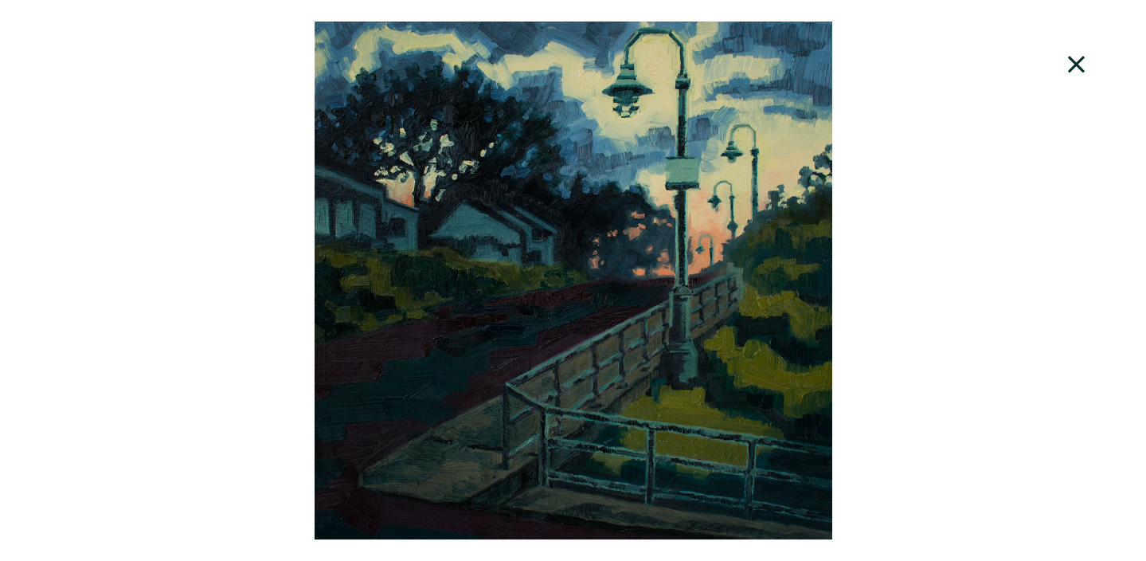
click at [1075, 67] on icon at bounding box center [1076, 64] width 17 height 17
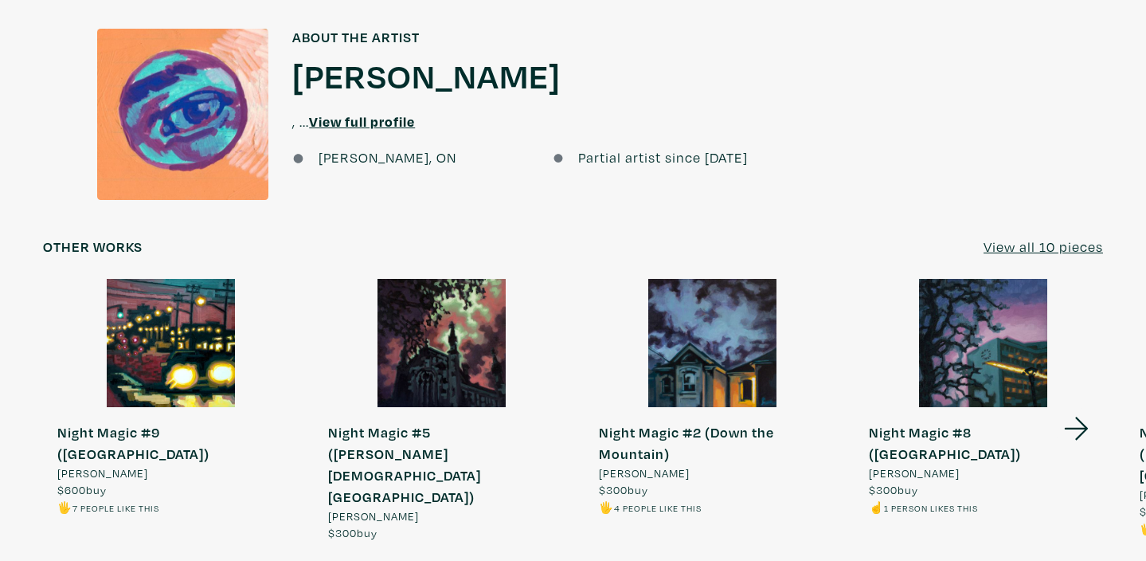
scroll to position [1659, 0]
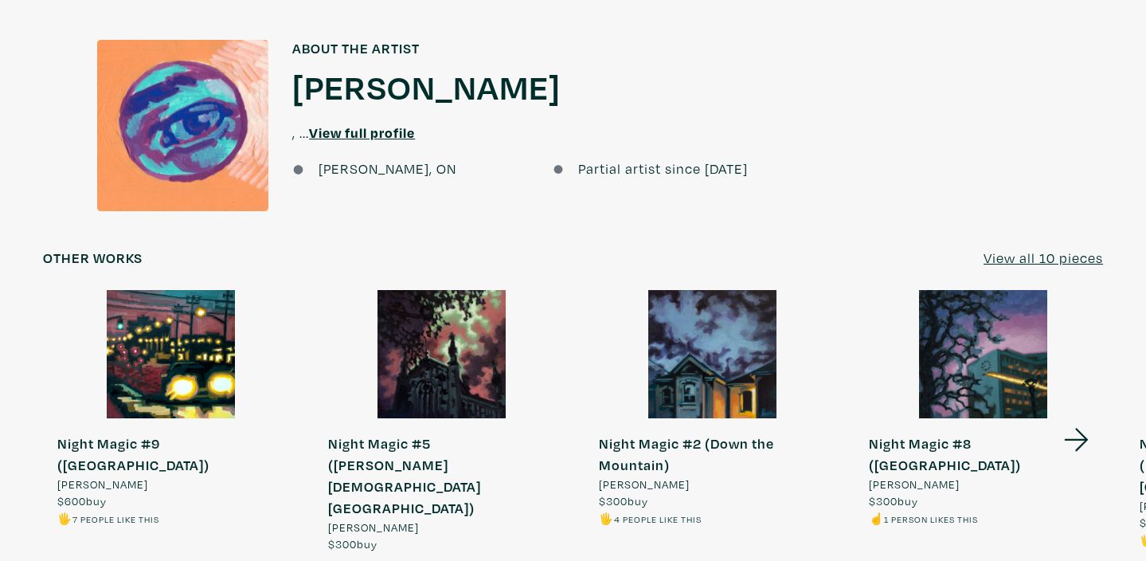
click at [1075, 418] on icon at bounding box center [1077, 439] width 54 height 43
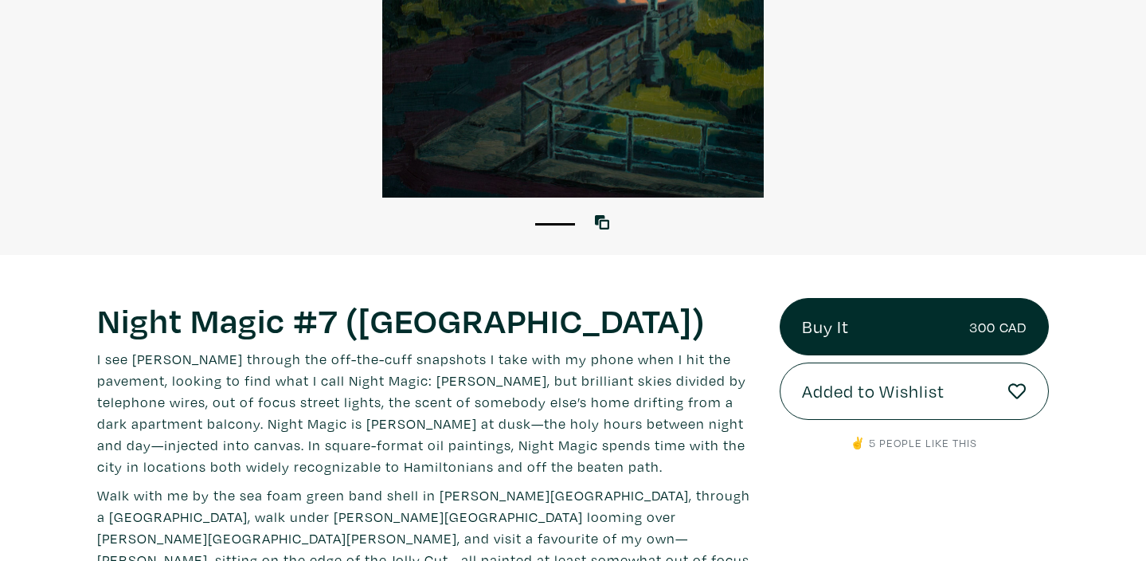
scroll to position [325, 0]
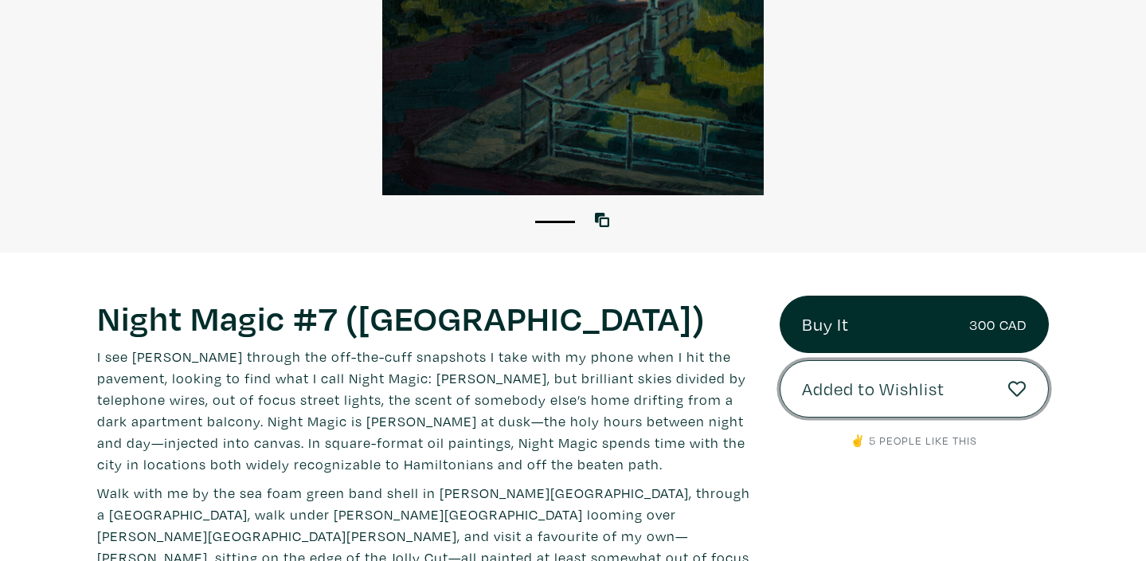
click at [1020, 391] on icon at bounding box center [1018, 389] width 18 height 18
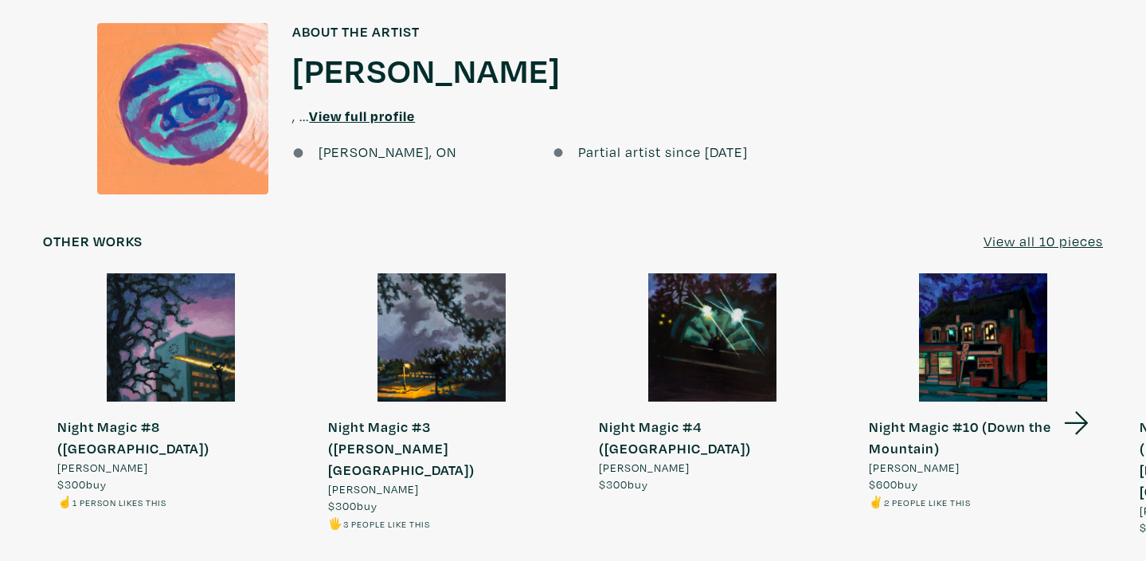
scroll to position [1675, 0]
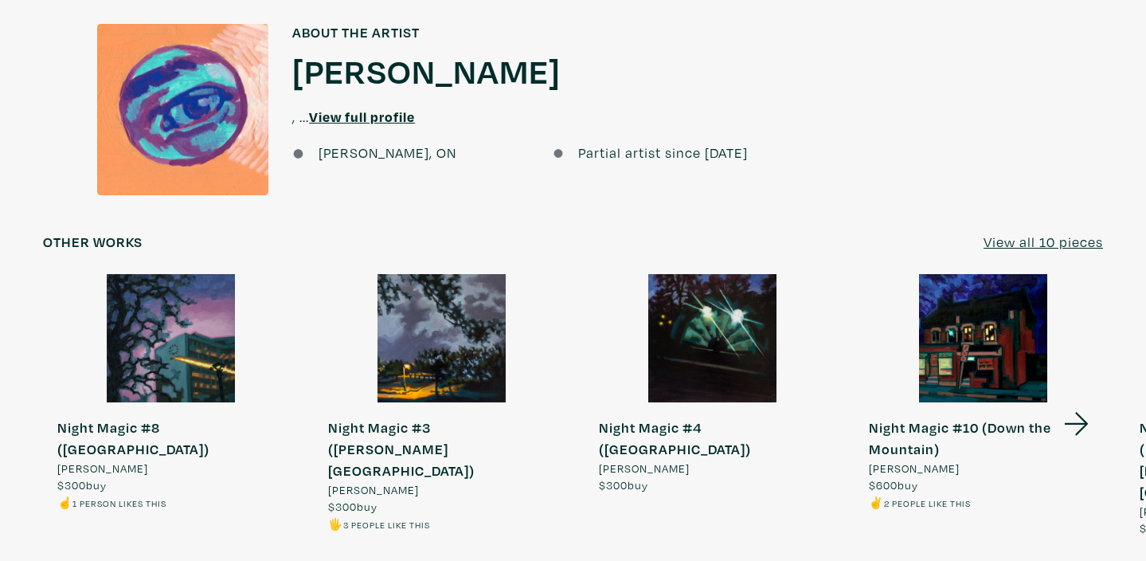
click at [1076, 413] on icon at bounding box center [1076, 424] width 24 height 23
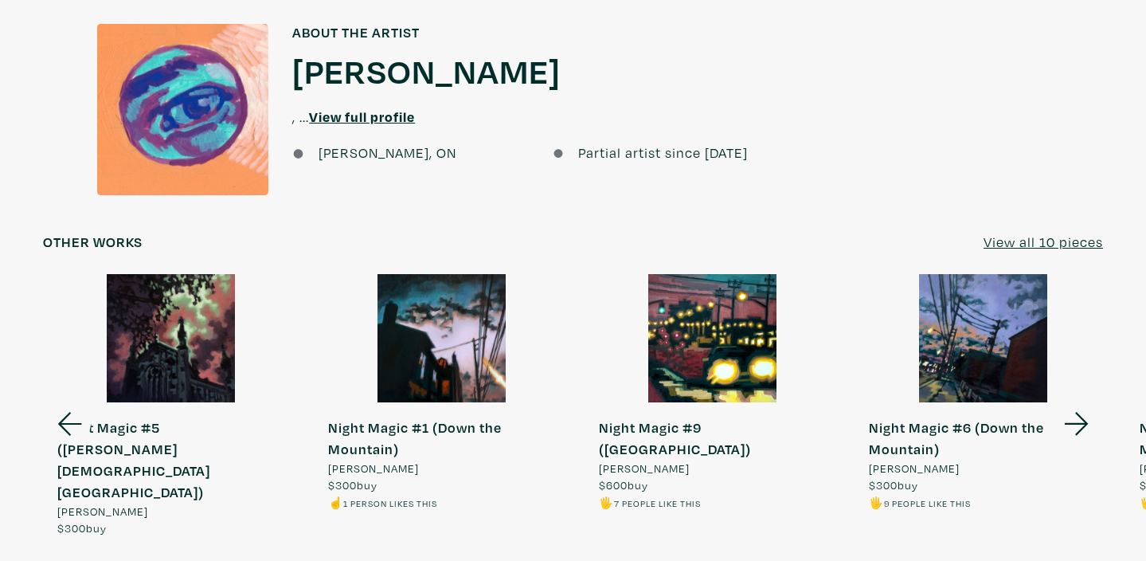
click at [1076, 402] on icon at bounding box center [1077, 423] width 54 height 43
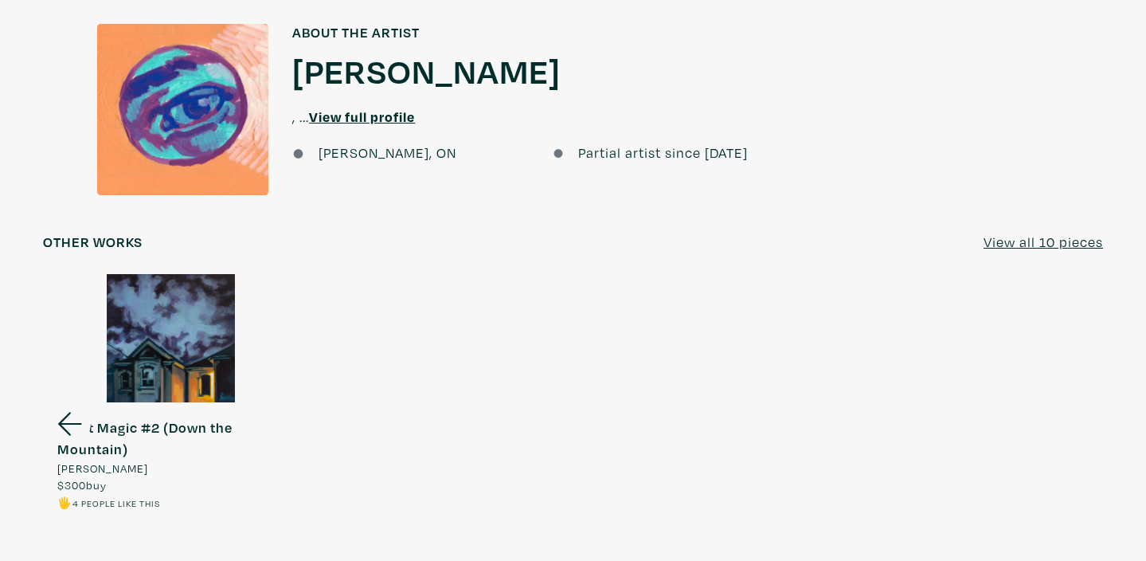
click at [65, 413] on icon at bounding box center [70, 424] width 24 height 23
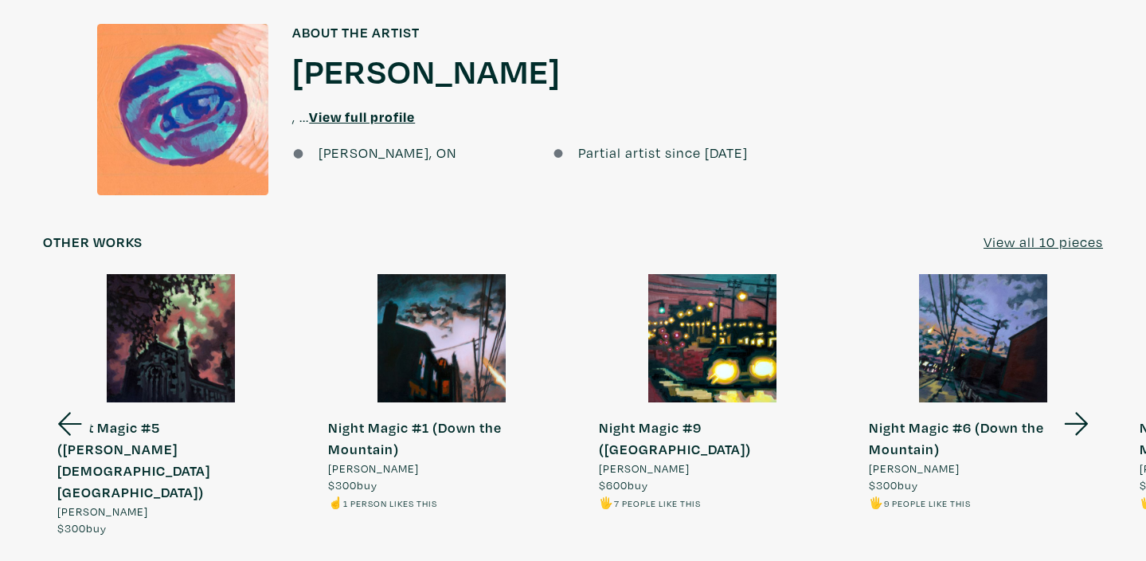
click at [65, 413] on icon at bounding box center [70, 424] width 24 height 23
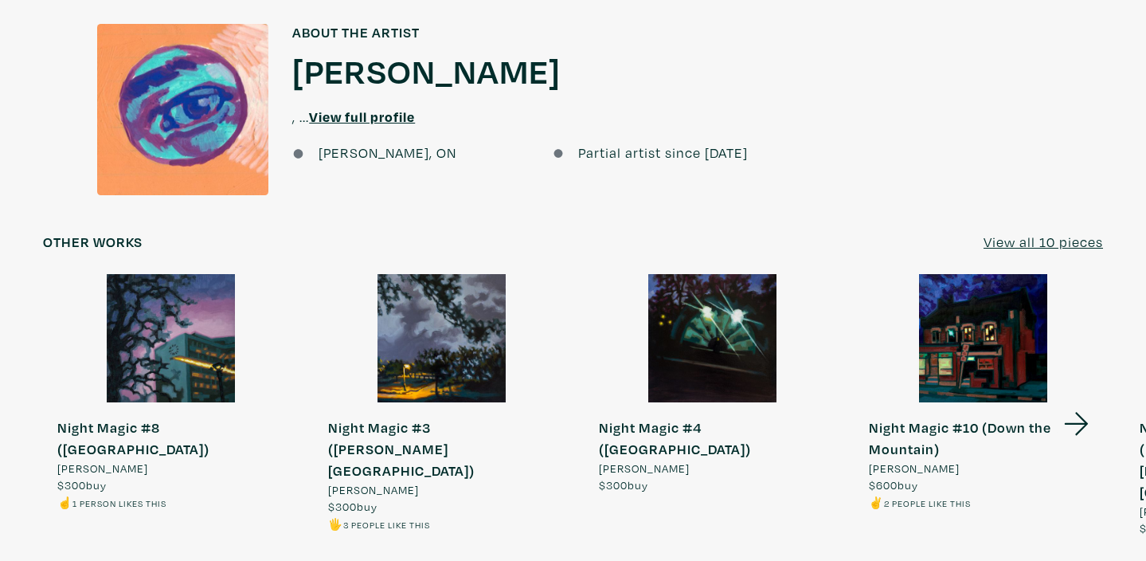
click at [1024, 233] on u "View all 10 pieces" at bounding box center [1043, 242] width 119 height 18
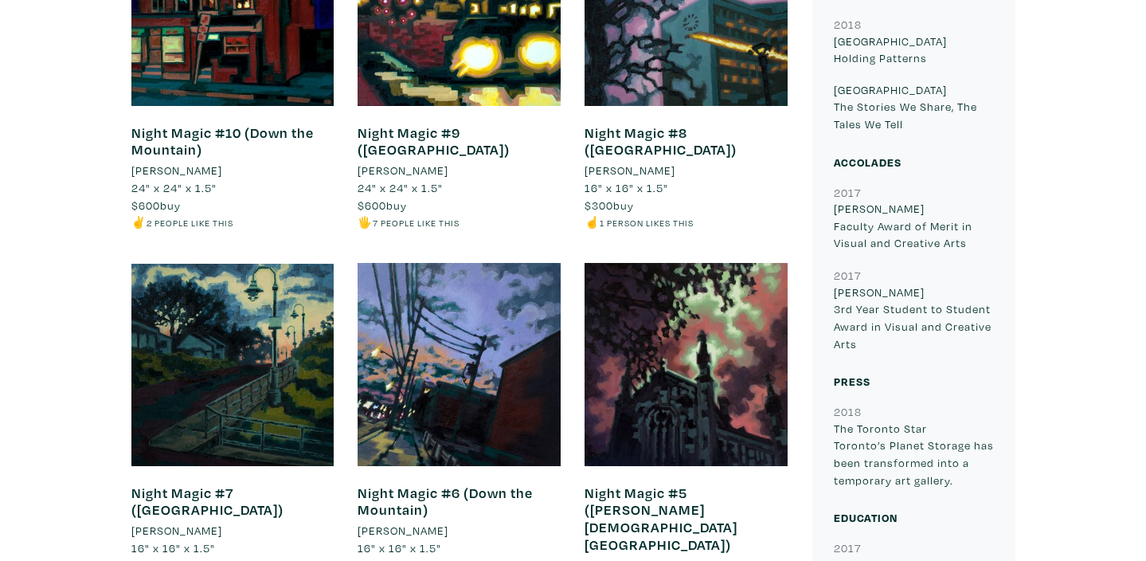
scroll to position [726, 0]
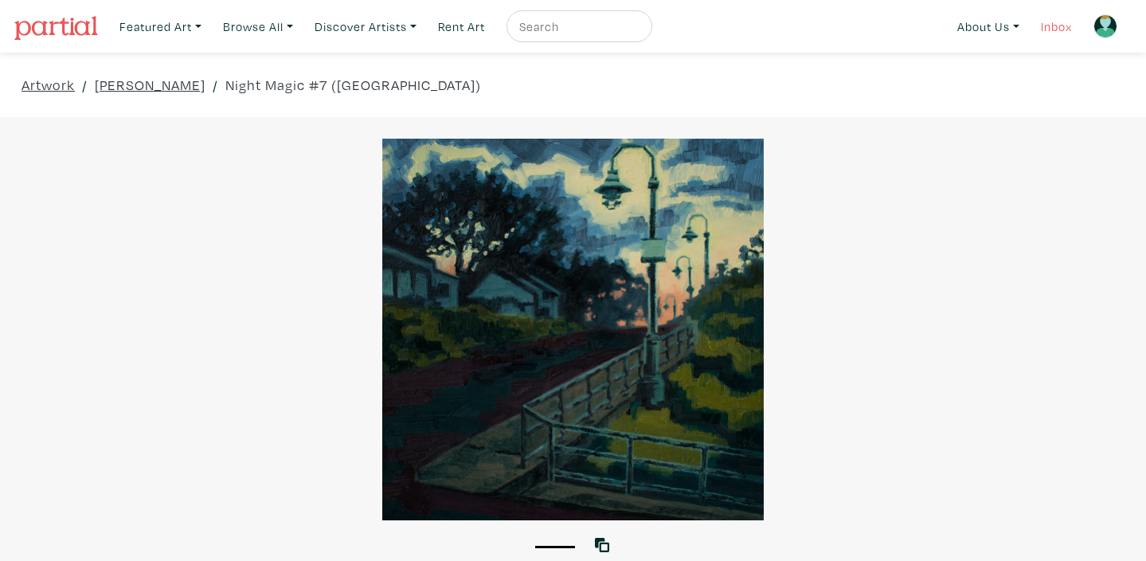
click at [1052, 29] on link "Inbox" at bounding box center [1056, 26] width 45 height 33
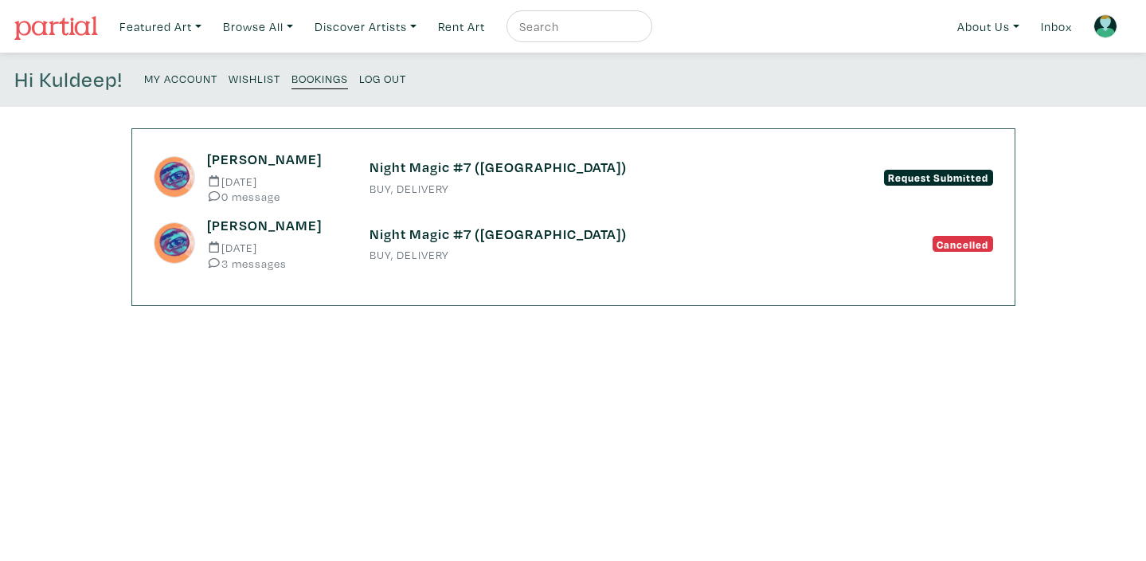
click at [463, 237] on h6 "Night Magic #7 ([GEOGRAPHIC_DATA])" at bounding box center [574, 234] width 408 height 18
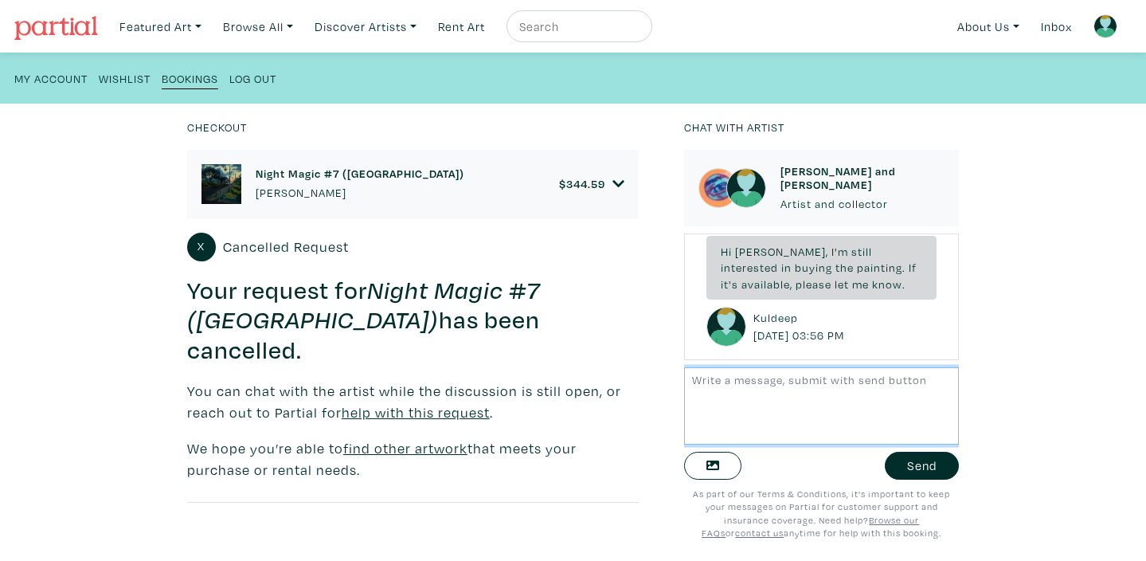
scroll to position [386, 0]
click at [177, 79] on small "Bookings" at bounding box center [190, 78] width 57 height 15
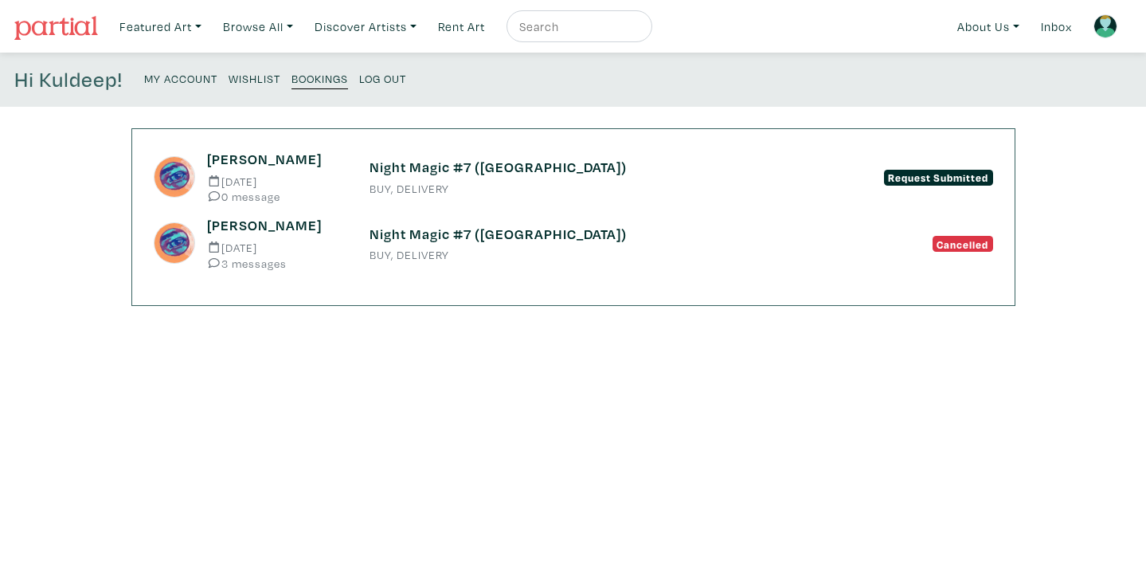
click at [429, 166] on h6 "Night Magic #7 ([GEOGRAPHIC_DATA])" at bounding box center [574, 168] width 408 height 18
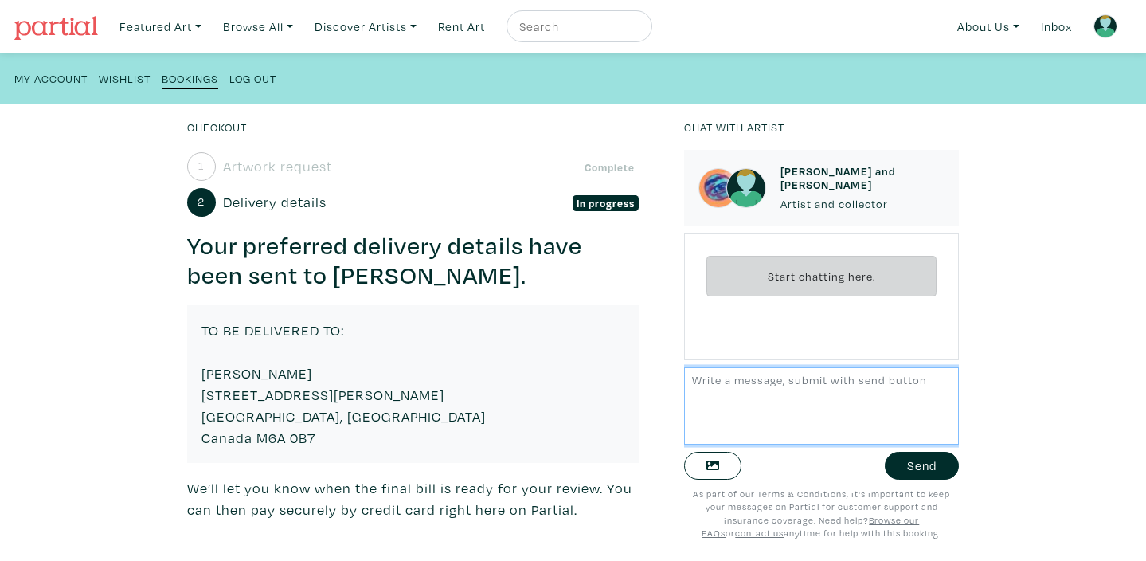
scroll to position [72, 0]
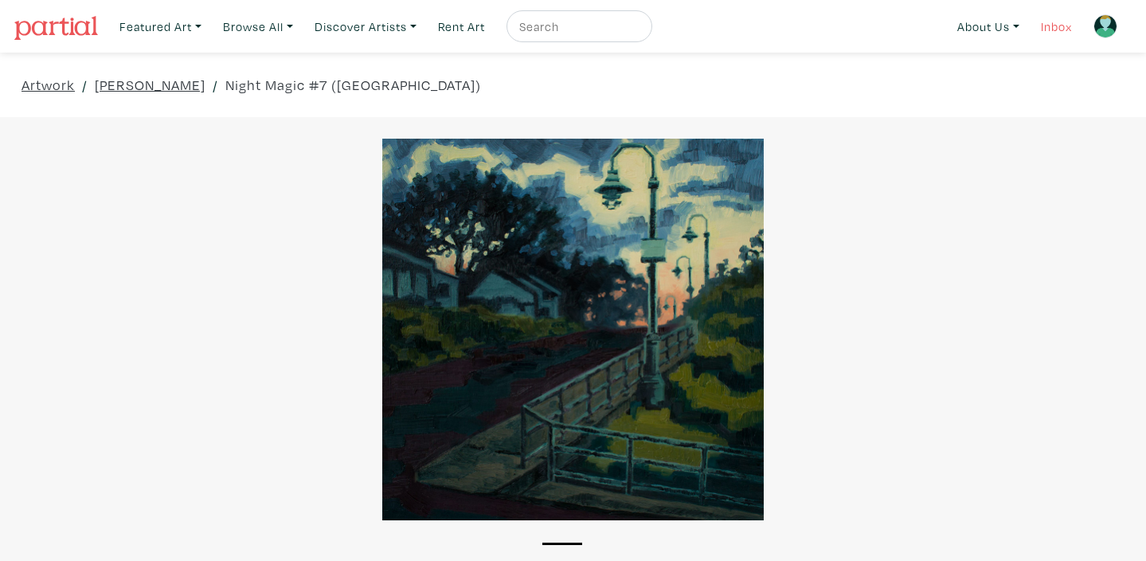
click at [1052, 22] on link "Inbox" at bounding box center [1056, 26] width 45 height 33
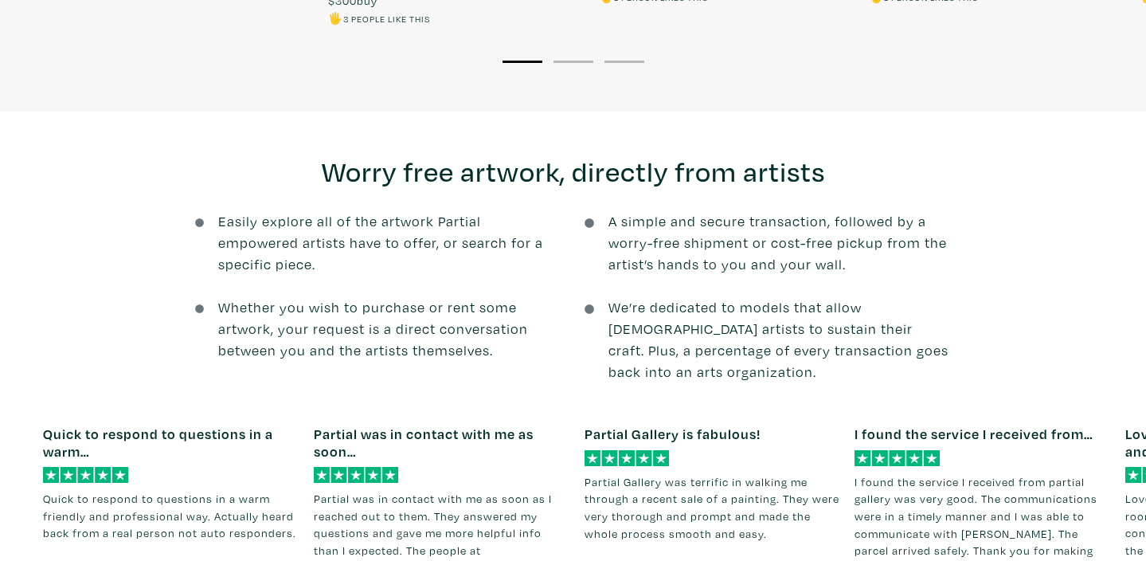
scroll to position [2184, 0]
